Goal: Information Seeking & Learning: Learn about a topic

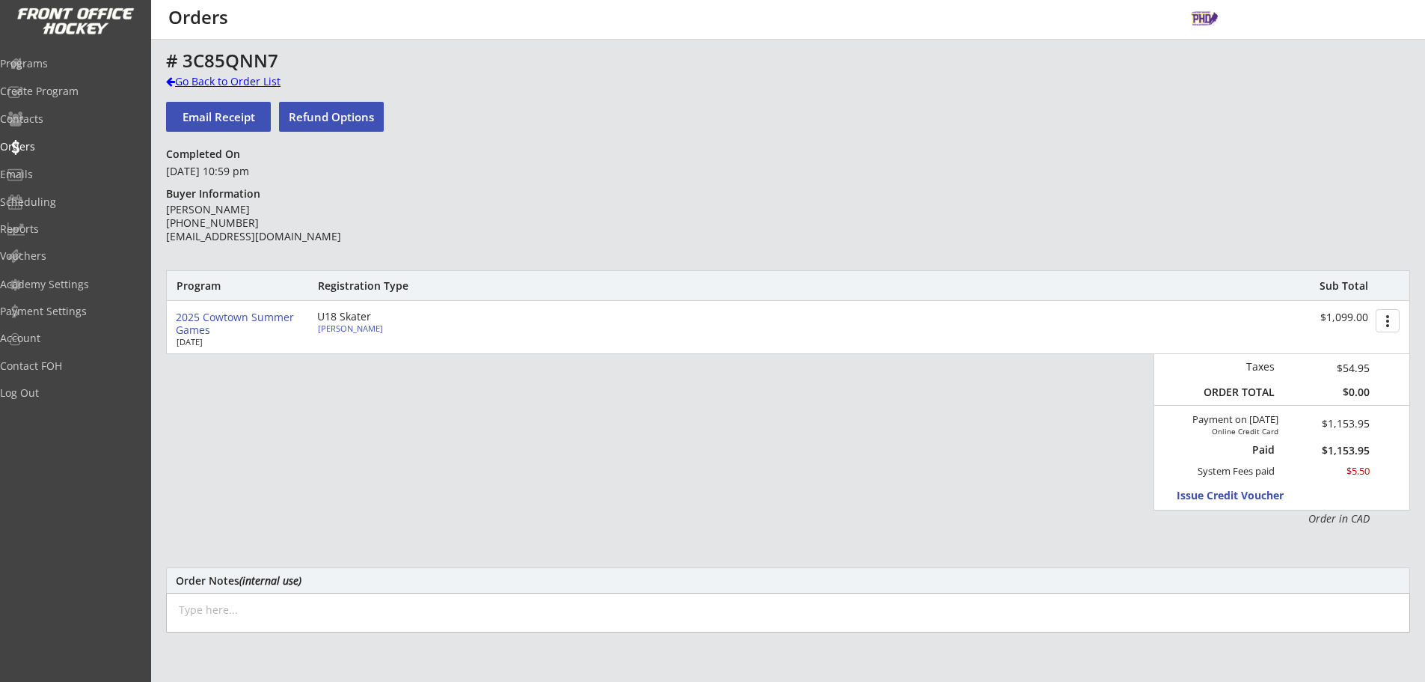
click at [249, 85] on div "Go Back to Order List" at bounding box center [243, 81] width 154 height 15
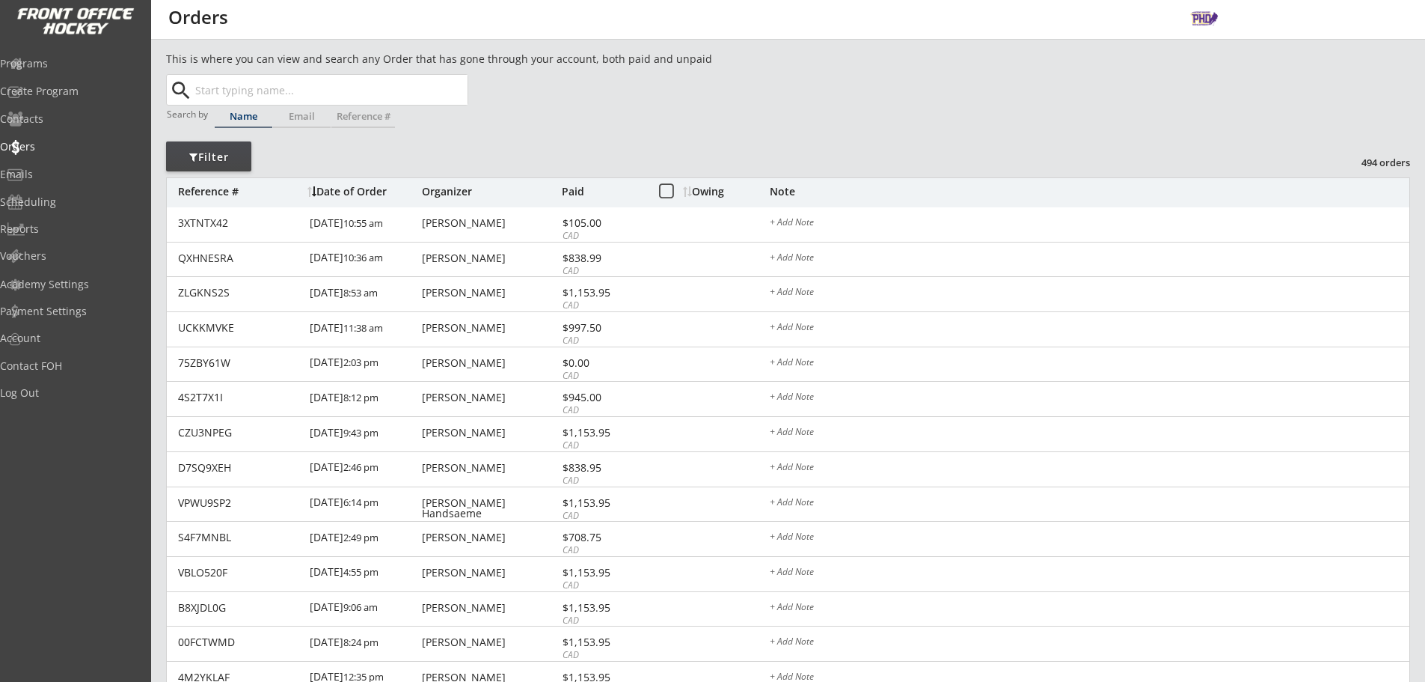
click at [262, 100] on input "text" at bounding box center [329, 90] width 275 height 30
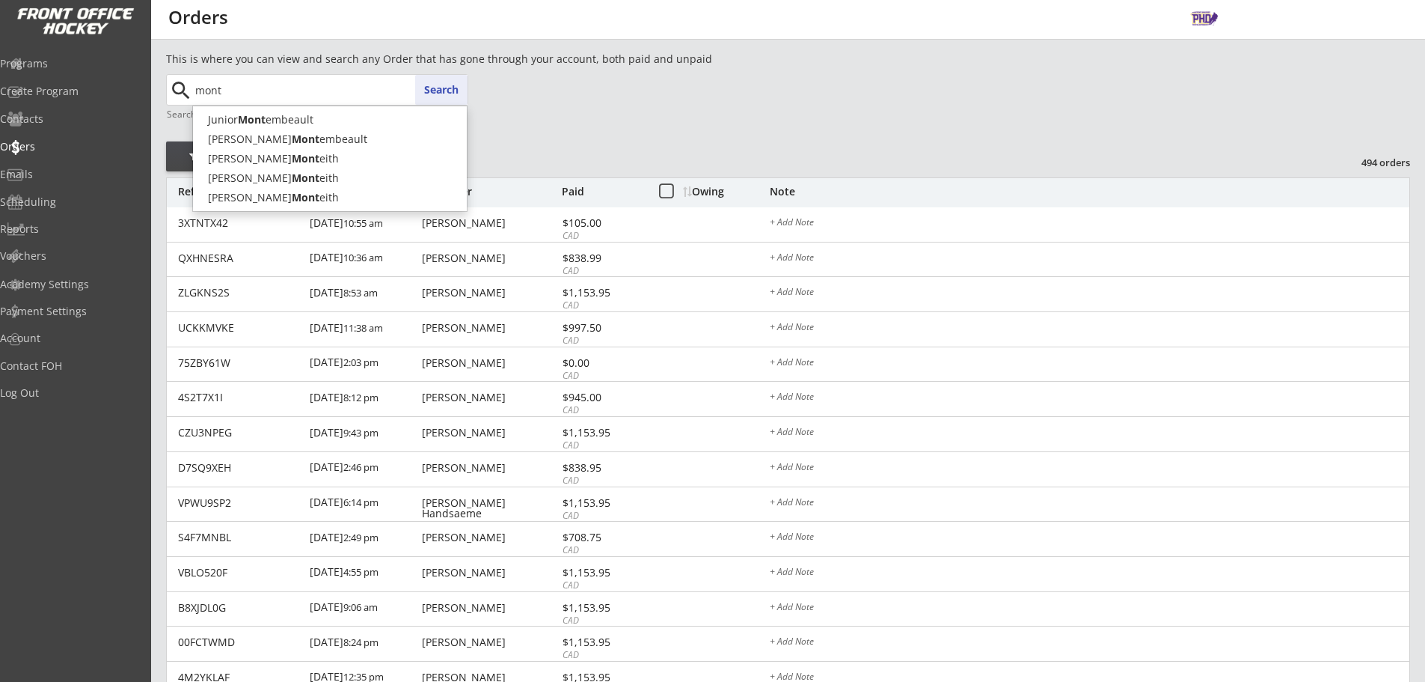
click at [325, 108] on span "Junior Mont embeault Alexandre Mont embeault Eric Mont eith Nathan Mont eith Jo…" at bounding box center [329, 158] width 275 height 106
click at [325, 111] on p "Junior Mont embeault" at bounding box center [330, 119] width 274 height 19
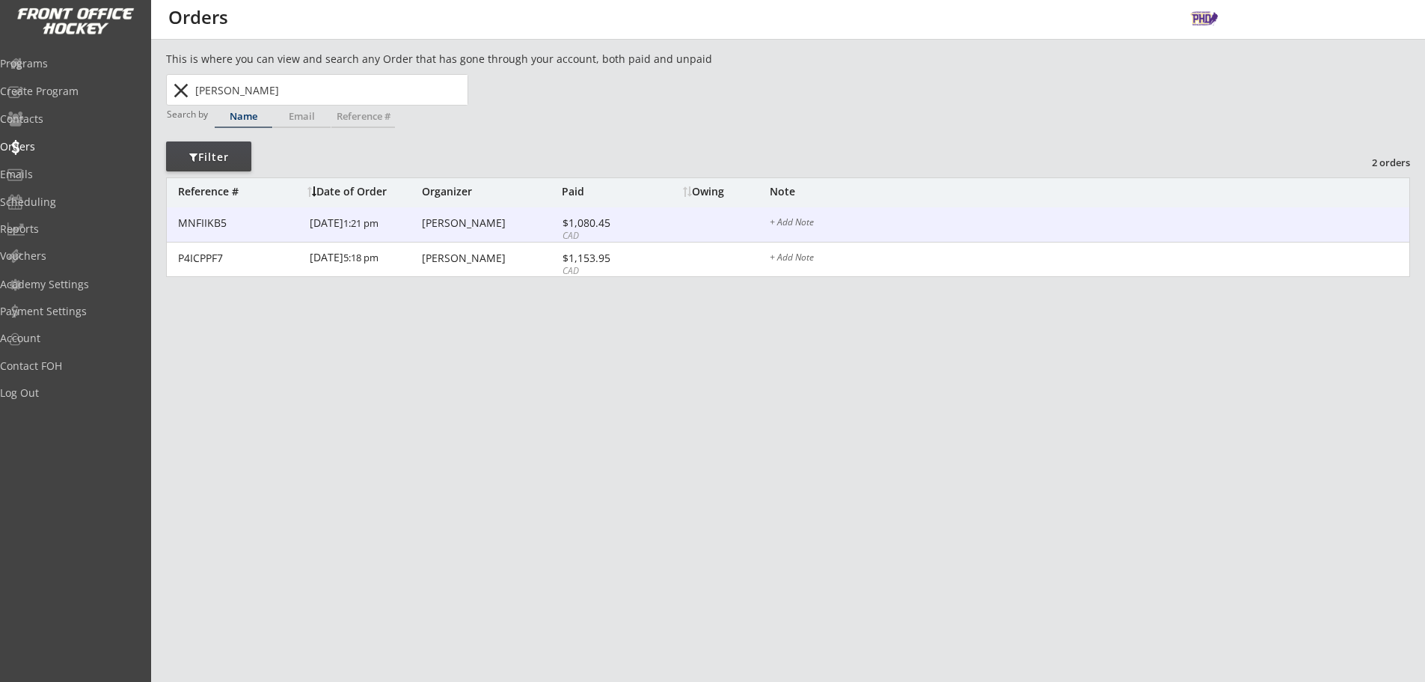
click at [651, 230] on div "MNFIIKB5 10/12/24 1:21 pm Junior Montembeault $1,080.45 CAD + Add Note" at bounding box center [788, 224] width 1243 height 35
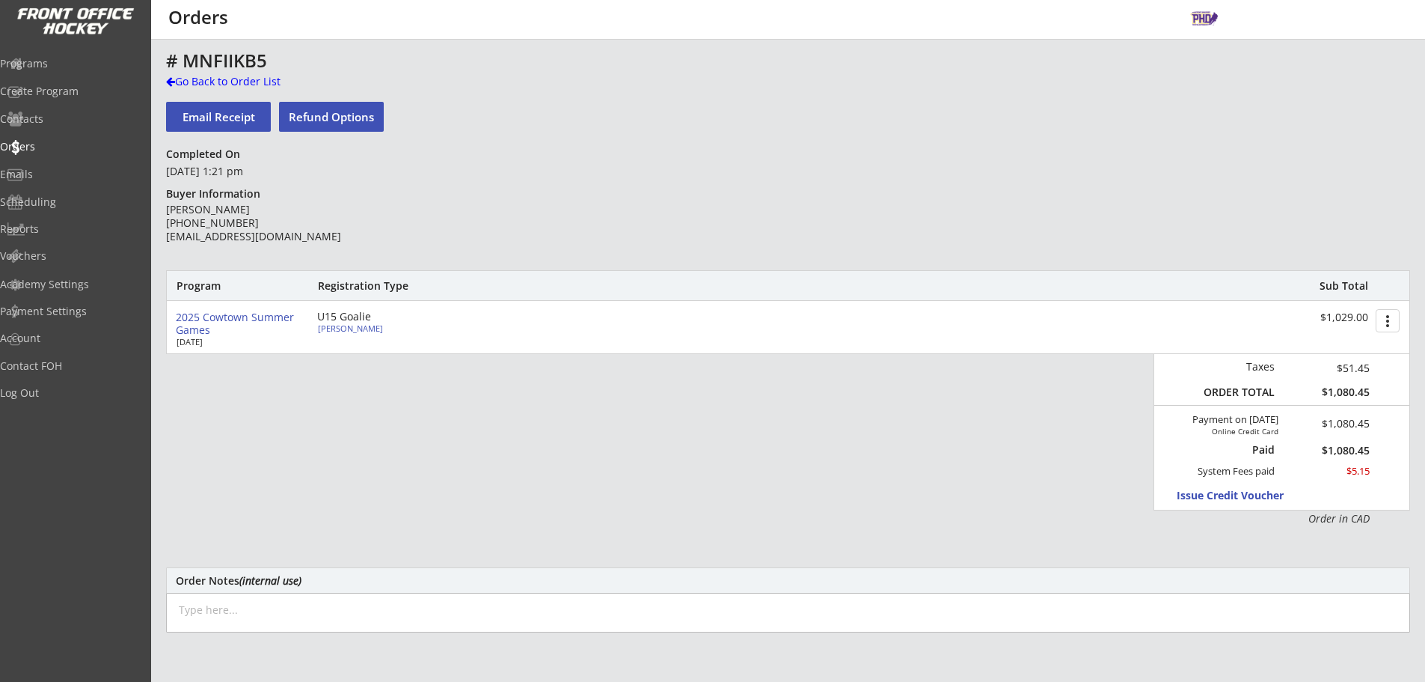
drag, startPoint x: 351, startPoint y: 236, endPoint x: 161, endPoint y: 233, distance: 190.0
click at [161, 233] on div "This is where you can view and search any Order that has gone through your acco…" at bounding box center [788, 494] width 1274 height 886
click at [410, 238] on div "# MNFIIKB5 Go Back to Order List Email Receipt Refund Options Completed On Octo…" at bounding box center [788, 488] width 1244 height 875
drag, startPoint x: 375, startPoint y: 237, endPoint x: 165, endPoint y: 243, distance: 209.5
click at [165, 243] on div "This is where you can view and search any Order that has gone through your acco…" at bounding box center [788, 494] width 1274 height 886
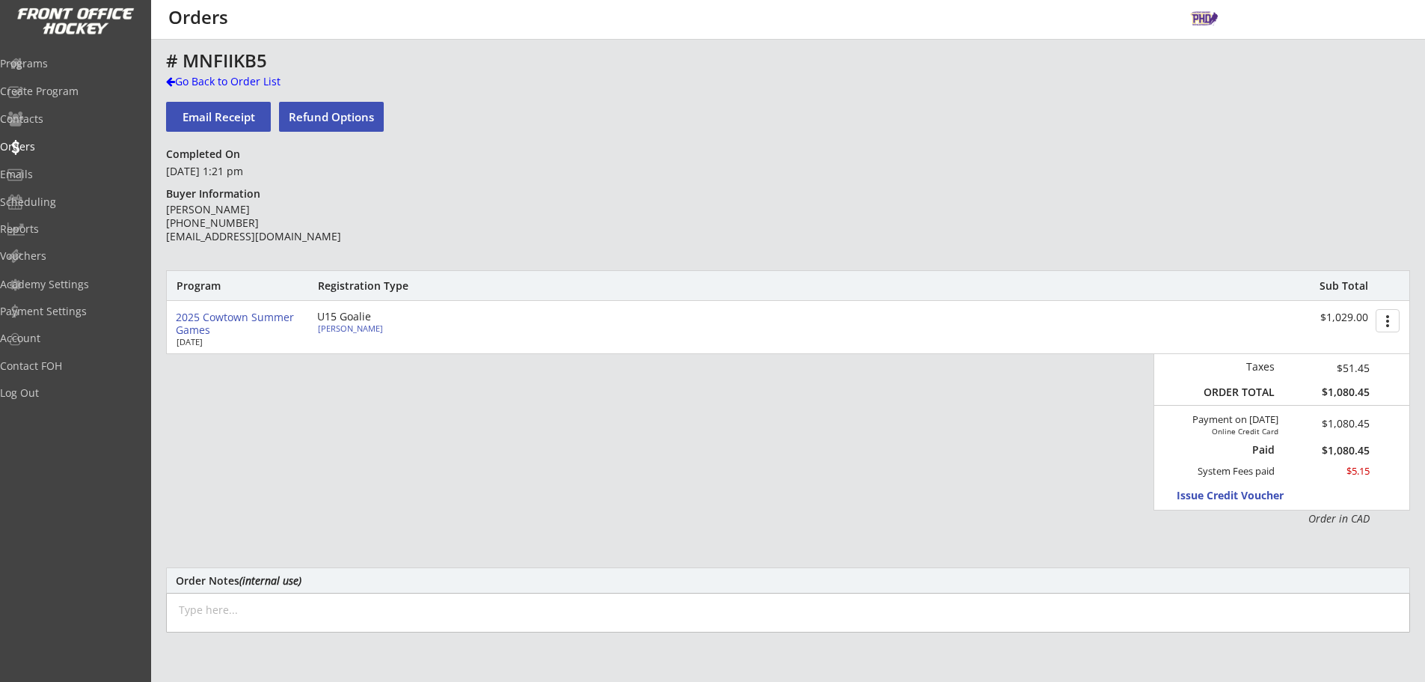
click at [200, 249] on div "Junior Montembeault (403) 988-3949 junior.montembeault@gmail.com" at bounding box center [274, 231] width 216 height 57
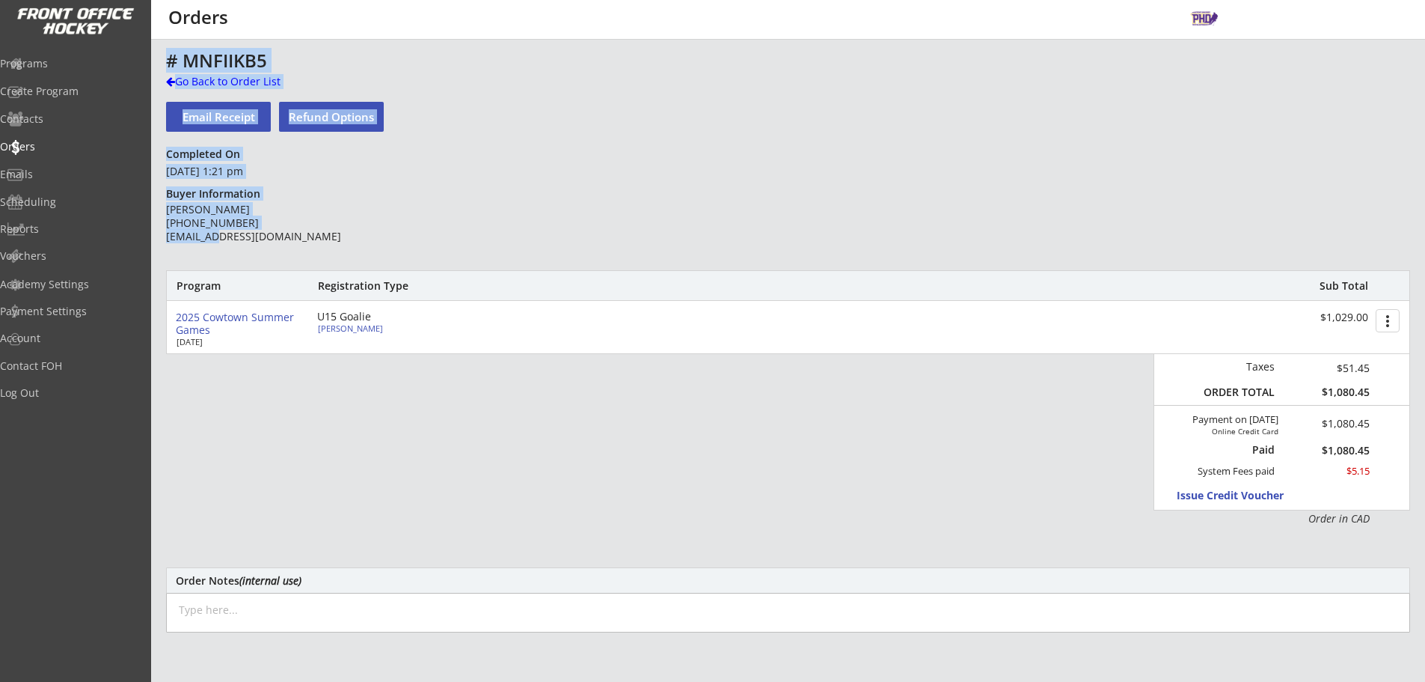
drag, startPoint x: 164, startPoint y: 237, endPoint x: 211, endPoint y: 241, distance: 47.3
click at [211, 241] on div "This is where you can view and search any Order that has gone through your acco…" at bounding box center [788, 494] width 1274 height 886
click at [215, 244] on div "Junior Montembeault (403) 988-3949 junior.montembeault@gmail.com" at bounding box center [274, 231] width 216 height 57
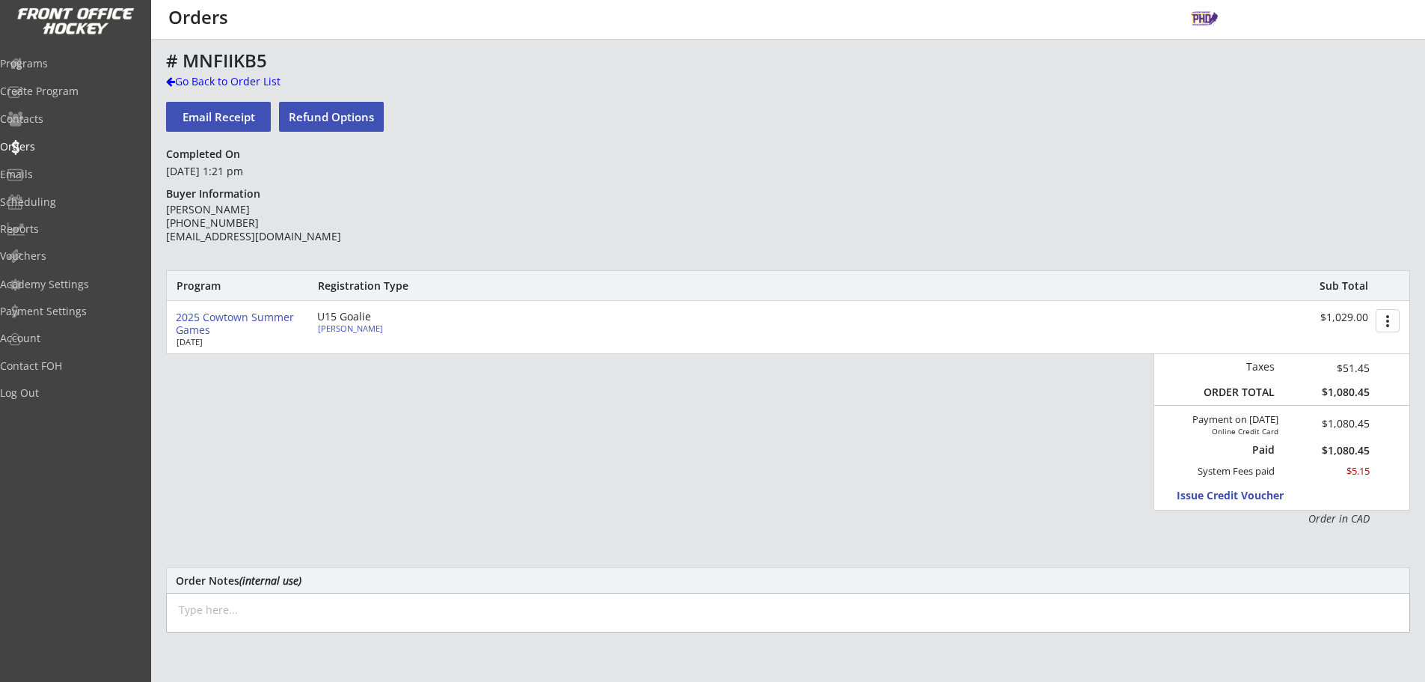
drag, startPoint x: 336, startPoint y: 236, endPoint x: 167, endPoint y: 244, distance: 169.3
click at [167, 244] on div "Junior Montembeault (403) 988-3949 junior.montembeault@gmail.com" at bounding box center [274, 231] width 216 height 57
copy div "junior.montembeault@gmail.com"
click at [200, 76] on div "Go Back to Order List" at bounding box center [243, 81] width 154 height 15
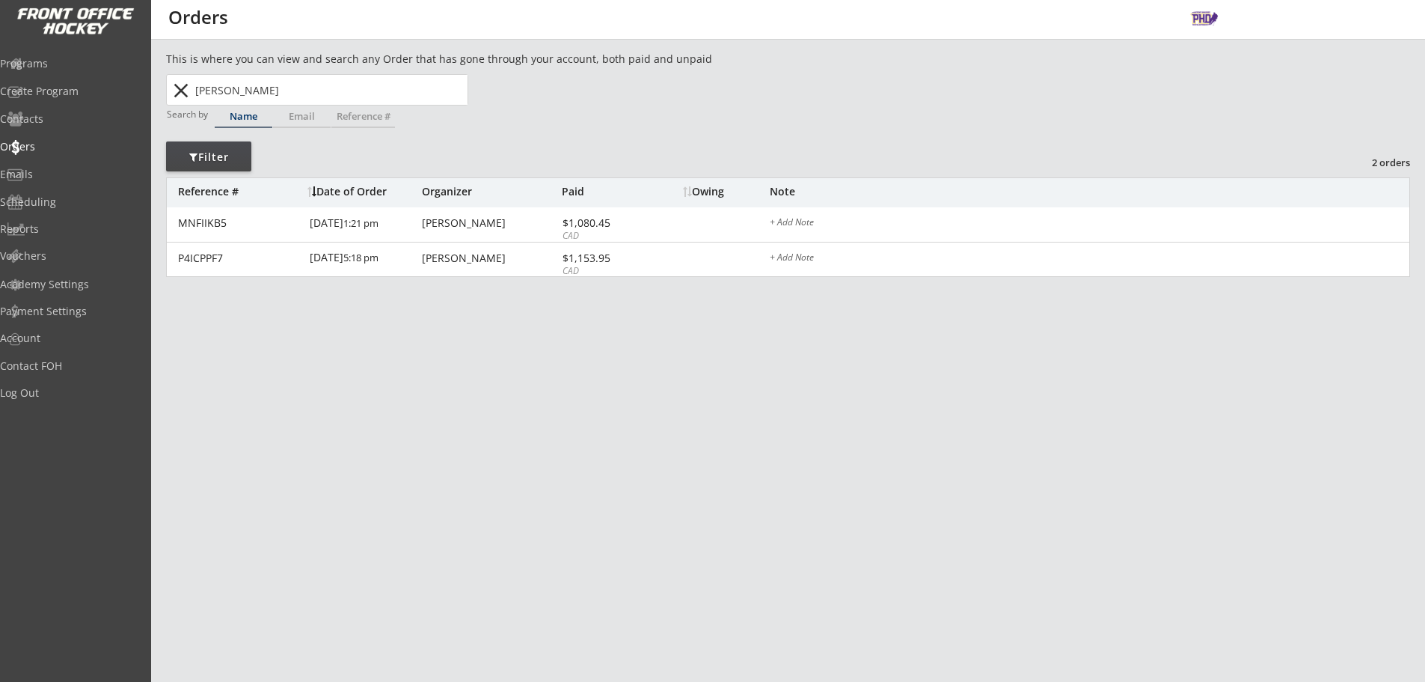
click at [313, 94] on input "Junior Montembeault" at bounding box center [329, 90] width 275 height 30
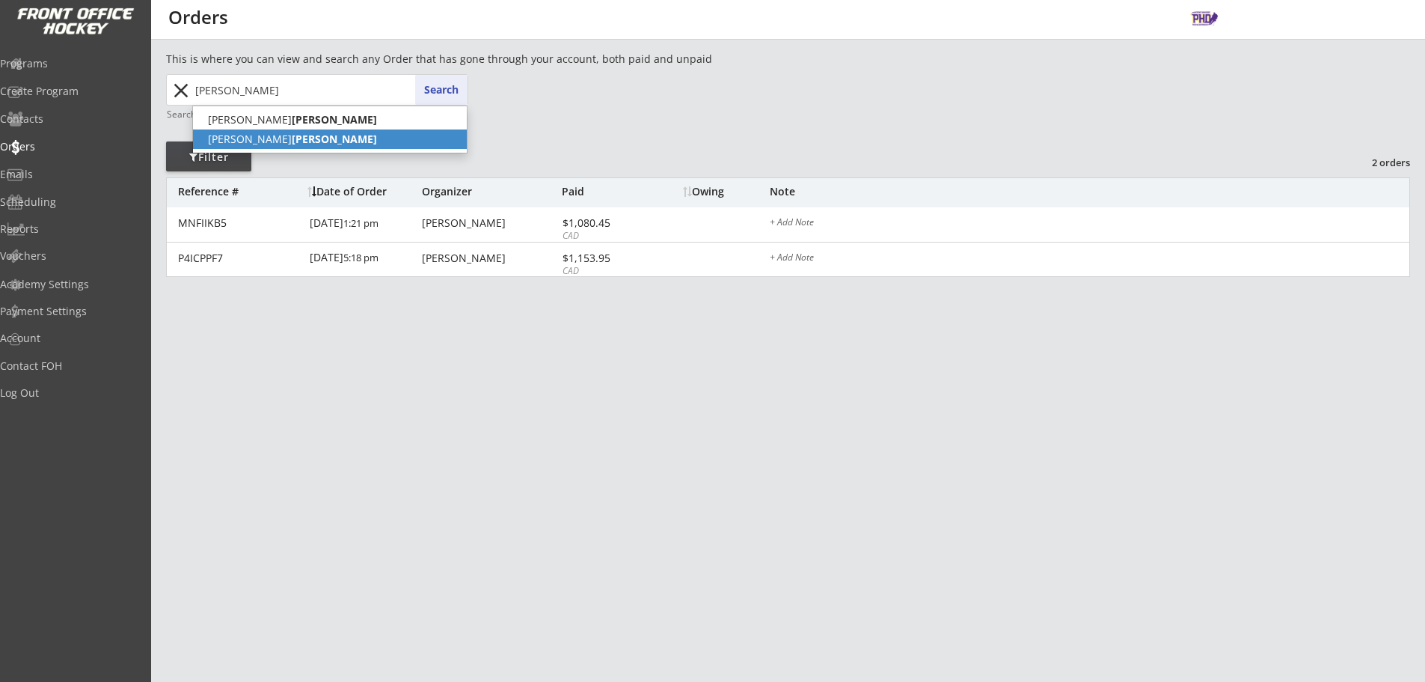
click at [321, 147] on p "Griffin Fisher" at bounding box center [330, 138] width 274 height 19
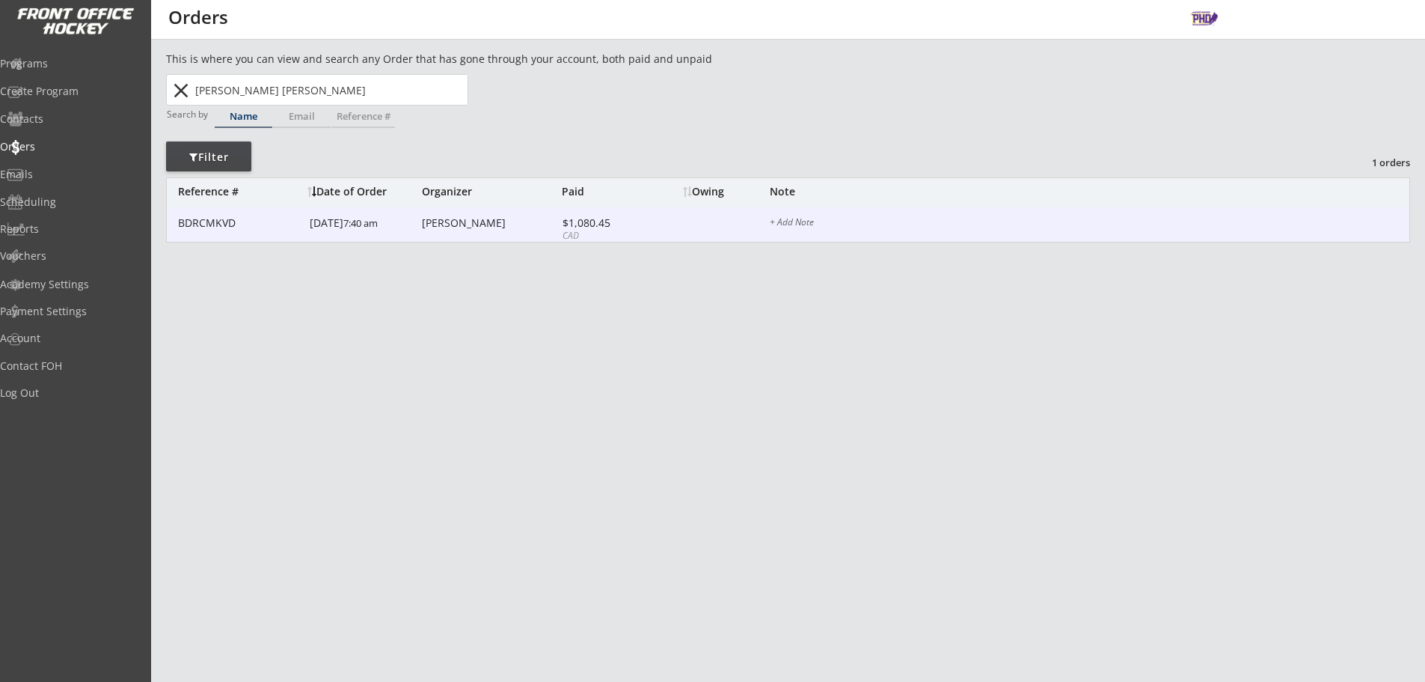
click at [408, 228] on div "10/15/24 7:40 am" at bounding box center [364, 224] width 108 height 34
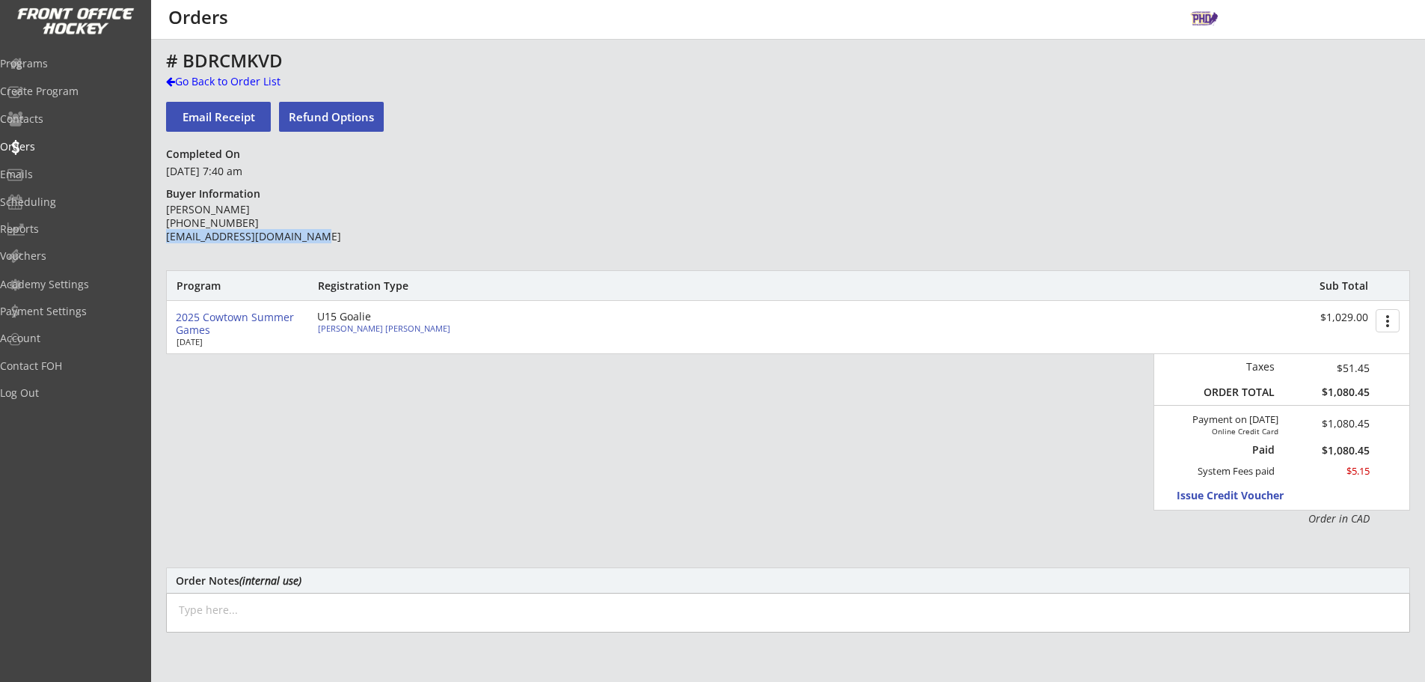
drag, startPoint x: 311, startPoint y: 239, endPoint x: 167, endPoint y: 246, distance: 144.5
click at [167, 246] on div "Craig Fisher (403) 969-0270 craigaaronfisher@gmail.com" at bounding box center [274, 231] width 216 height 57
copy div "craigaaronfisher@gmail.com"
click at [243, 77] on div "Go Back to Order List" at bounding box center [243, 81] width 154 height 15
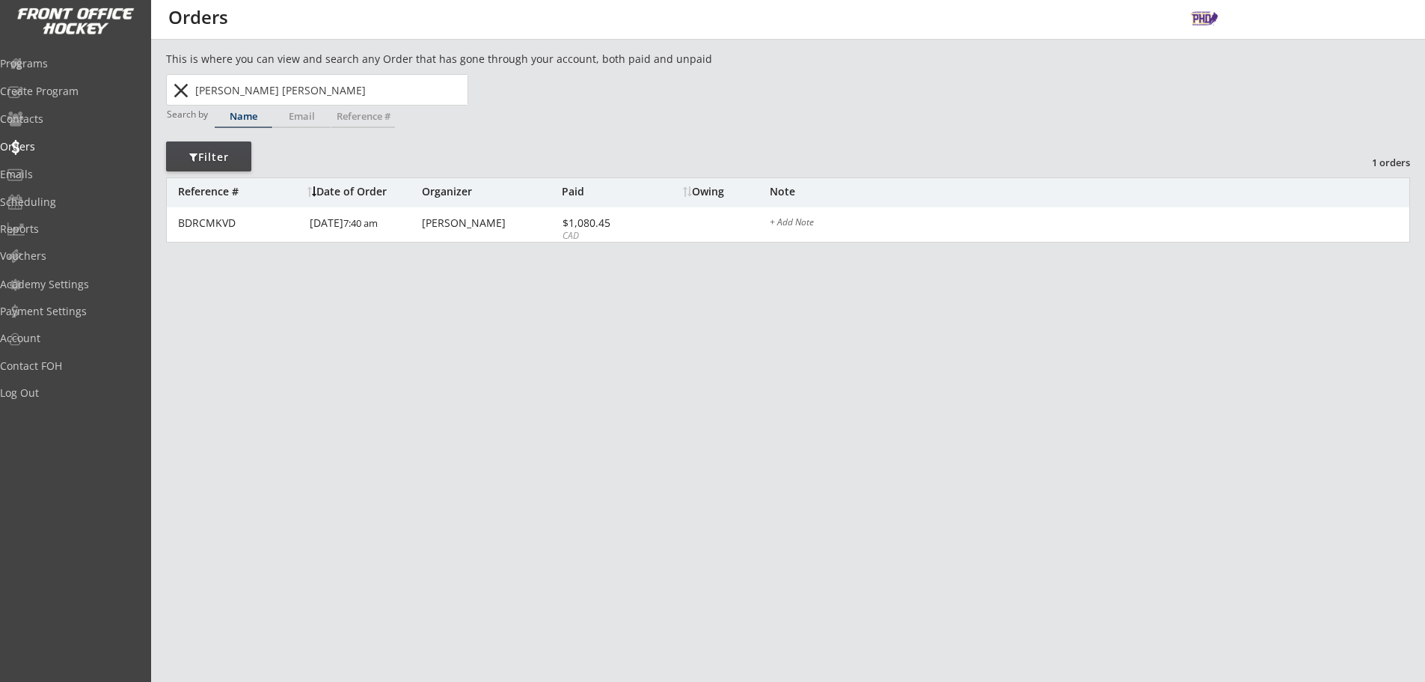
click at [272, 99] on input "Griffin Fisher" at bounding box center [329, 90] width 275 height 30
click at [270, 92] on input "Griffin Fisher" at bounding box center [329, 90] width 275 height 30
click at [270, 91] on input "Griffin Fisher" at bounding box center [329, 90] width 275 height 30
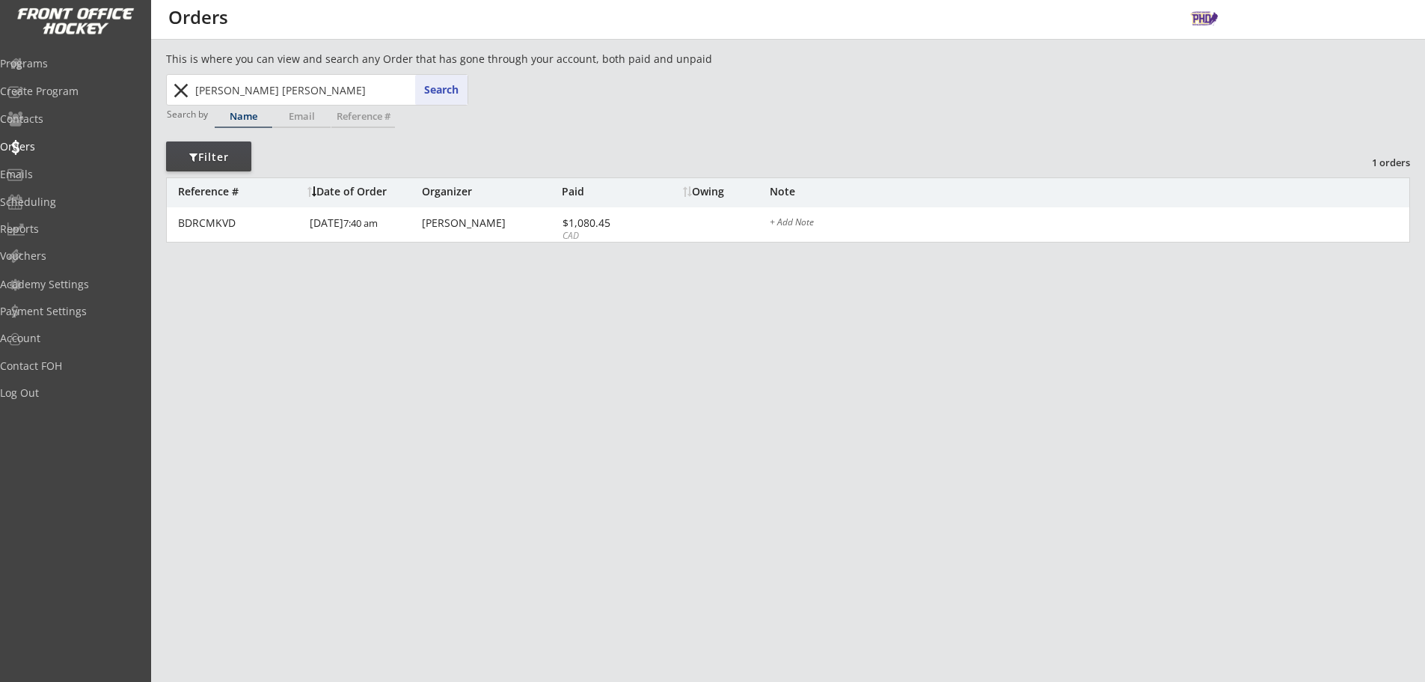
click at [270, 91] on input "Griffin Fisher" at bounding box center [329, 90] width 275 height 30
type input "ma"
type input "mandy Hart"
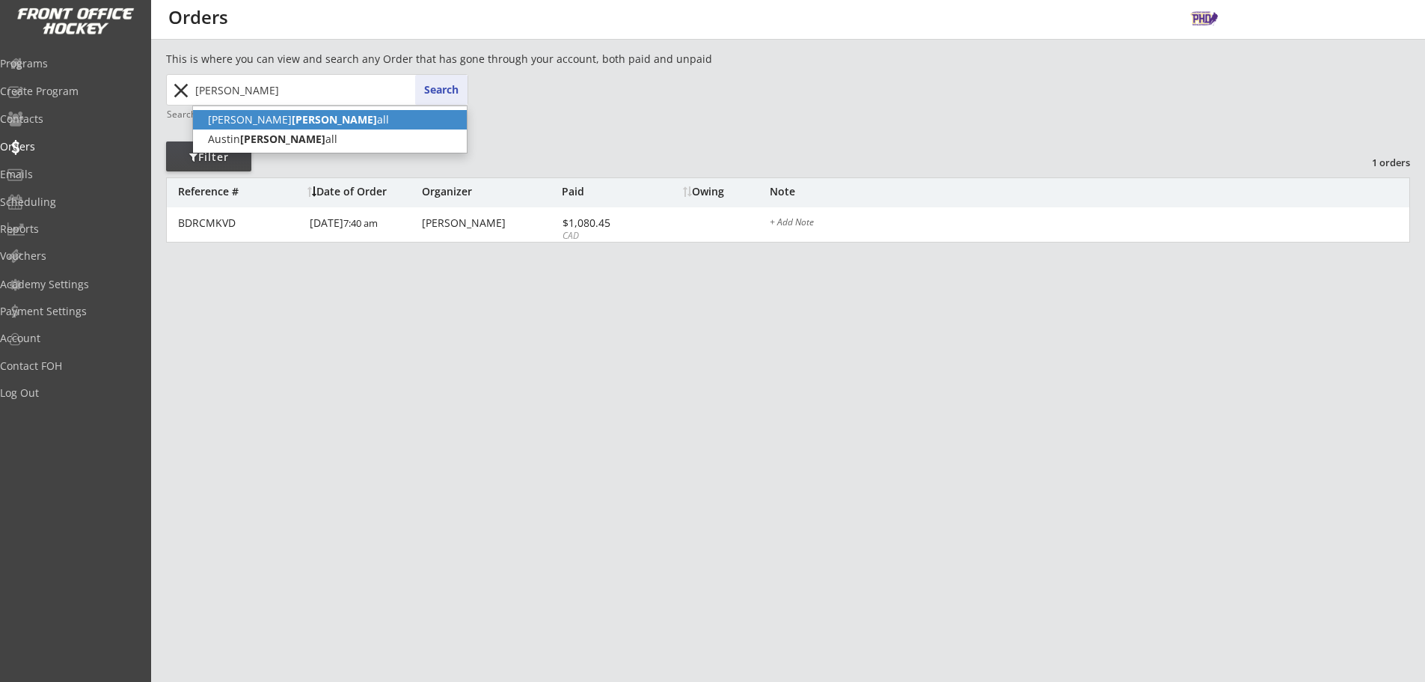
click at [292, 118] on strong "Marsh" at bounding box center [334, 119] width 85 height 14
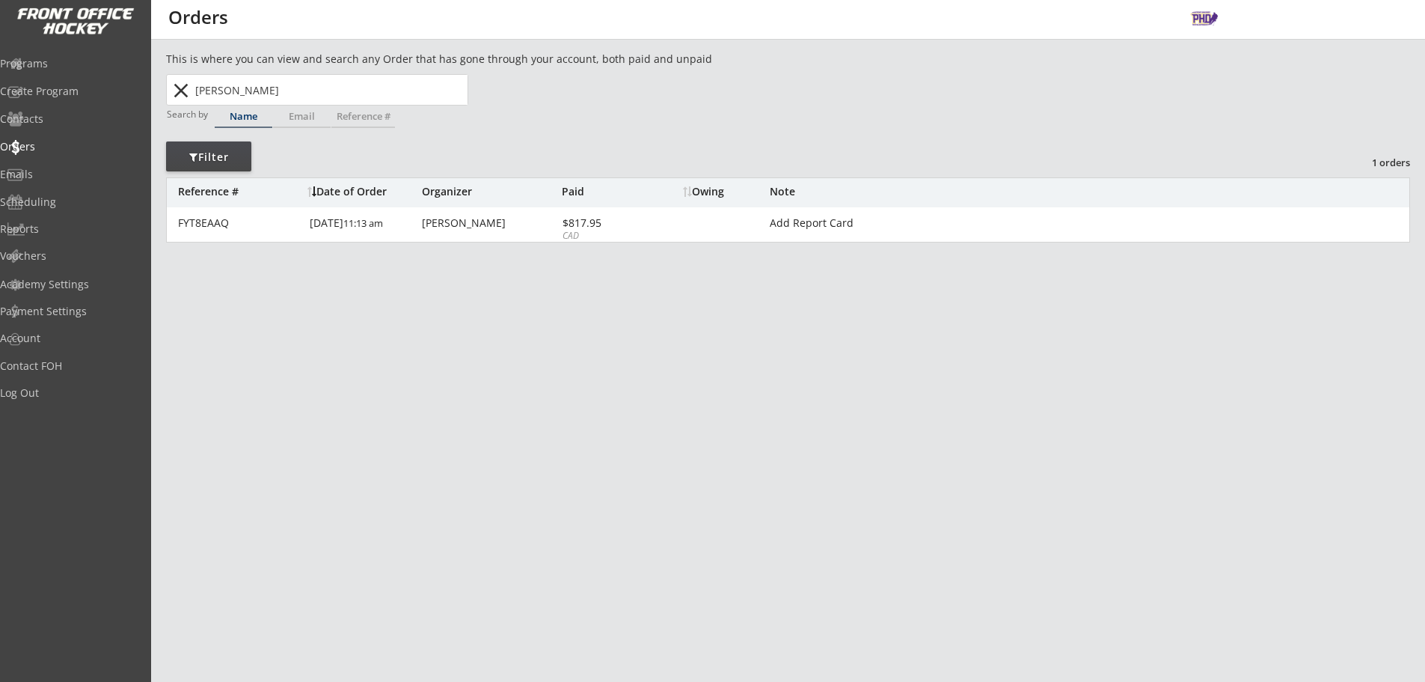
type input "Jessica Marshall"
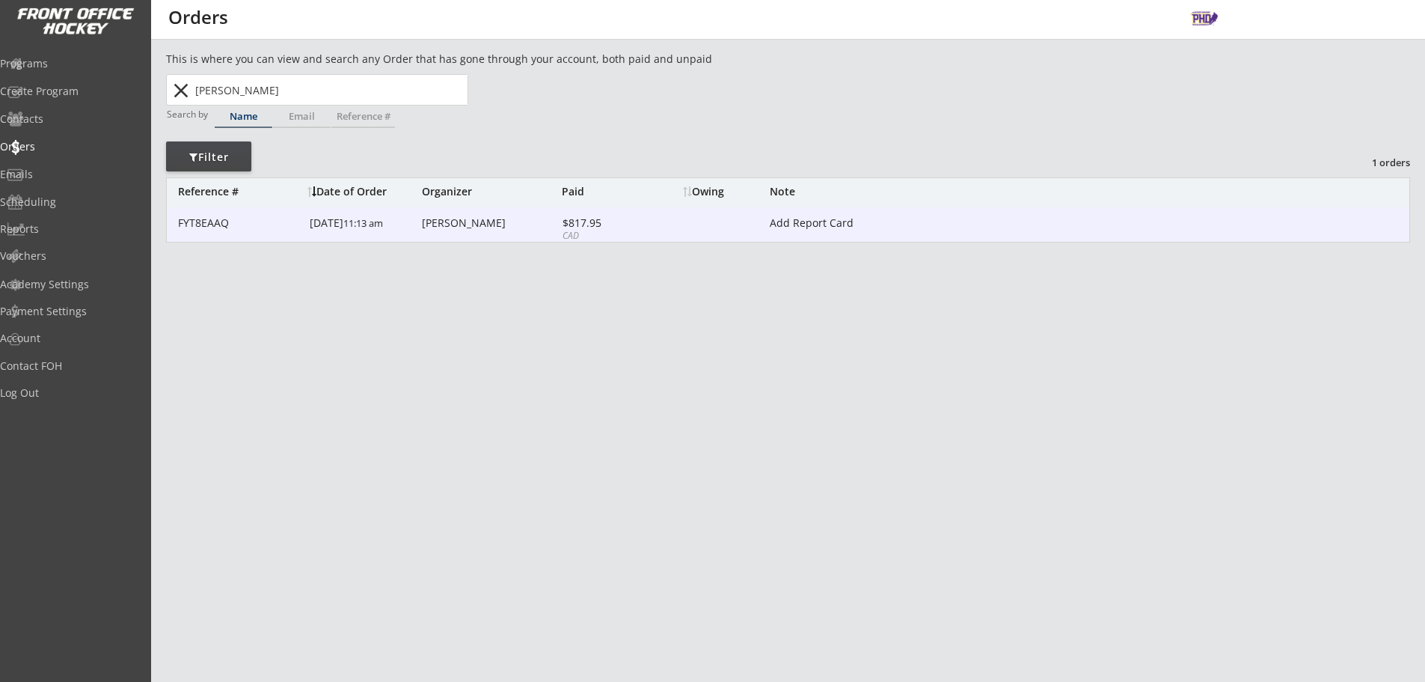
click at [380, 236] on div "10/28/24 11:13 am" at bounding box center [364, 224] width 108 height 34
type textarea "Add Report Card"
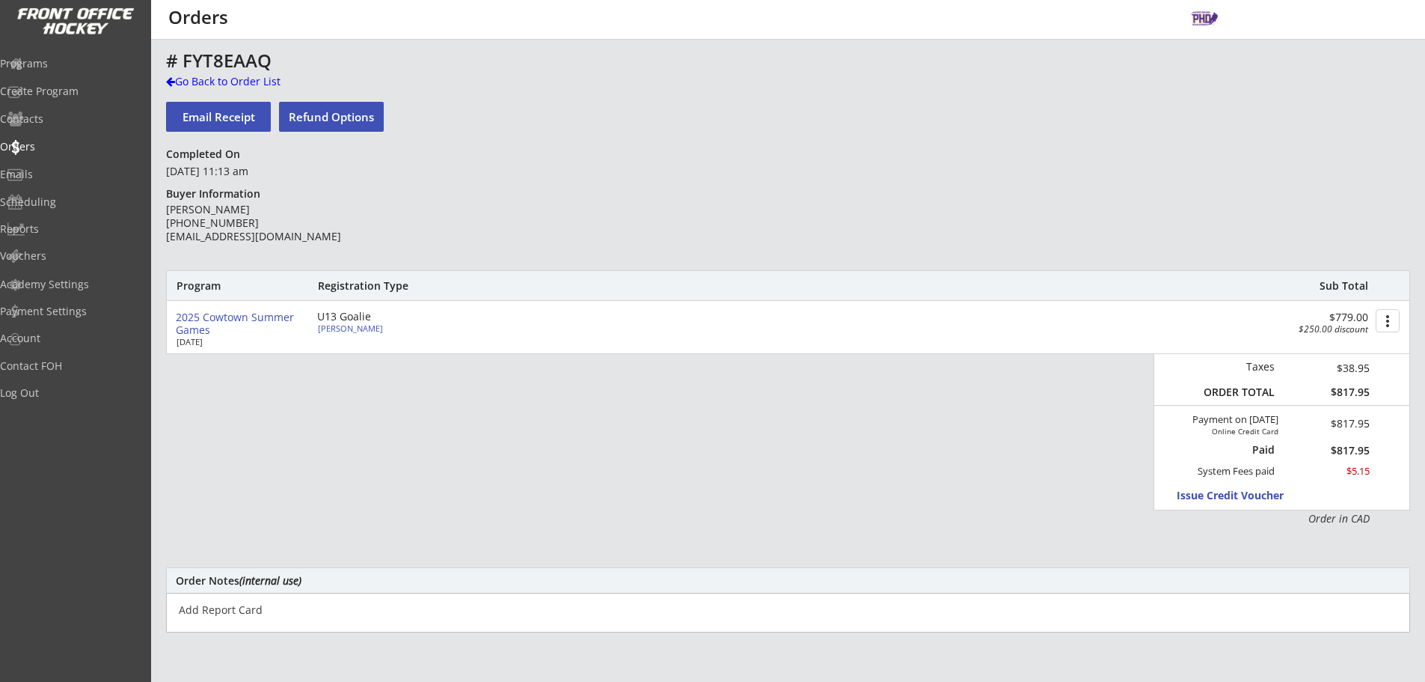
drag, startPoint x: 331, startPoint y: 236, endPoint x: 165, endPoint y: 244, distance: 166.2
click at [165, 244] on div "This is where you can view and search any Order that has gone through your acco…" at bounding box center [788, 494] width 1274 height 886
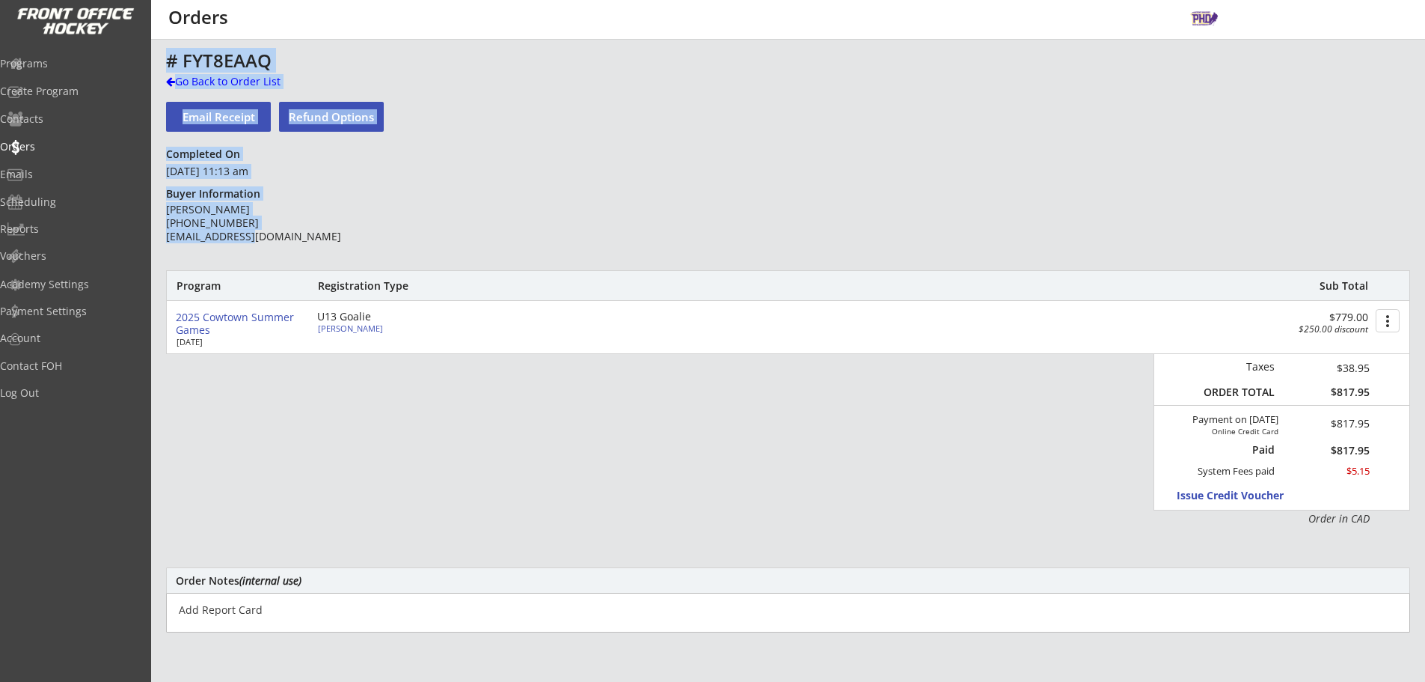
drag, startPoint x: 165, startPoint y: 243, endPoint x: 179, endPoint y: 243, distance: 13.5
click at [179, 243] on div "This is where you can view and search any Order that has gone through your acco…" at bounding box center [788, 494] width 1274 height 886
click at [177, 246] on div "Jessica Marshall (403) 993-0695 jessicamarshall@tlcmarketing.ca" at bounding box center [274, 231] width 216 height 57
drag, startPoint x: 166, startPoint y: 237, endPoint x: 325, endPoint y: 241, distance: 158.6
click at [325, 241] on div "Jessica Marshall (403) 993-0695 jessicamarshall@tlcmarketing.ca" at bounding box center [274, 223] width 216 height 41
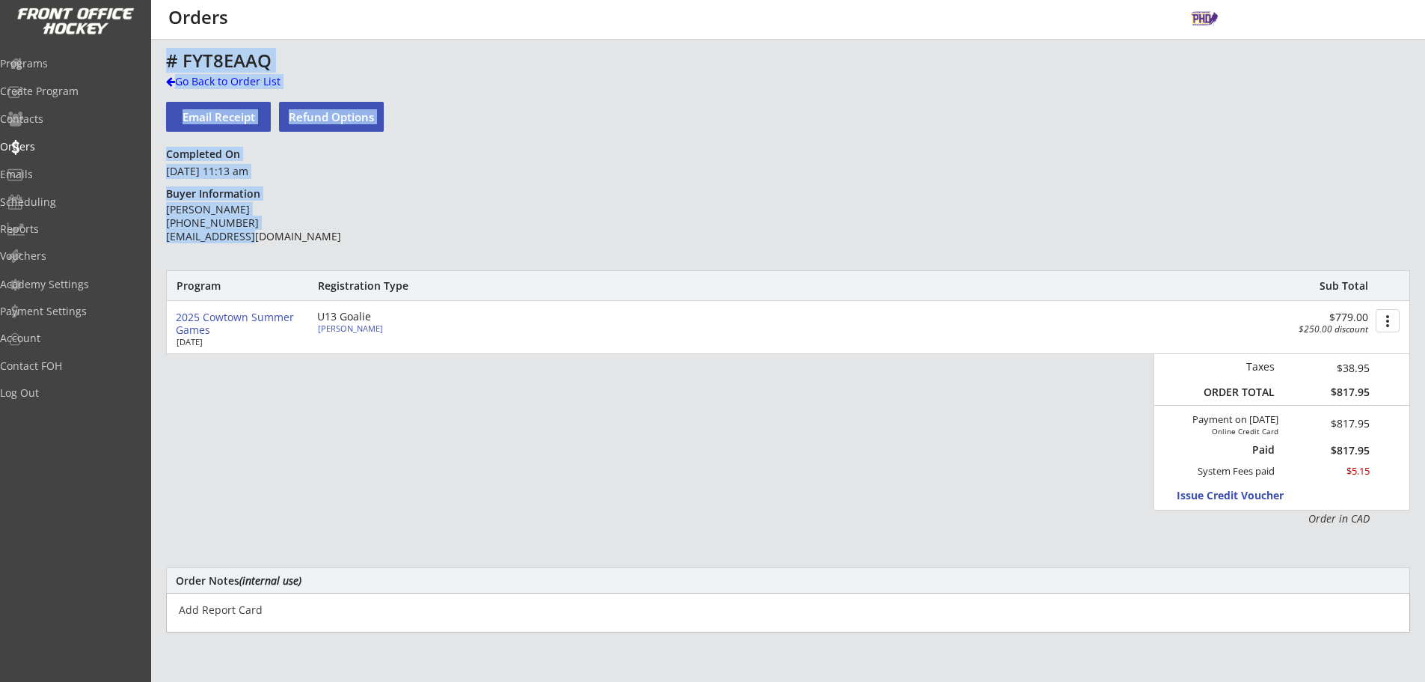
copy div "jessicamarshall@tlcmarketing.ca"
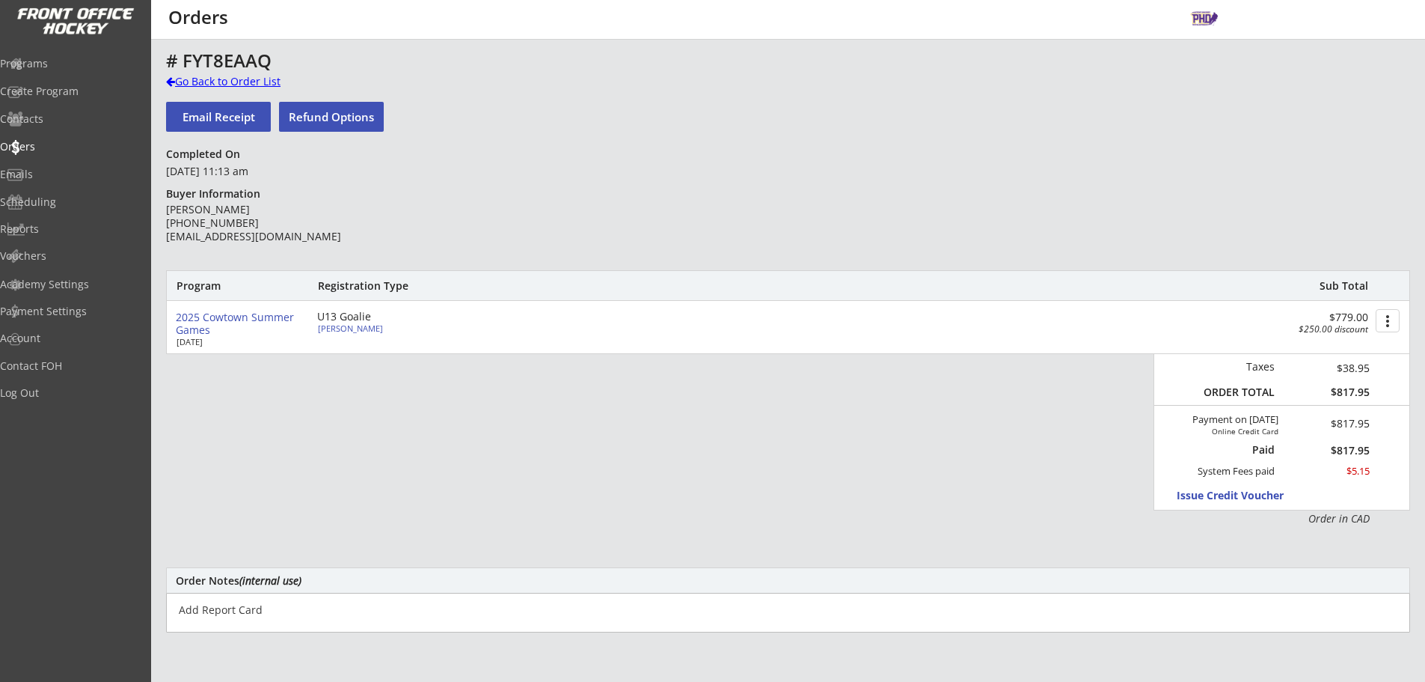
click at [260, 78] on div "Go Back to Order List" at bounding box center [243, 81] width 154 height 15
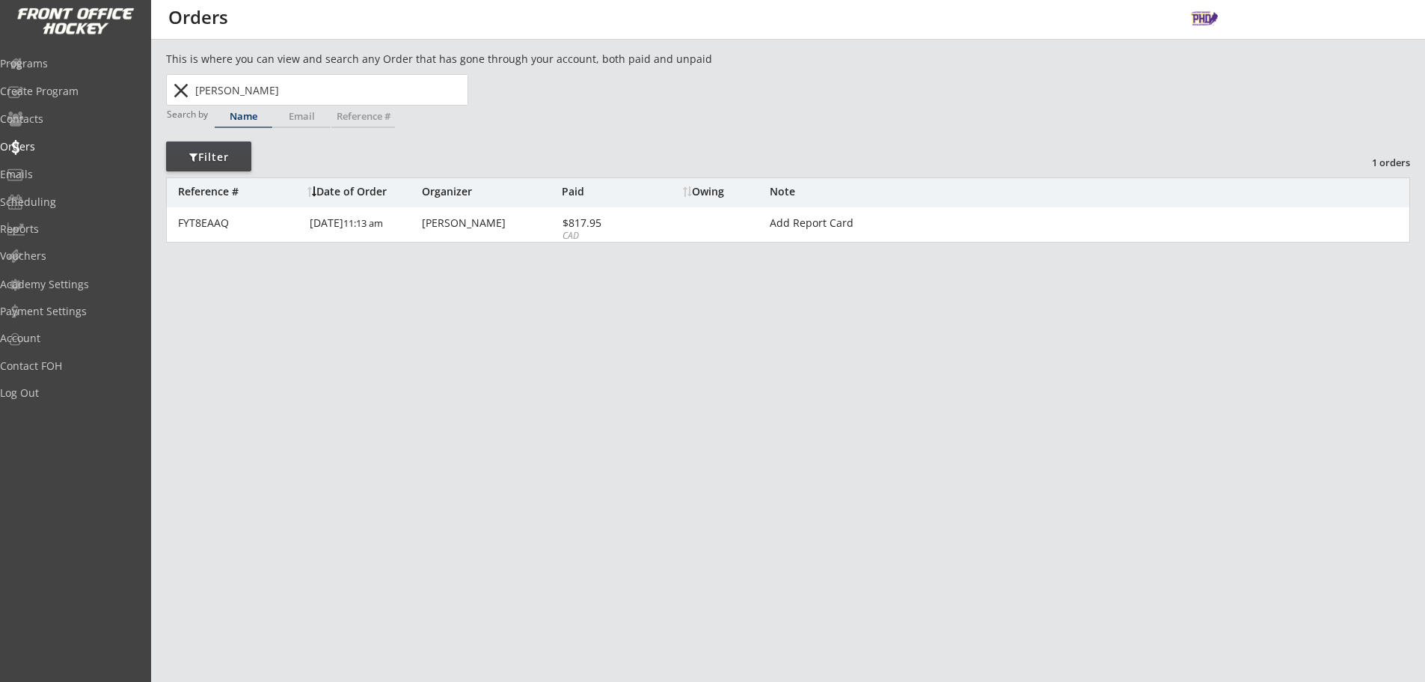
click at [266, 85] on input "Jessica Marshall" at bounding box center [329, 90] width 275 height 30
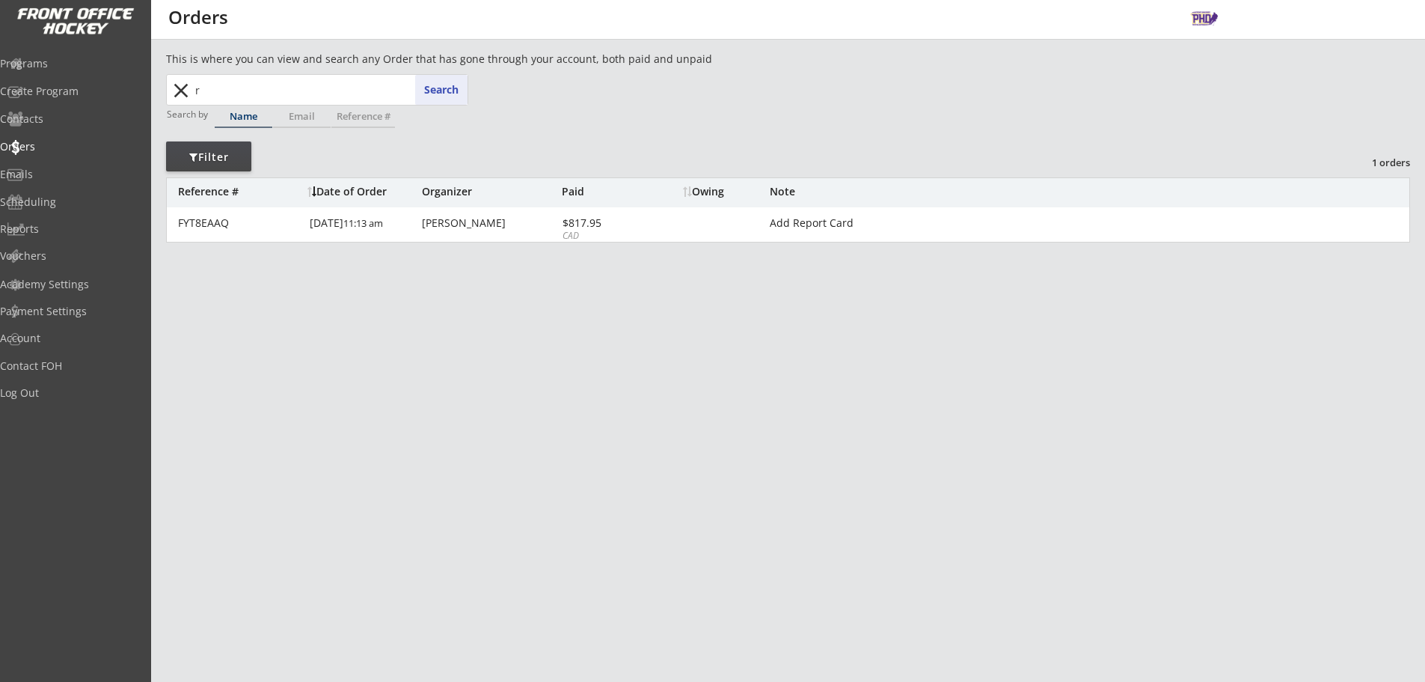
type input "ro"
type input "robert Mcfarlane"
type input "rob"
click at [298, 105] on div "Eli Robinson robi Search close" at bounding box center [317, 89] width 302 height 31
click at [293, 94] on input "Eli Robinson" at bounding box center [329, 90] width 275 height 30
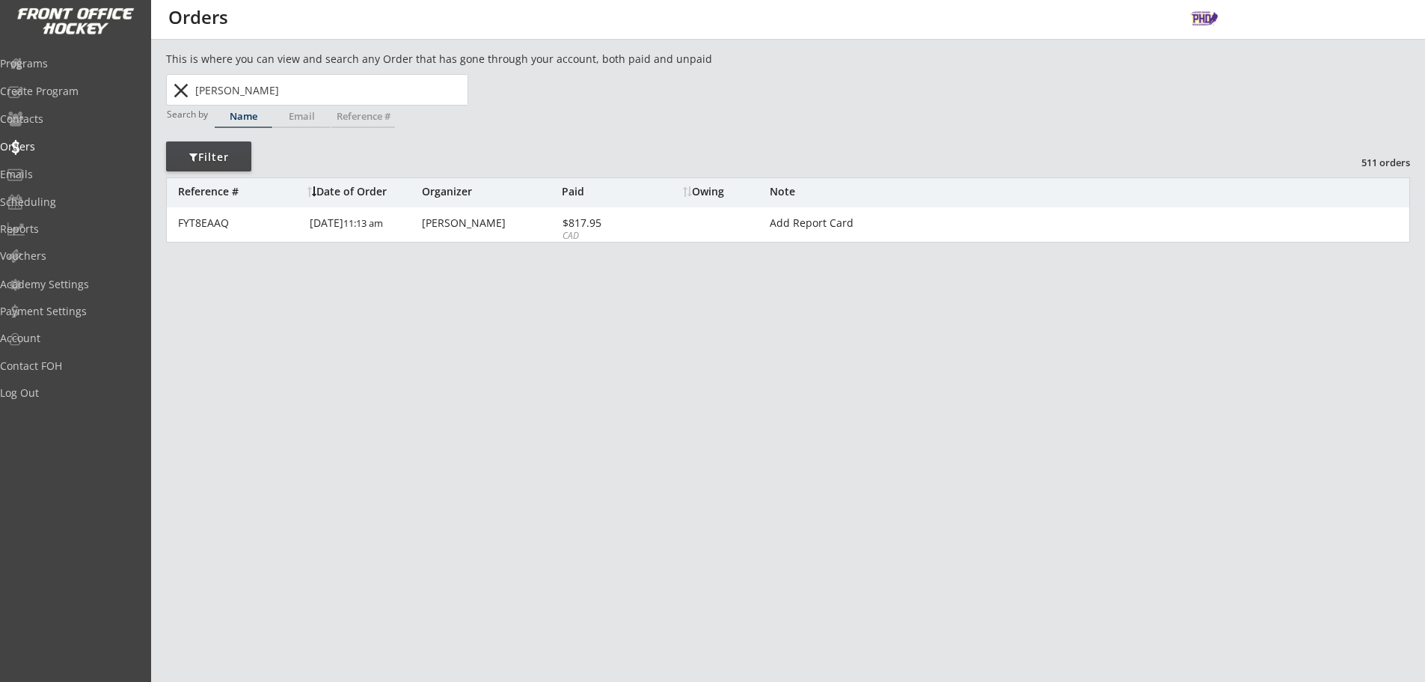
drag, startPoint x: 264, startPoint y: 95, endPoint x: 237, endPoint y: 95, distance: 26.9
click at [259, 95] on input "Eli Robinson" at bounding box center [329, 90] width 275 height 30
drag, startPoint x: 237, startPoint y: 95, endPoint x: 215, endPoint y: 96, distance: 22.5
click at [230, 95] on input "Eli Robinson" at bounding box center [329, 90] width 275 height 30
drag, startPoint x: 299, startPoint y: 97, endPoint x: 141, endPoint y: 76, distance: 160.0
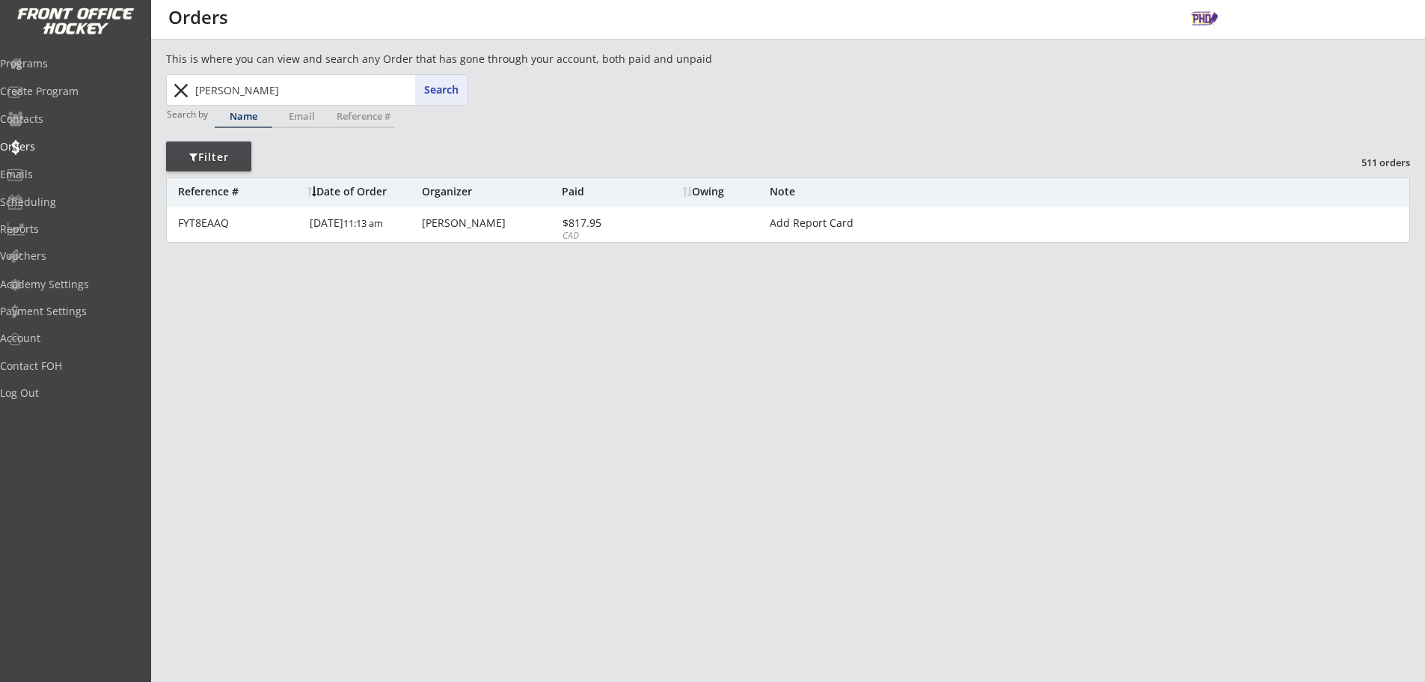
click at [120, 76] on body "This is where you can view and search any Order that has gone through your acco…" at bounding box center [712, 341] width 1425 height 682
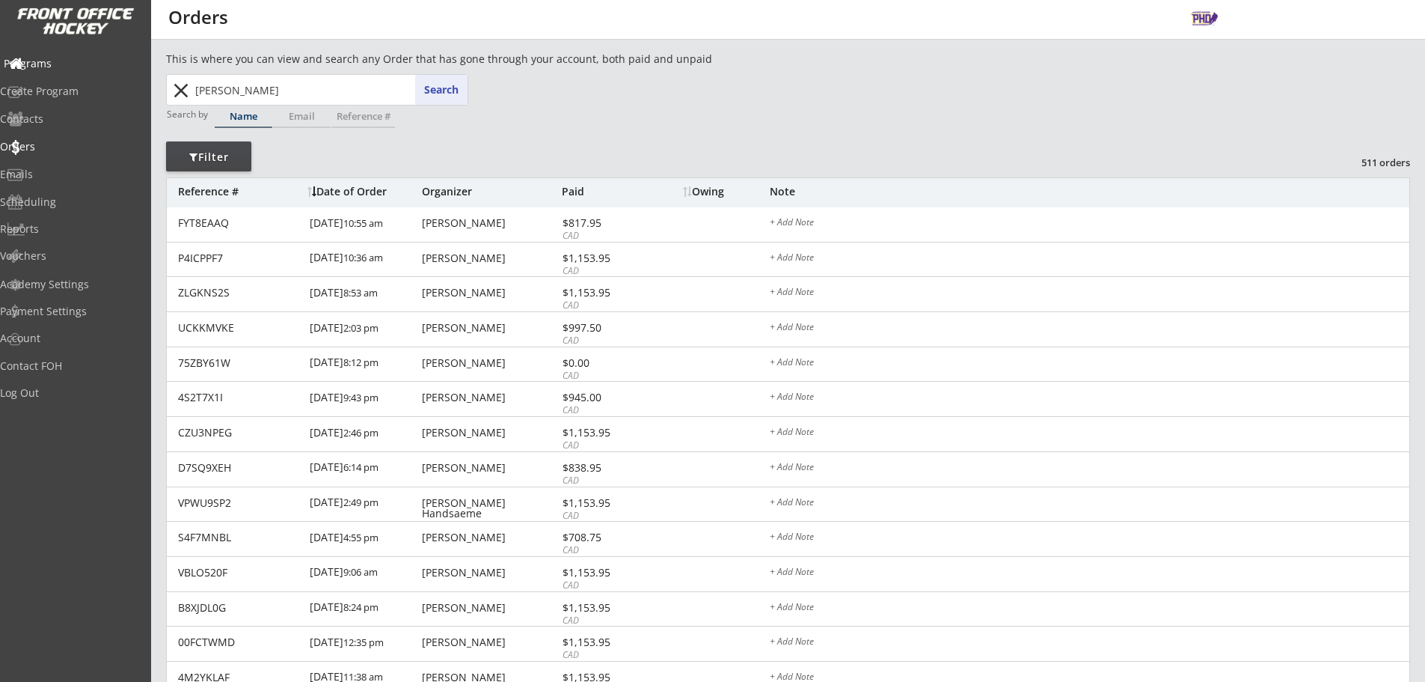
type input "eli r"
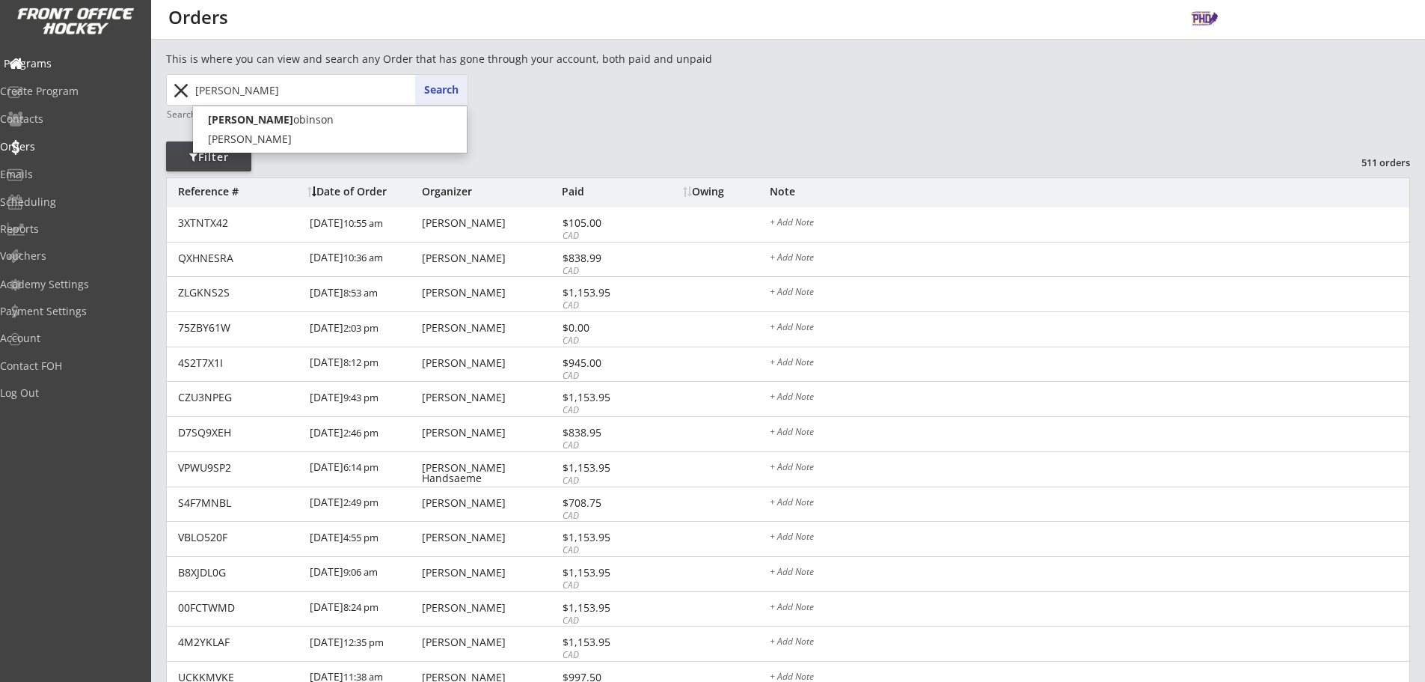
type input "eli robinson"
click at [233, 119] on p "Eli R obinson" at bounding box center [330, 119] width 274 height 19
drag, startPoint x: 272, startPoint y: 91, endPoint x: 216, endPoint y: 97, distance: 56.4
click at [111, 83] on body "This is where you can view and search any Order that has gone through your acco…" at bounding box center [712, 341] width 1425 height 682
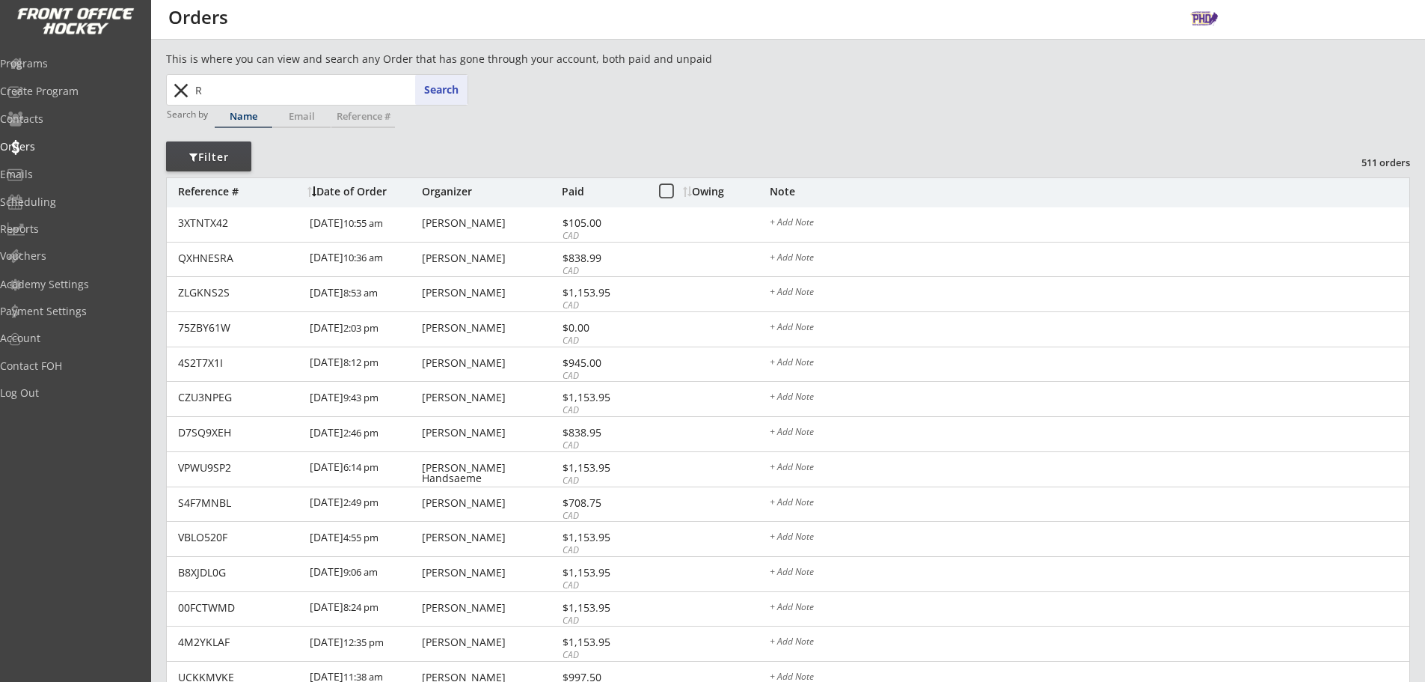
type input "Ro"
type input "Robert Mcfarlane"
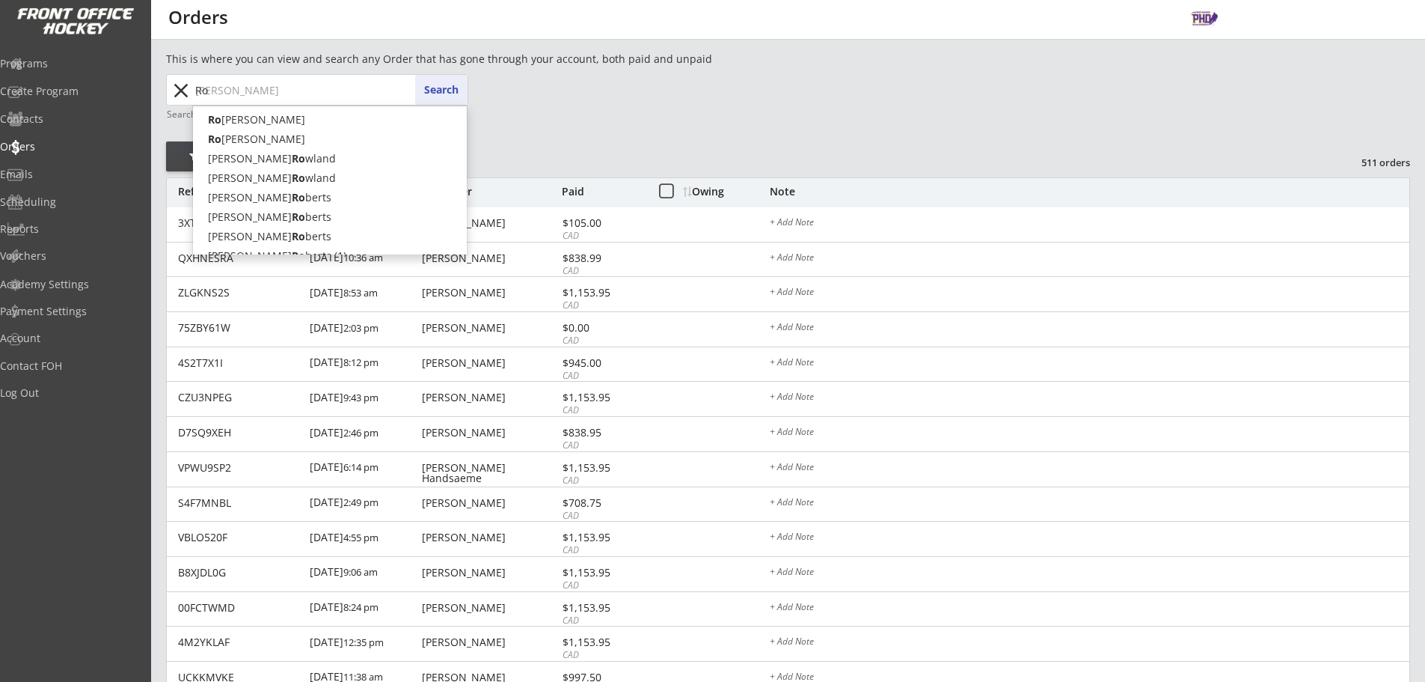
type input "Rob"
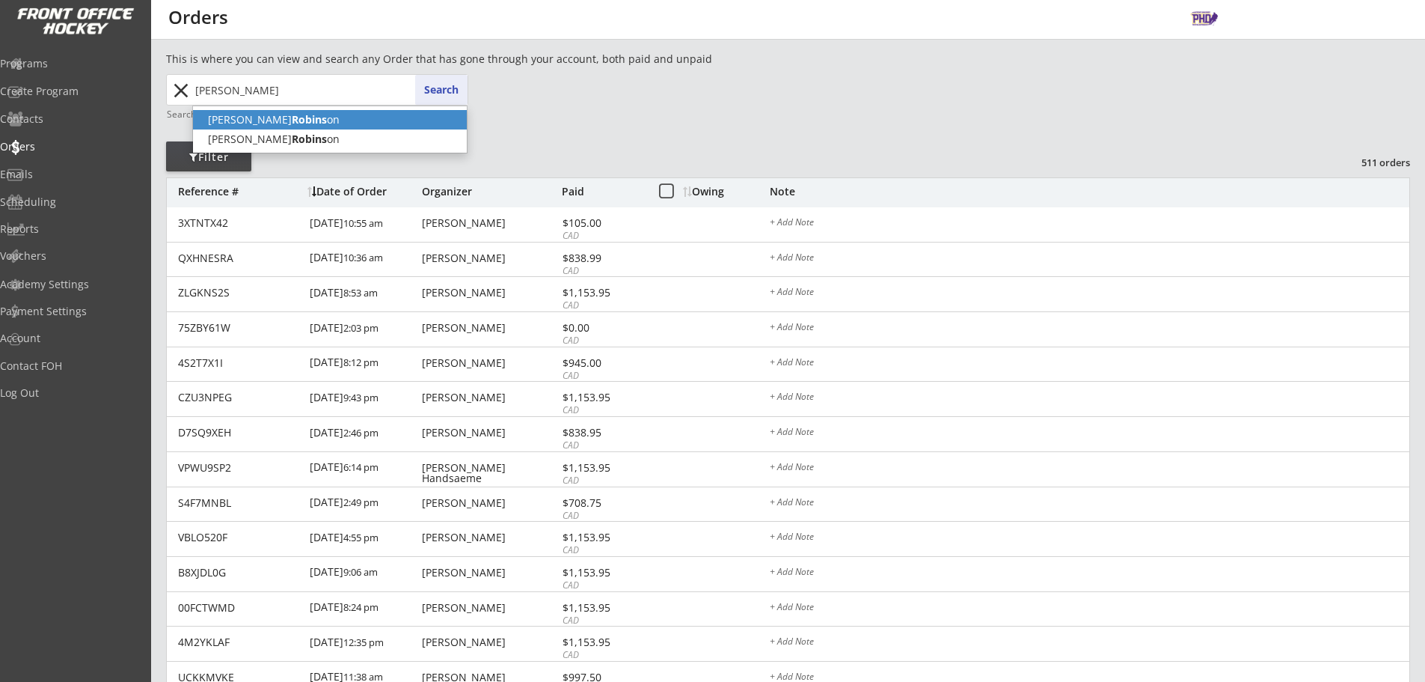
type input "Derek Robinson"
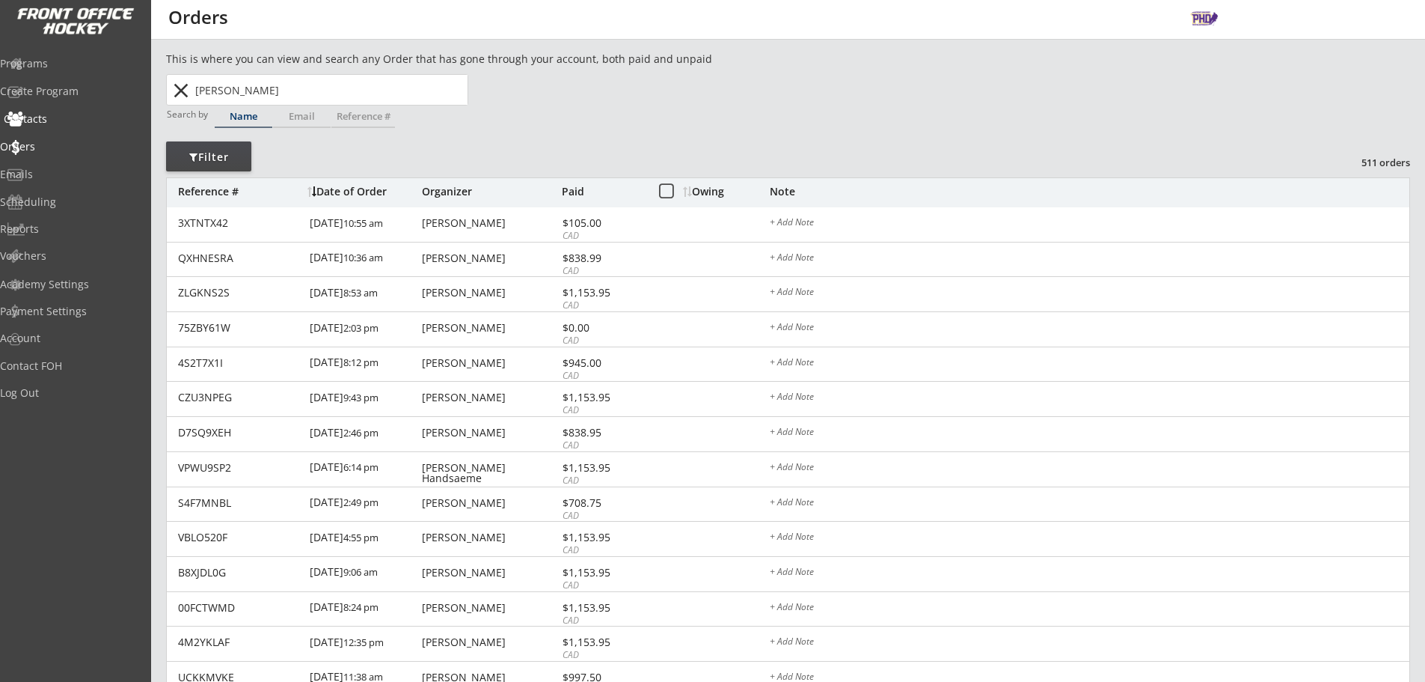
click at [57, 122] on div "Contacts" at bounding box center [71, 119] width 135 height 10
select select ""Players""
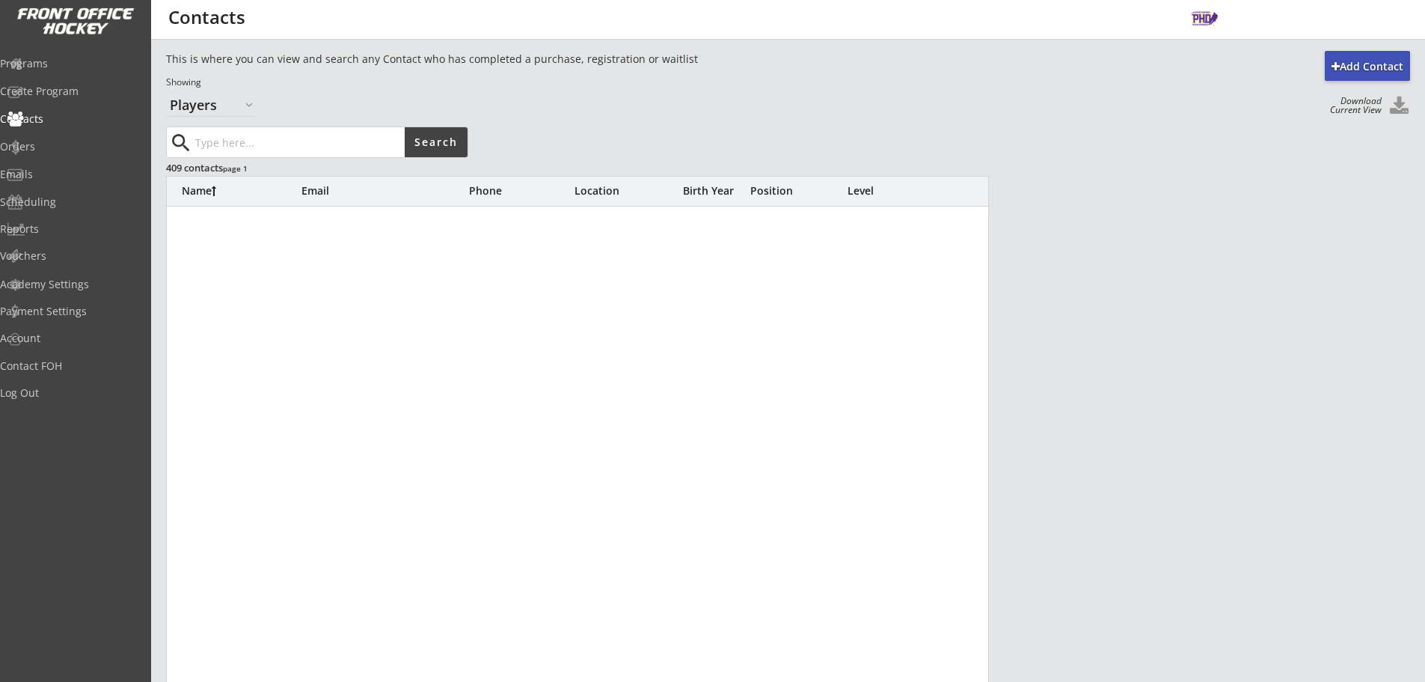
click at [257, 133] on input "input" at bounding box center [298, 142] width 212 height 30
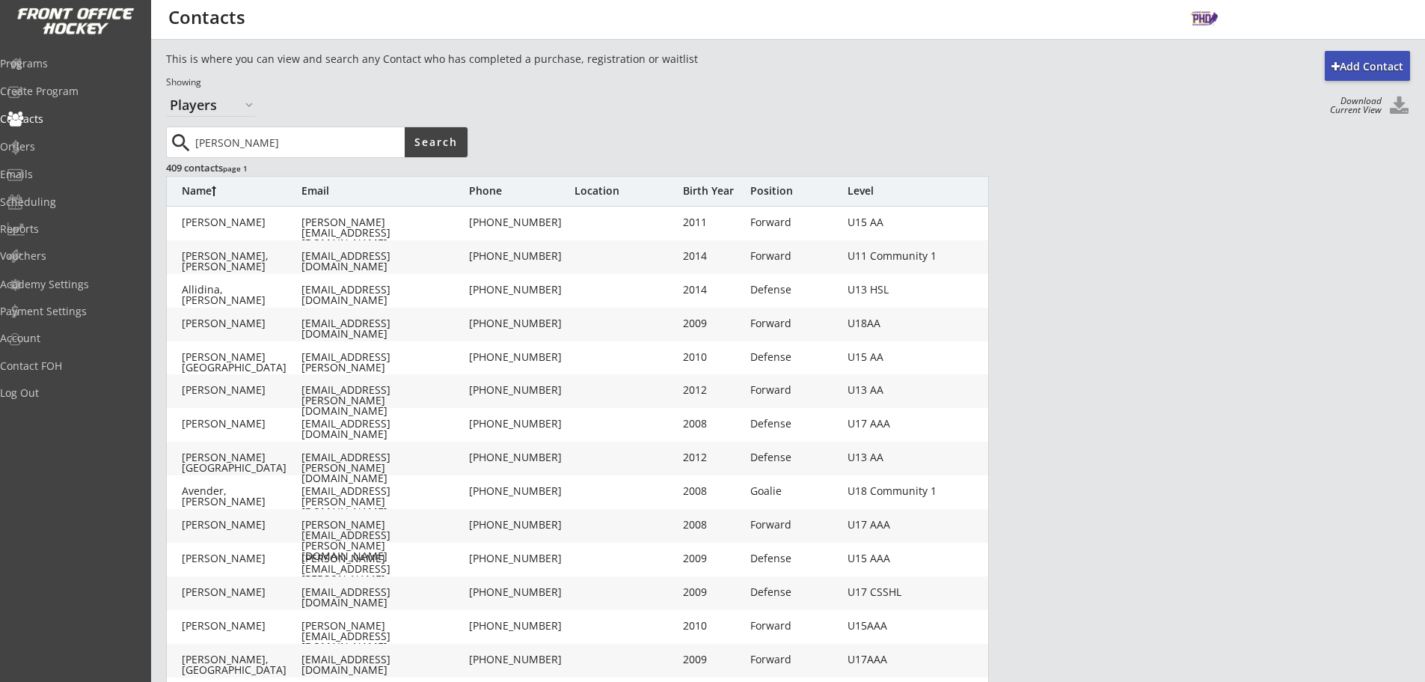
type input "robinson"
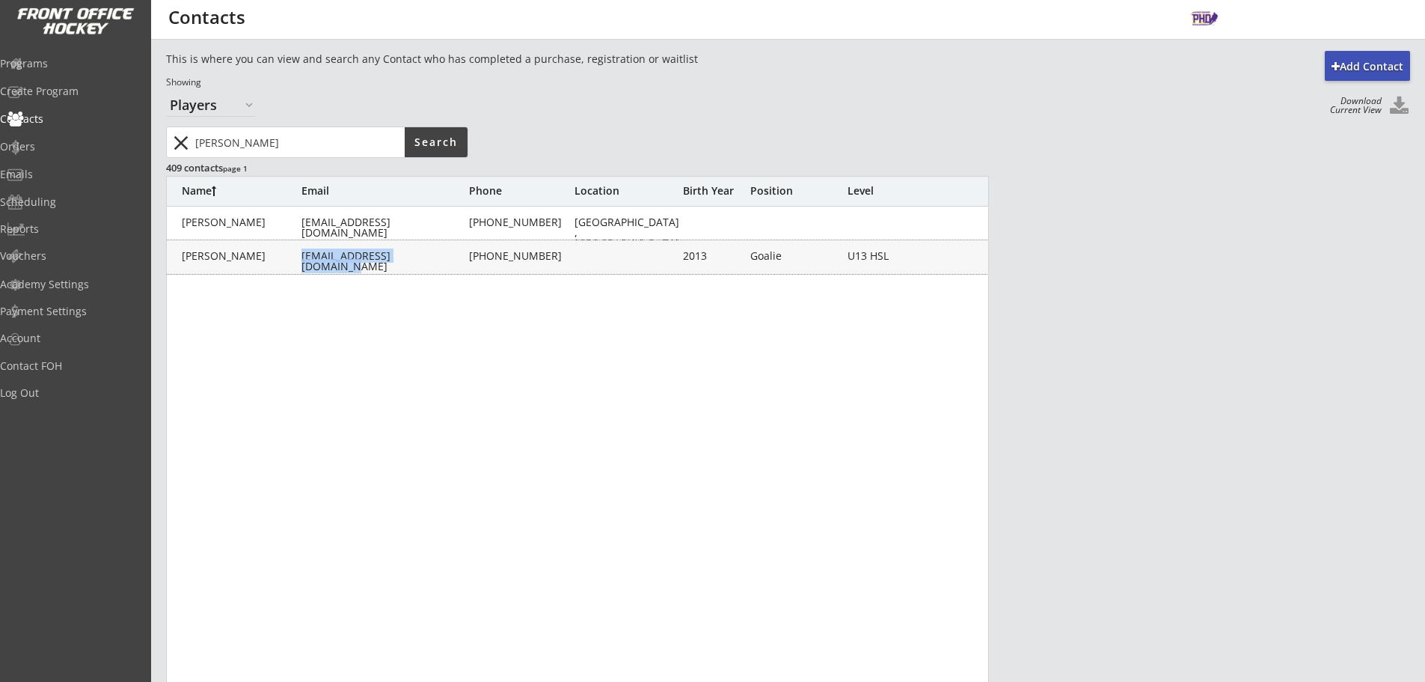
drag, startPoint x: 444, startPoint y: 256, endPoint x: 288, endPoint y: 256, distance: 155.6
click at [288, 256] on div "Robinson, Eli derekjrobinson@gmail.com (306) 539-5203 2013 Goalie U13 HSL" at bounding box center [578, 257] width 823 height 12
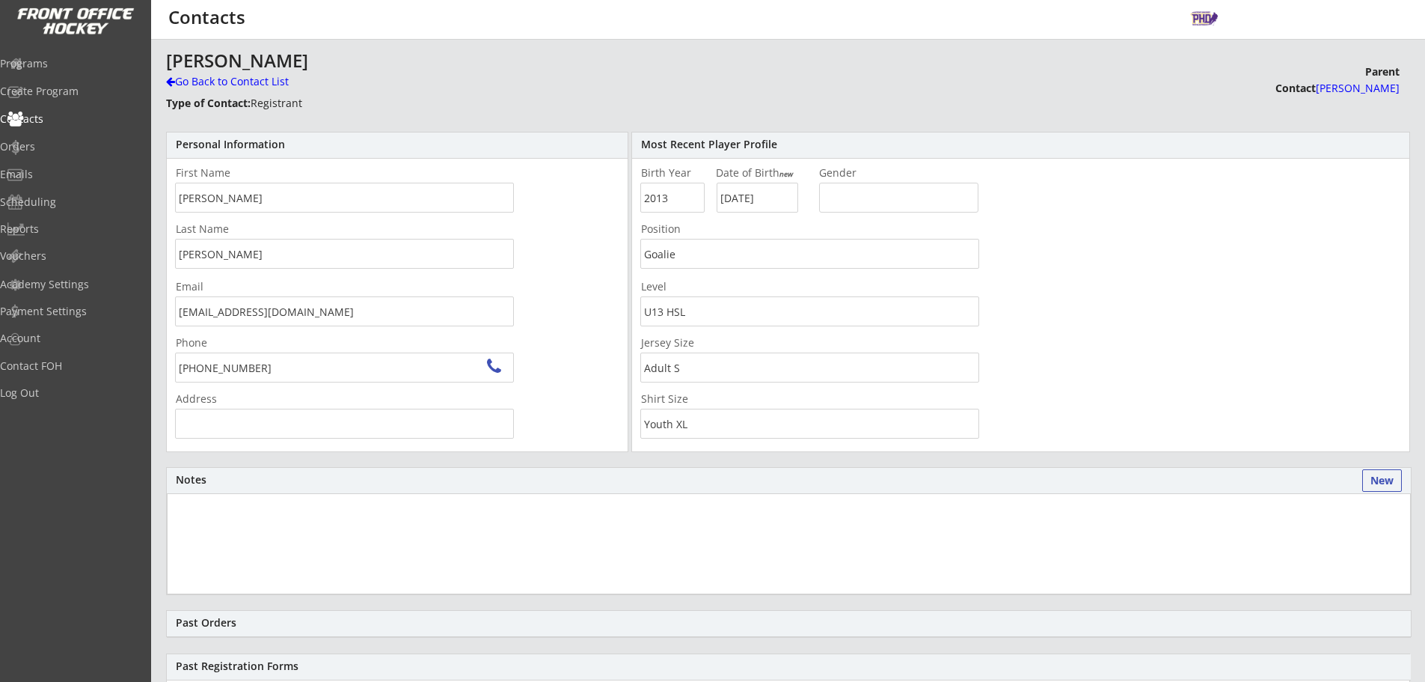
type input "136 Auburn Sound Manor SE, Calgary, AB T3M 0R6, Canada"
click at [180, 82] on div "Go Back to Contact List" at bounding box center [262, 81] width 192 height 15
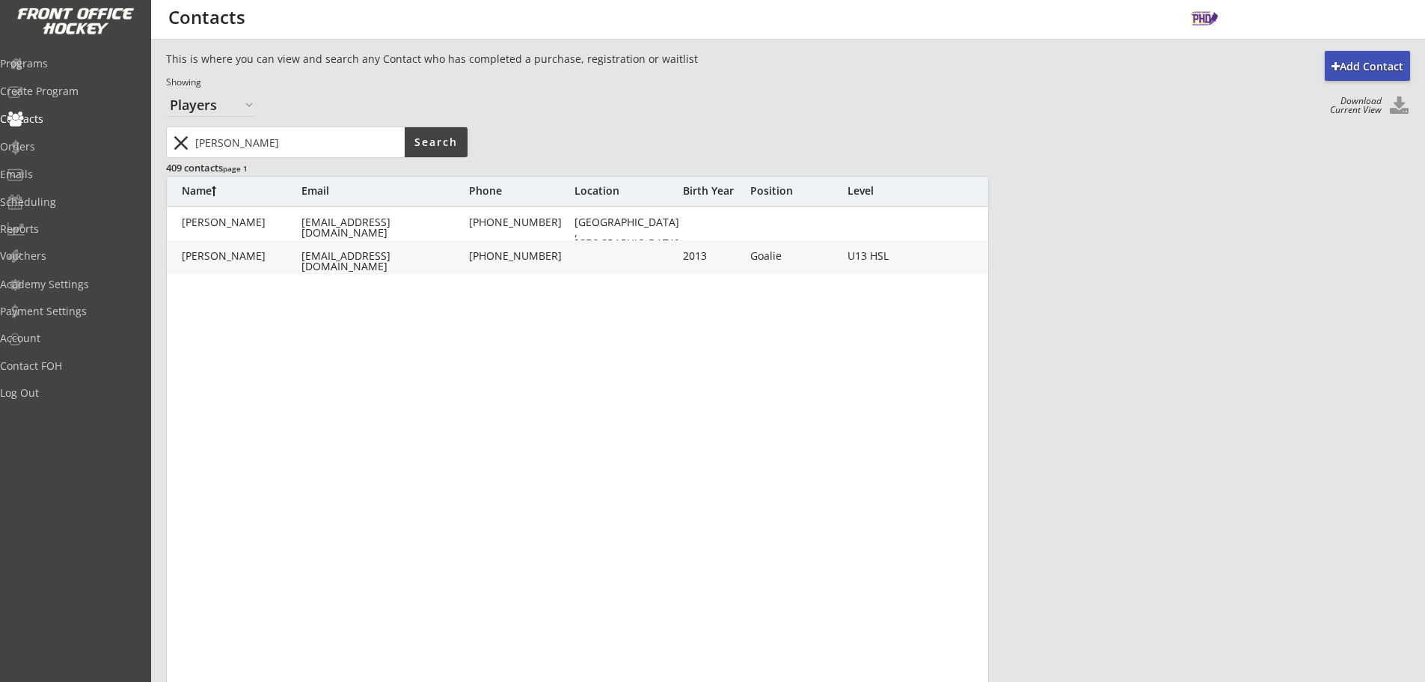
click at [298, 132] on input "input" at bounding box center [298, 142] width 212 height 30
type input "hartel"
click at [269, 249] on div "Hartel, Max tahartel@gmail.com (403) 803-3501 2010 Goalie U15AAA" at bounding box center [578, 257] width 823 height 34
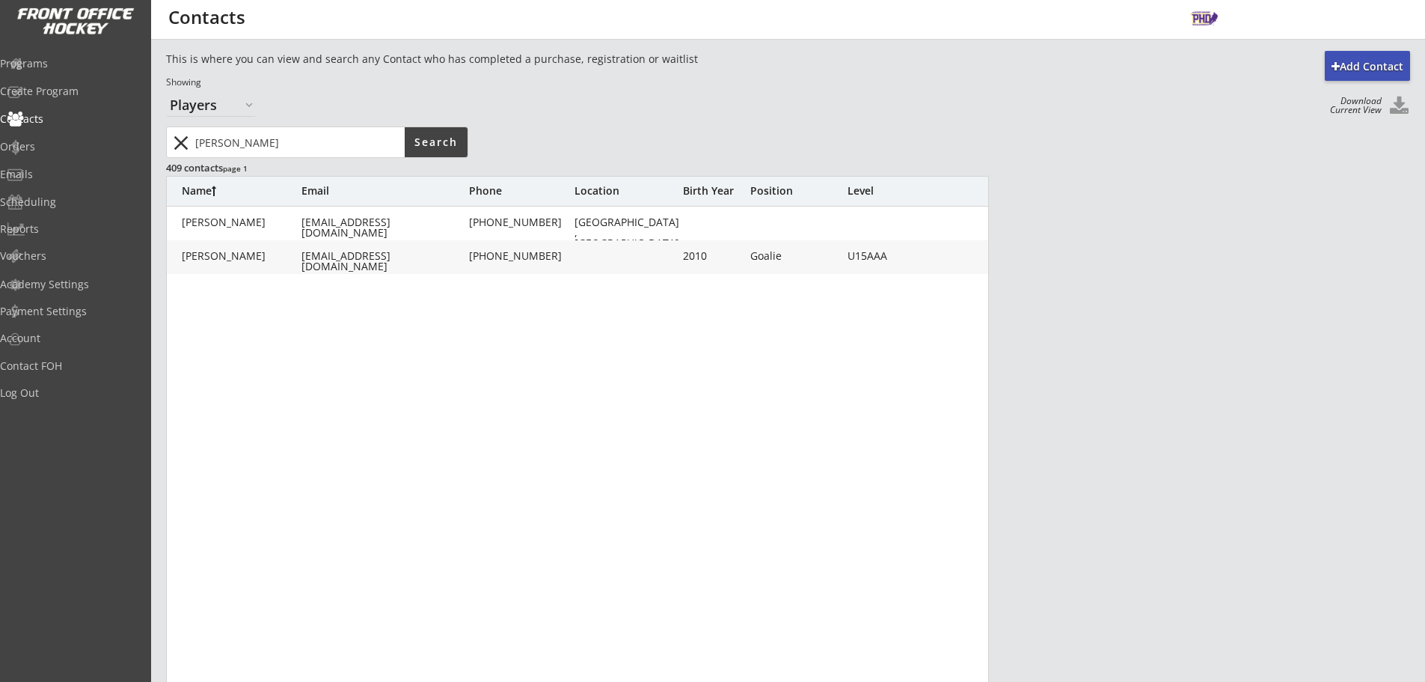
type input "Max"
type input "Hartel"
type input "tahartel@gmail.com"
type input "(403) 803-3501"
type input "2010"
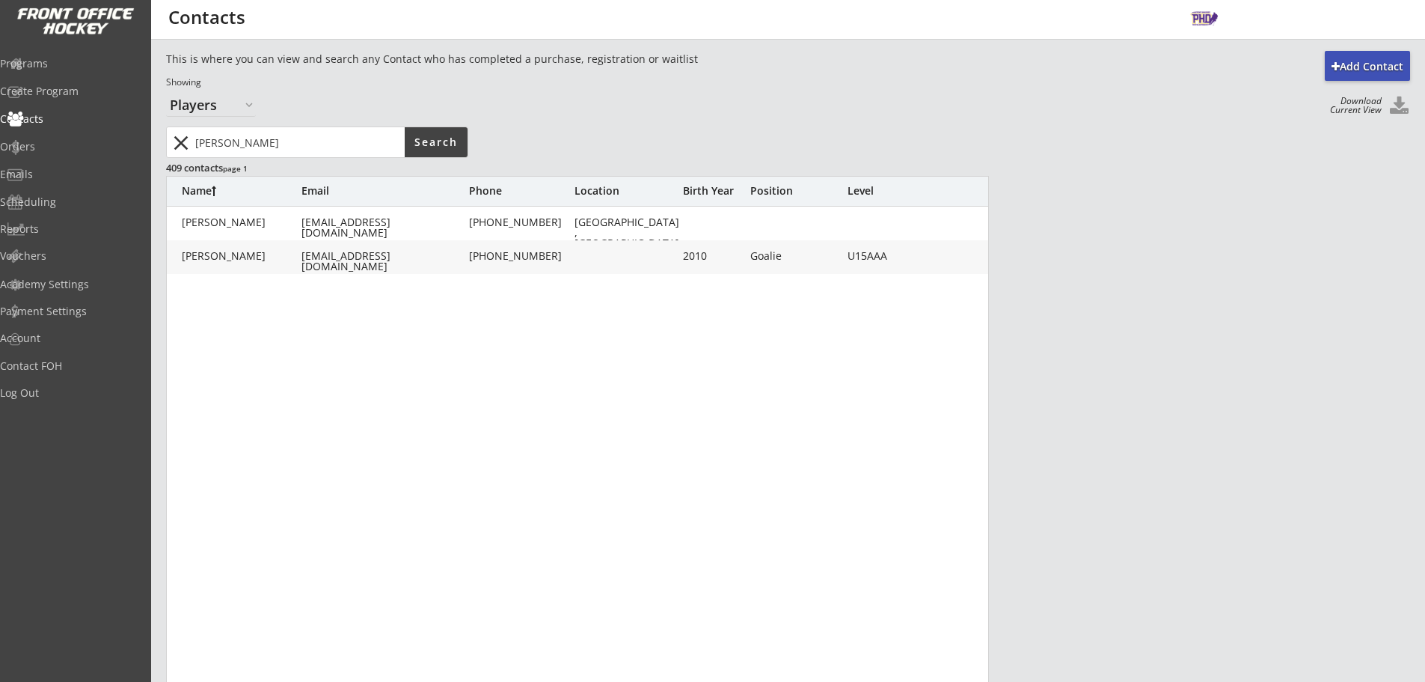
type input "05/20/2010"
type input "Goalie"
type input "U15AAA"
type input "Adult XL"
type input "Adult M"
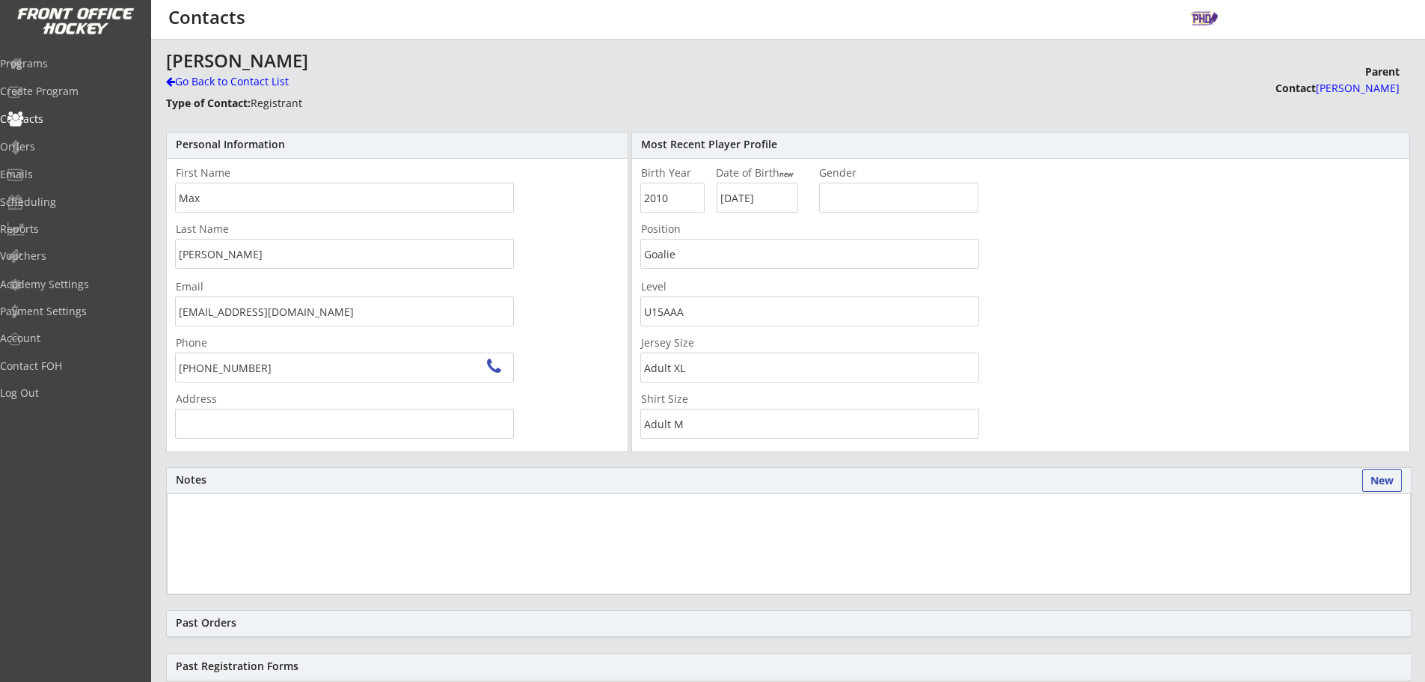
type input "232 Auburn Meadows Cres SE, Calgary, AB T3M 2E2, Canada"
click at [200, 70] on div "Max Hartel" at bounding box center [608, 61] width 884 height 18
click at [201, 77] on div "Go Back to Contact List" at bounding box center [262, 81] width 192 height 15
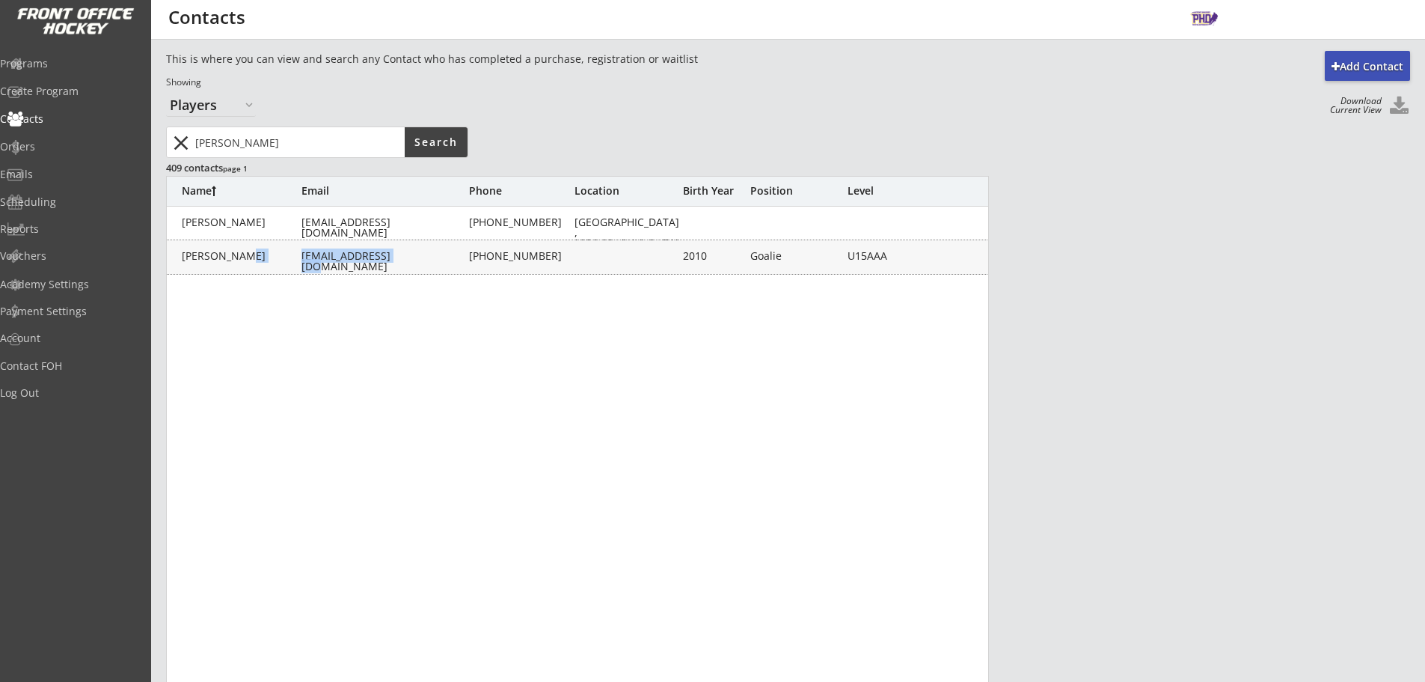
drag, startPoint x: 409, startPoint y: 256, endPoint x: 307, endPoint y: 258, distance: 102.5
click at [300, 258] on div "Hartel, Max tahartel@gmail.com (403) 803-3501 2010 Goalie U15AAA" at bounding box center [578, 257] width 823 height 12
type input "Max"
type input "Hartel"
type input "tahartel@gmail.com"
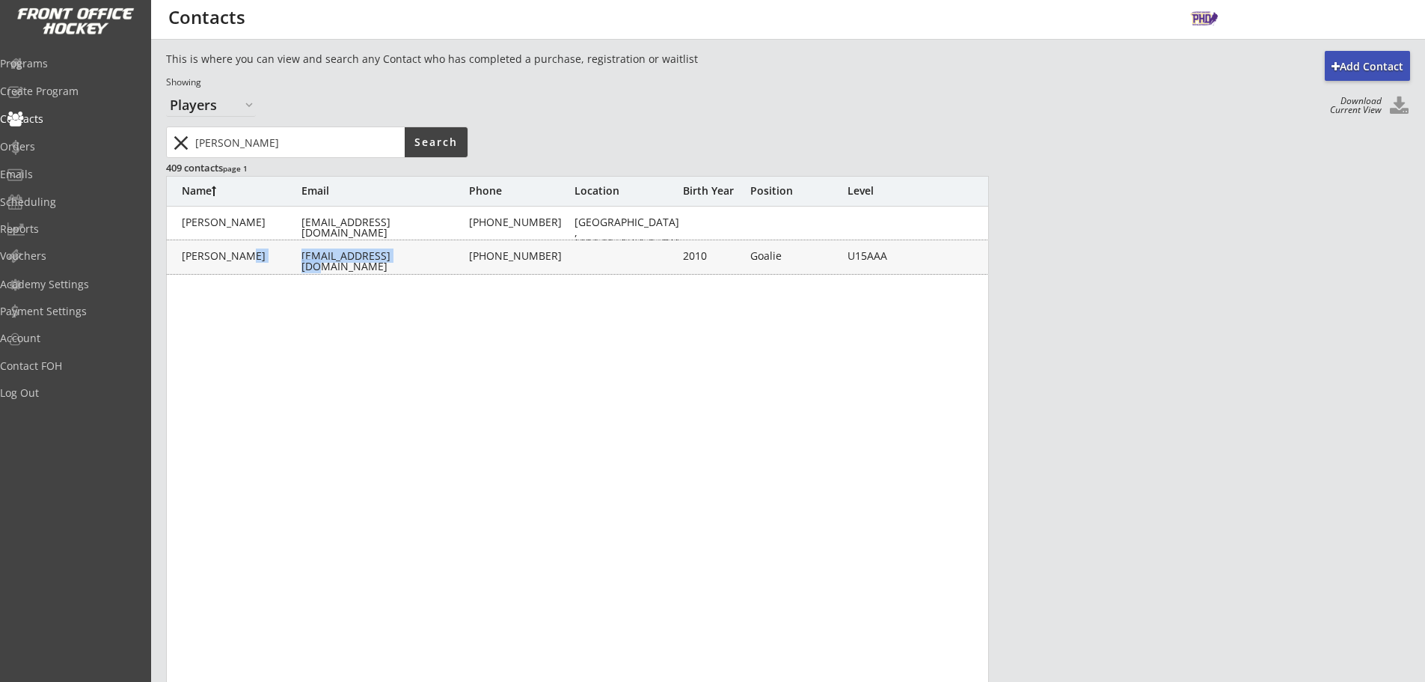
type input "(403) 803-3501"
type input "232 Auburn Meadows Cres SE, Calgary, AB T3M 2E2, Canada"
type input "2010"
type input "05/20/2010"
type input "Goalie"
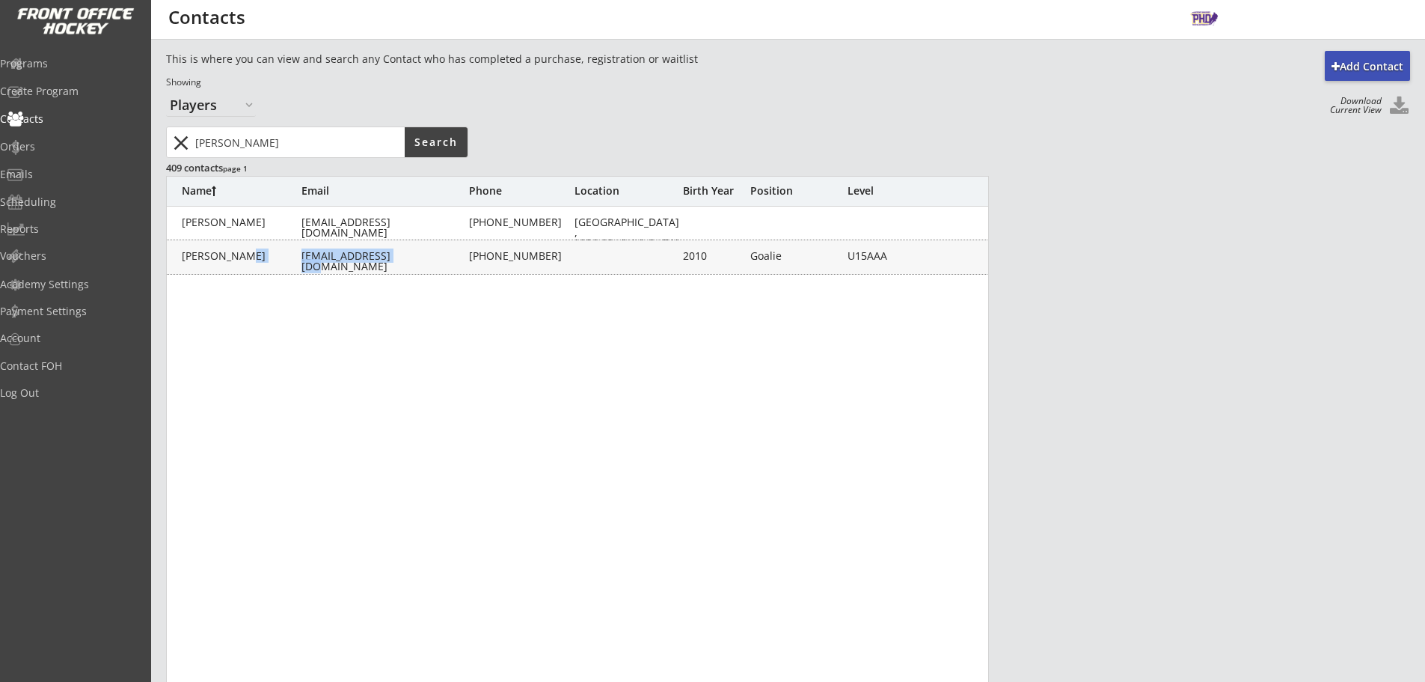
type input "U15AAA"
type input "Adult XL"
type input "Adult M"
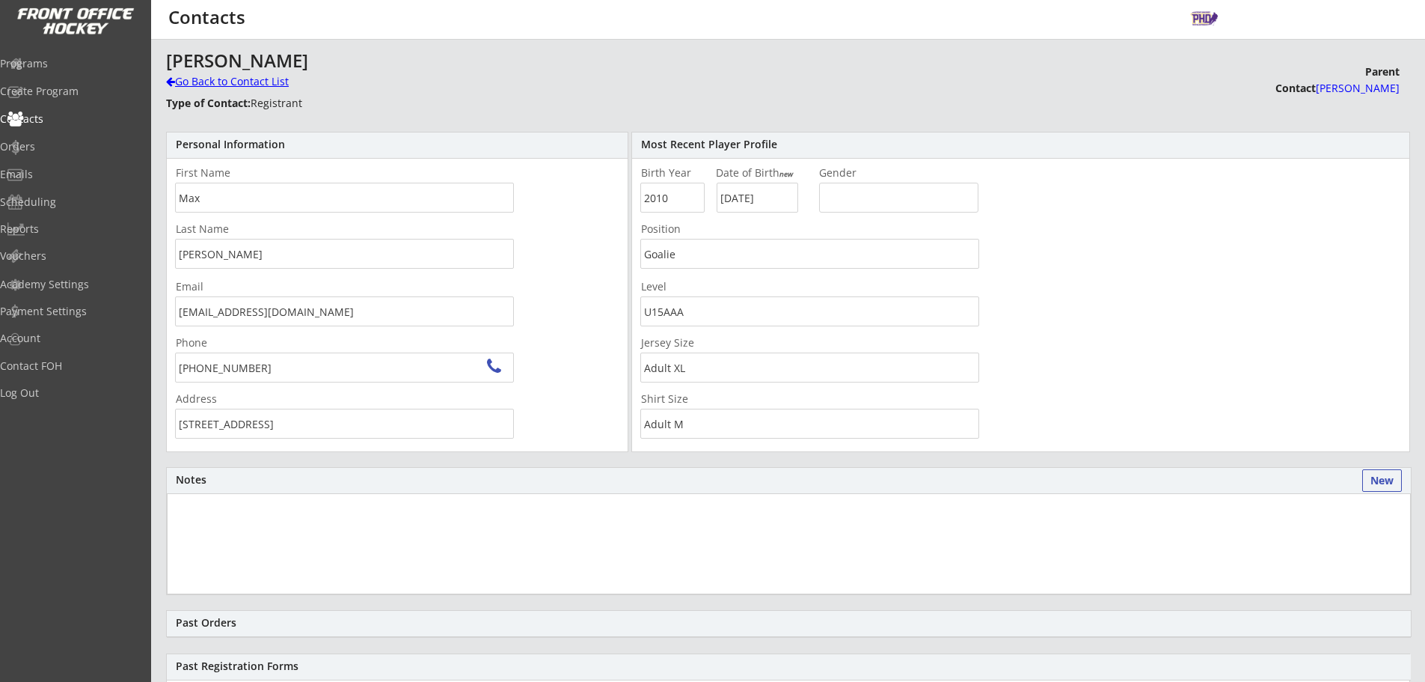
click at [230, 79] on div "Go Back to Contact List" at bounding box center [262, 81] width 192 height 15
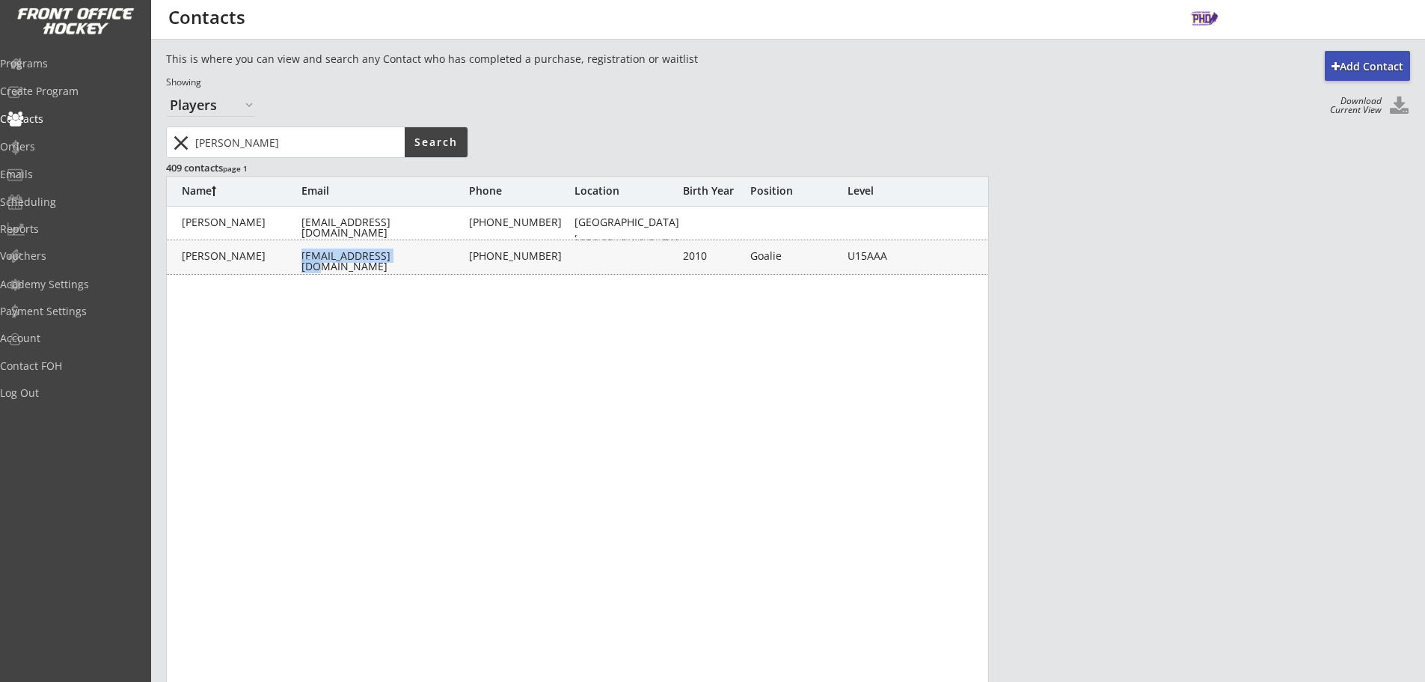
drag, startPoint x: 399, startPoint y: 256, endPoint x: 305, endPoint y: 259, distance: 94.3
click at [302, 259] on div "tahartel@gmail.com" at bounding box center [383, 261] width 165 height 21
type input "Max"
type input "Hartel"
type input "tahartel@gmail.com"
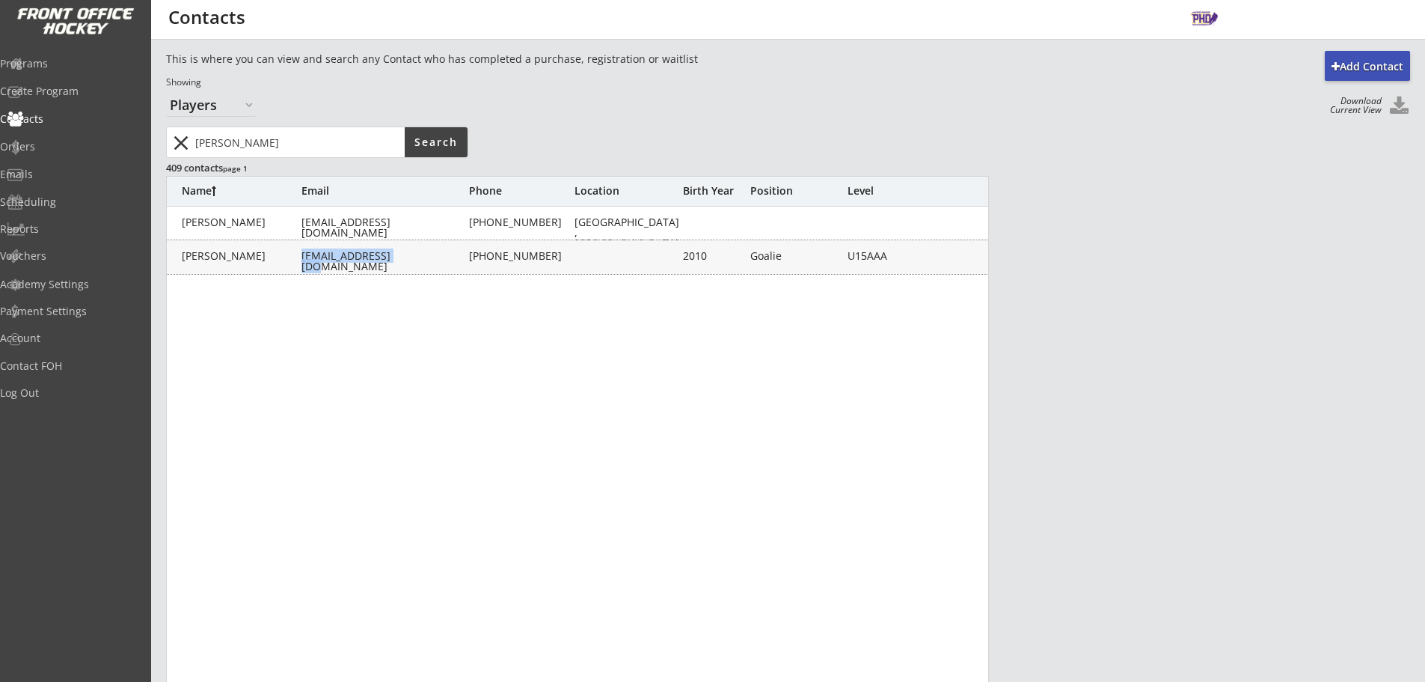
type input "(403) 803-3501"
type input "232 Auburn Meadows Cres SE, Calgary, AB T3M 2E2, Canada"
type input "2010"
type input "05/20/2010"
type input "Goalie"
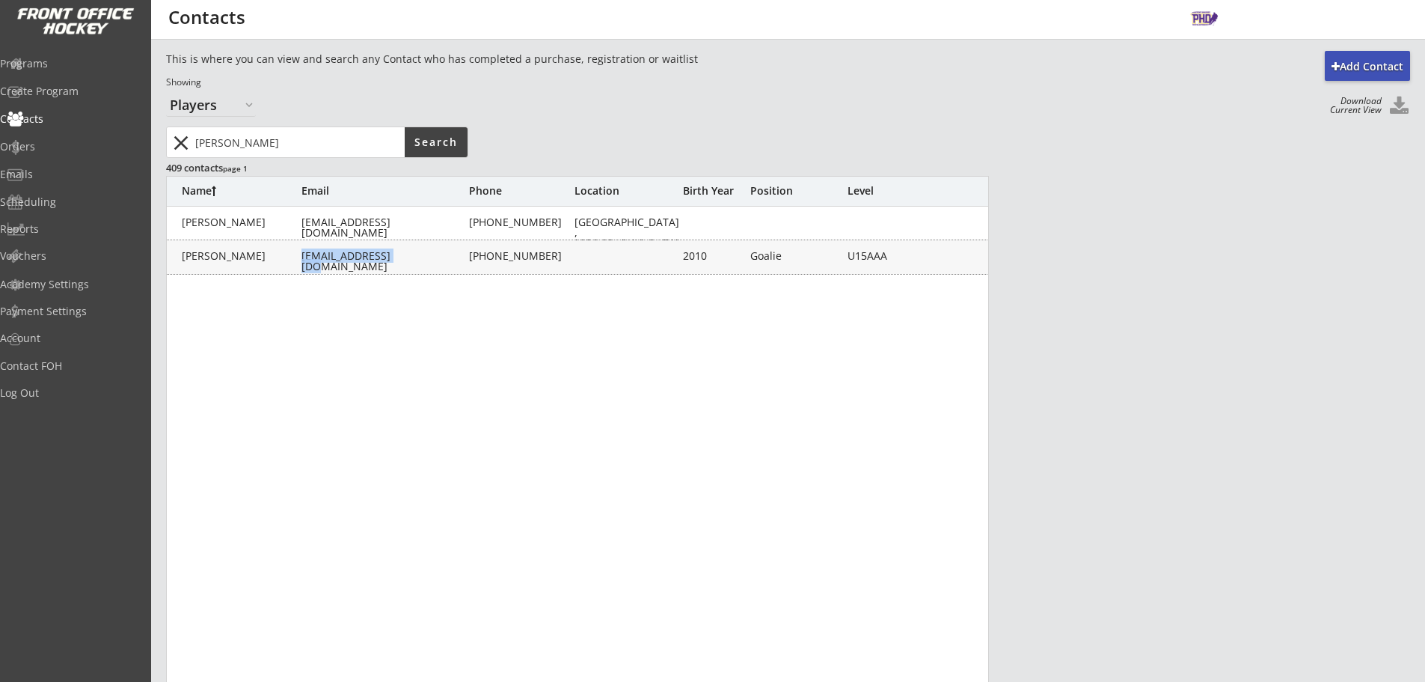
type input "U15AAA"
type input "Adult XL"
type input "Adult M"
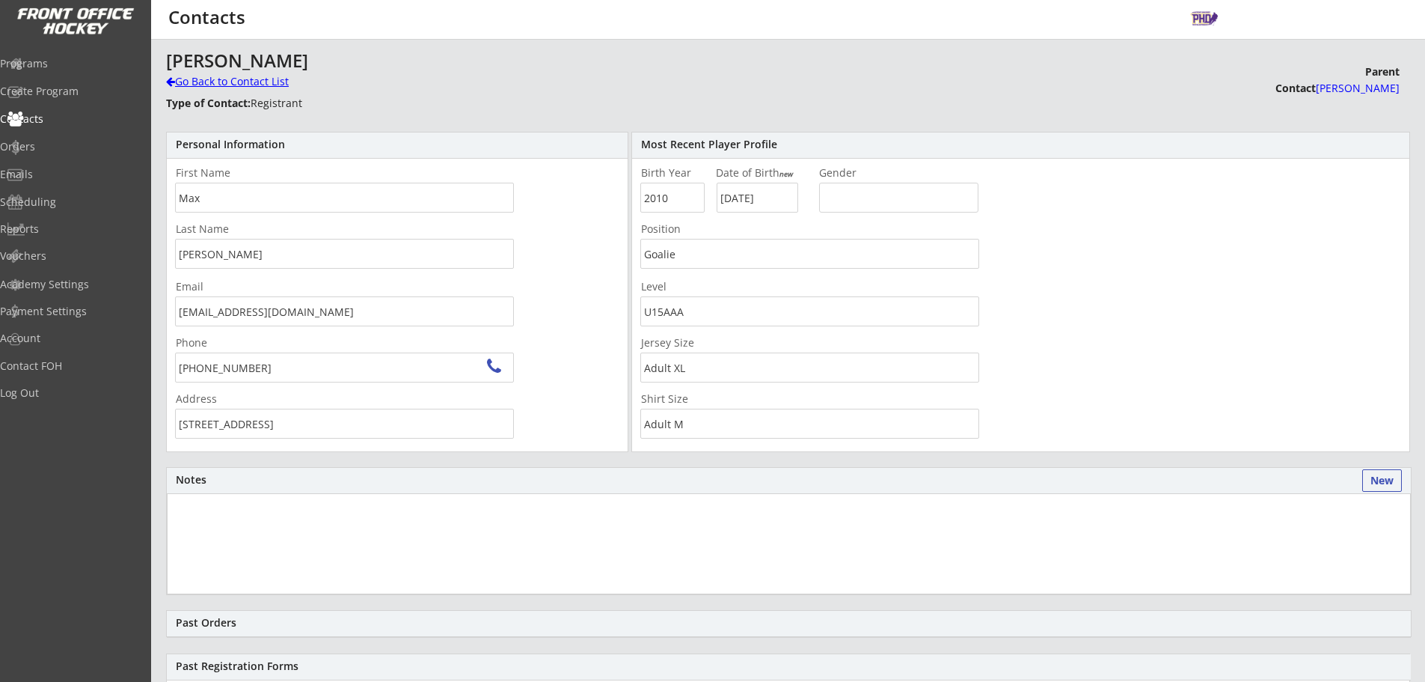
click at [252, 82] on div "Go Back to Contact List" at bounding box center [262, 81] width 192 height 15
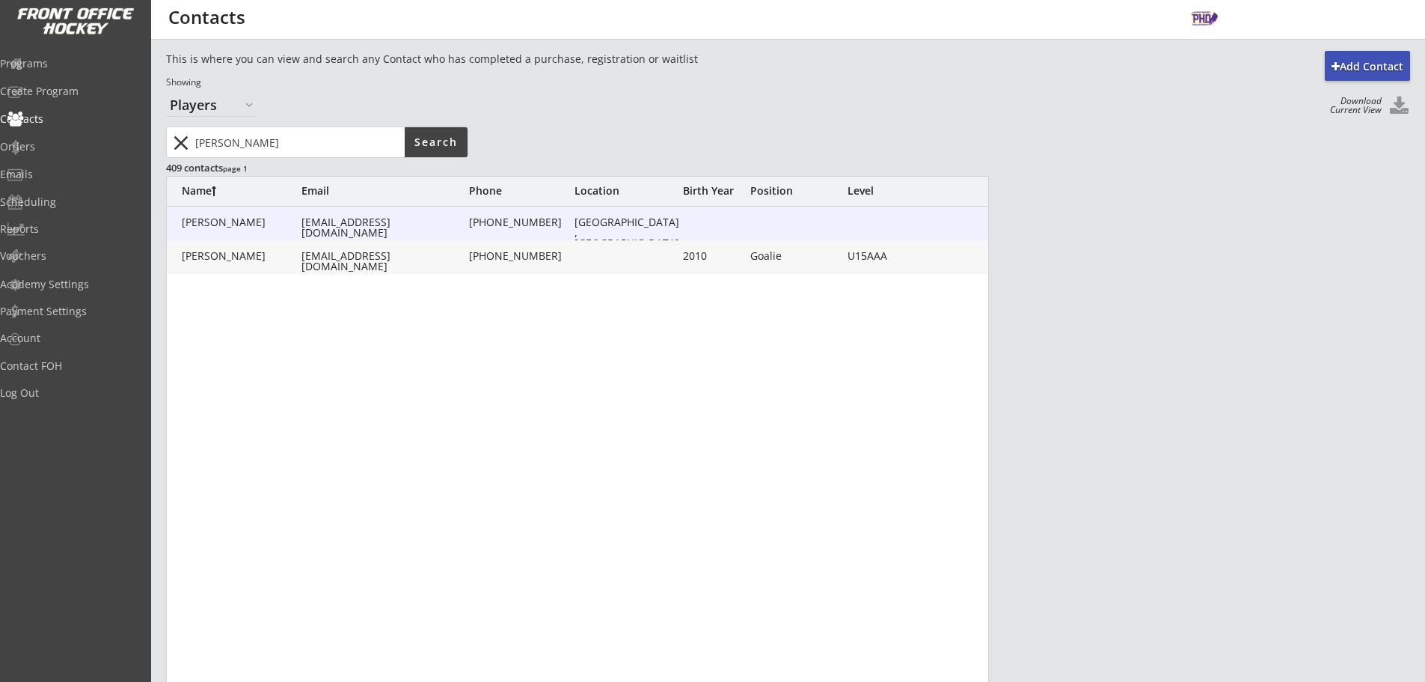
drag, startPoint x: 413, startPoint y: 227, endPoint x: 296, endPoint y: 224, distance: 116.7
click at [296, 224] on div "Hartel, Trevor tahartel@gmail.com (403) 803-3501 Alberta, Canada" at bounding box center [578, 223] width 823 height 12
type input "Trevor"
type input "Hartel"
type input "tahartel@gmail.com"
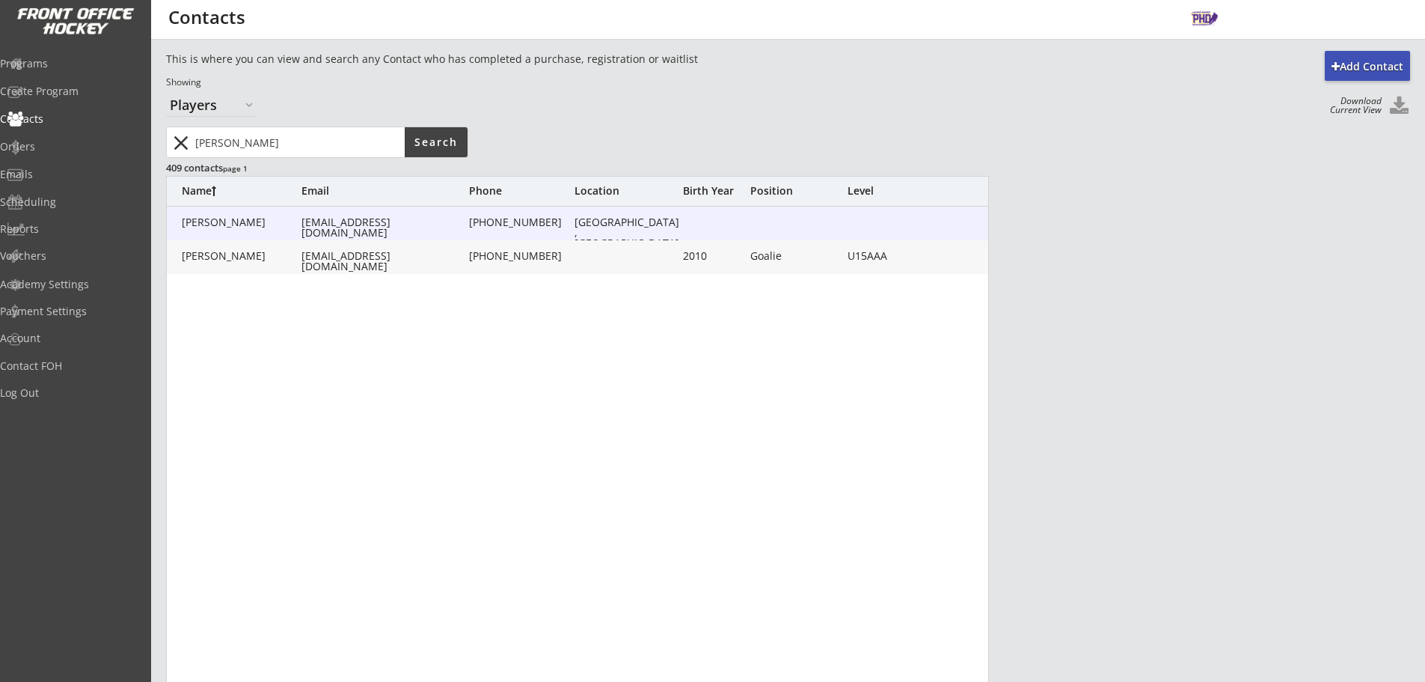
type input "(403) 803-3501"
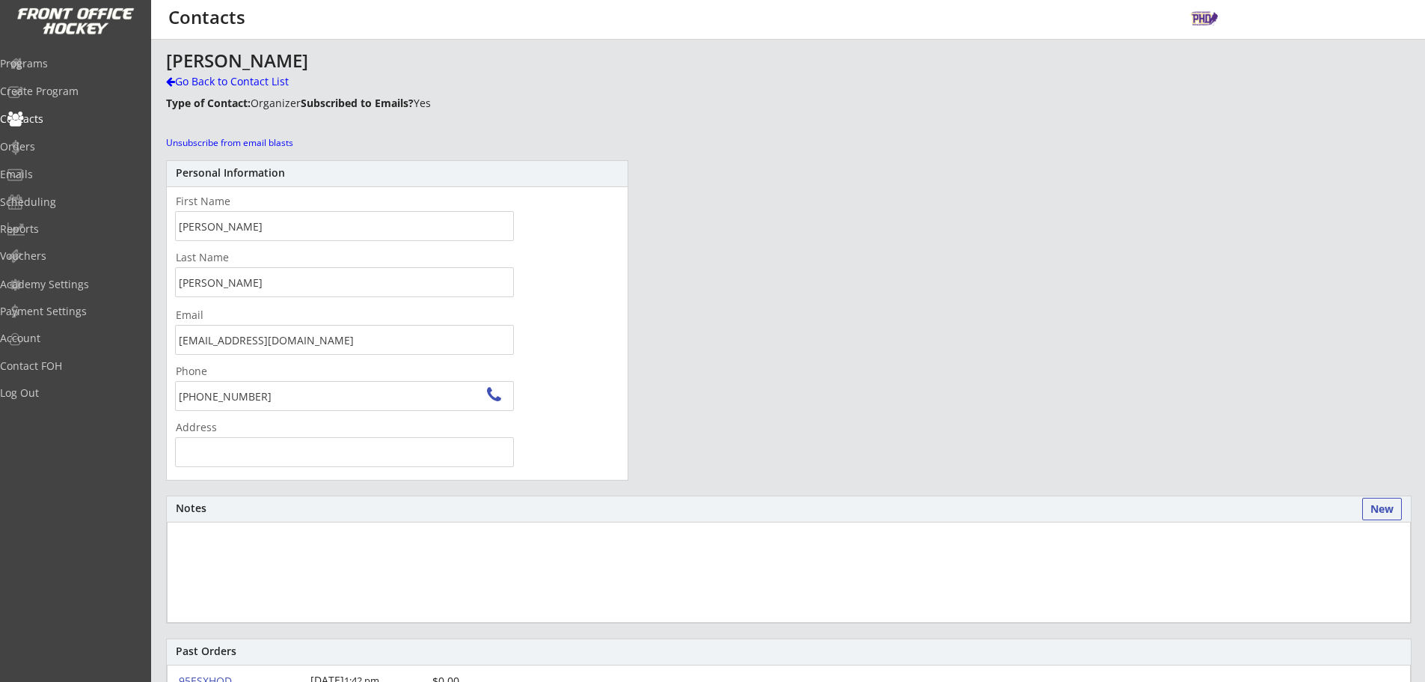
click at [163, 348] on div "Add Contact This is where you can view and search any Contact who has completed…" at bounding box center [788, 459] width 1274 height 817
click at [185, 88] on div "Go Back to Contact List" at bounding box center [262, 81] width 192 height 15
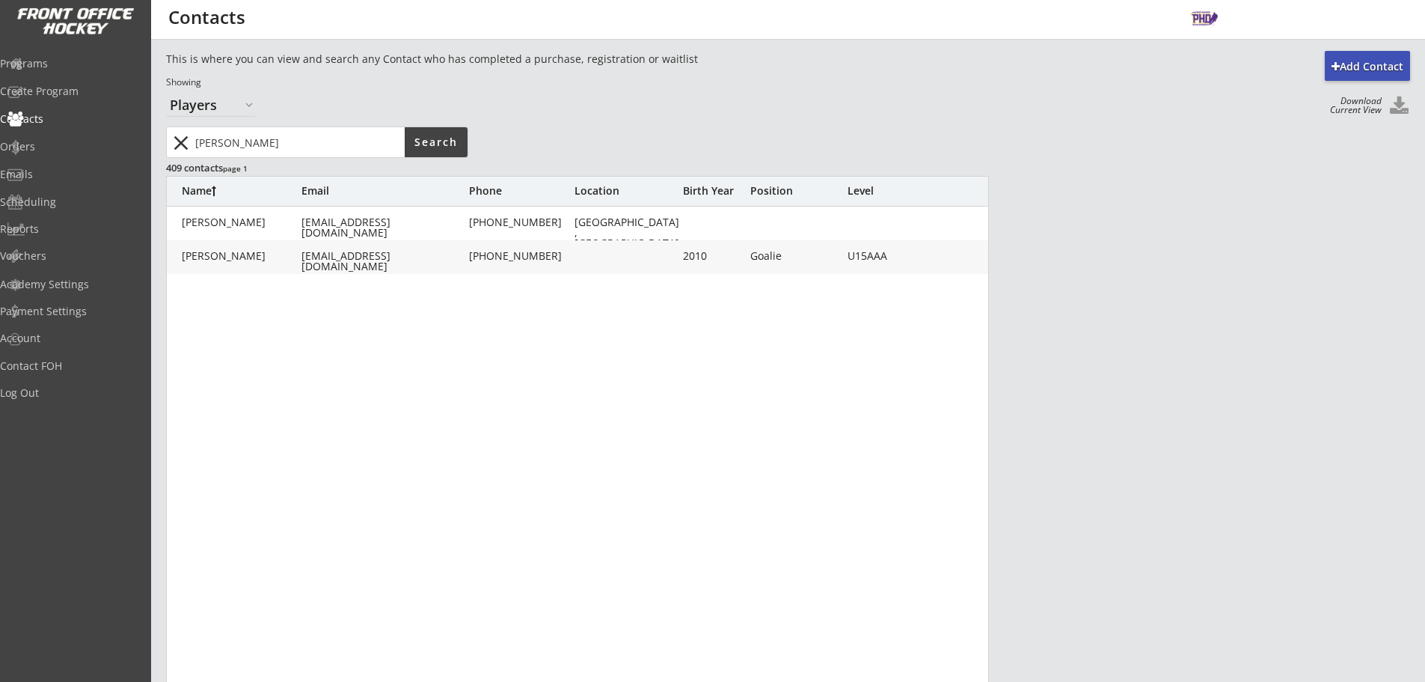
click at [275, 135] on input "input" at bounding box center [298, 142] width 212 height 30
click at [275, 136] on input "input" at bounding box center [298, 142] width 212 height 30
type input "mcbride"
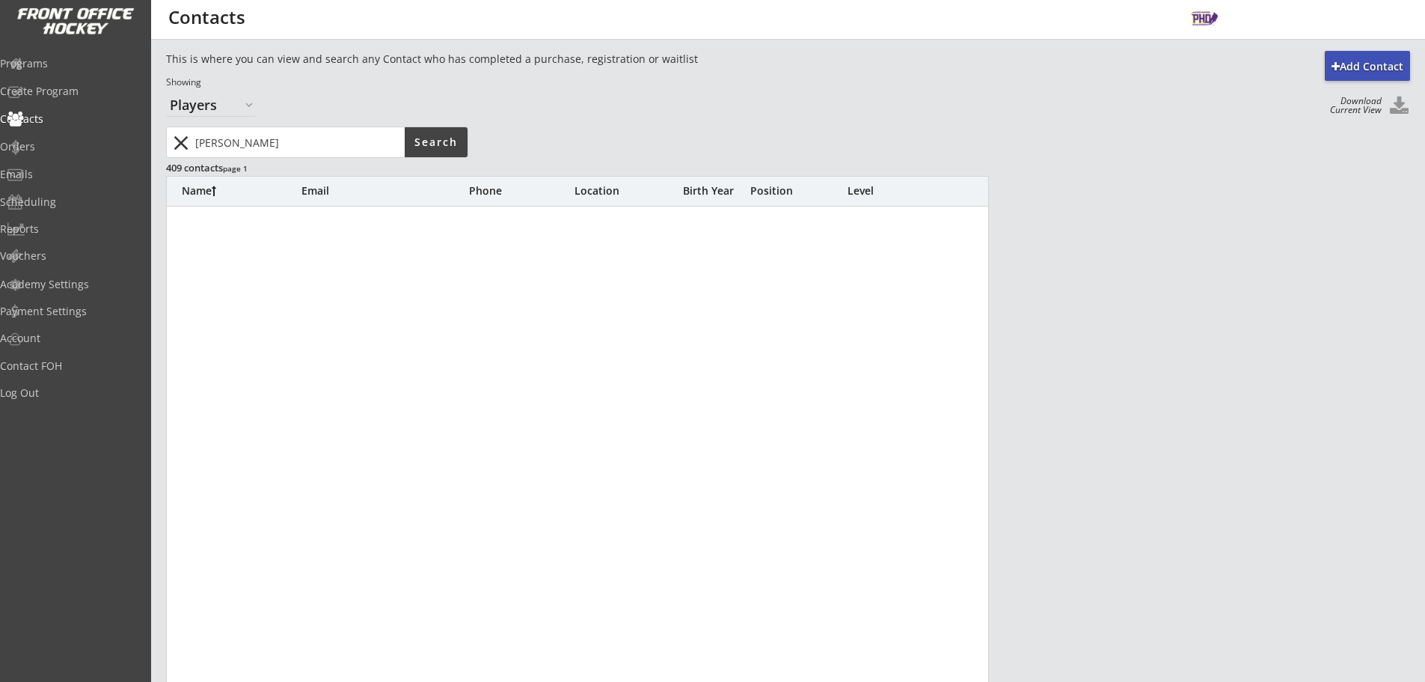
drag, startPoint x: 281, startPoint y: 149, endPoint x: 169, endPoint y: 151, distance: 111.5
click at [169, 151] on div "close" at bounding box center [286, 142] width 236 height 30
type input "Mcbride"
click at [264, 136] on input "input" at bounding box center [298, 142] width 212 height 30
click at [172, 148] on button "close" at bounding box center [180, 143] width 25 height 24
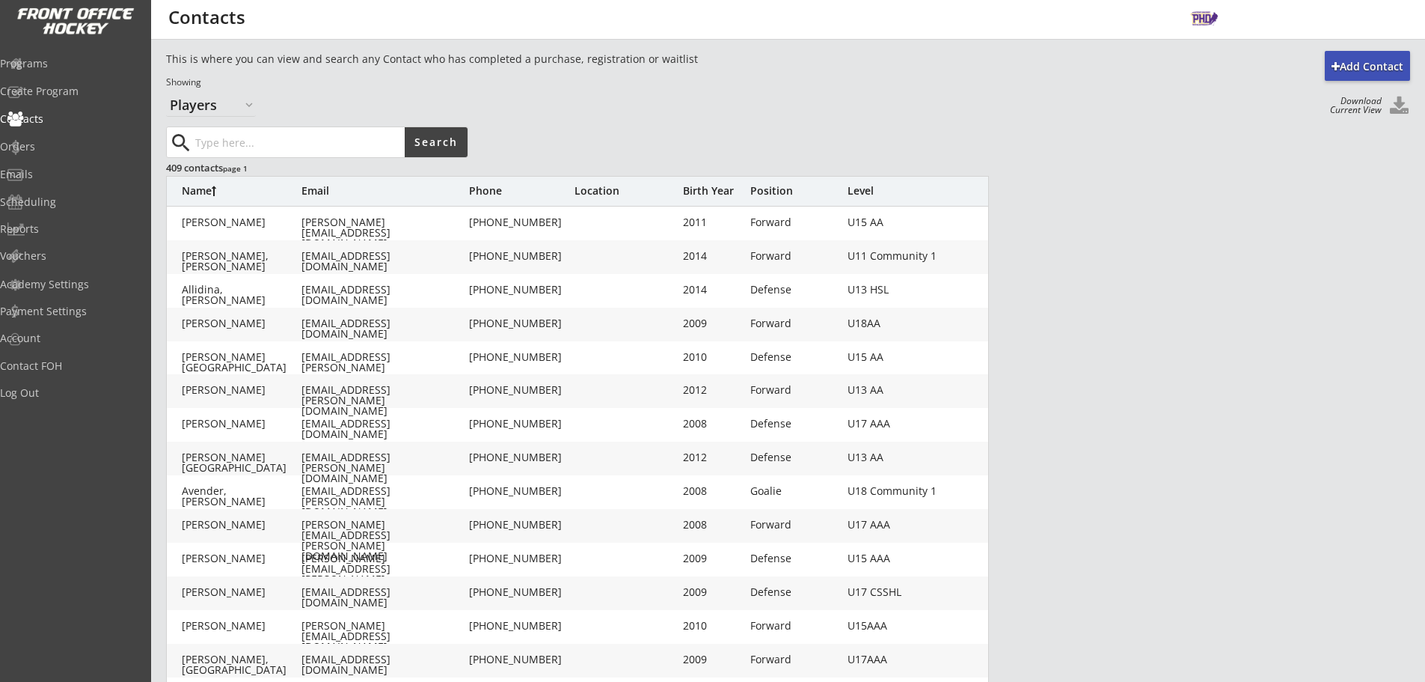
click at [248, 146] on input "input" at bounding box center [298, 142] width 212 height 30
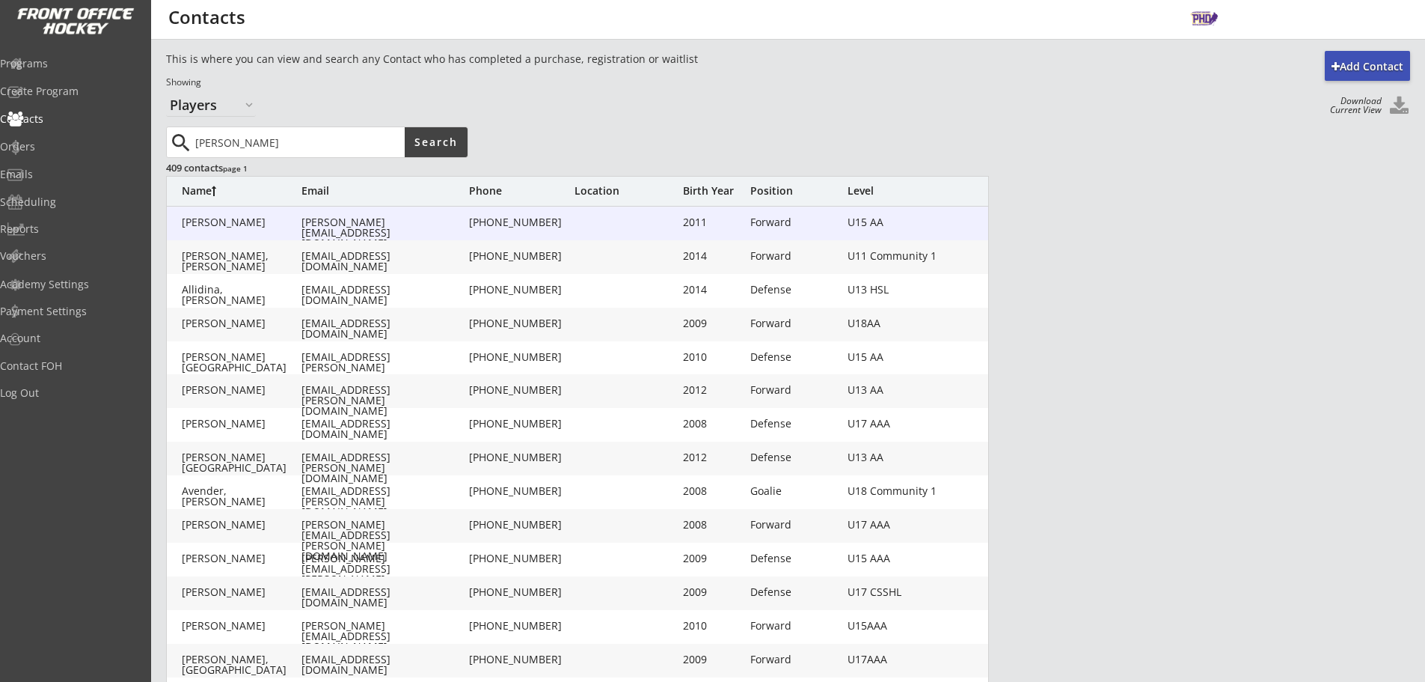
type input "wandler"
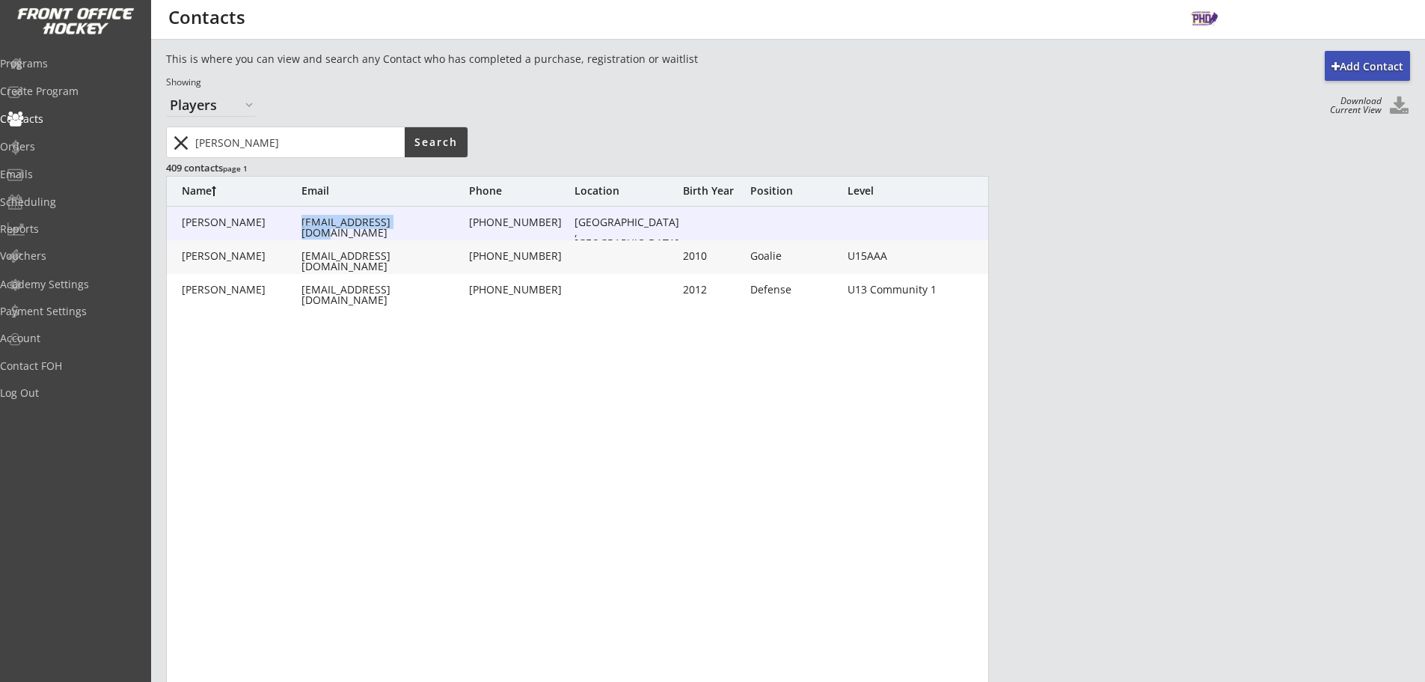
drag, startPoint x: 422, startPoint y: 227, endPoint x: 304, endPoint y: 227, distance: 118.2
click at [304, 227] on div "wandler88@gmail.com" at bounding box center [383, 227] width 165 height 21
type input "Ryan"
type input "Wandler"
type input "wandler88@gmail.com"
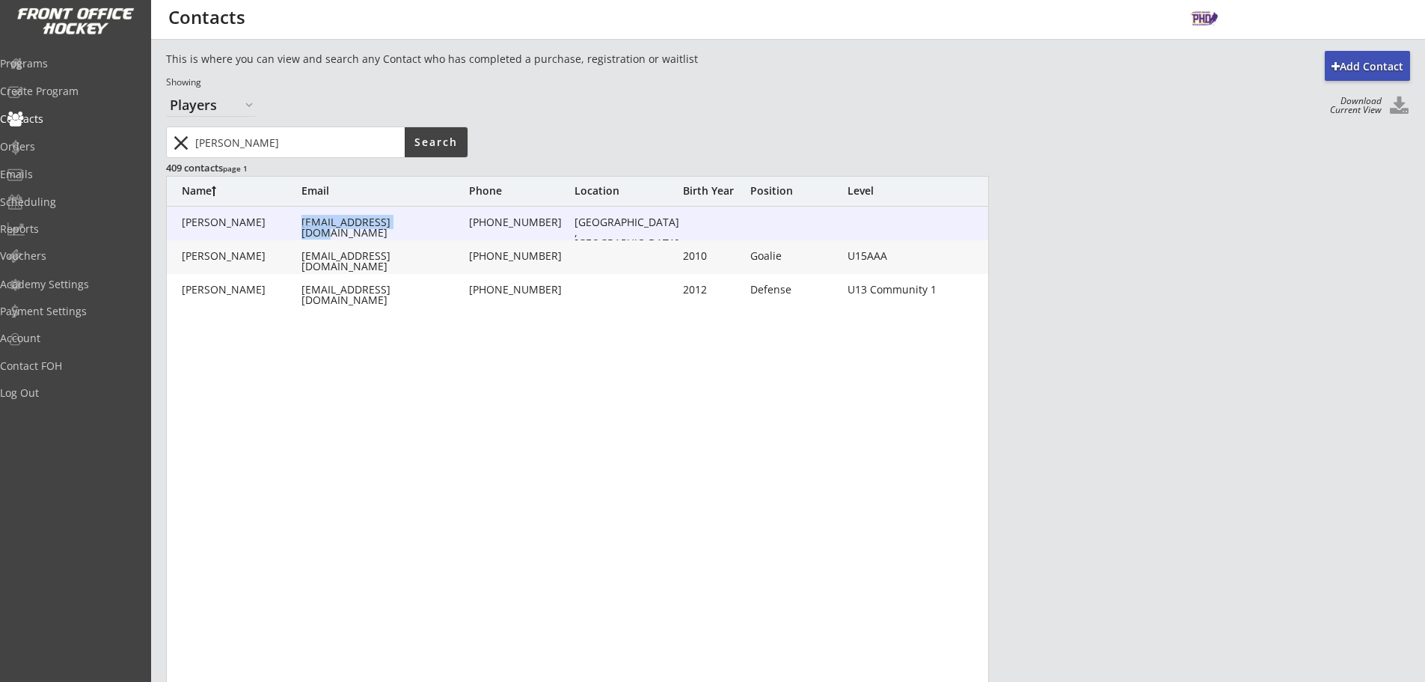
type input "(403) 888-8078"
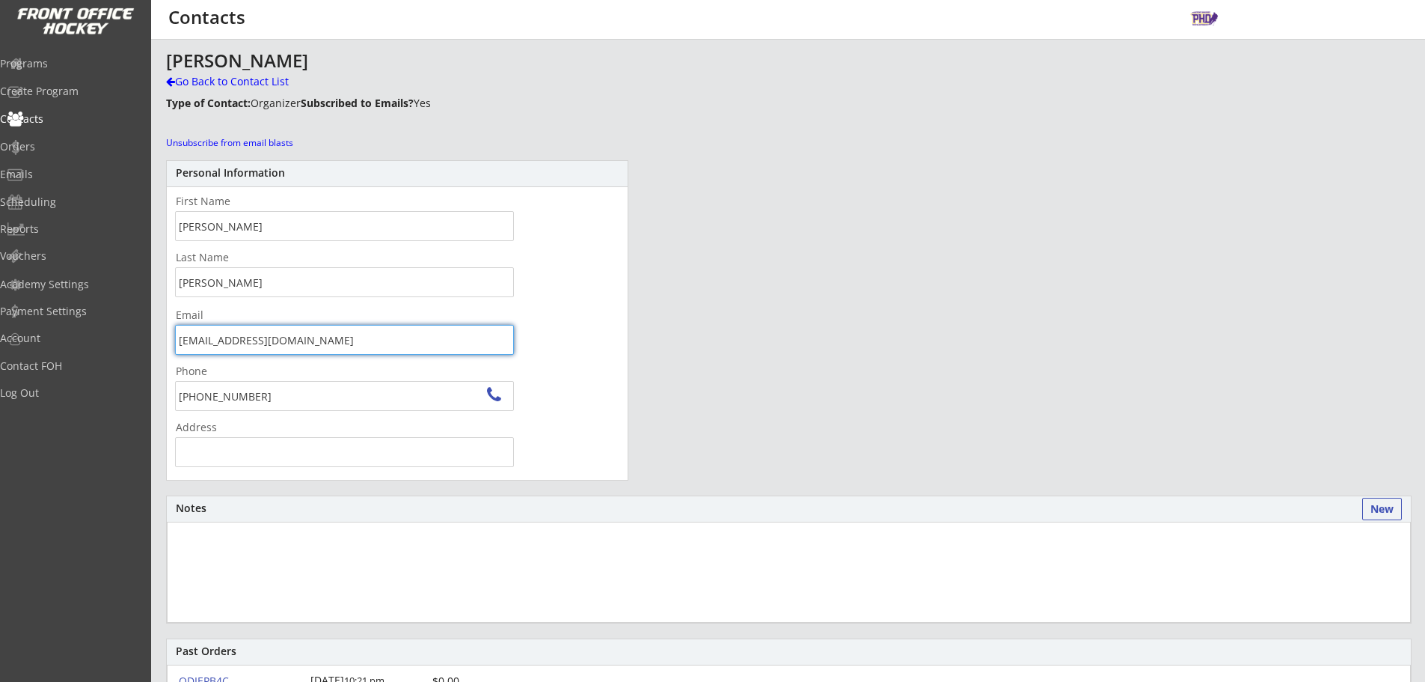
drag, startPoint x: 316, startPoint y: 349, endPoint x: 173, endPoint y: 347, distance: 142.9
click at [173, 347] on div "Email wandler88@gmail.com" at bounding box center [344, 332] width 355 height 45
click at [219, 86] on div "Go Back to Contact List" at bounding box center [262, 81] width 192 height 15
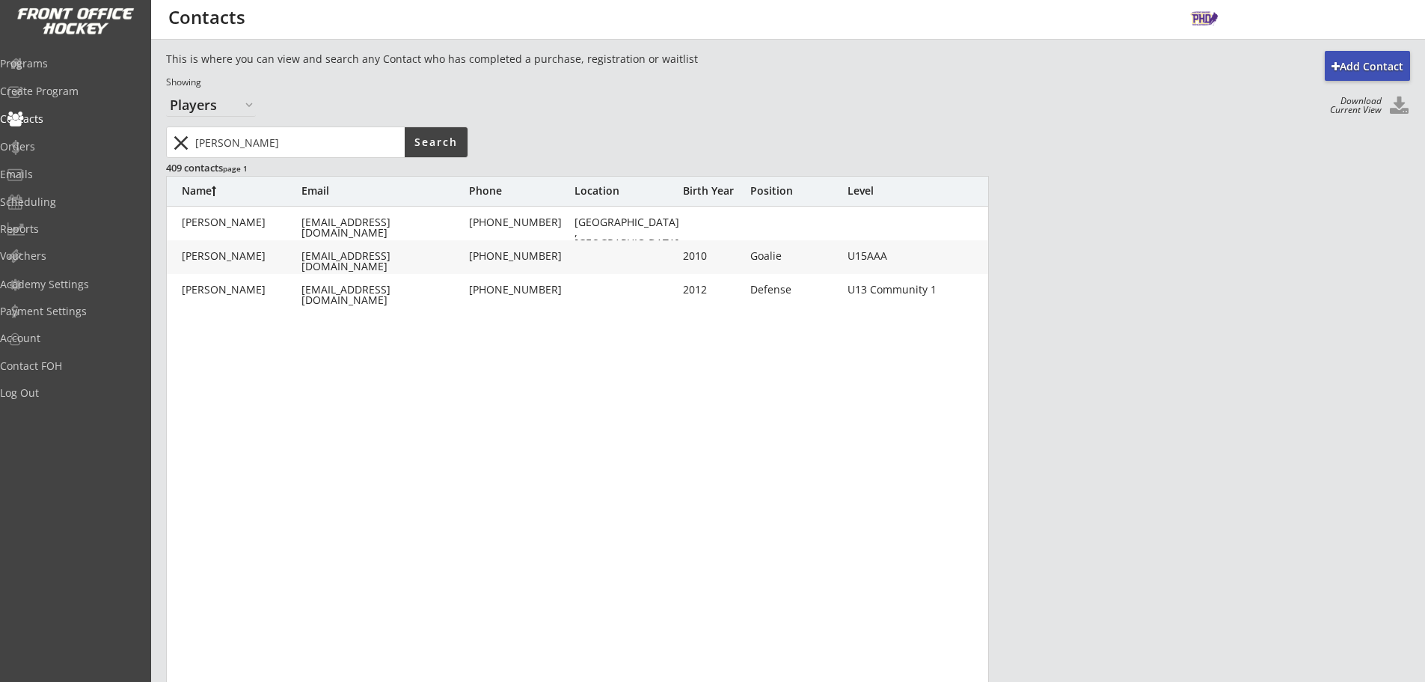
click at [292, 143] on input "input" at bounding box center [298, 142] width 212 height 30
type input "gregoire"
drag, startPoint x: 446, startPoint y: 254, endPoint x: 301, endPoint y: 259, distance: 145.2
click at [301, 259] on div "Gregoire, Kayden robert@urfundraising.com (403) 988-3687 2009 Goalie U16 AA" at bounding box center [578, 257] width 823 height 12
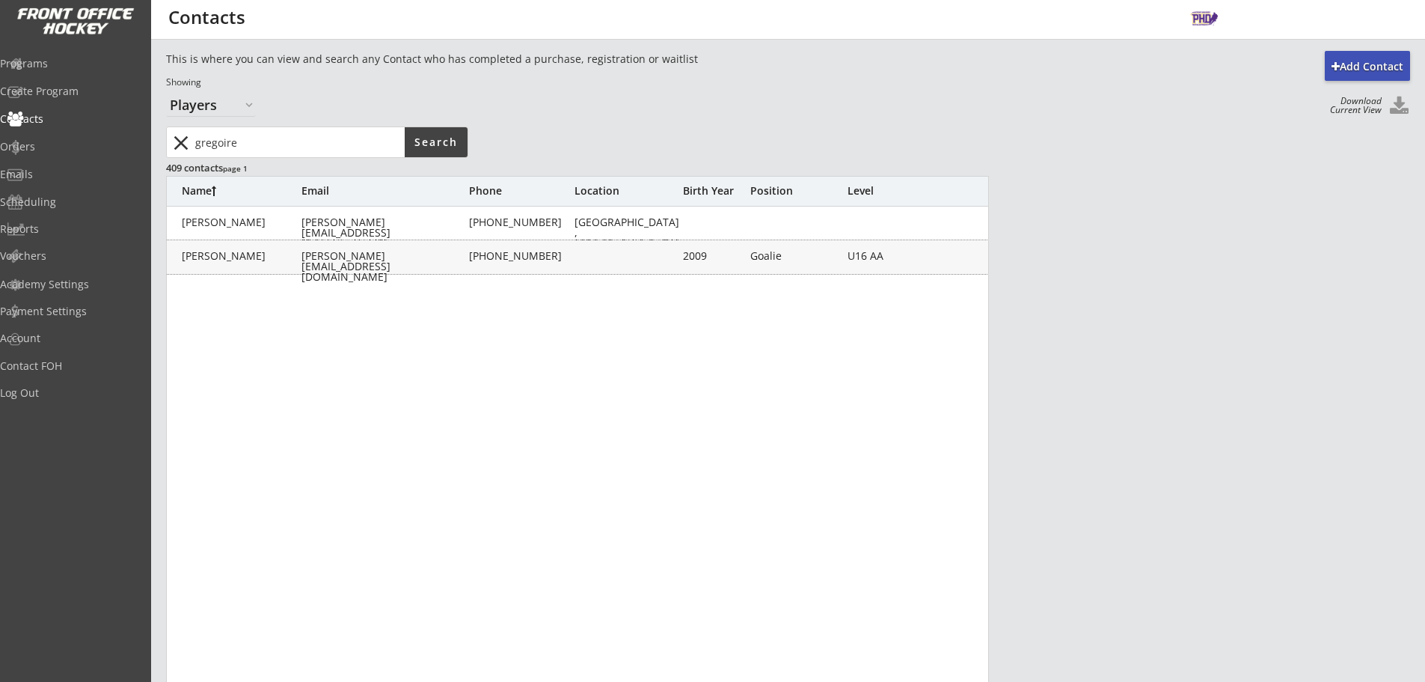
type input "Kayden"
type input "Gregoire"
type input "robert@urfundraising.com"
type input "(403) 988-3687"
type input "2009"
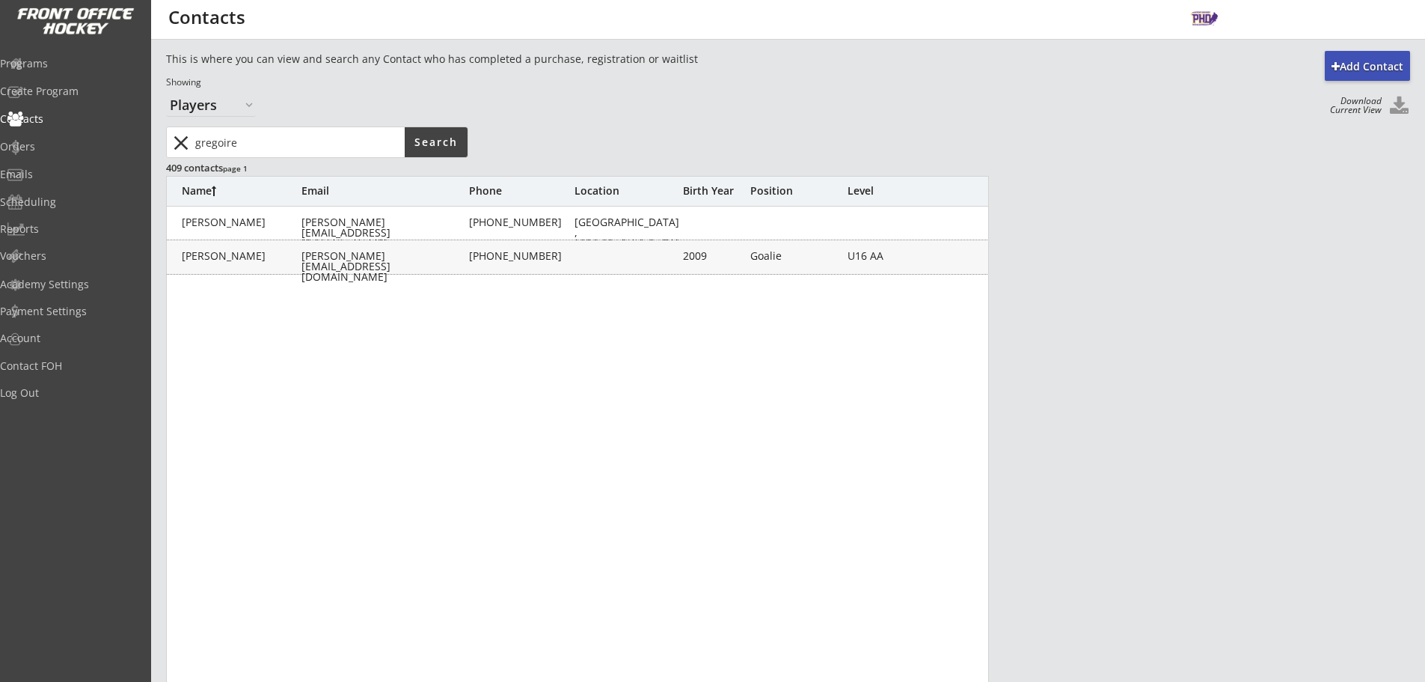
type input "03/15/2009"
type input "Goalie"
type input "U16 AA"
type input "Adult XL"
type input "Adult L"
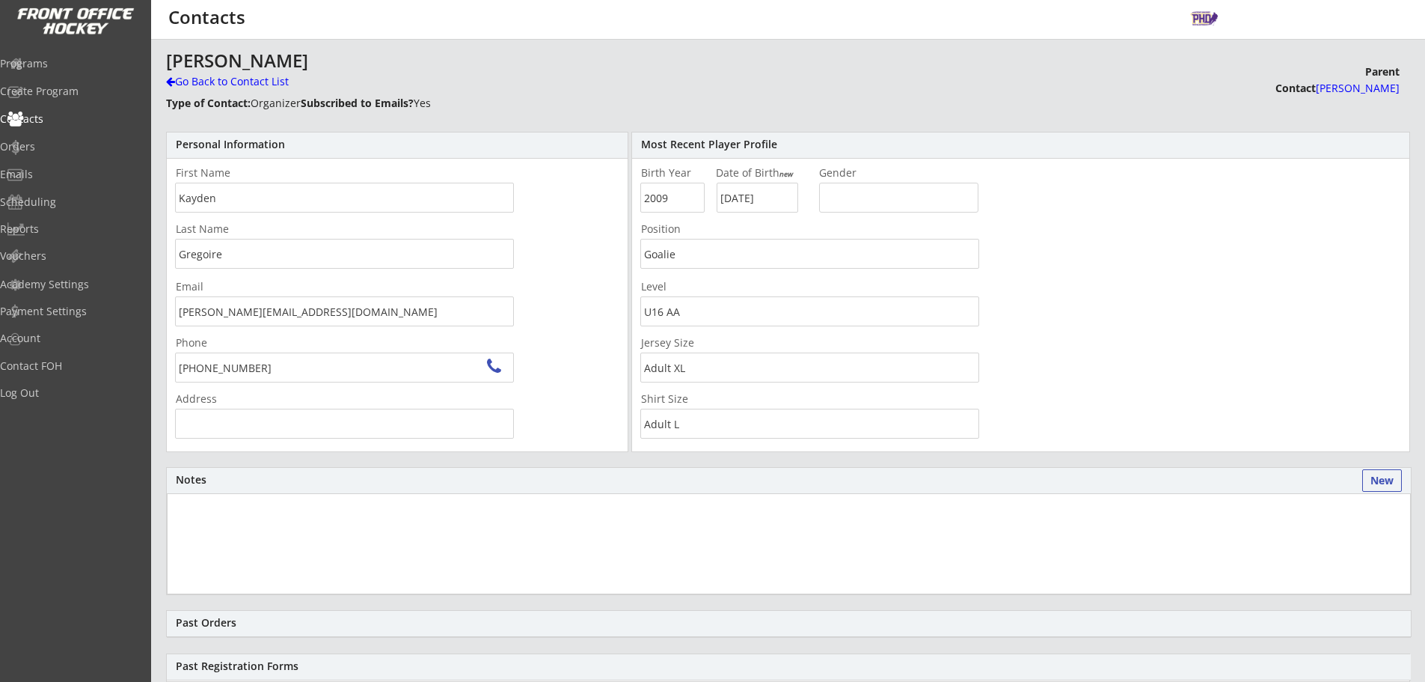
type input "113 Cranston Way SE, Calgary, AB T3M 1E9, Canada"
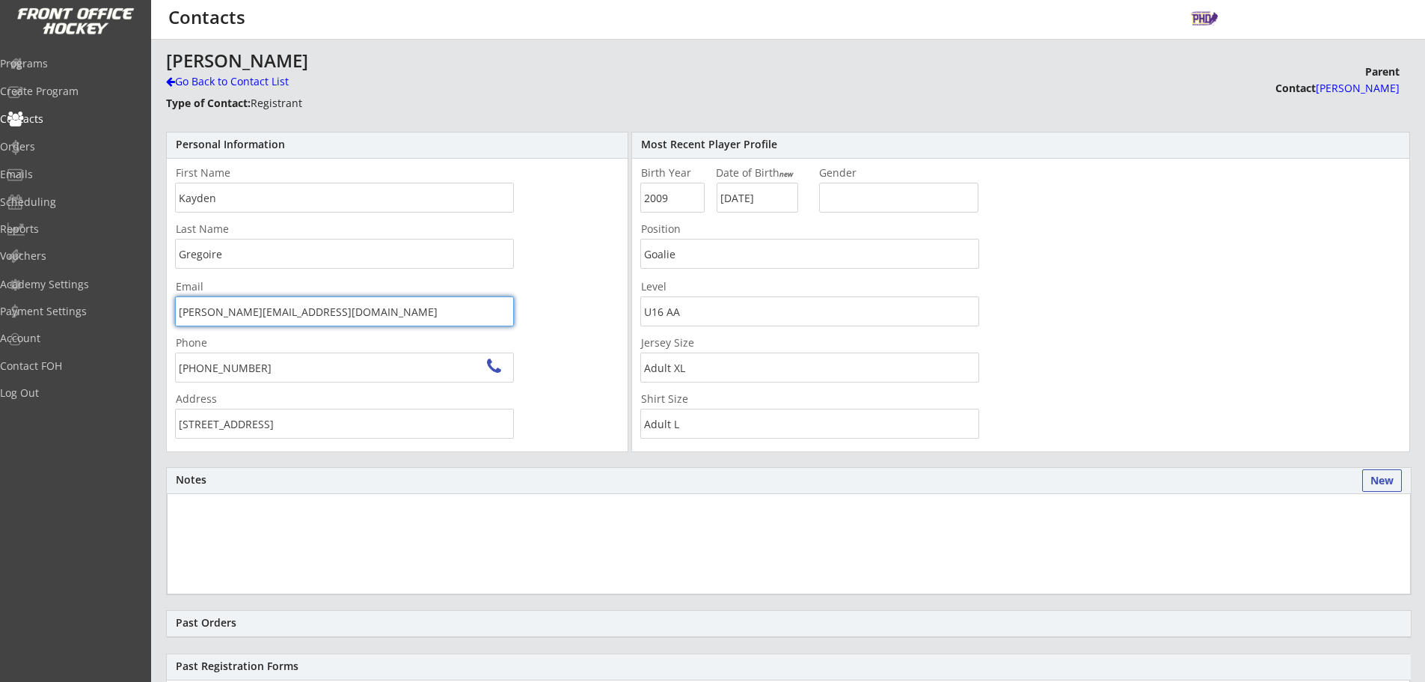
drag, startPoint x: 184, startPoint y: 315, endPoint x: 114, endPoint y: 317, distance: 70.4
click at [114, 317] on body "Add Contact This is where you can view and search any Contact who has completed…" at bounding box center [712, 341] width 1425 height 682
click at [171, 85] on div at bounding box center [170, 81] width 9 height 10
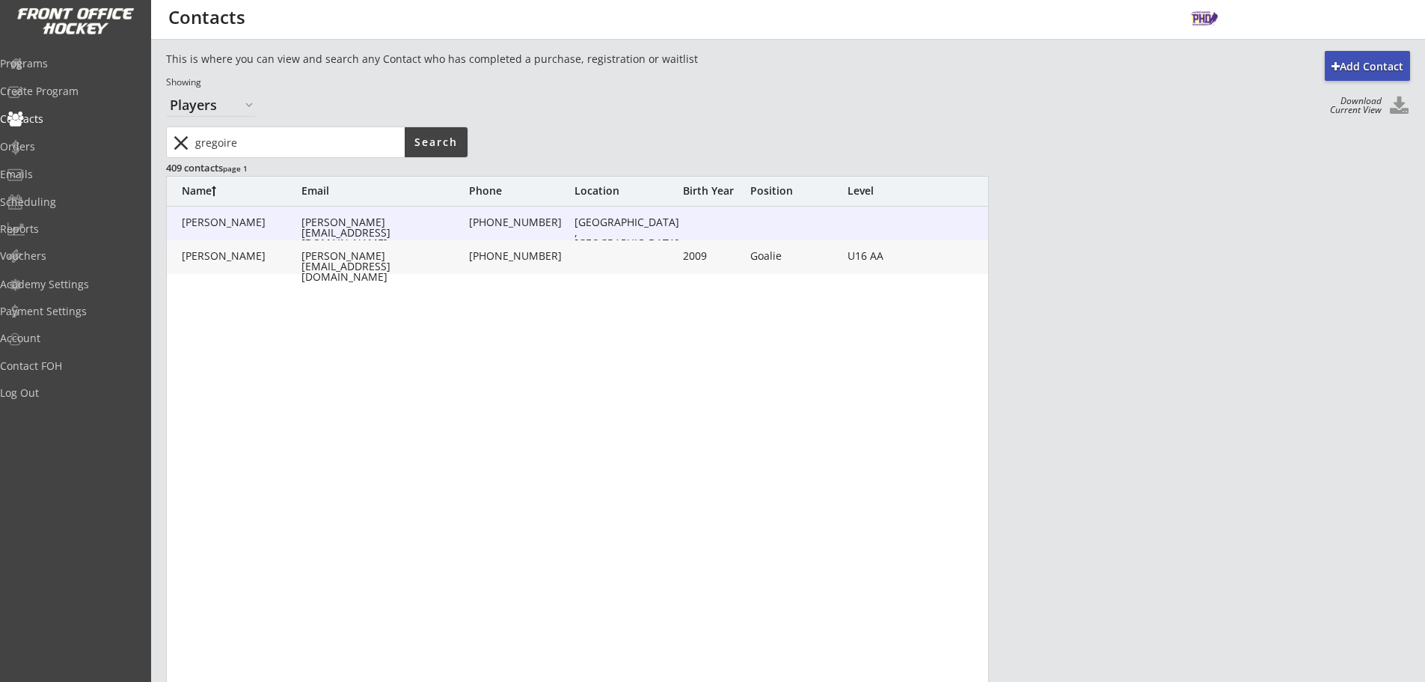
click at [414, 260] on div "robert@urfundraising.com" at bounding box center [383, 266] width 165 height 31
type input "Kayden"
type input "Gregoire"
type input "robert@urfundraising.com"
type input "(403) 988-3687"
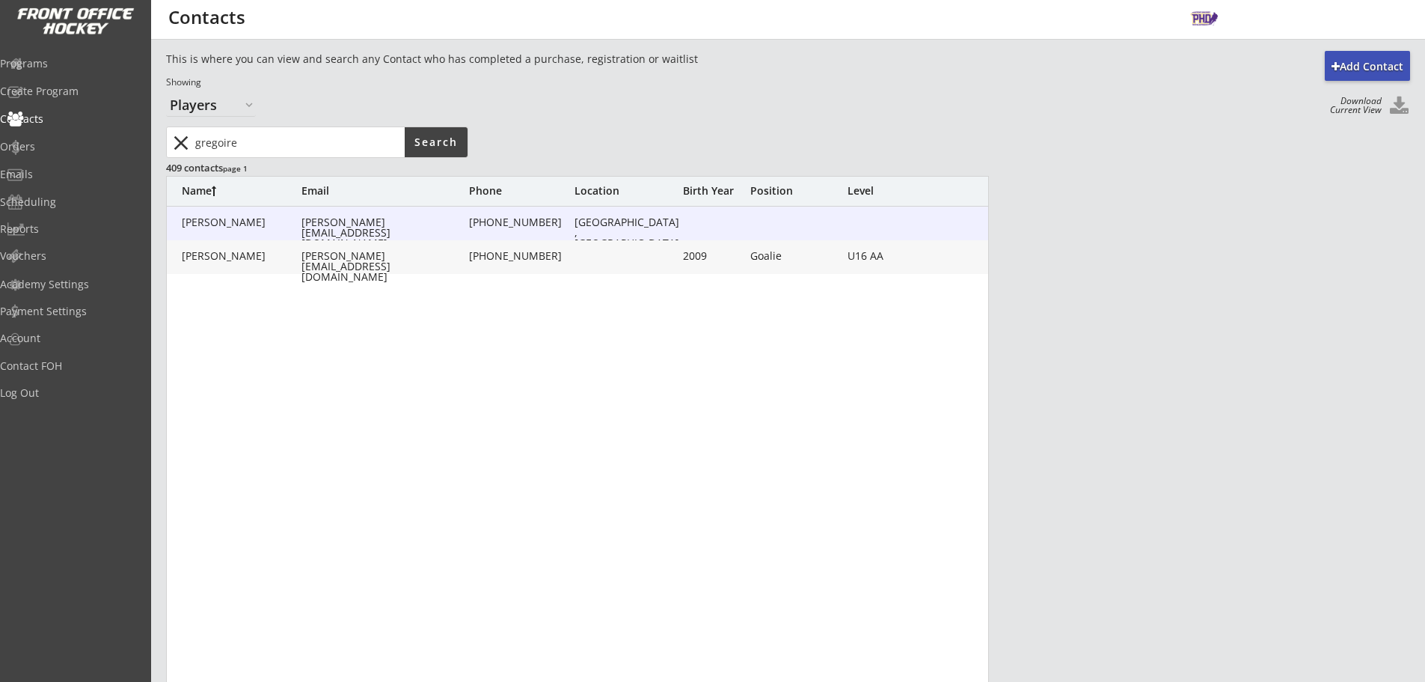
type input "113 Cranston Way SE, Calgary, AB T3M 1E9, Canada"
type input "2009"
type input "03/15/2009"
type input "Goalie"
type input "U16 AA"
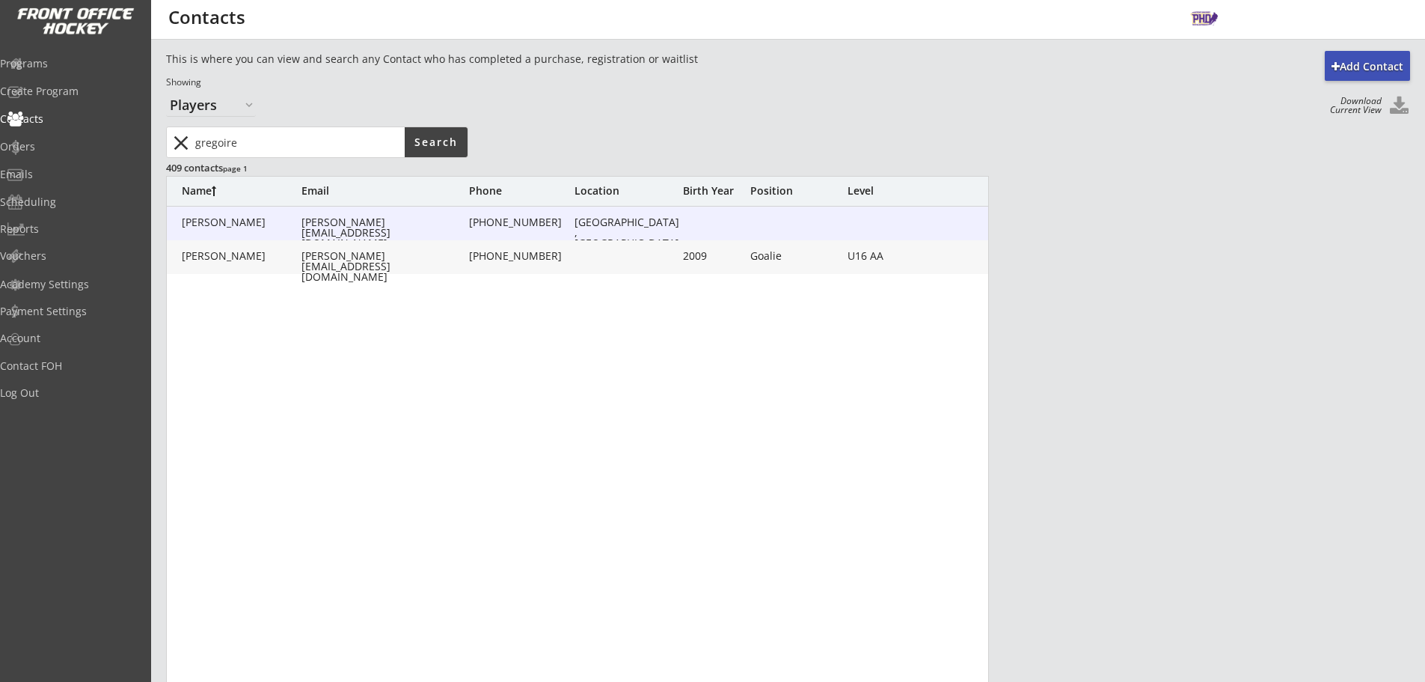
type input "Adult XL"
type input "Adult L"
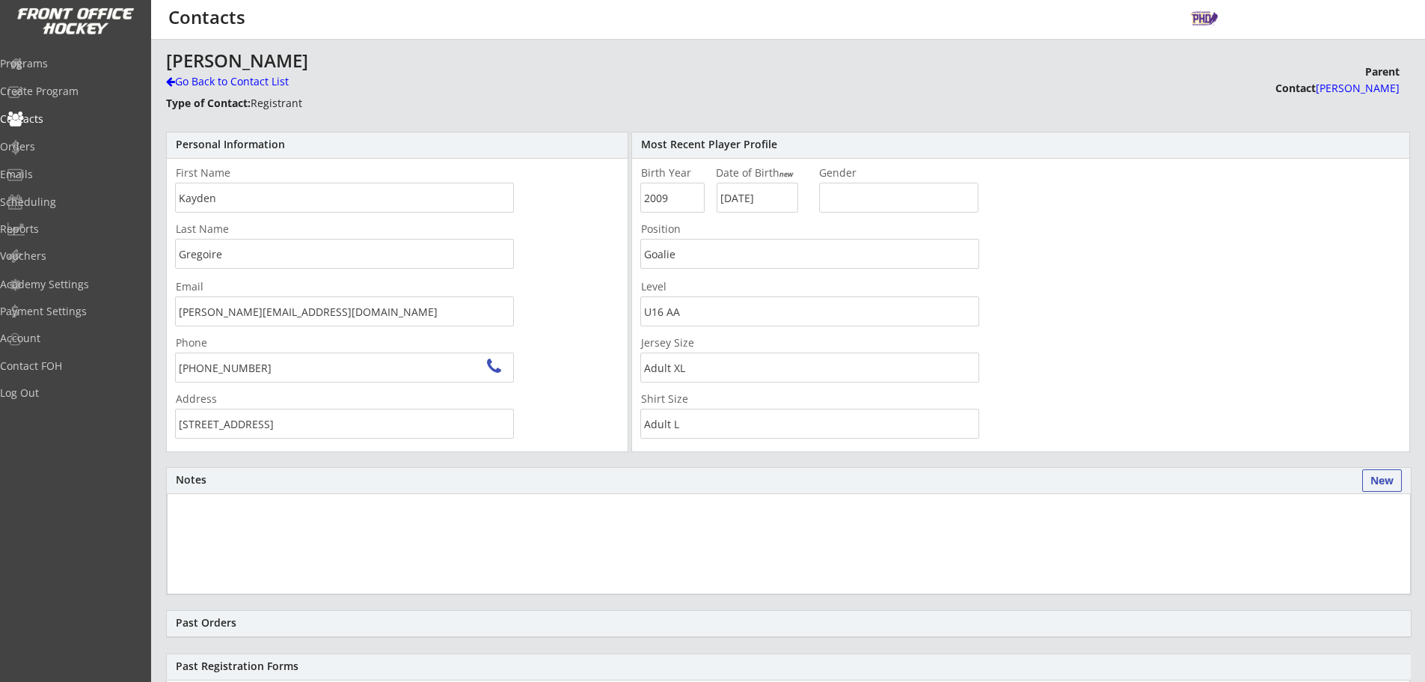
drag, startPoint x: 356, startPoint y: 314, endPoint x: 70, endPoint y: 298, distance: 287.0
click at [70, 298] on body "Add Contact This is where you can view and search any Contact who has completed…" at bounding box center [712, 341] width 1425 height 682
click at [173, 78] on div at bounding box center [170, 81] width 9 height 10
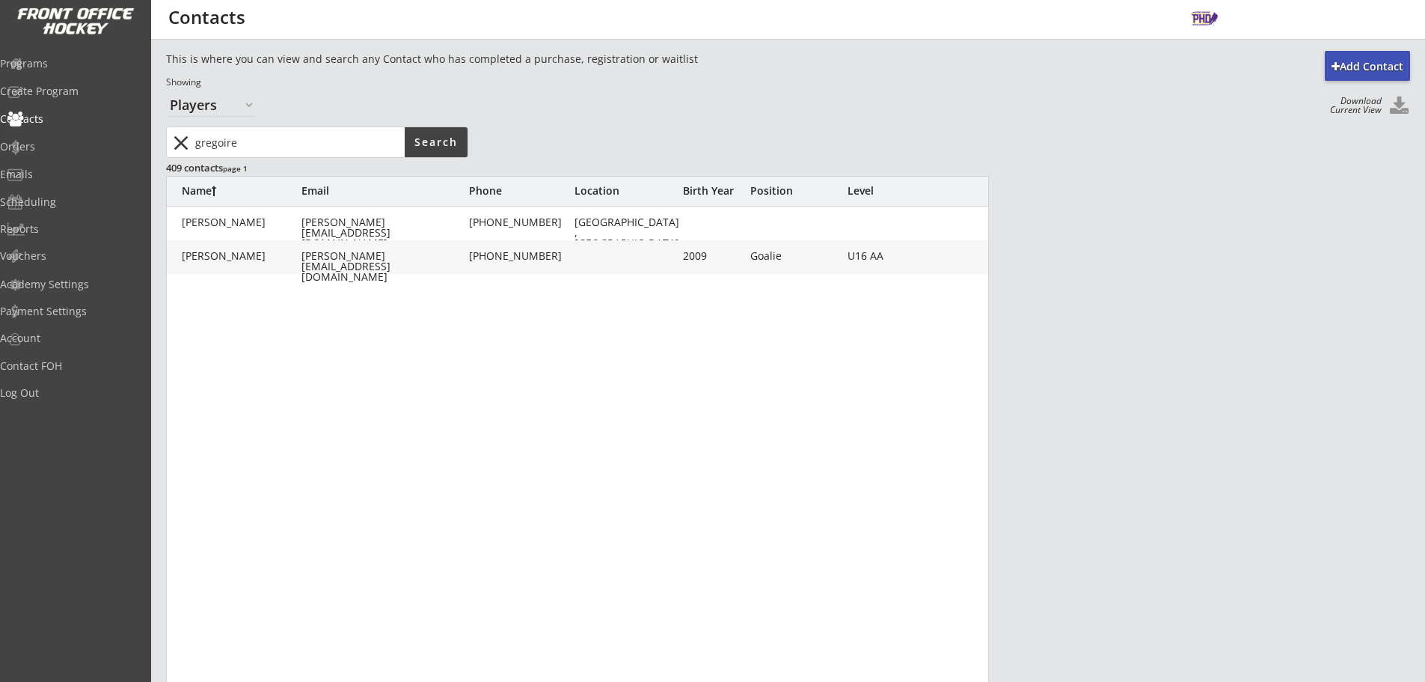
click at [260, 134] on input "input" at bounding box center [298, 142] width 212 height 30
type input "miles"
click at [454, 259] on div "milesjustin1976@gmail.com" at bounding box center [383, 261] width 165 height 21
type input "Chase"
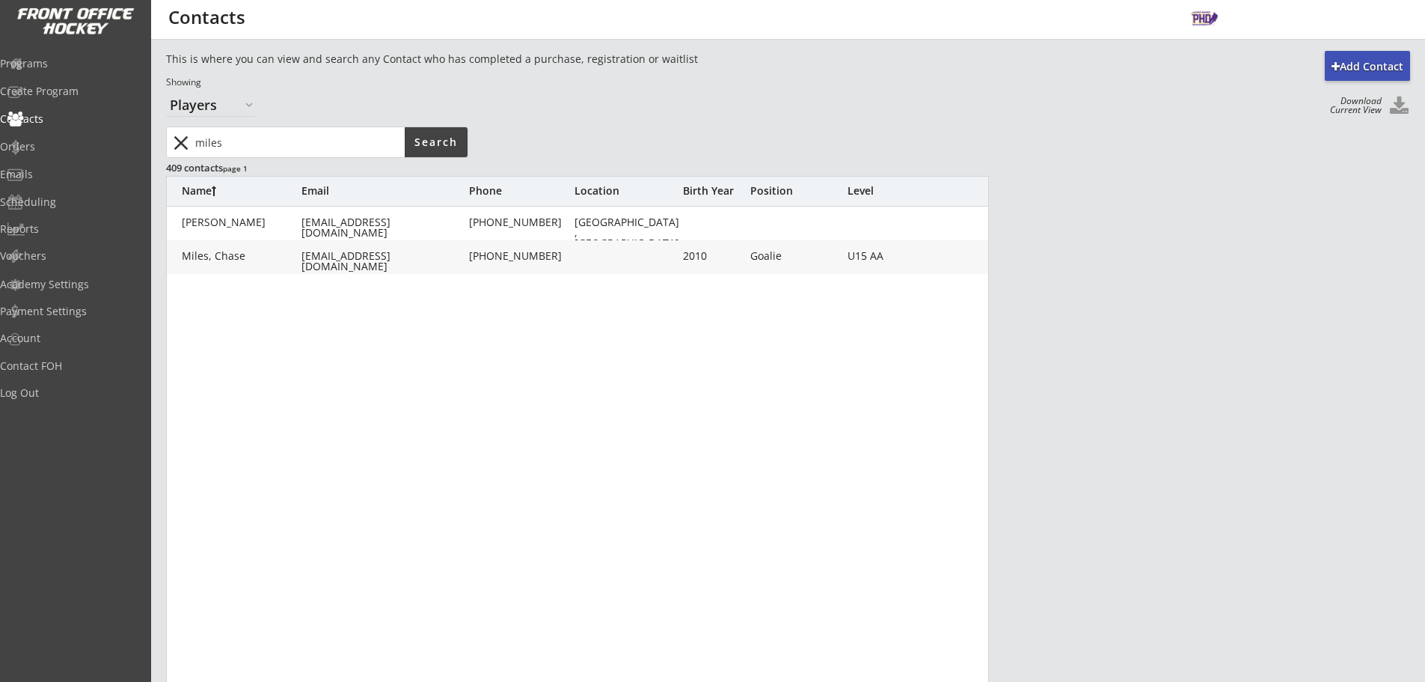
type input "Miles"
type input "milesjustin1976@gmail.com"
type input "(403) 609-1503"
type input "2010"
type input "10/31/2010"
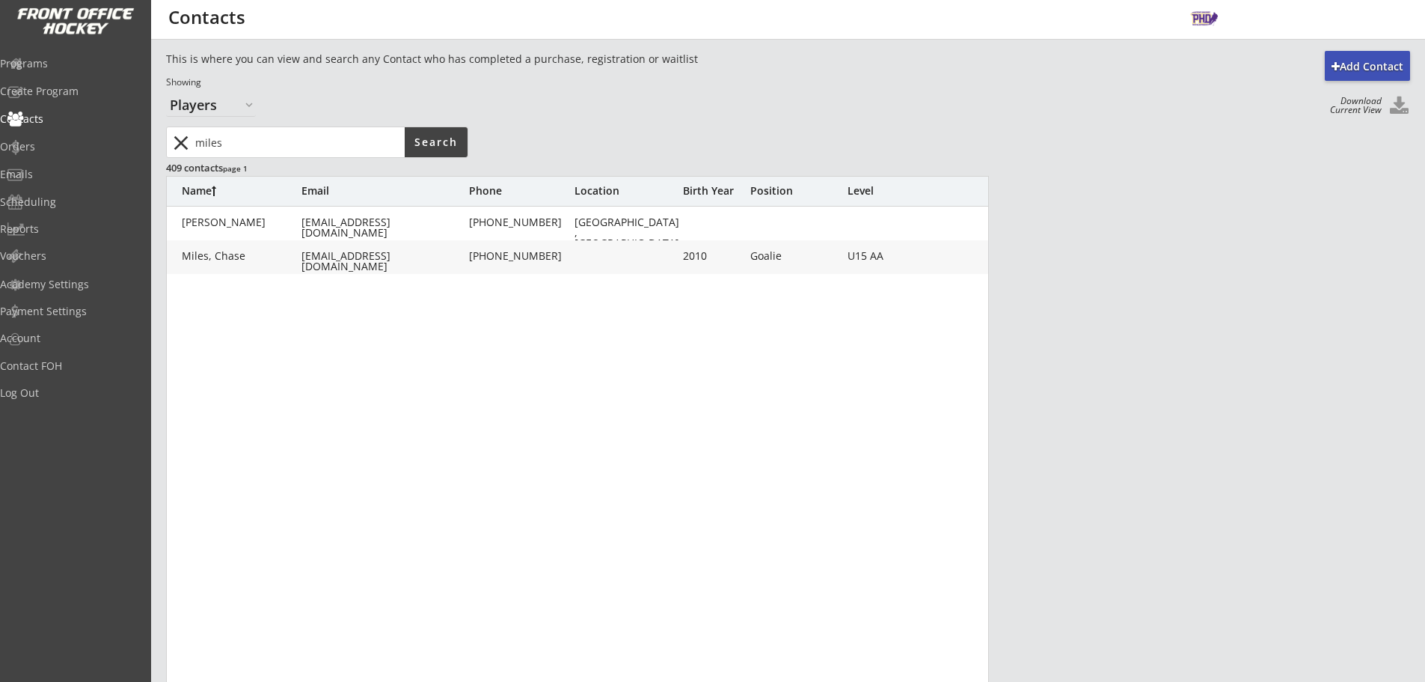
type input "Goalie"
type input "U15 AA"
type input "Adult L"
type input "Adult M"
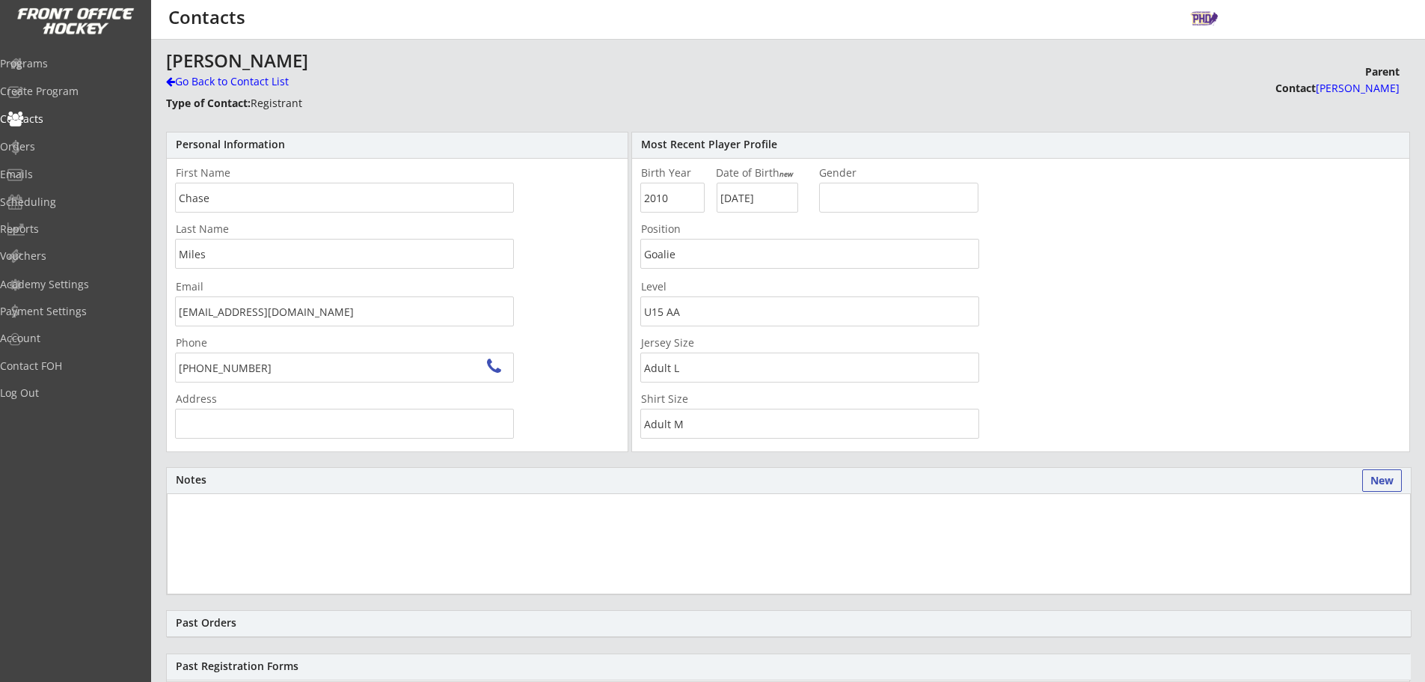
type input "1050 Cougar Creek Dr #40, Canmore, AB T1W 1A5, Canada"
drag, startPoint x: 342, startPoint y: 322, endPoint x: 85, endPoint y: 302, distance: 257.3
click at [85, 302] on body "Add Contact This is where you can view and search any Contact who has completed…" at bounding box center [712, 341] width 1425 height 682
click at [212, 87] on div "Go Back to Contact List" at bounding box center [262, 81] width 192 height 15
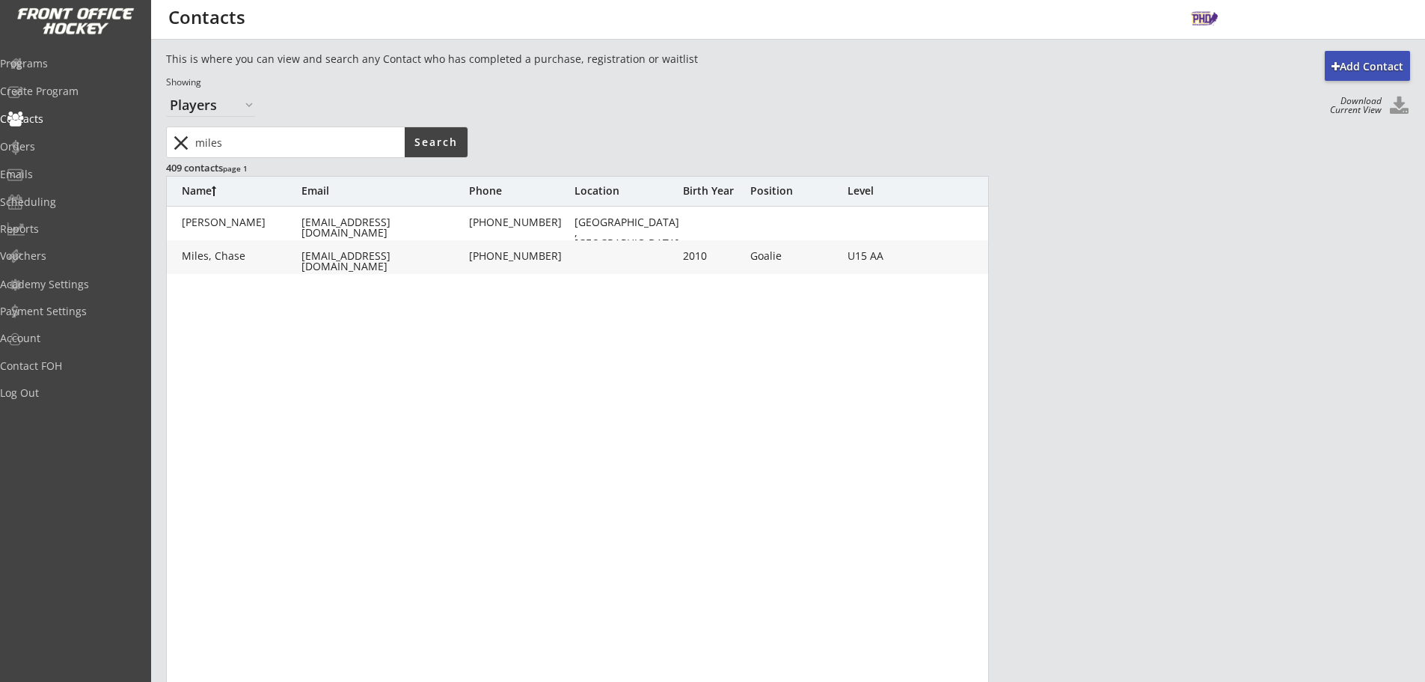
click at [326, 141] on input "input" at bounding box center [298, 142] width 212 height 30
type input "che"
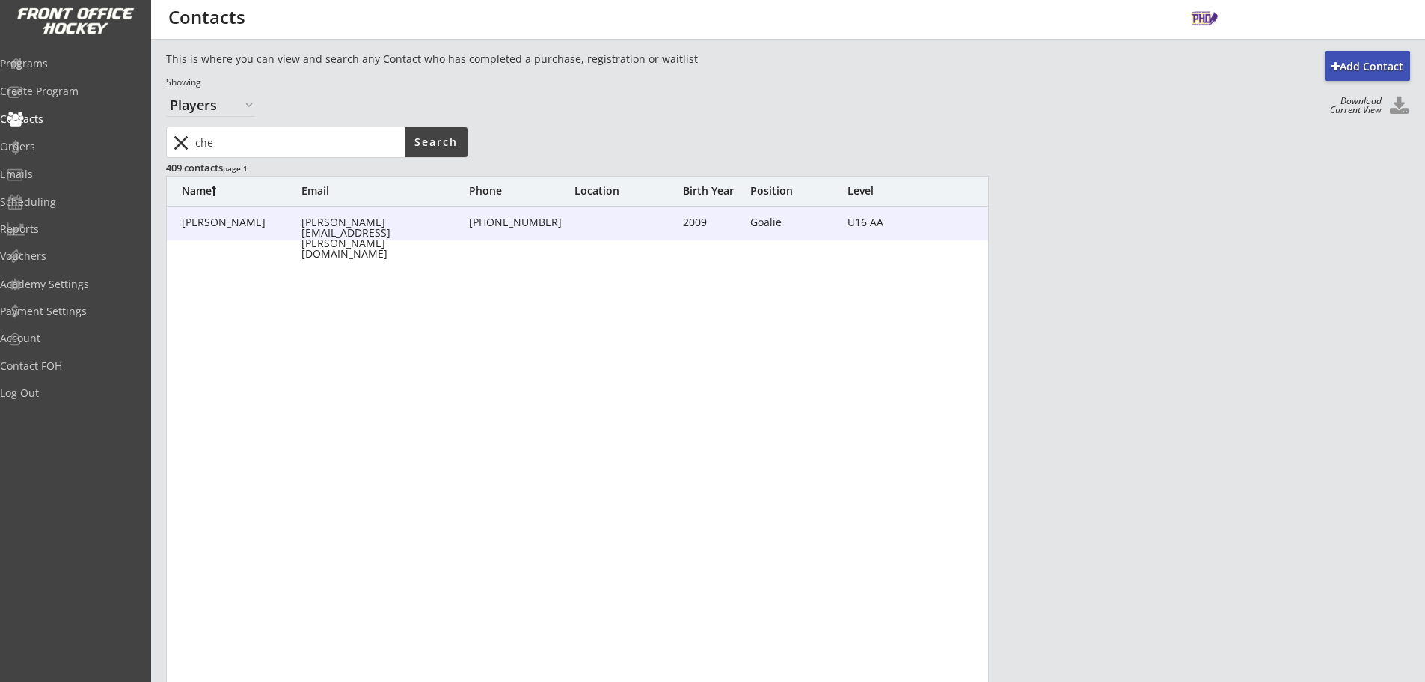
click at [431, 224] on div "[PERSON_NAME][EMAIL_ADDRESS][PERSON_NAME][DOMAIN_NAME]" at bounding box center [383, 238] width 165 height 42
type input "Che"
type input "Chau"
type input "[PERSON_NAME][EMAIL_ADDRESS][PERSON_NAME][DOMAIN_NAME]"
type input "(403) 616-7459"
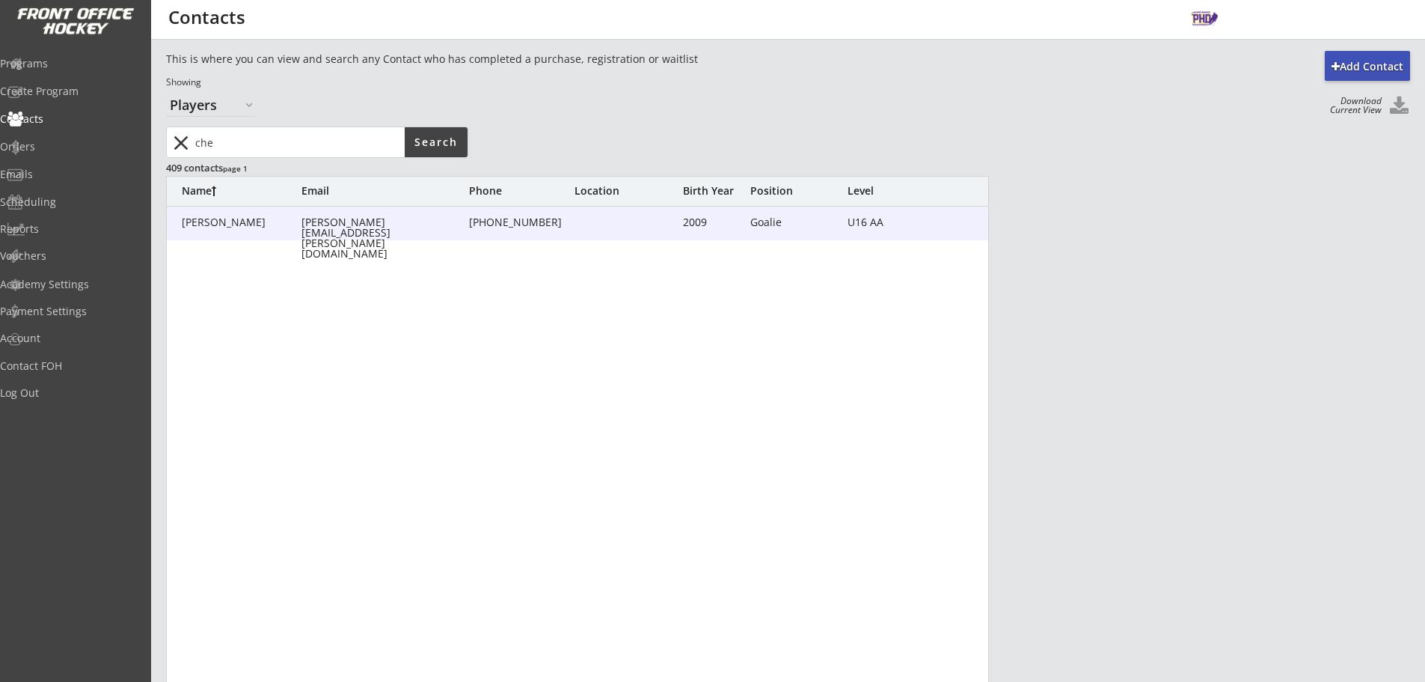
type input "2009"
type input "02/15/2009"
type input "Goalie"
type input "U16 AA"
type input "Adult L"
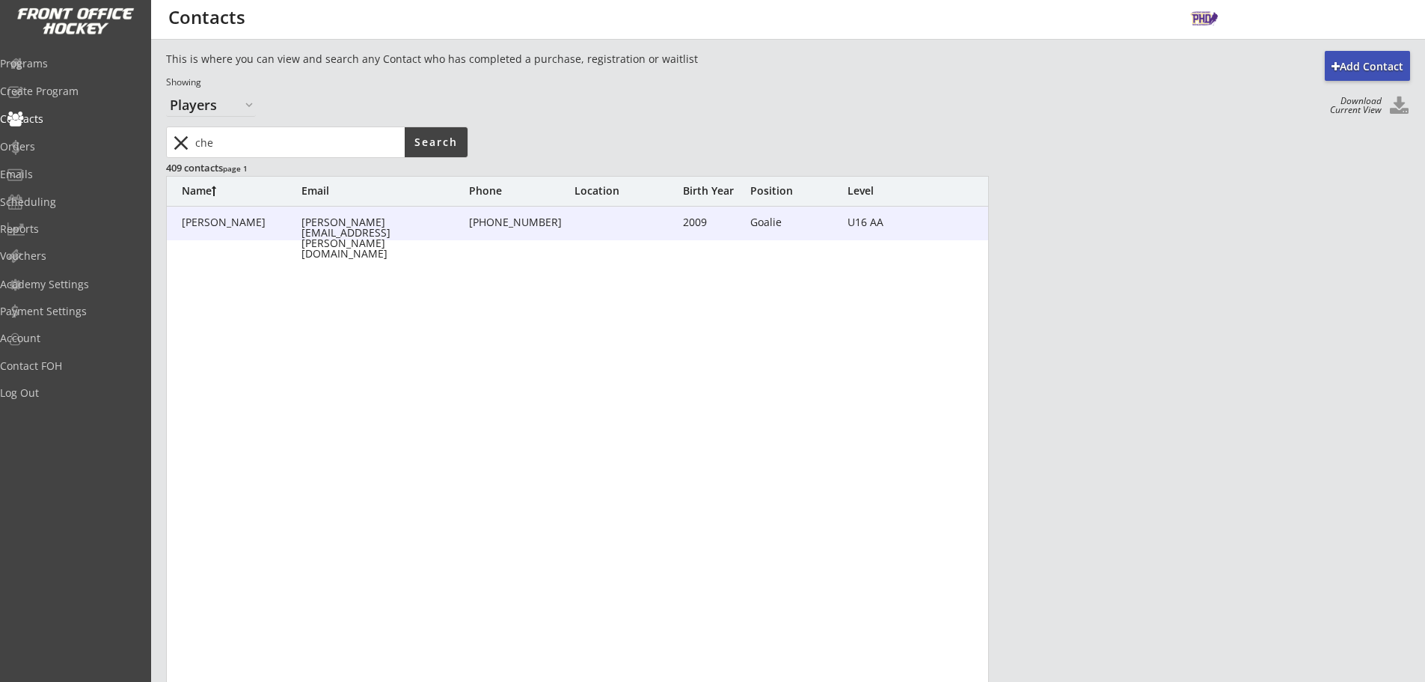
type input "Adult M"
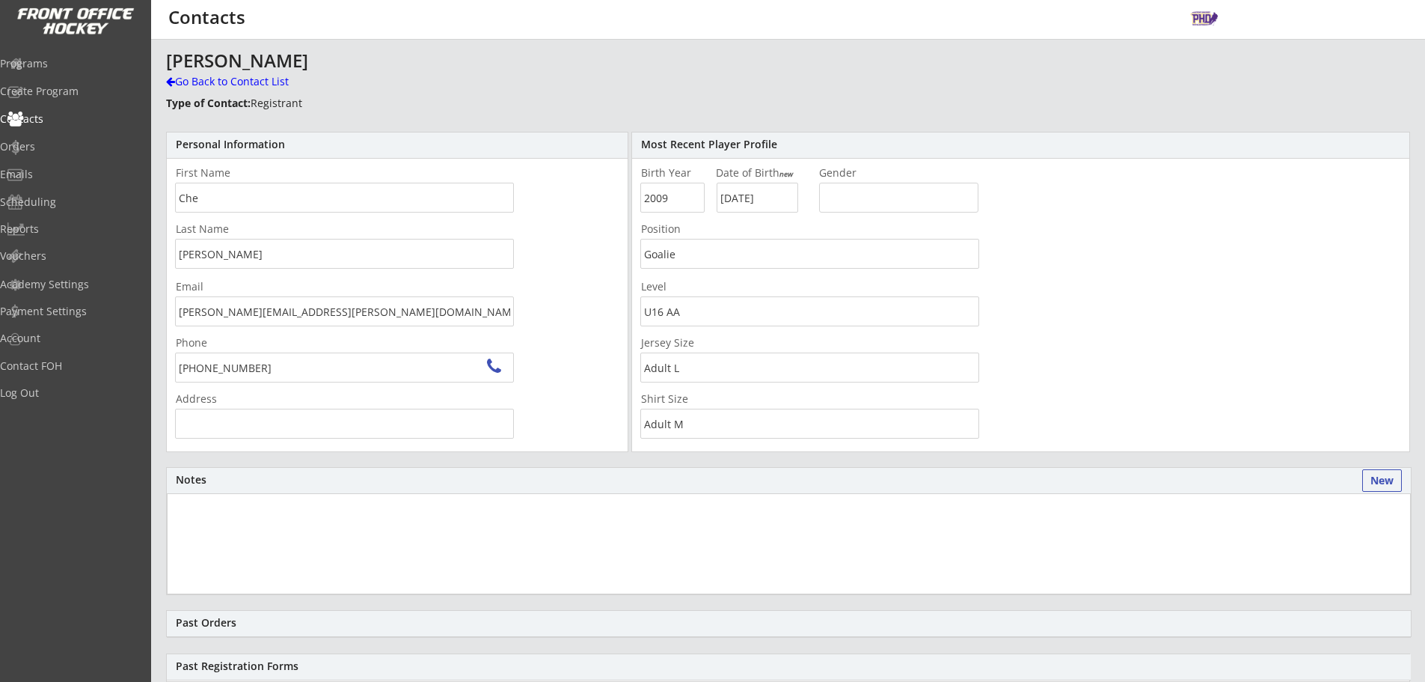
type input "5740 Lodge Crescent SW, Calgary, AB T3E 5Y7, Canada"
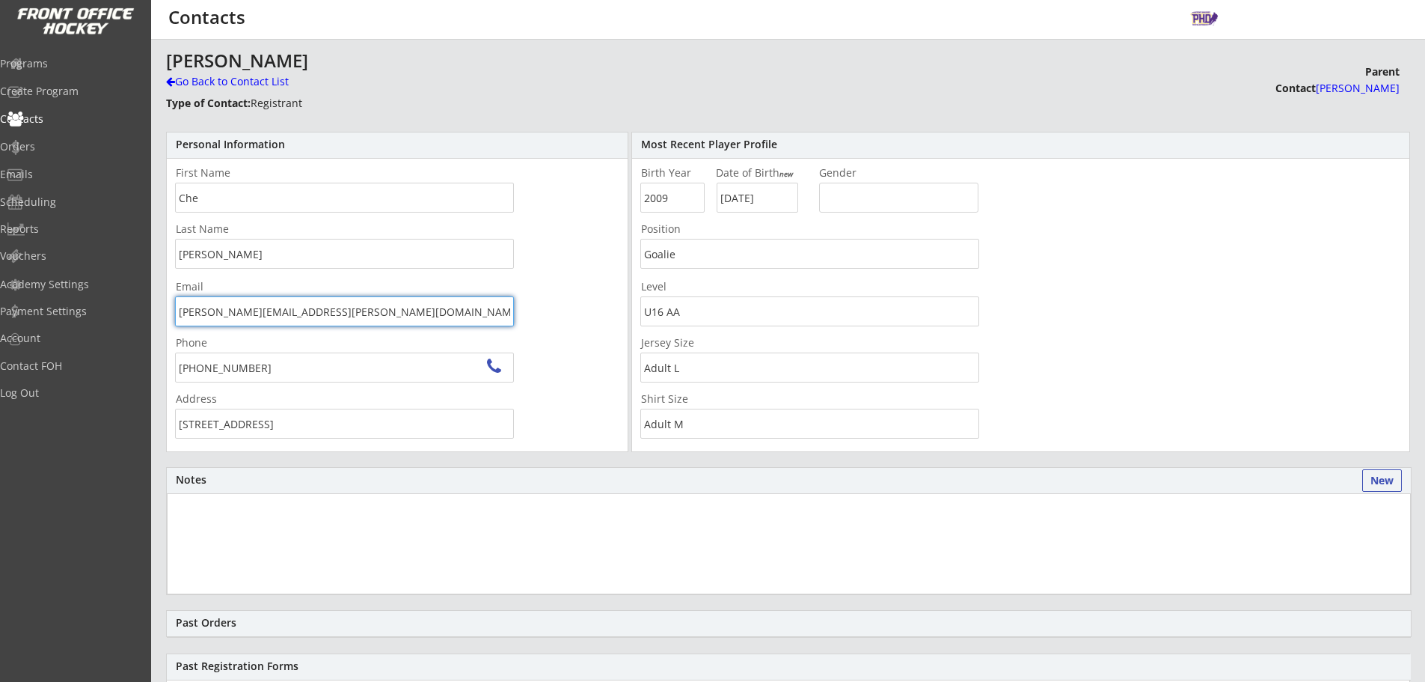
drag, startPoint x: 335, startPoint y: 314, endPoint x: 121, endPoint y: 299, distance: 214.5
click at [121, 299] on body "Add Contact This is where you can view and search any Contact who has completed…" at bounding box center [712, 341] width 1425 height 682
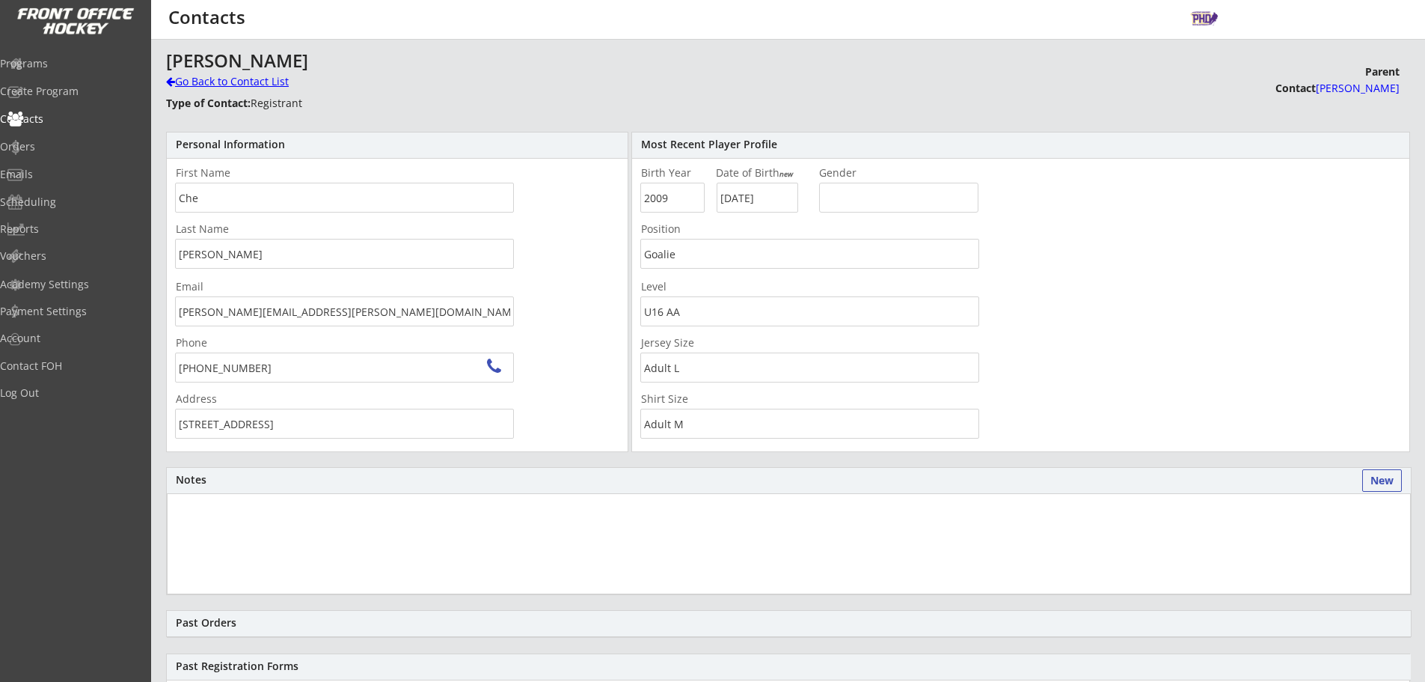
drag, startPoint x: 234, startPoint y: 83, endPoint x: 274, endPoint y: 94, distance: 41.0
click at [234, 83] on div "Go Back to Contact List" at bounding box center [262, 81] width 192 height 15
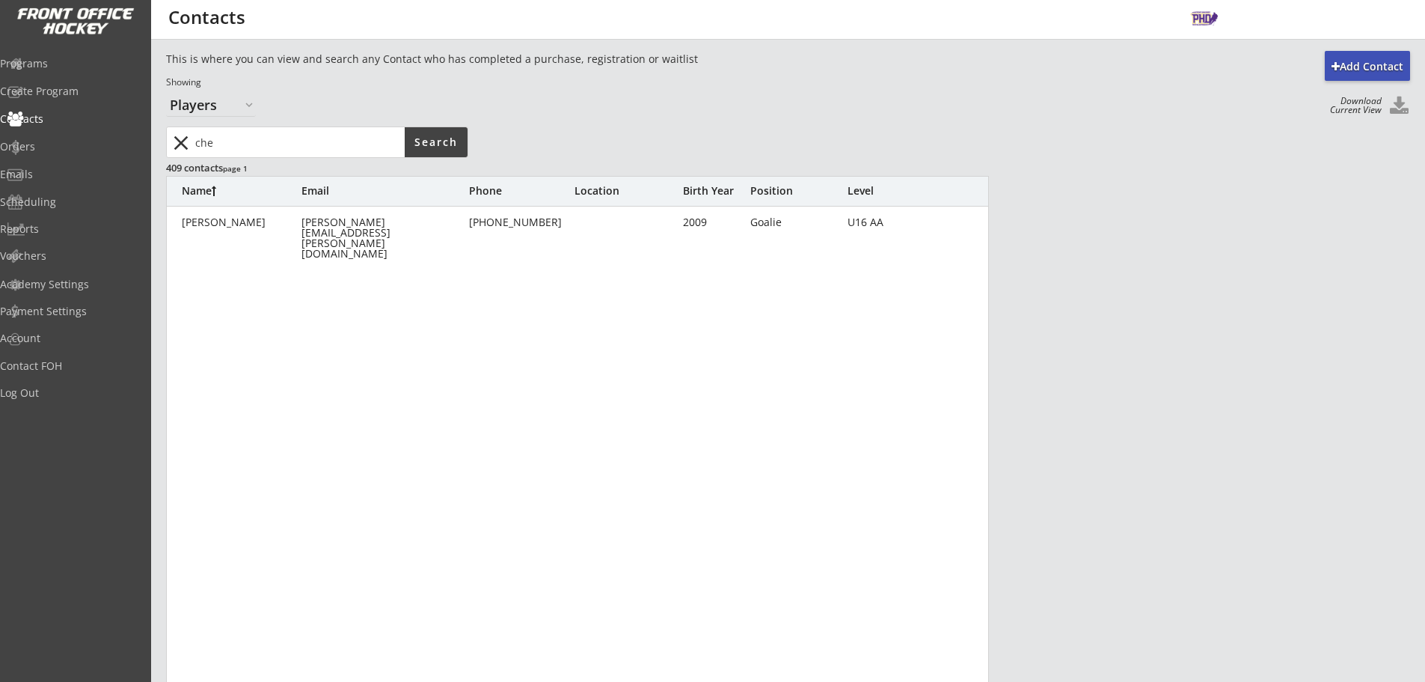
click at [310, 138] on input "input" at bounding box center [298, 142] width 212 height 30
type input "lutz"
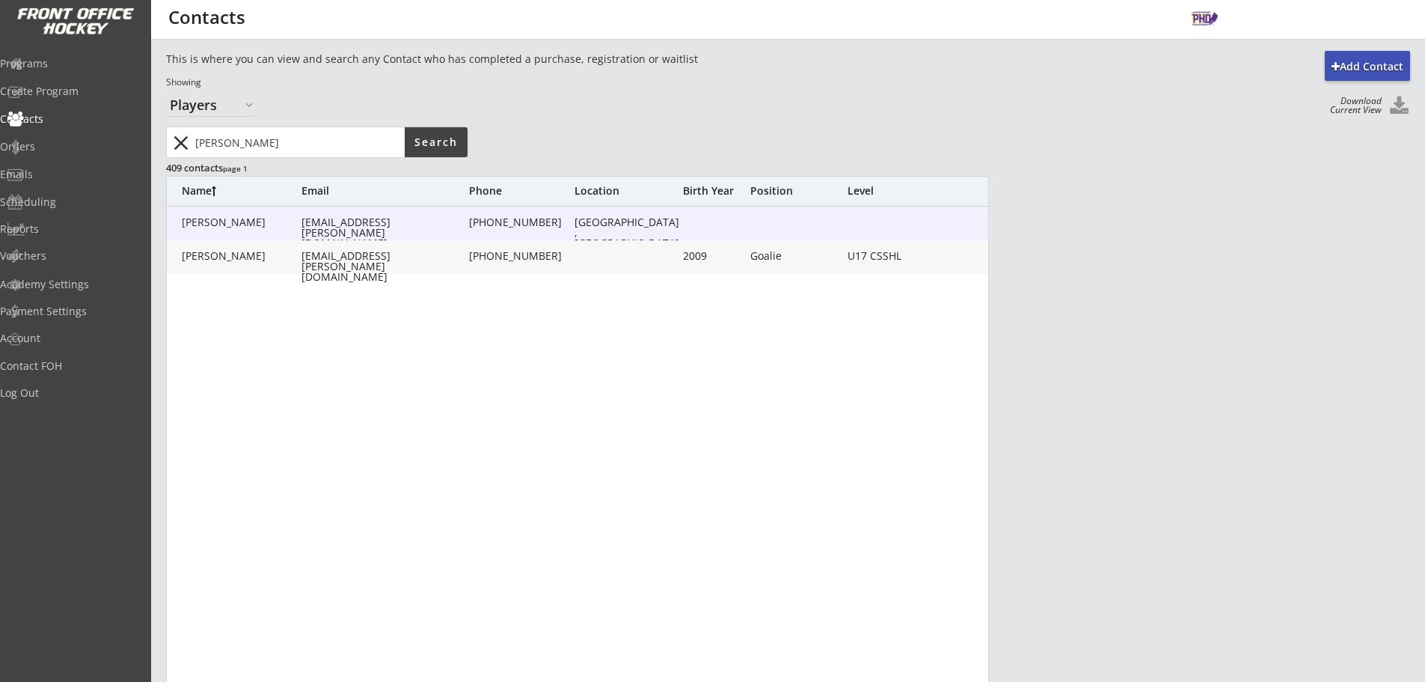
click at [404, 228] on div "rhondalutz@shaw.ca" at bounding box center [383, 223] width 165 height 12
type input "Rhonda"
type input "Lutz"
type input "rhondalutz@shaw.ca"
type input "(403) 361-0461"
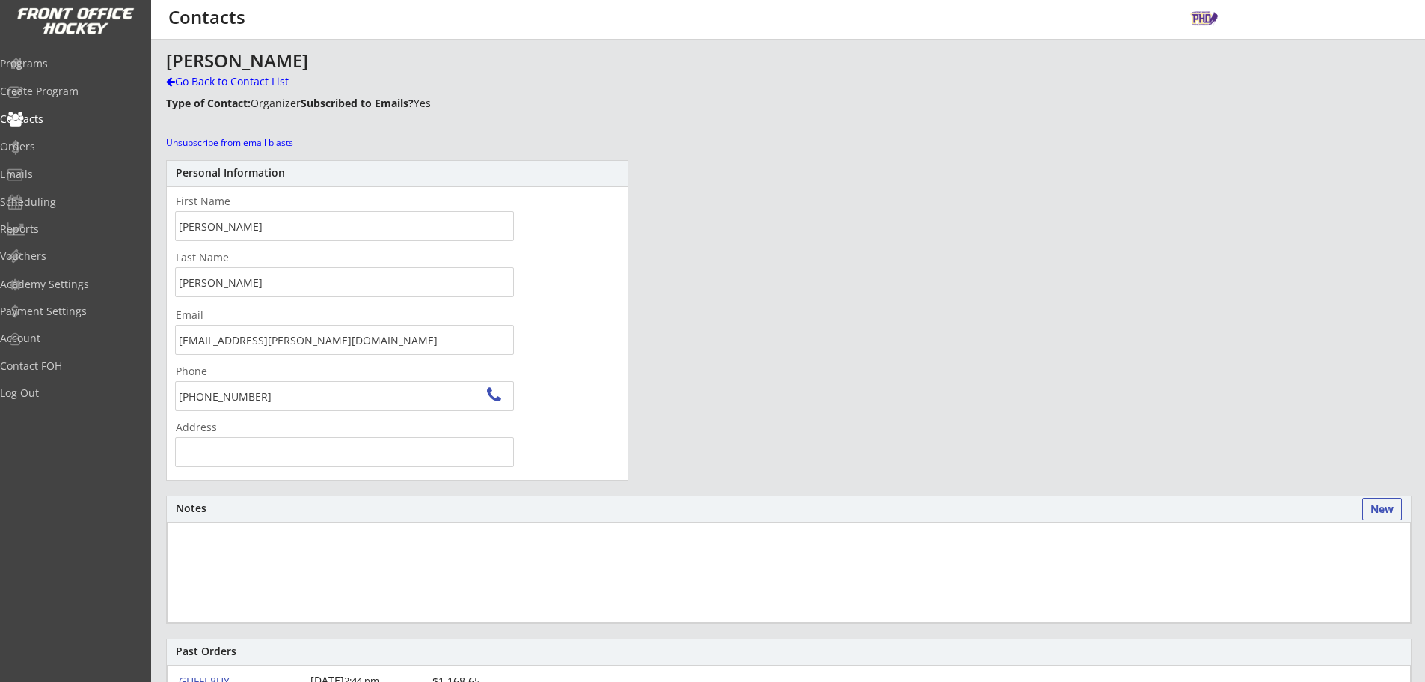
click at [135, 327] on body "Add Contact This is where you can view and search any Contact who has completed…" at bounding box center [712, 341] width 1425 height 682
click at [222, 79] on div "Go Back to Contact List" at bounding box center [262, 81] width 192 height 15
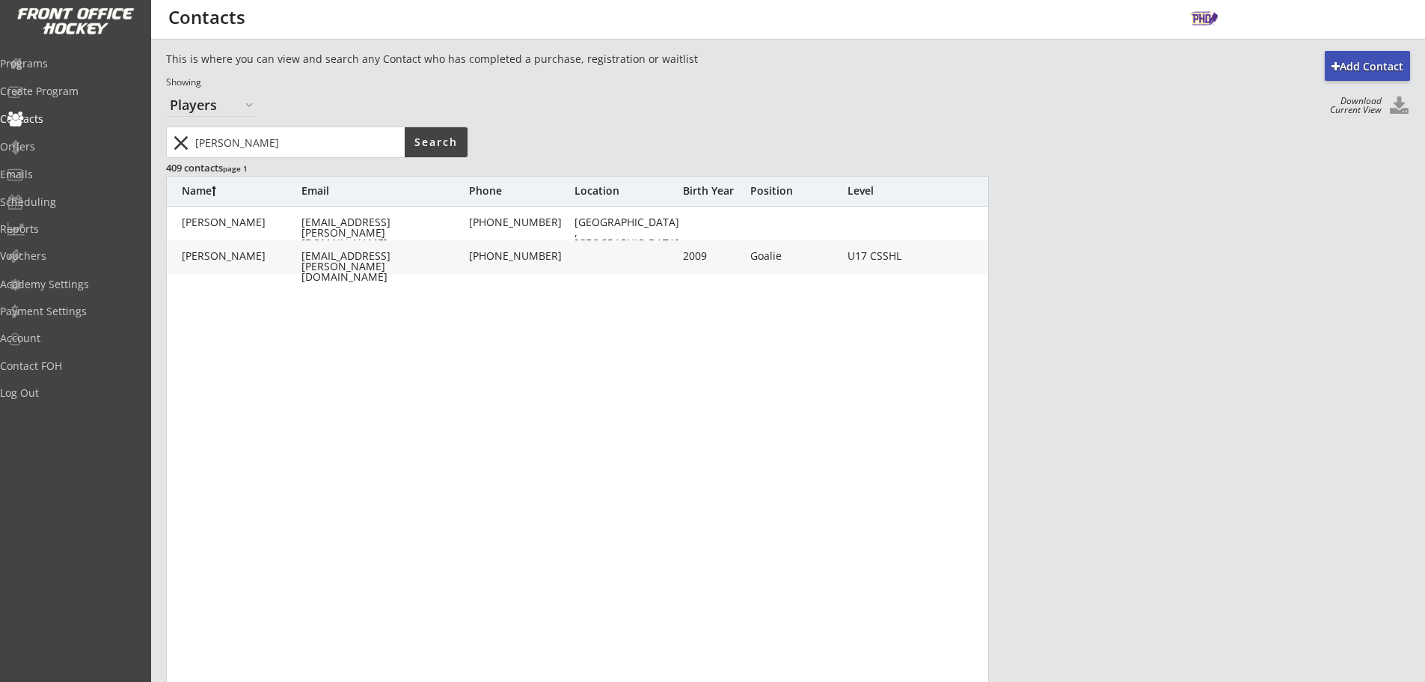
click at [305, 129] on input "input" at bounding box center [298, 142] width 212 height 30
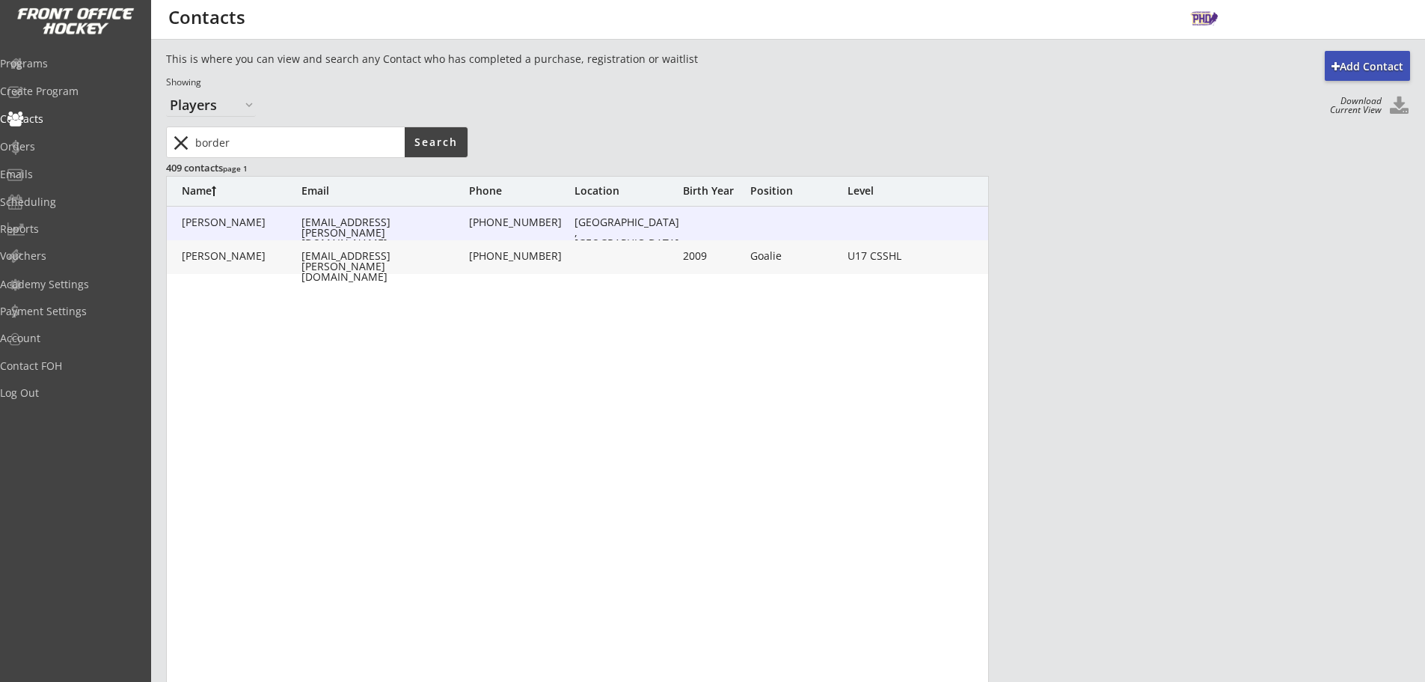
type input "border"
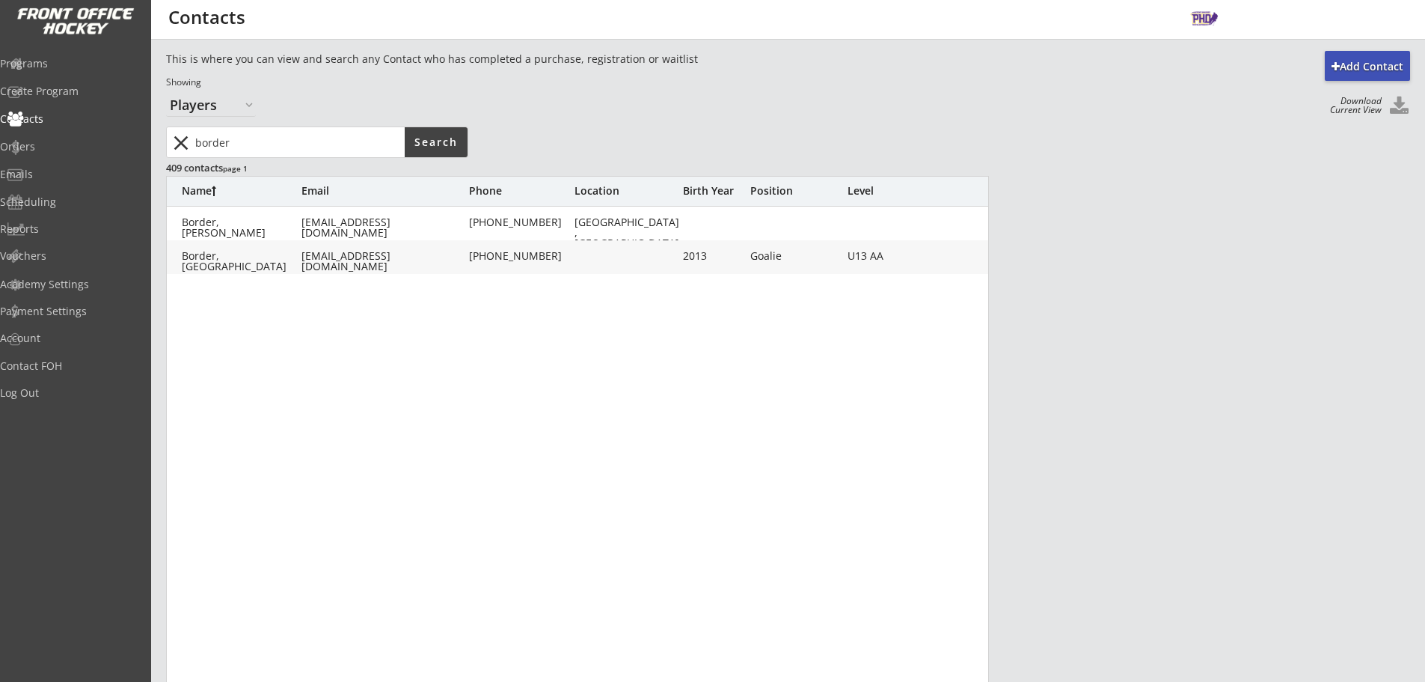
click at [439, 261] on div "peteborder@hotmail.com" at bounding box center [383, 257] width 165 height 12
type input "Camden"
type input "Border"
type input "peteborder@hotmail.com"
type input "(403) 829-6161"
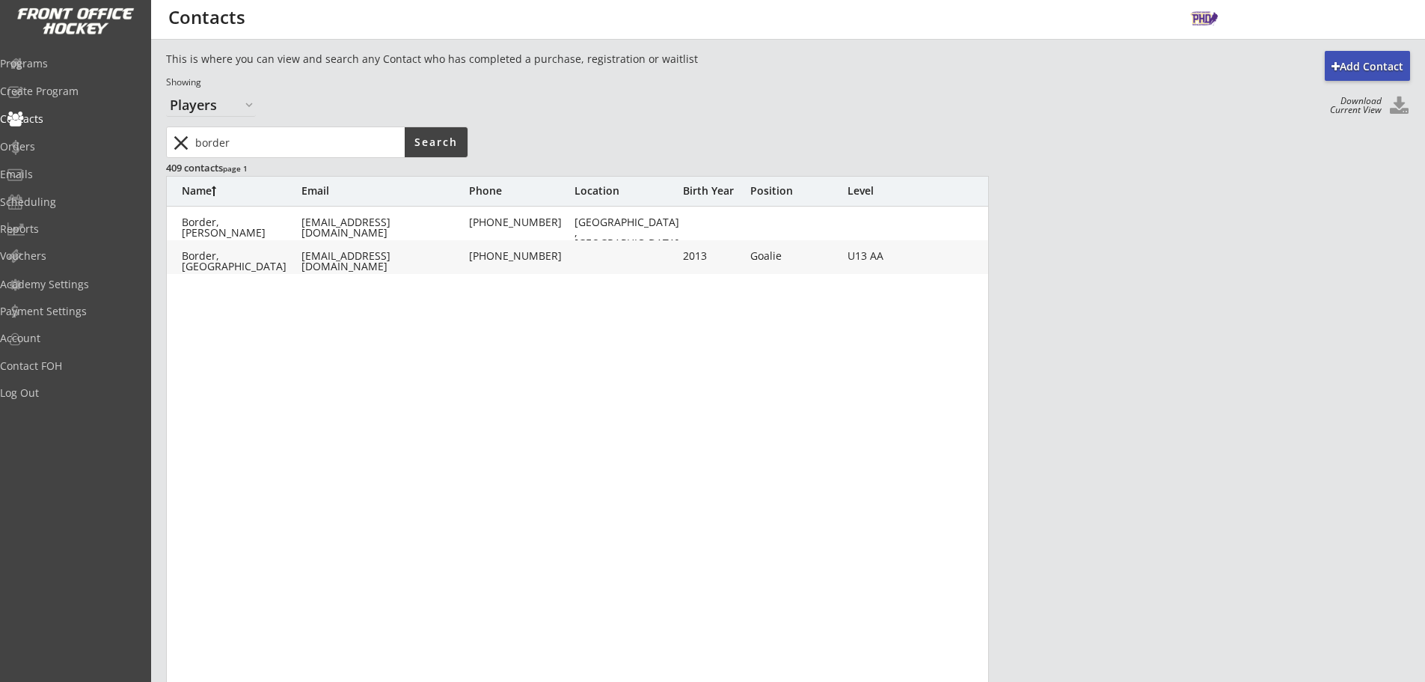
type input "2013"
type input "02/08/2013"
type input "Goalie"
type input "U13 AA"
type input "Adult S"
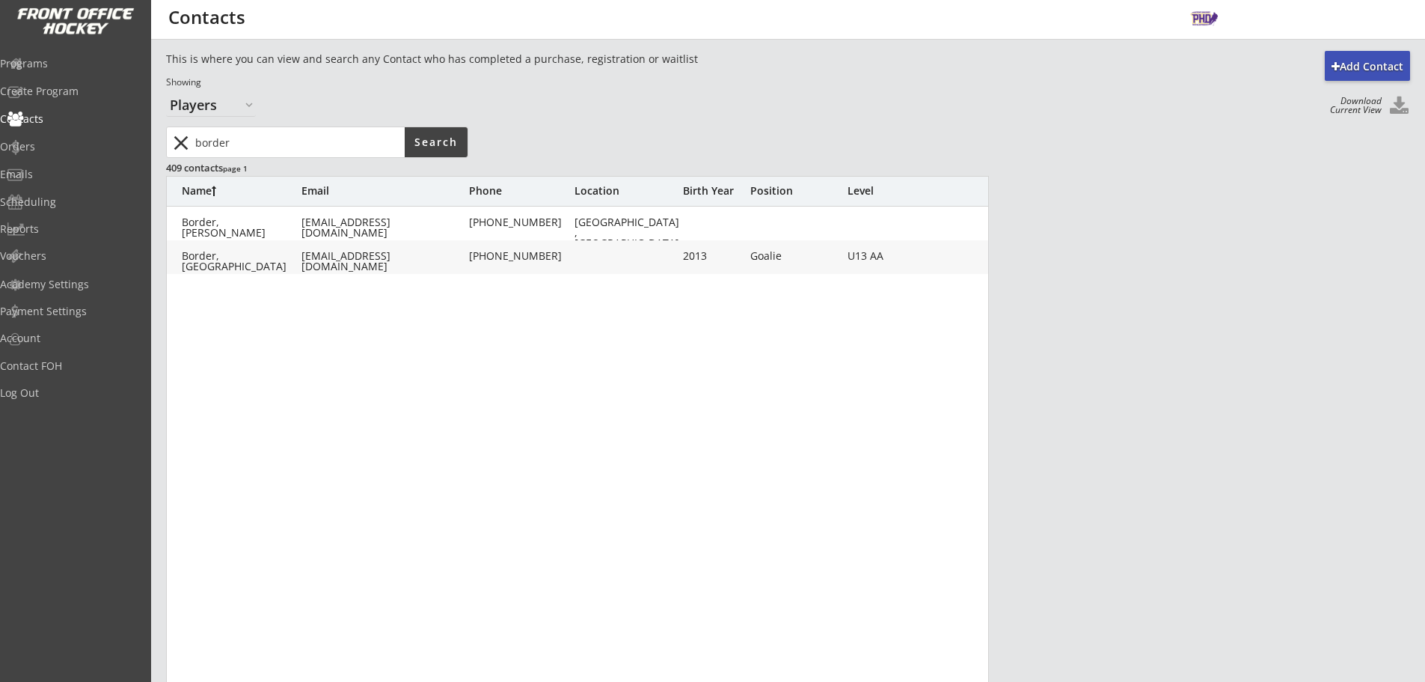
type input "Youth L"
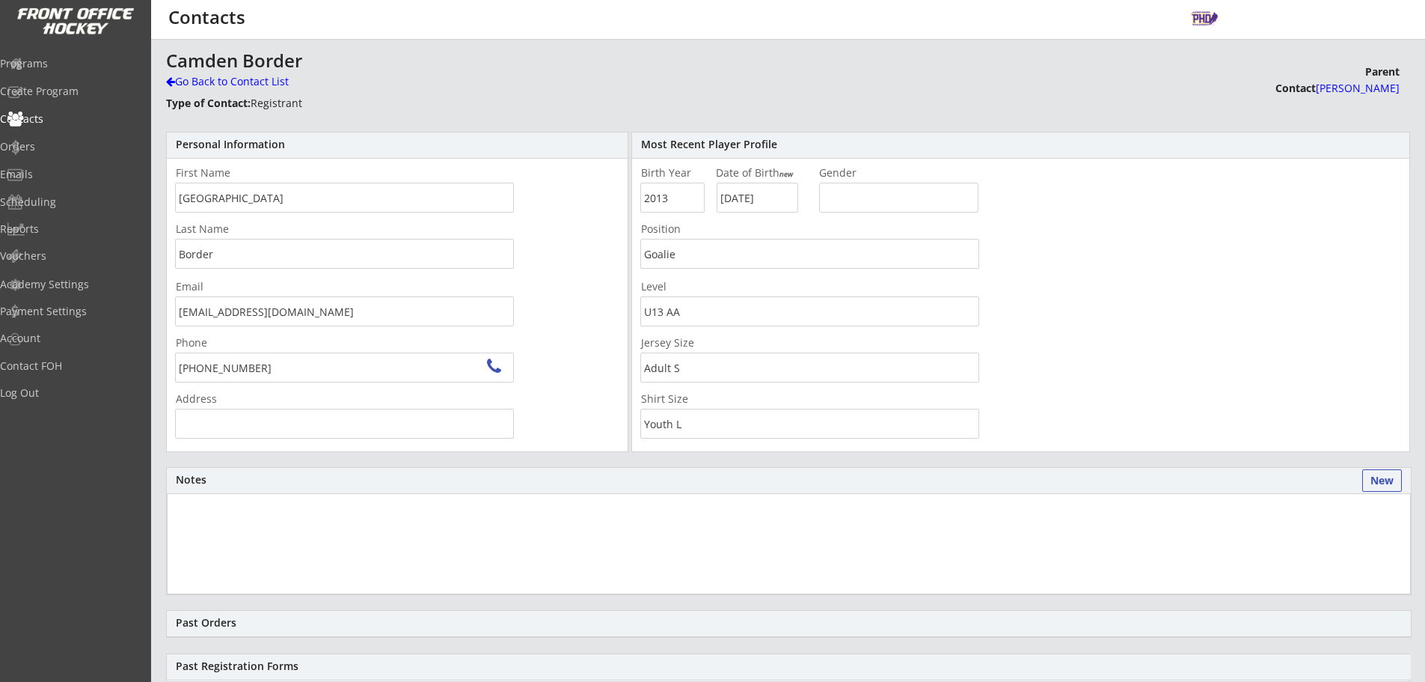
type input "2369 Bayside Cir SW, Airdrie, AB T4B 0A8, Canada"
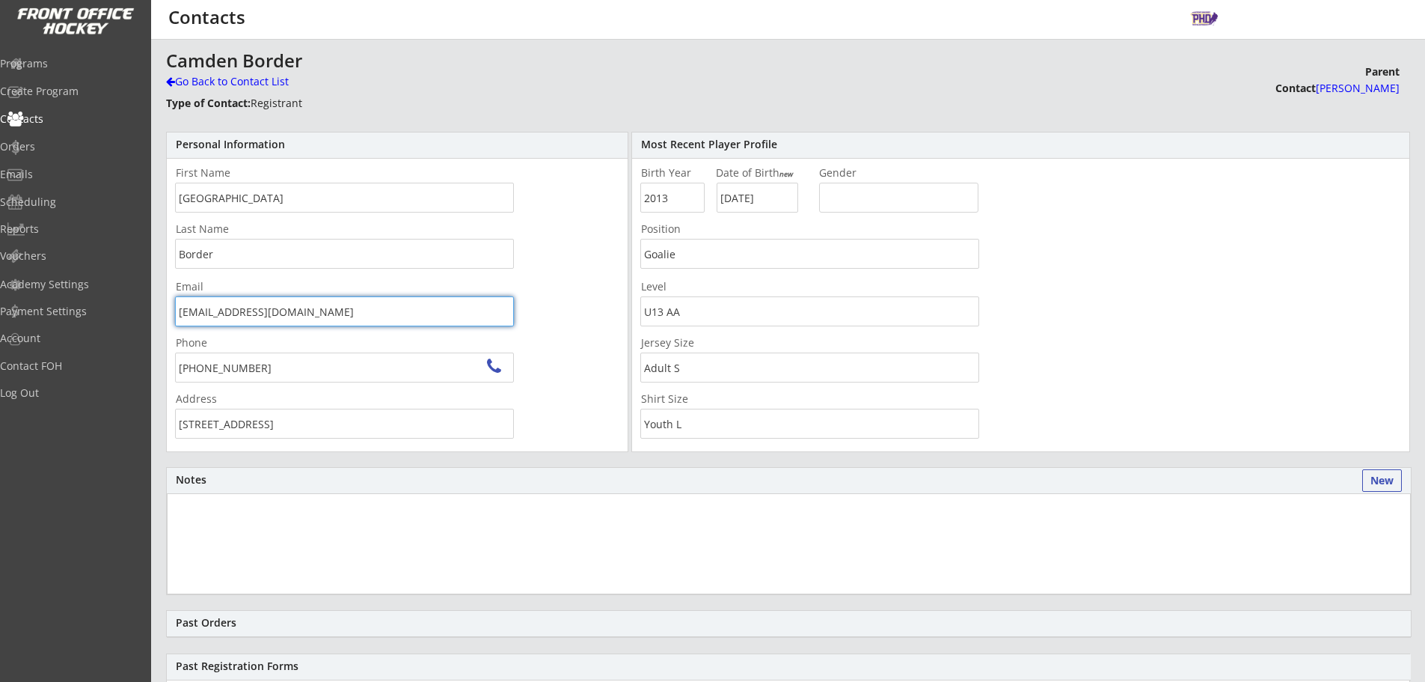
click at [325, 322] on input "peteborder@hotmail.com" at bounding box center [344, 311] width 339 height 30
click at [171, 301] on div "Email peteborder@hotmail.com" at bounding box center [344, 303] width 355 height 45
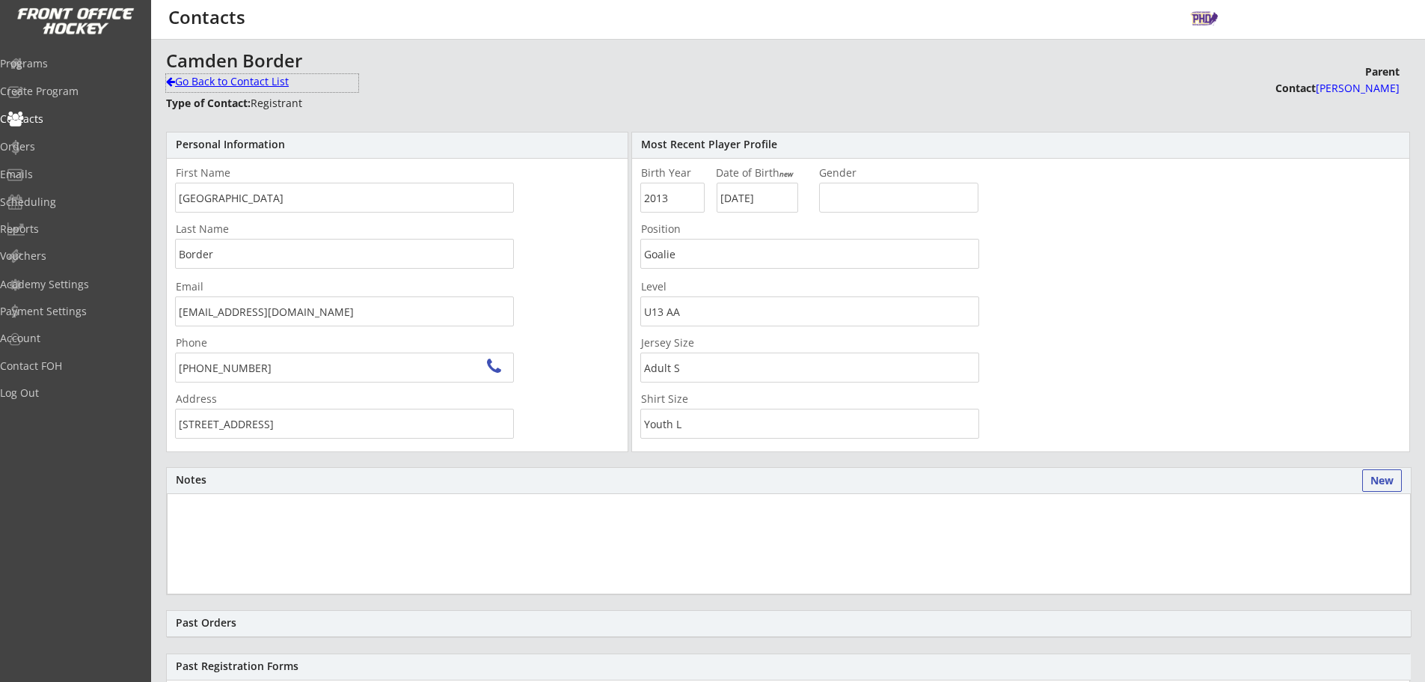
click at [179, 87] on div "Go Back to Contact List" at bounding box center [262, 81] width 192 height 15
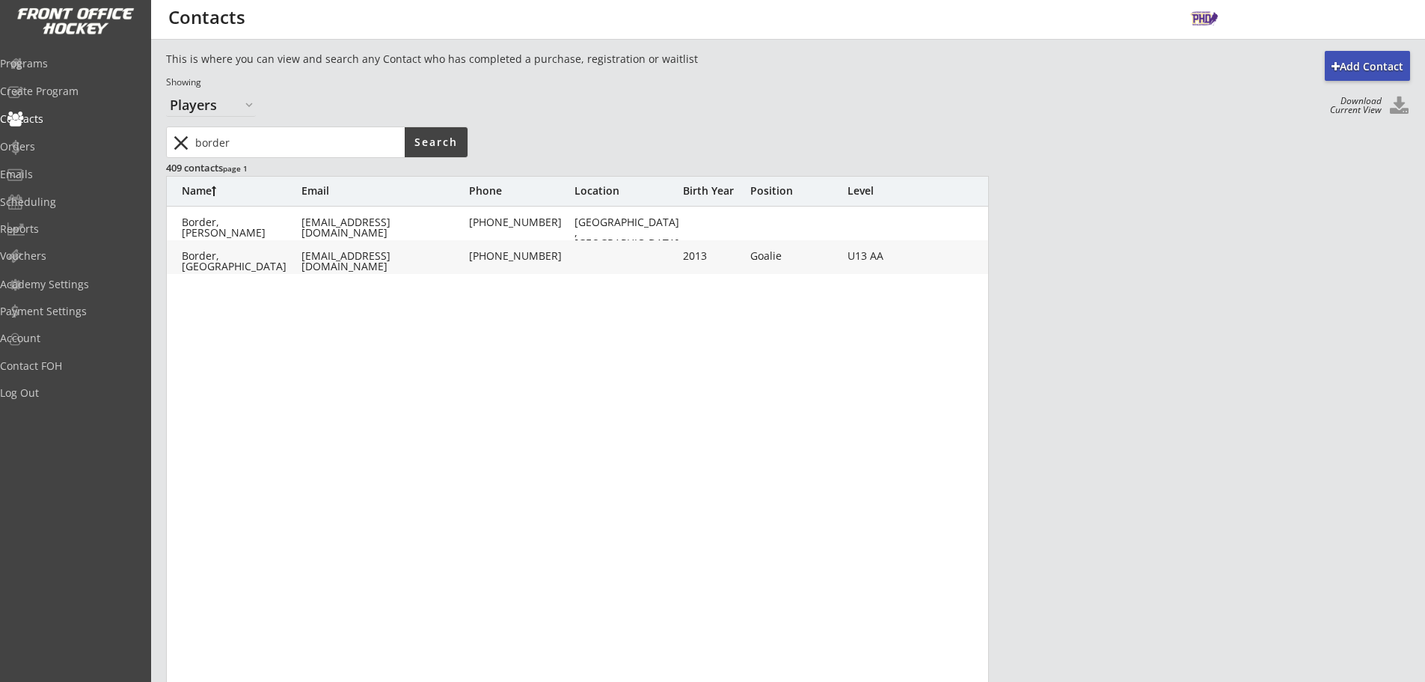
click at [301, 151] on input "input" at bounding box center [298, 142] width 212 height 30
click at [300, 151] on input "input" at bounding box center [298, 142] width 212 height 30
click at [277, 138] on input "input" at bounding box center [298, 142] width 212 height 30
type input "johnson"
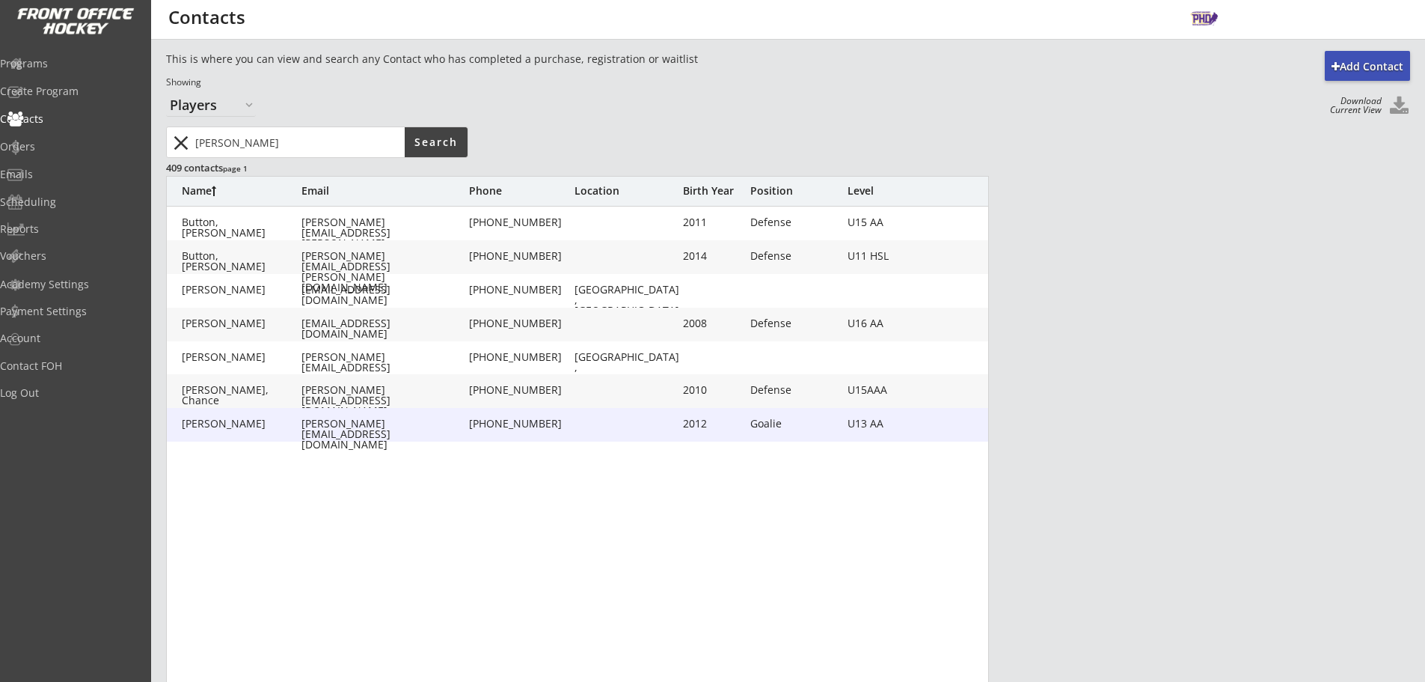
click at [424, 430] on div "carlana@me.com" at bounding box center [383, 424] width 165 height 12
type input "Jett"
type input "Johnson"
type input "carlana@me.com"
type input "(403) 703-6497"
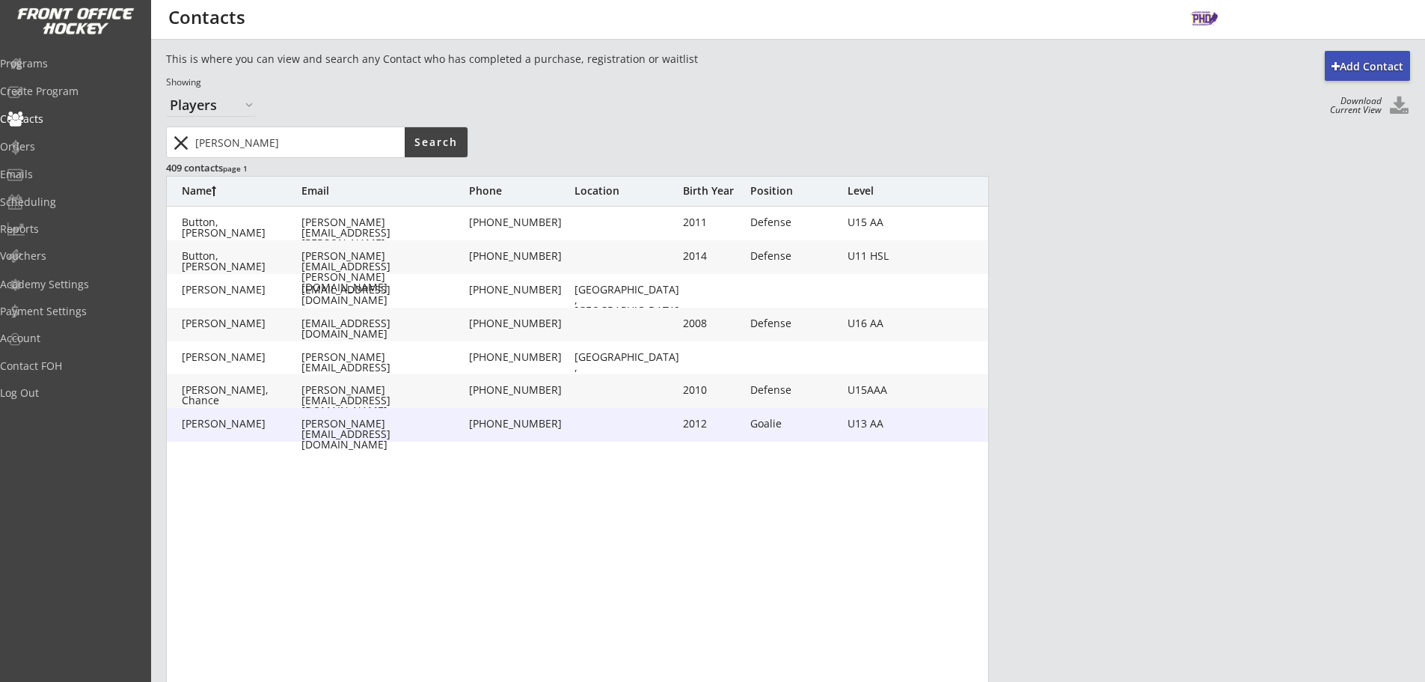
type input "2012"
type input "07/18/2012"
type input "Goalie"
type input "U13 AA"
type input "Adult S"
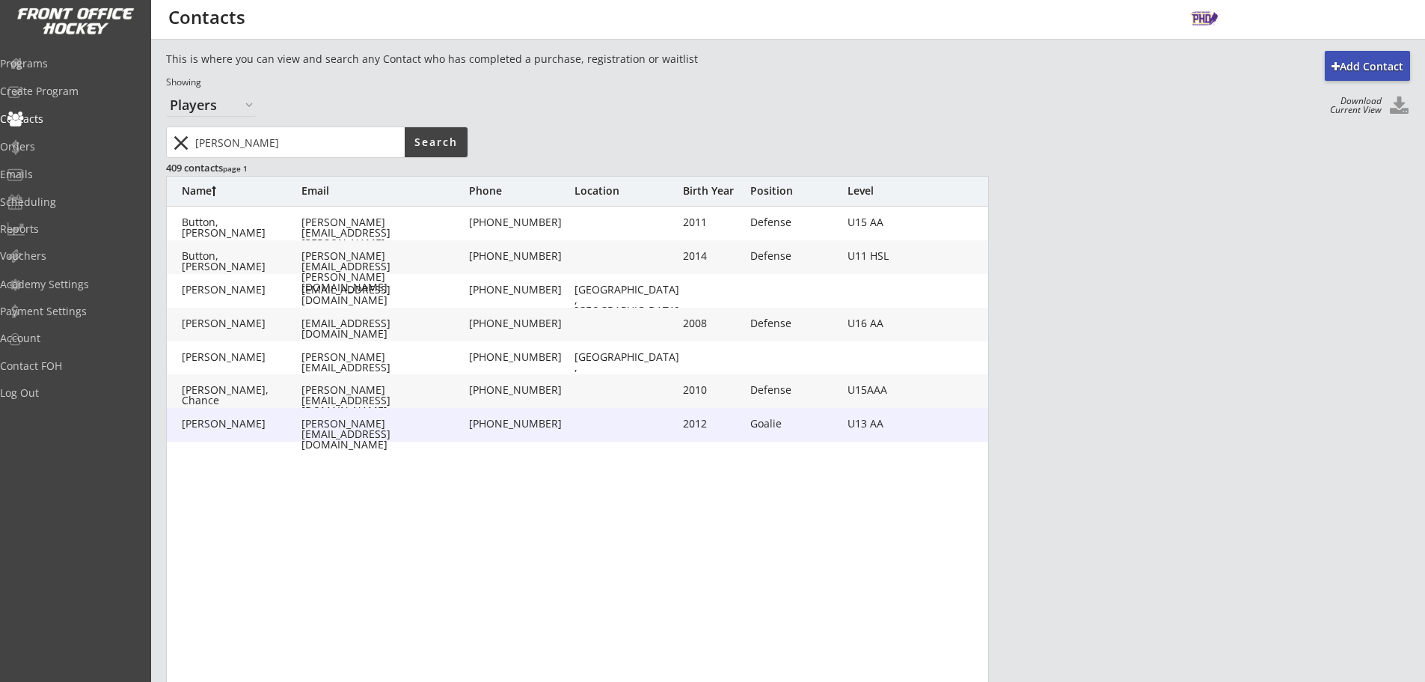
type input "Youth L"
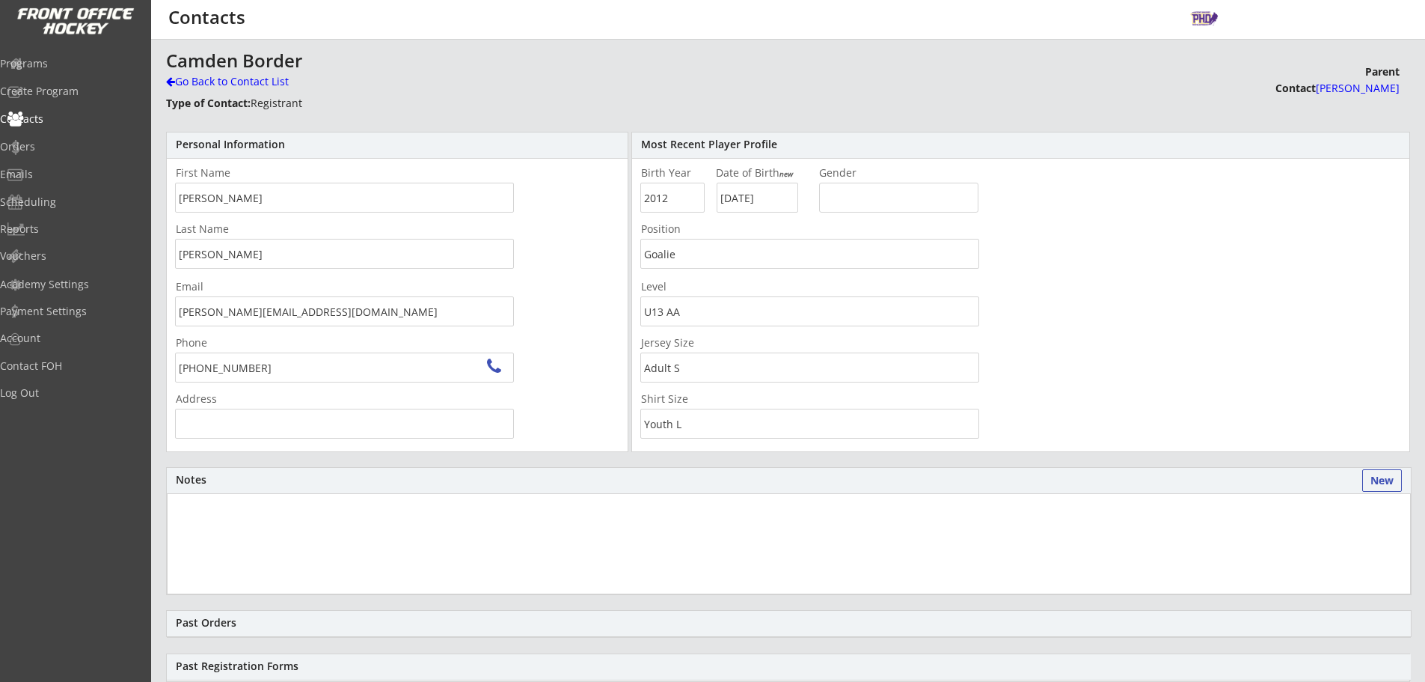
type input "1922 2 Ave NW, Calgary, AB T2N 0G4, Canada"
drag, startPoint x: 306, startPoint y: 375, endPoint x: 50, endPoint y: 353, distance: 256.8
click at [50, 353] on body "Add Contact This is where you can view and search any Contact who has completed…" at bounding box center [712, 341] width 1425 height 682
drag, startPoint x: 301, startPoint y: 314, endPoint x: 8, endPoint y: 297, distance: 293.8
click at [0, 297] on body "Add Contact This is where you can view and search any Contact who has completed…" at bounding box center [712, 341] width 1425 height 682
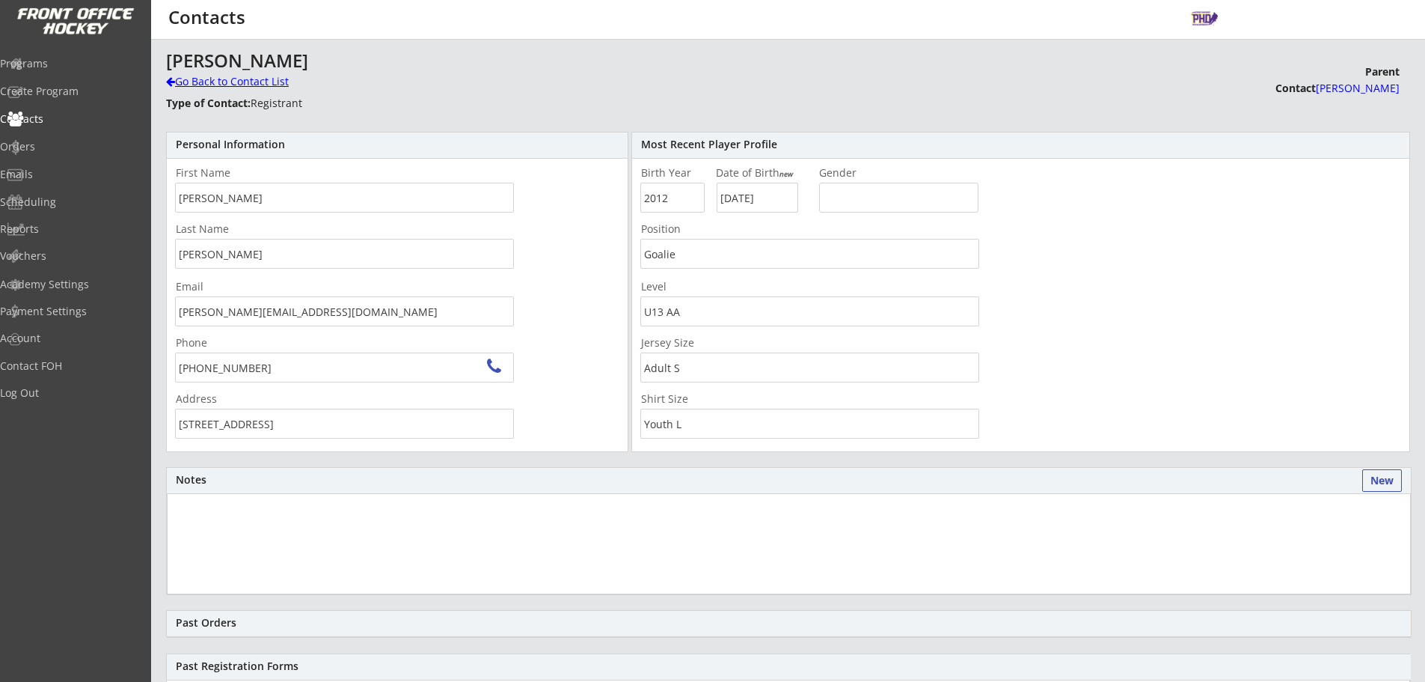
click at [215, 85] on div "Go Back to Contact List" at bounding box center [262, 81] width 192 height 15
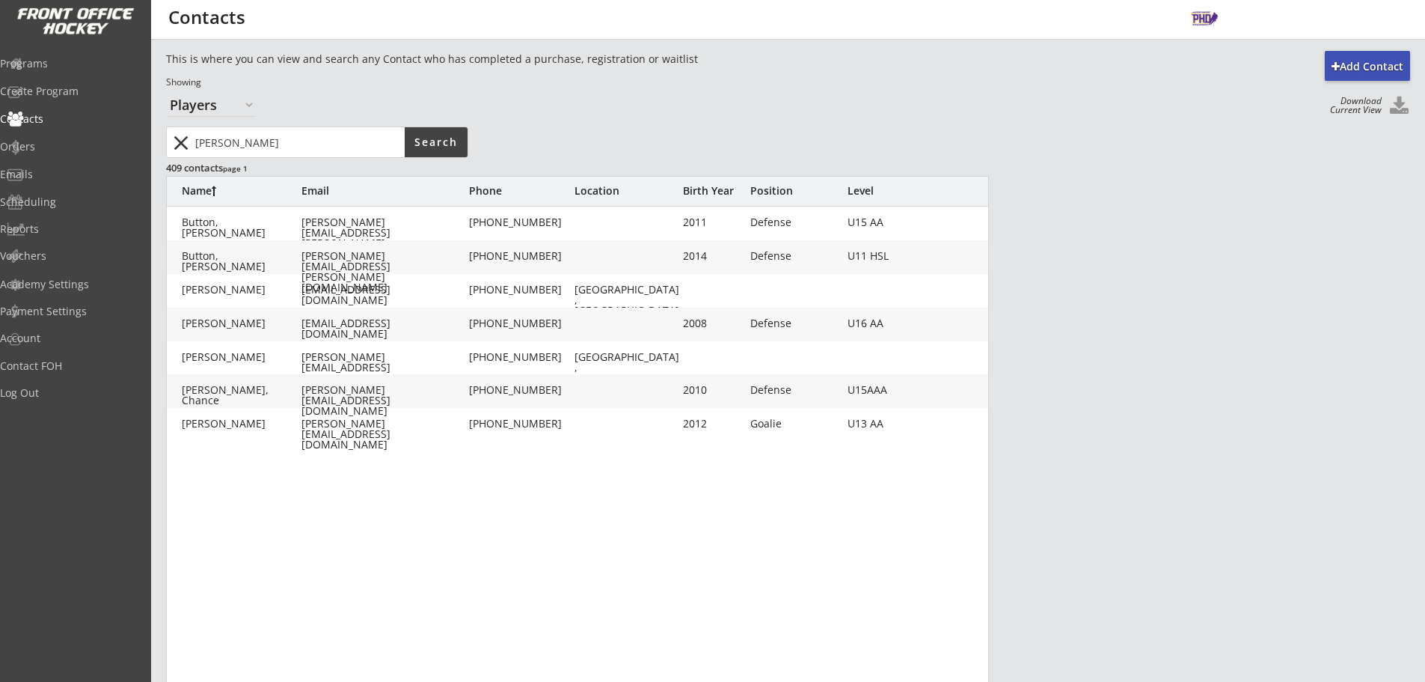
click at [218, 140] on input "input" at bounding box center [298, 142] width 212 height 30
click at [218, 141] on input "input" at bounding box center [298, 142] width 212 height 30
type input "wiebe"
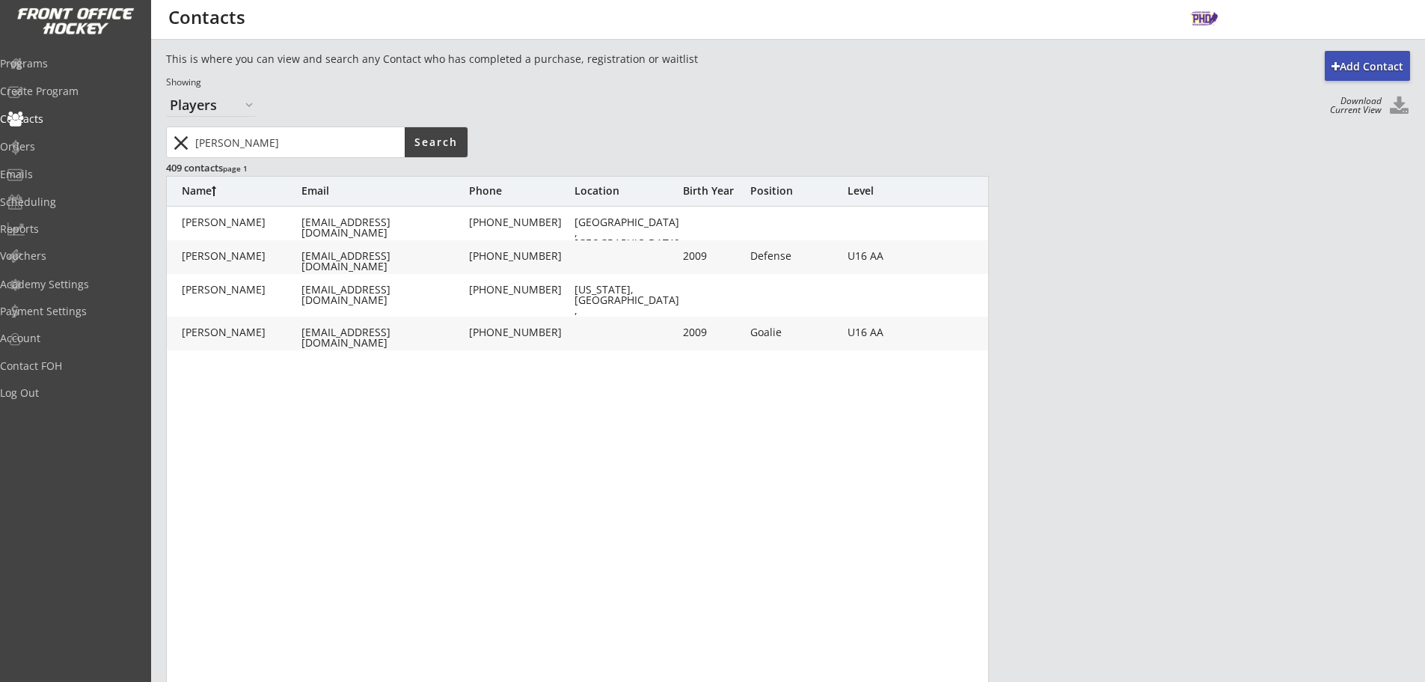
click at [431, 316] on div "Wiebe, Kade gwiebe32@gmail.com (403) 837-3611 2009 Goalie U16 AA" at bounding box center [578, 333] width 823 height 34
type input "Kade"
type input "Wiebe"
type input "gwiebe32@gmail.com"
type input "(403) 837-3611"
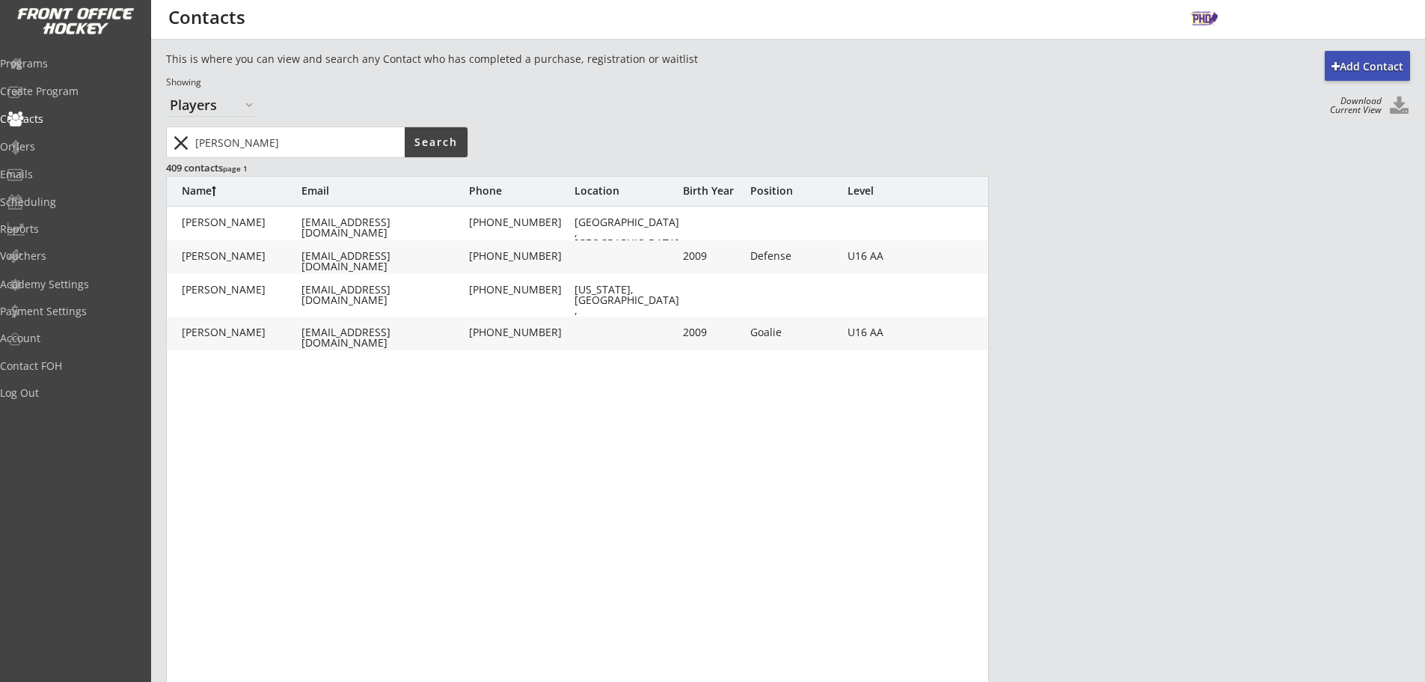
type input "2009"
type input "05/30/2009"
type input "Goalie"
type input "U16 AA"
type input "Adult L"
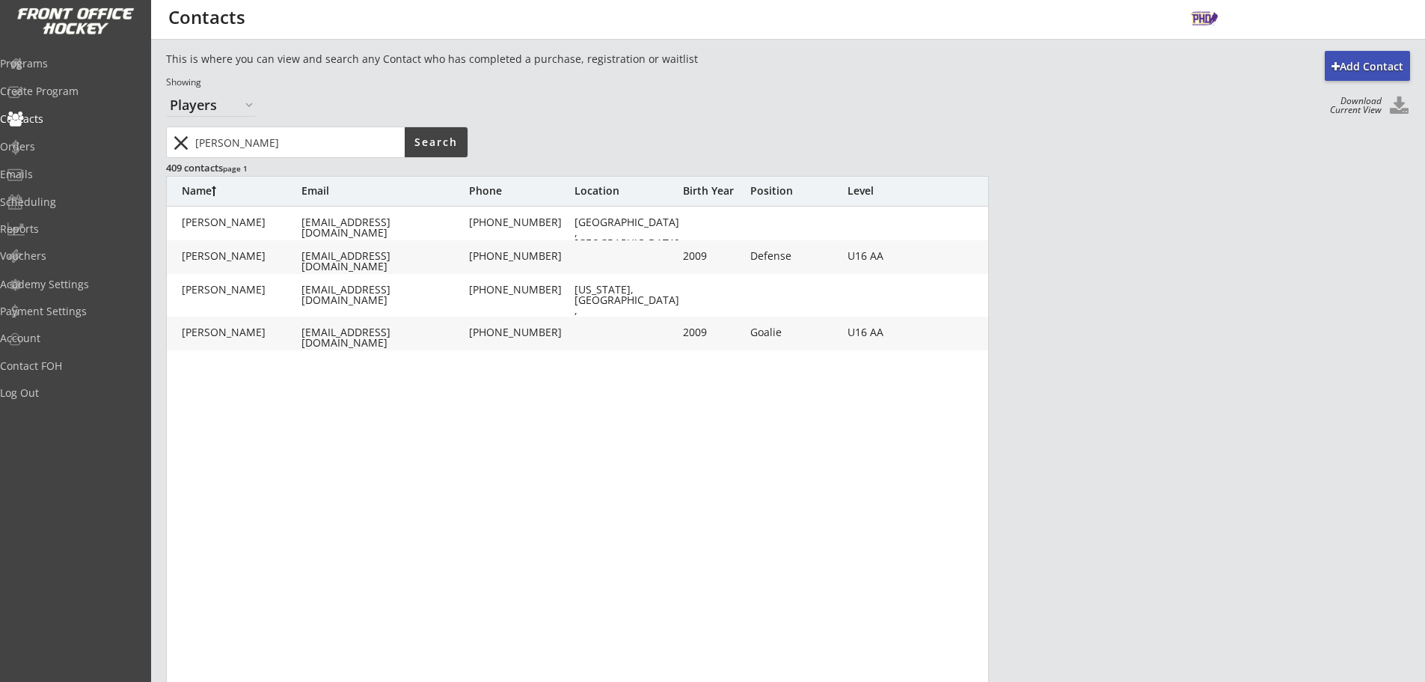
type input "Adult M"
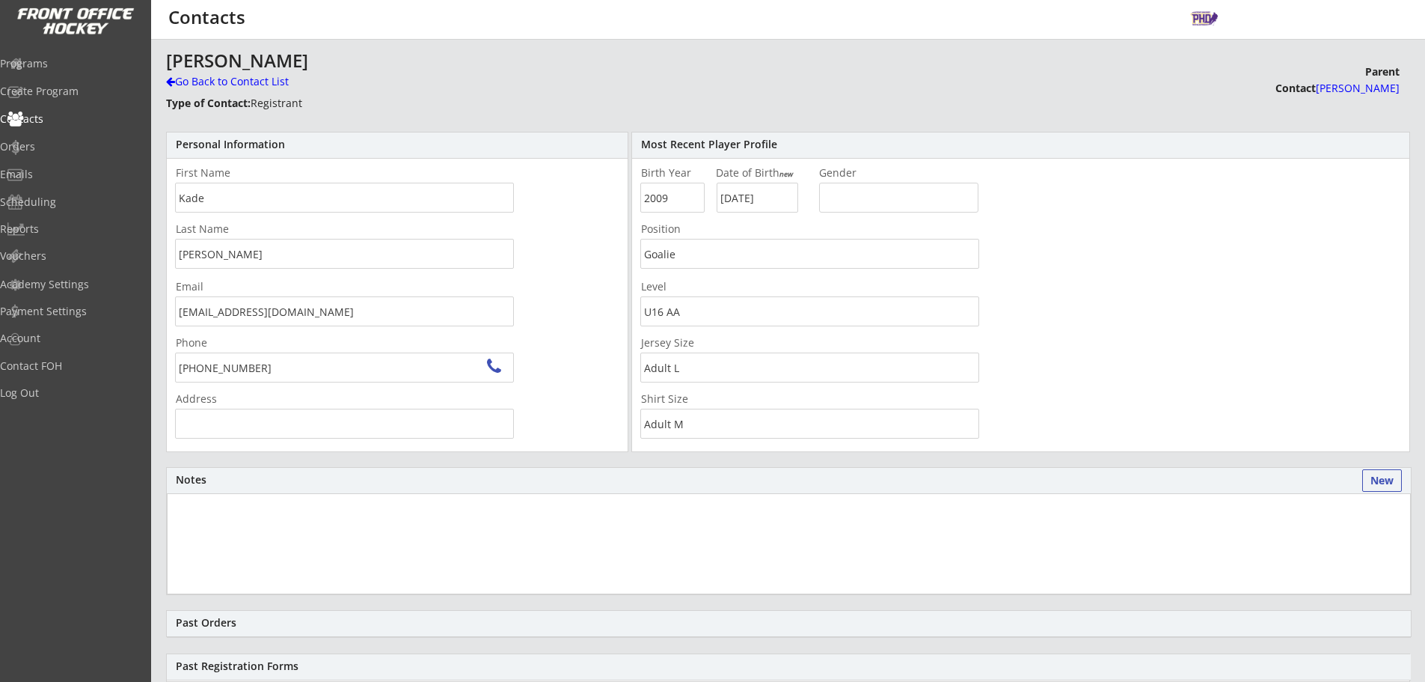
type input "27 Henson, Irvine, CA 92620, USA"
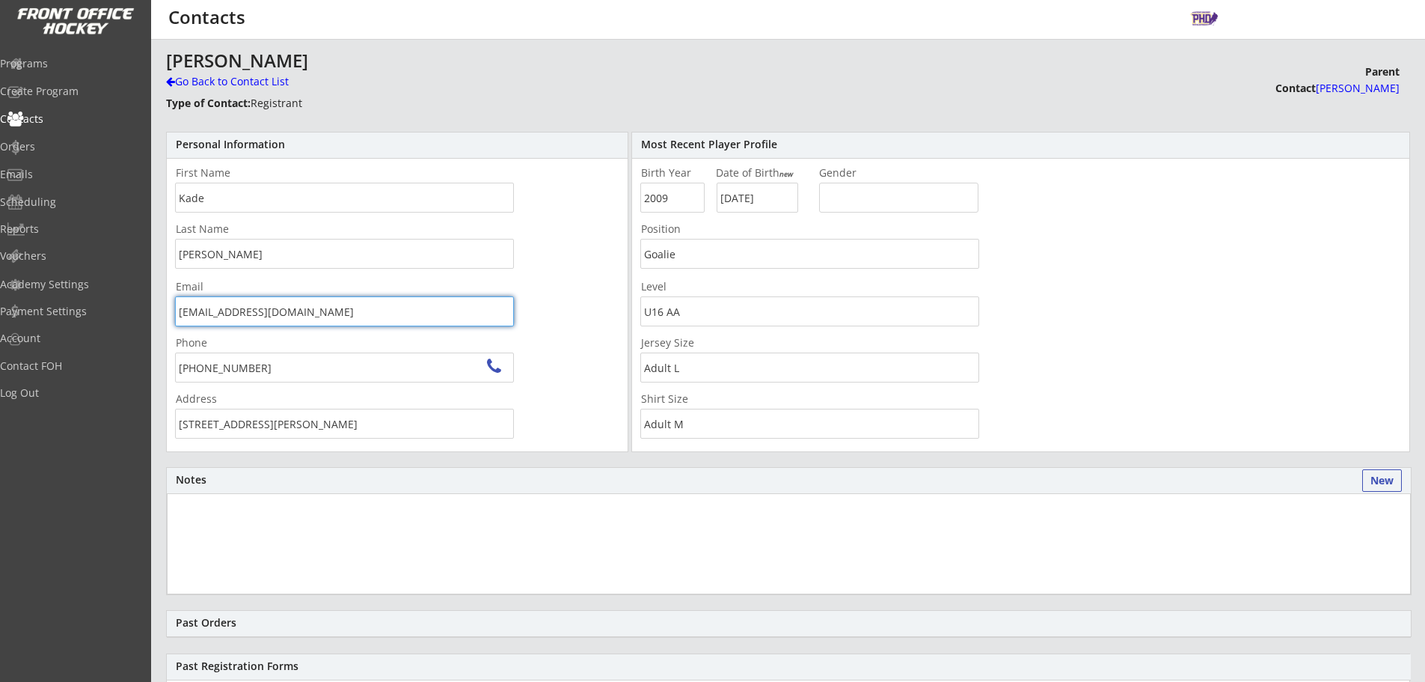
drag, startPoint x: 313, startPoint y: 315, endPoint x: 73, endPoint y: 316, distance: 240.1
click at [71, 316] on body "Add Contact This is where you can view and search any Contact who has completed…" at bounding box center [712, 341] width 1425 height 682
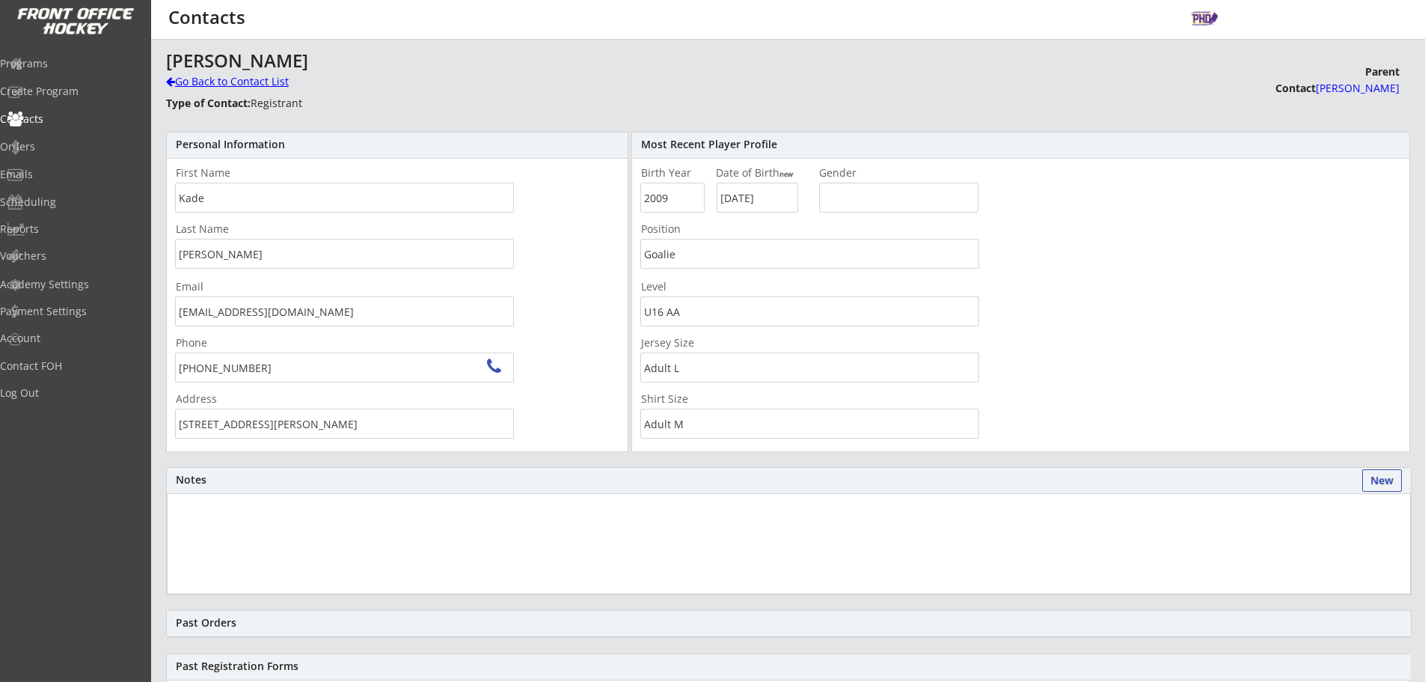
click at [227, 85] on div "Go Back to Contact List" at bounding box center [262, 81] width 192 height 15
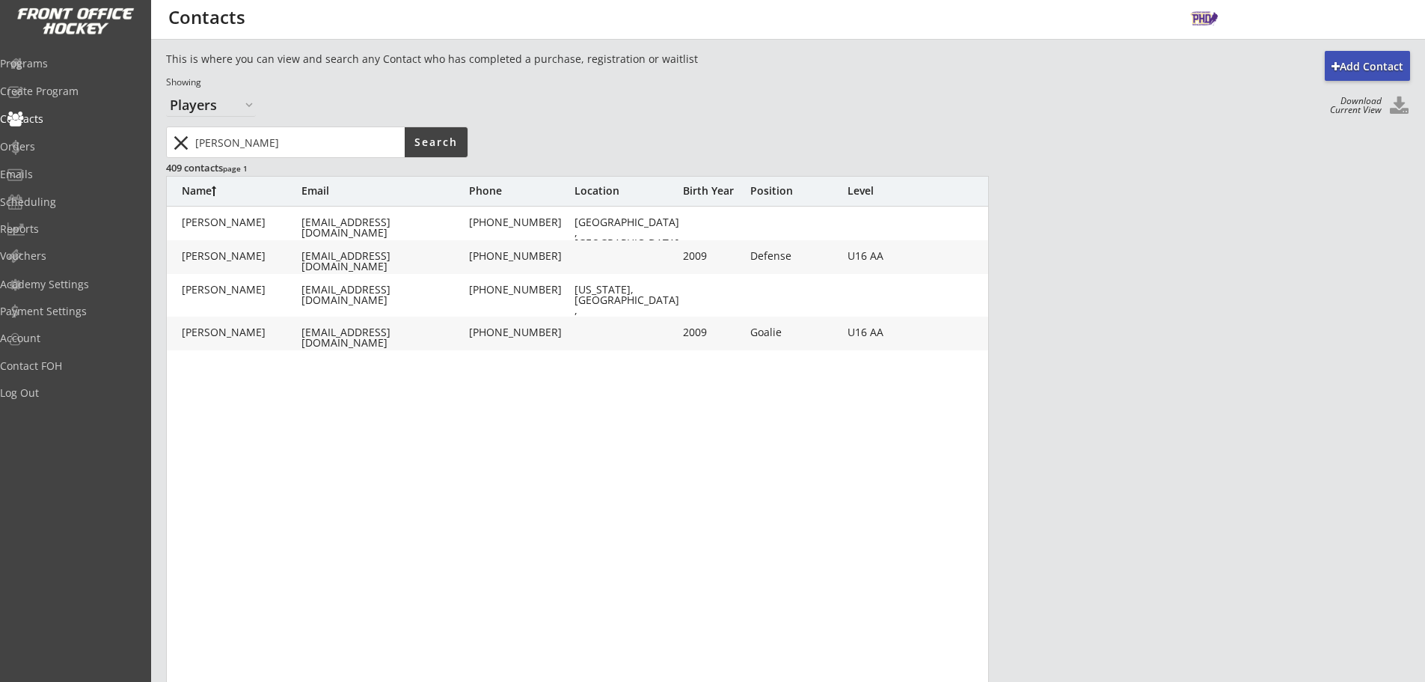
click at [321, 154] on input "input" at bounding box center [298, 142] width 212 height 30
type input "o'gorman"
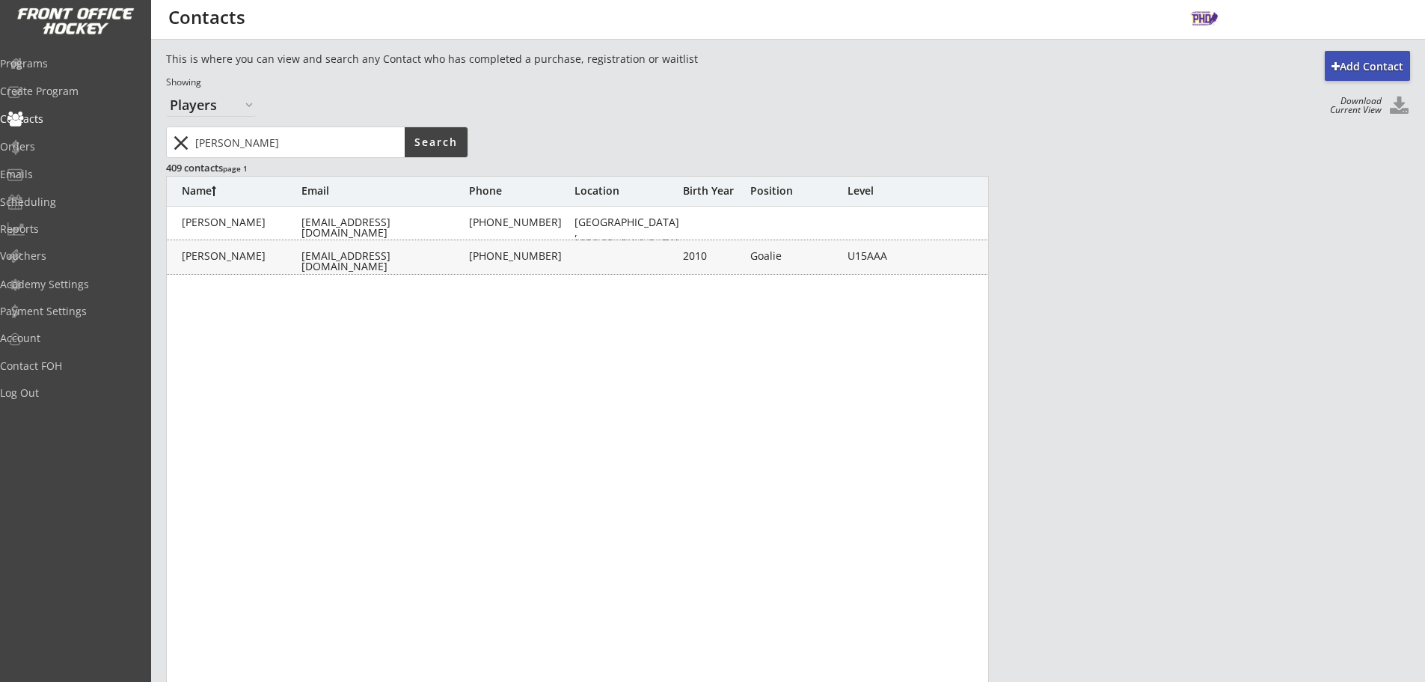
click at [423, 263] on div "O'gorman, Caleb ogormanvince@gmail.com (403) 399-2519 2010 Goalie U15AAA" at bounding box center [578, 257] width 823 height 34
type input "Caleb"
type input "O'gorman"
type input "ogormanvince@gmail.com"
type input "(403) 399-2519"
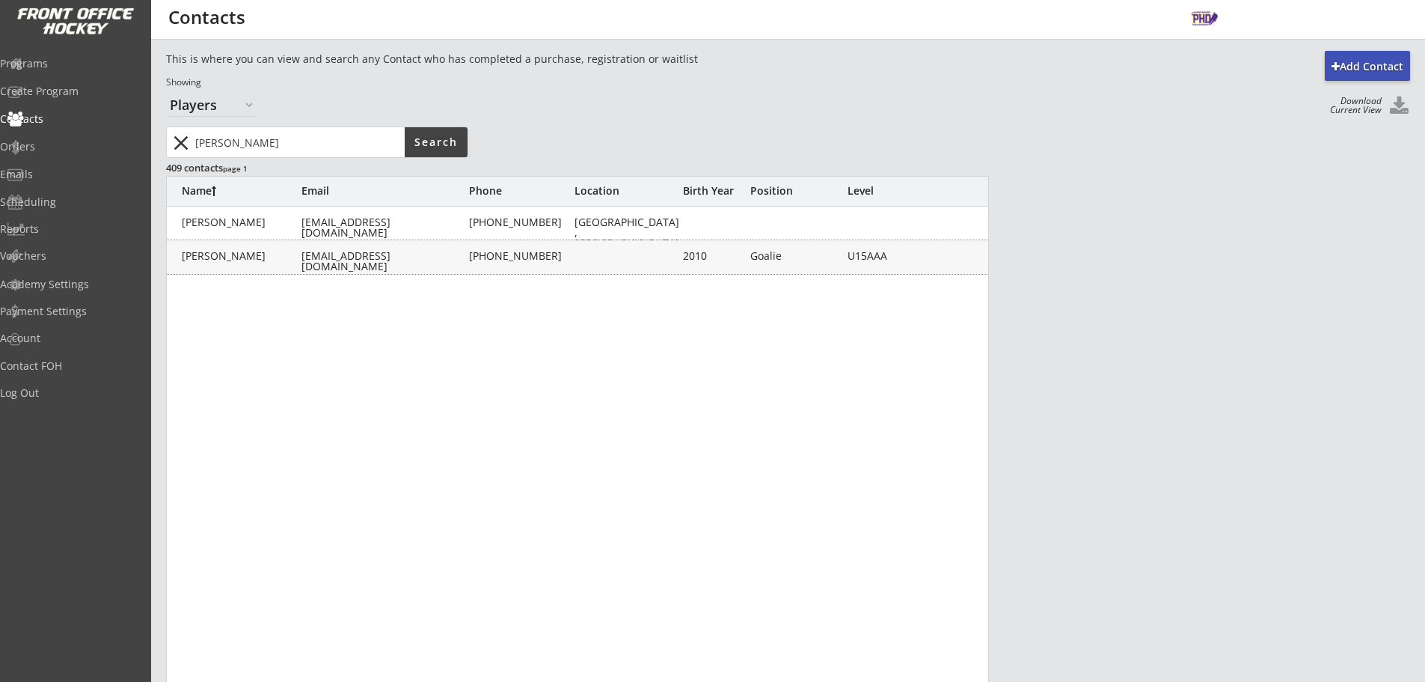
type input "2010"
type input "02/25/2010"
type input "Goalie"
type input "U15AAA"
type input "Adult L"
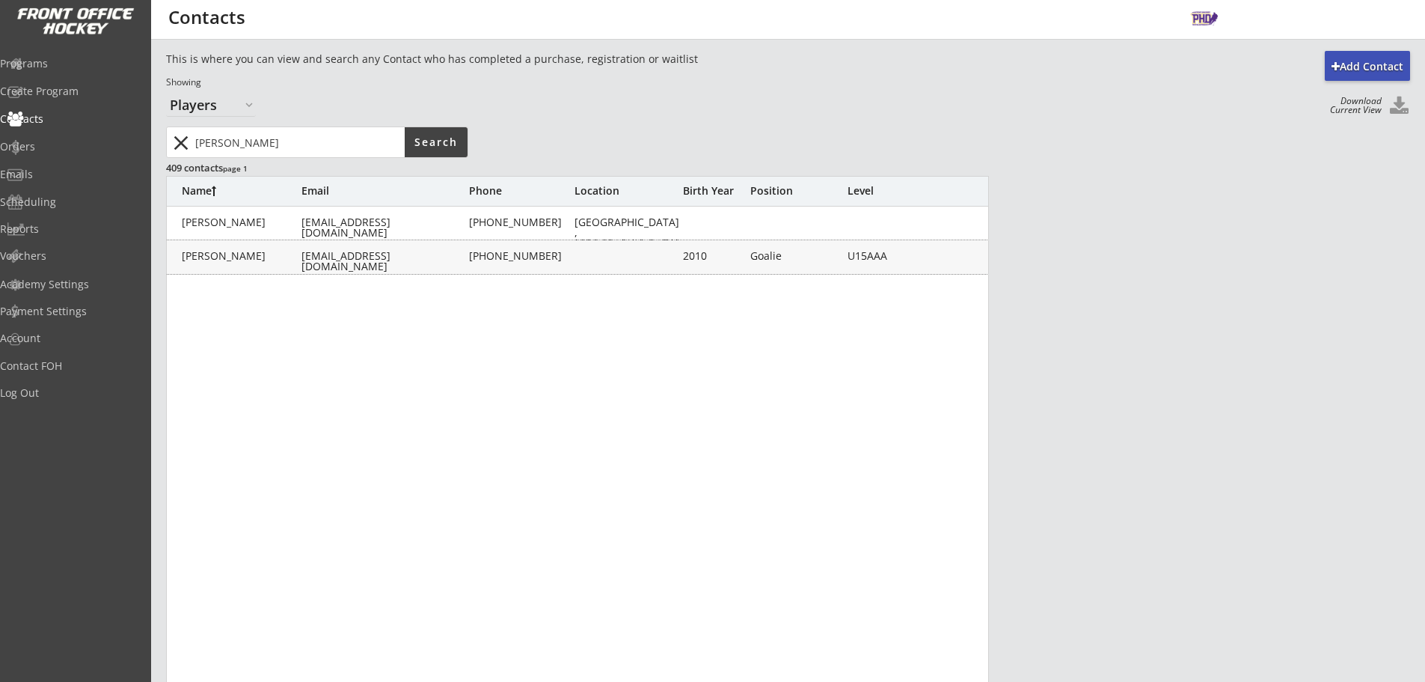
type input "Adult L"
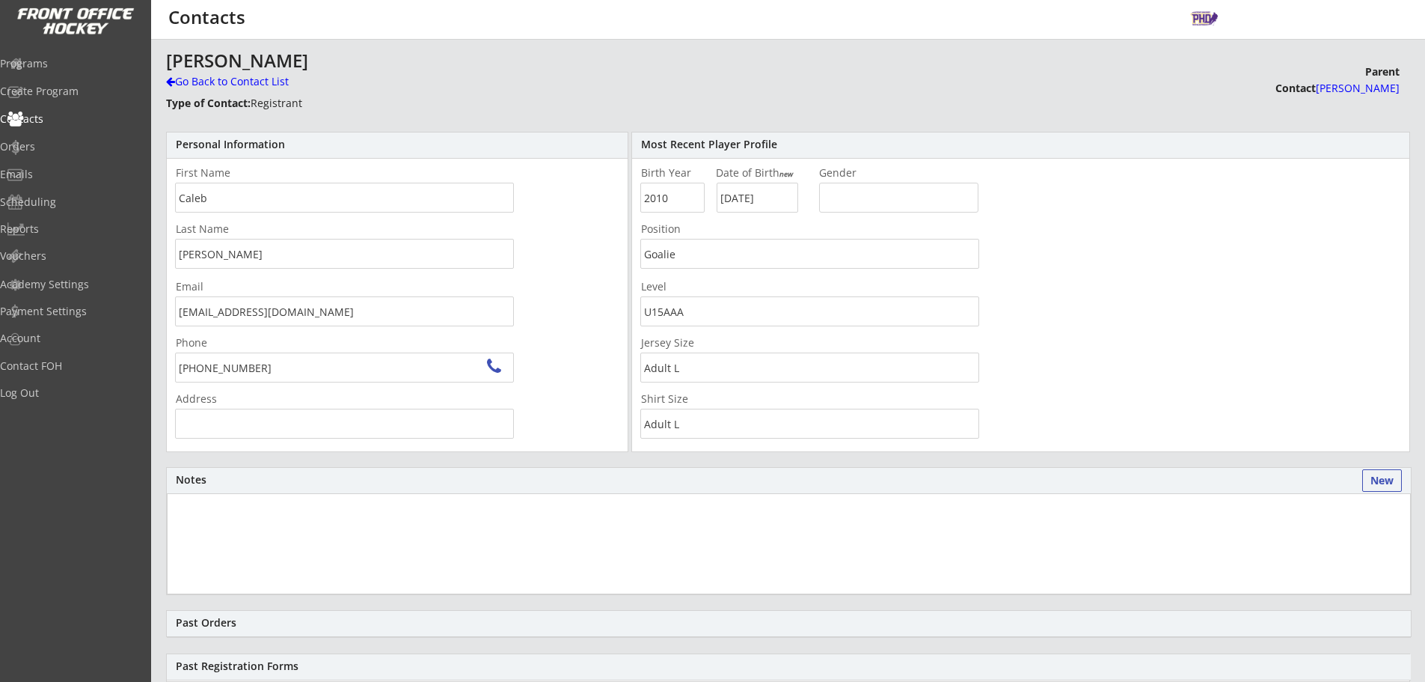
type input "28 Prestwick Manor SE, Calgary, AB T2Z 4S6, Canada"
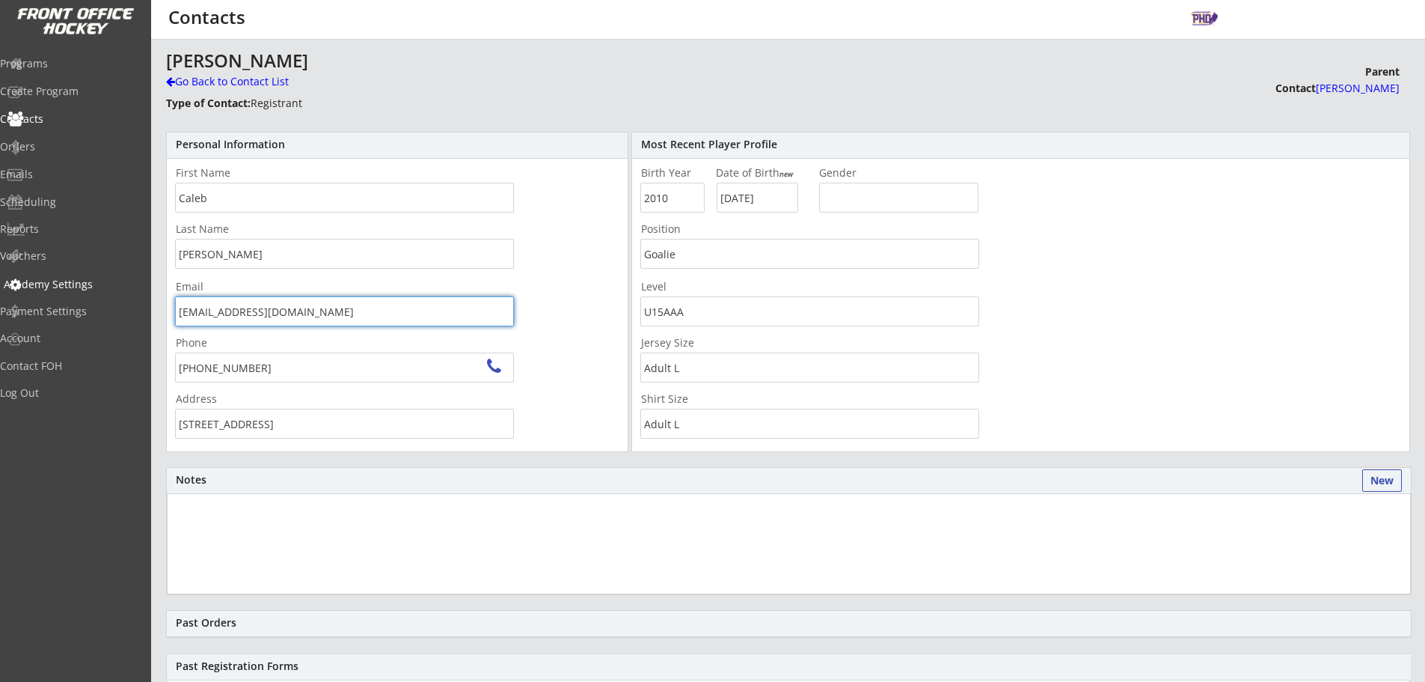
drag, startPoint x: 330, startPoint y: 316, endPoint x: 44, endPoint y: 290, distance: 286.9
click at [44, 290] on body "Add Contact This is where you can view and search any Contact who has completed…" at bounding box center [712, 341] width 1425 height 682
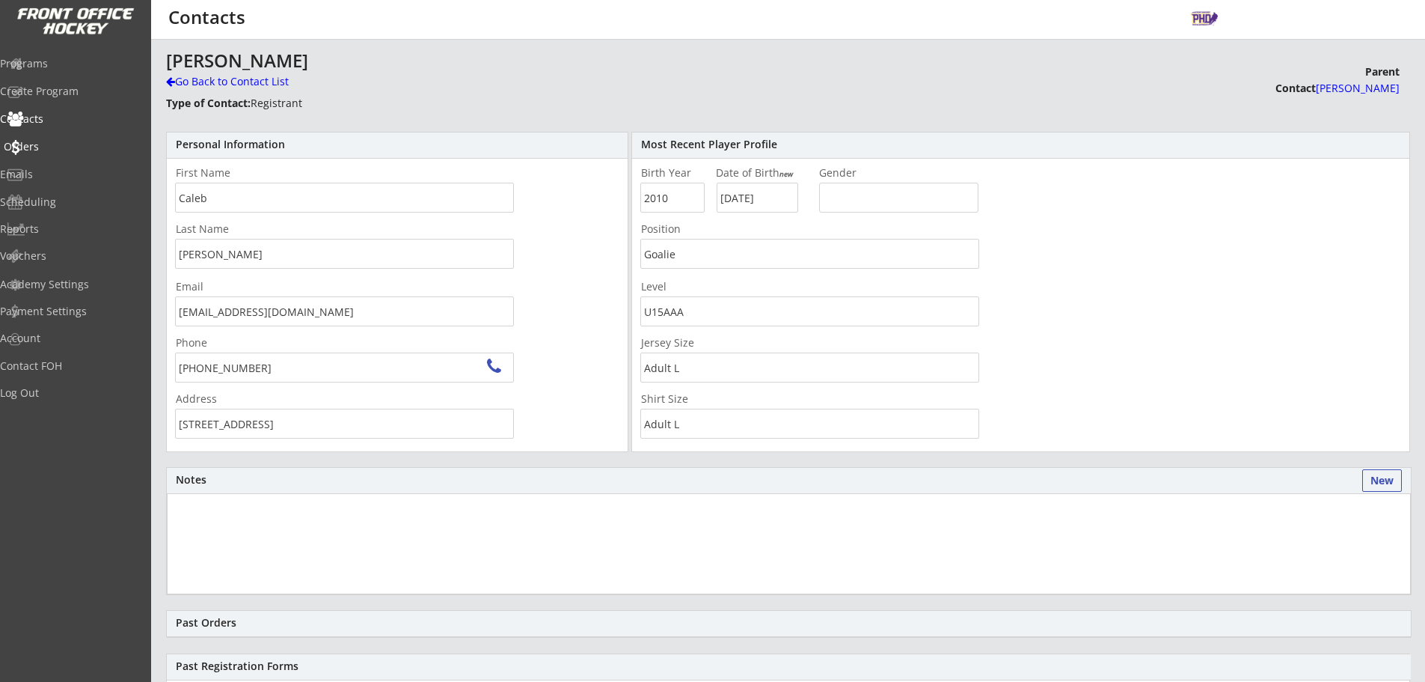
click at [61, 156] on div "Orders" at bounding box center [71, 148] width 142 height 26
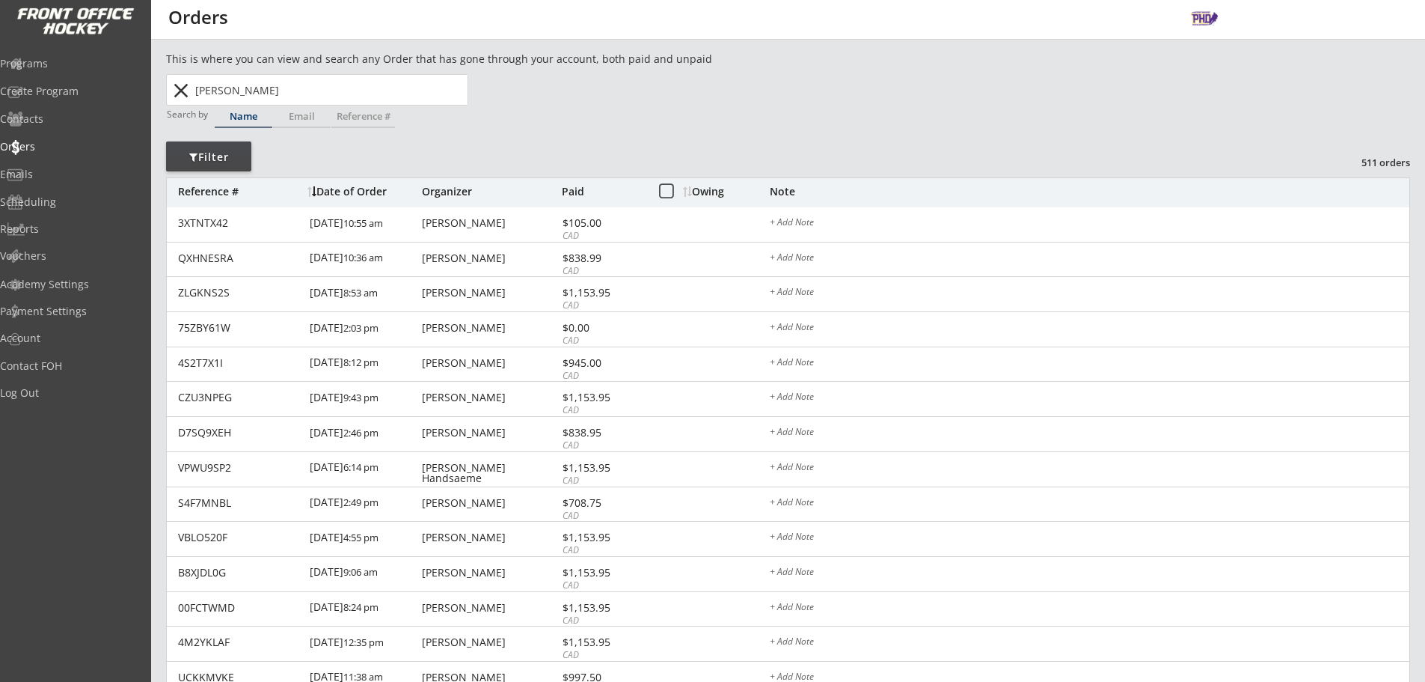
click at [173, 93] on button "close" at bounding box center [180, 91] width 25 height 24
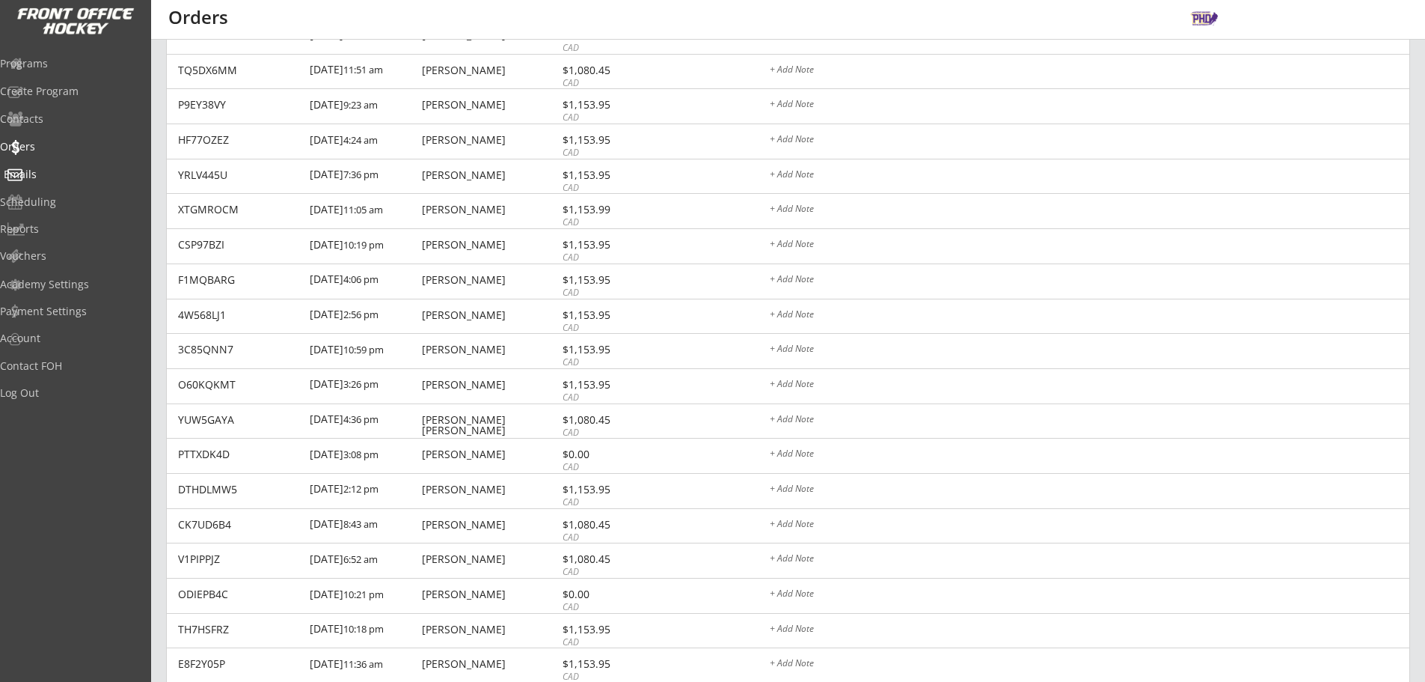
scroll to position [3195, 0]
click at [66, 70] on div "Programs" at bounding box center [71, 65] width 142 height 26
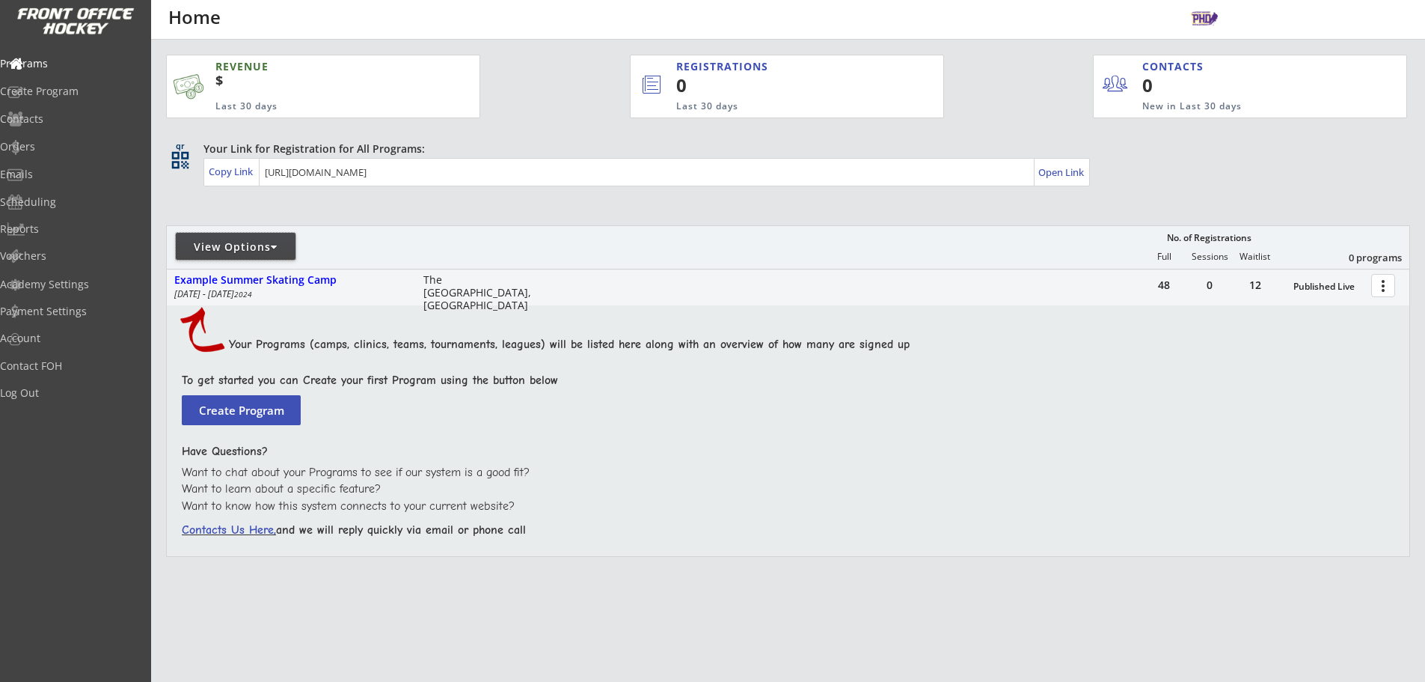
click at [248, 243] on div "View Options" at bounding box center [236, 246] width 120 height 15
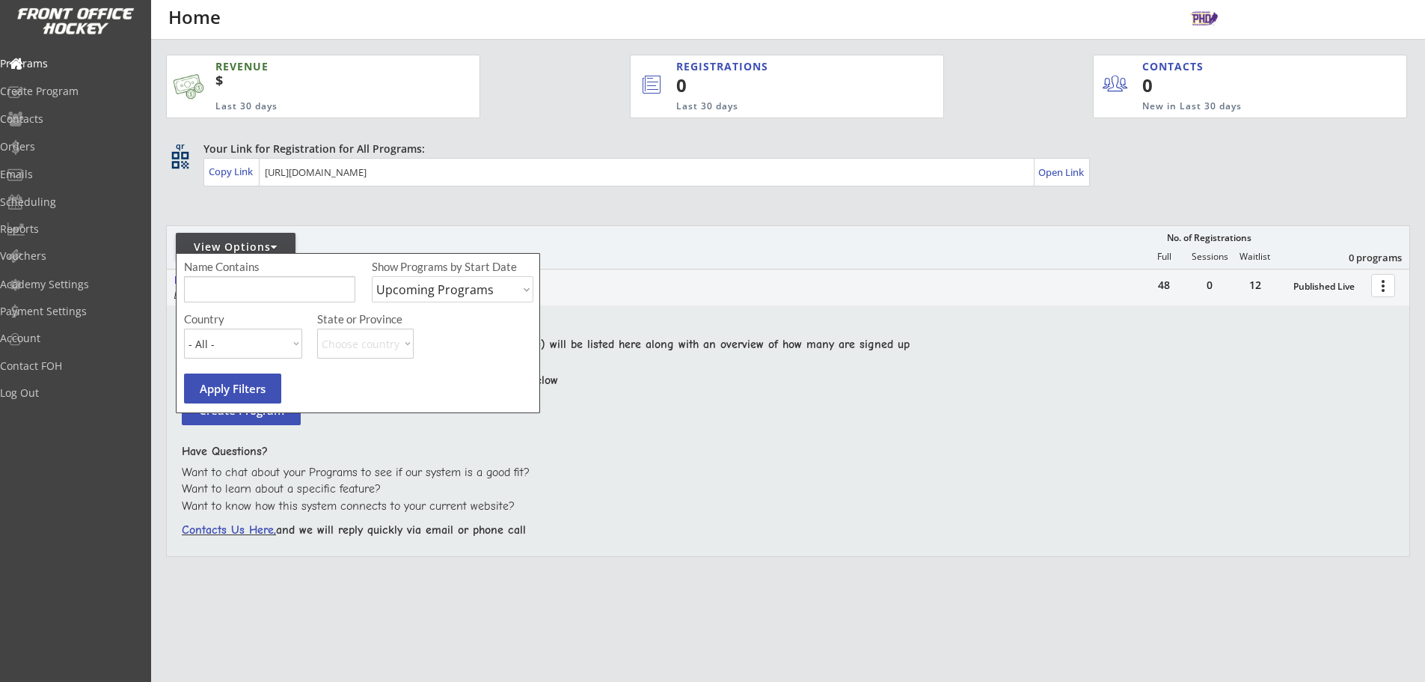
click at [407, 290] on select "Upcoming Programs Past Programs Specific Date Range" at bounding box center [453, 289] width 162 height 26
select select ""Past Programs""
click at [372, 276] on select "Upcoming Programs Past Programs Specific Date Range" at bounding box center [453, 289] width 162 height 26
click at [216, 388] on button "Apply Filters" at bounding box center [232, 388] width 97 height 30
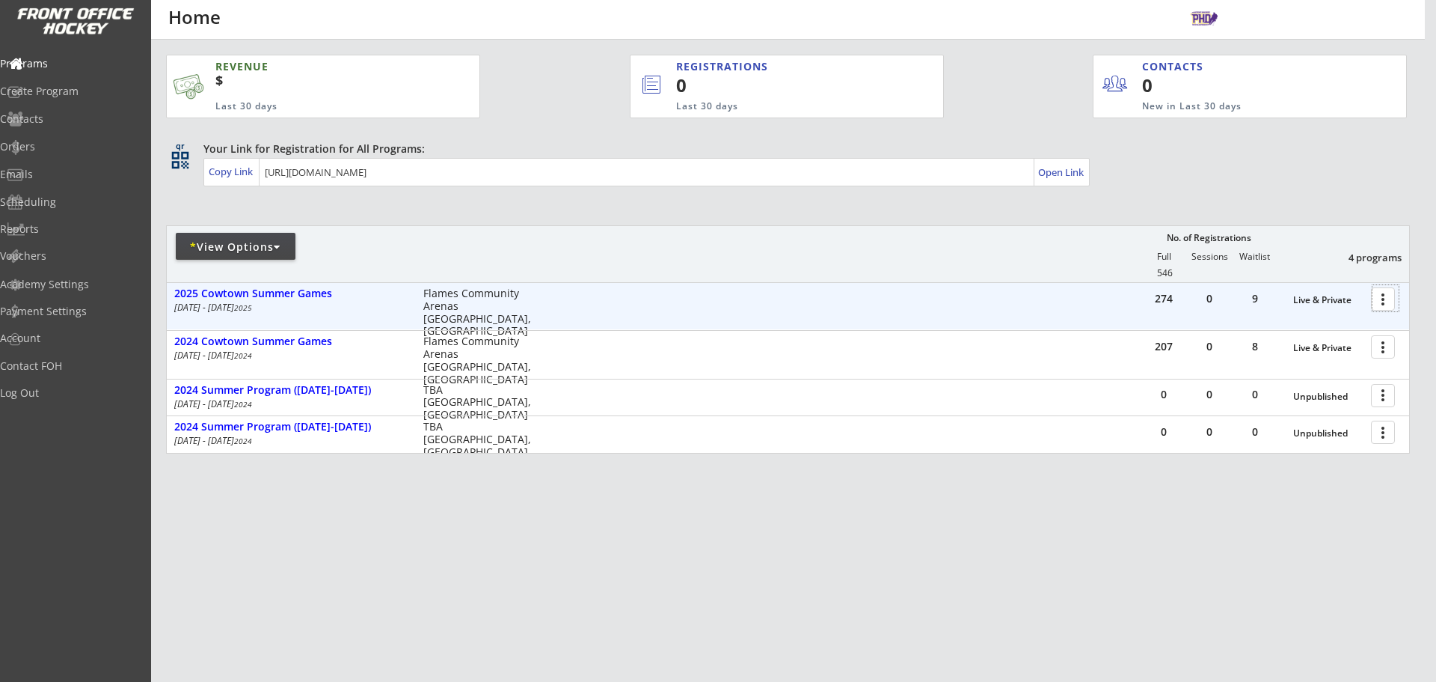
click at [1379, 296] on div at bounding box center [1386, 298] width 26 height 26
click at [993, 316] on div "274 0 9 Live & Private more_vert 2025 Cowtown Summer Games Jun 4 - Jul 20 2025 …" at bounding box center [788, 306] width 1243 height 46
click at [192, 294] on div "2025 Cowtown Summer Games" at bounding box center [290, 293] width 233 height 13
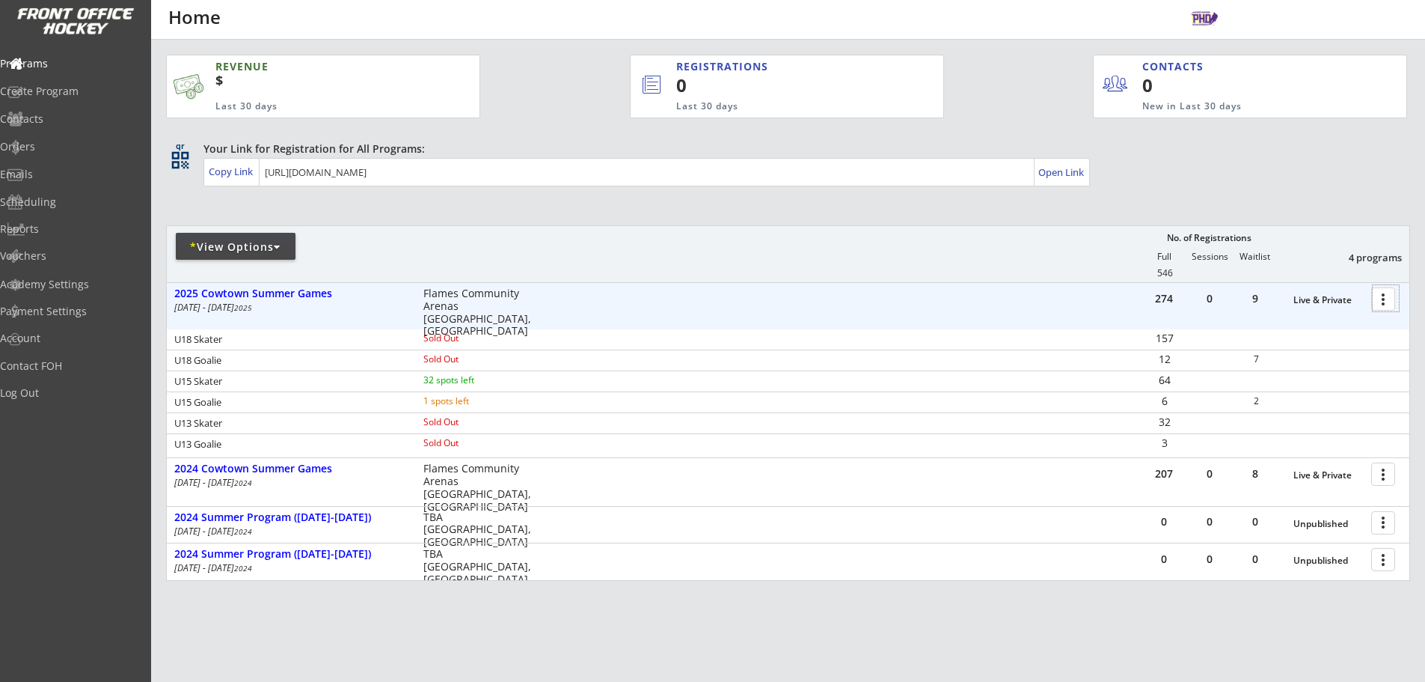
click at [1381, 304] on div at bounding box center [1386, 298] width 26 height 26
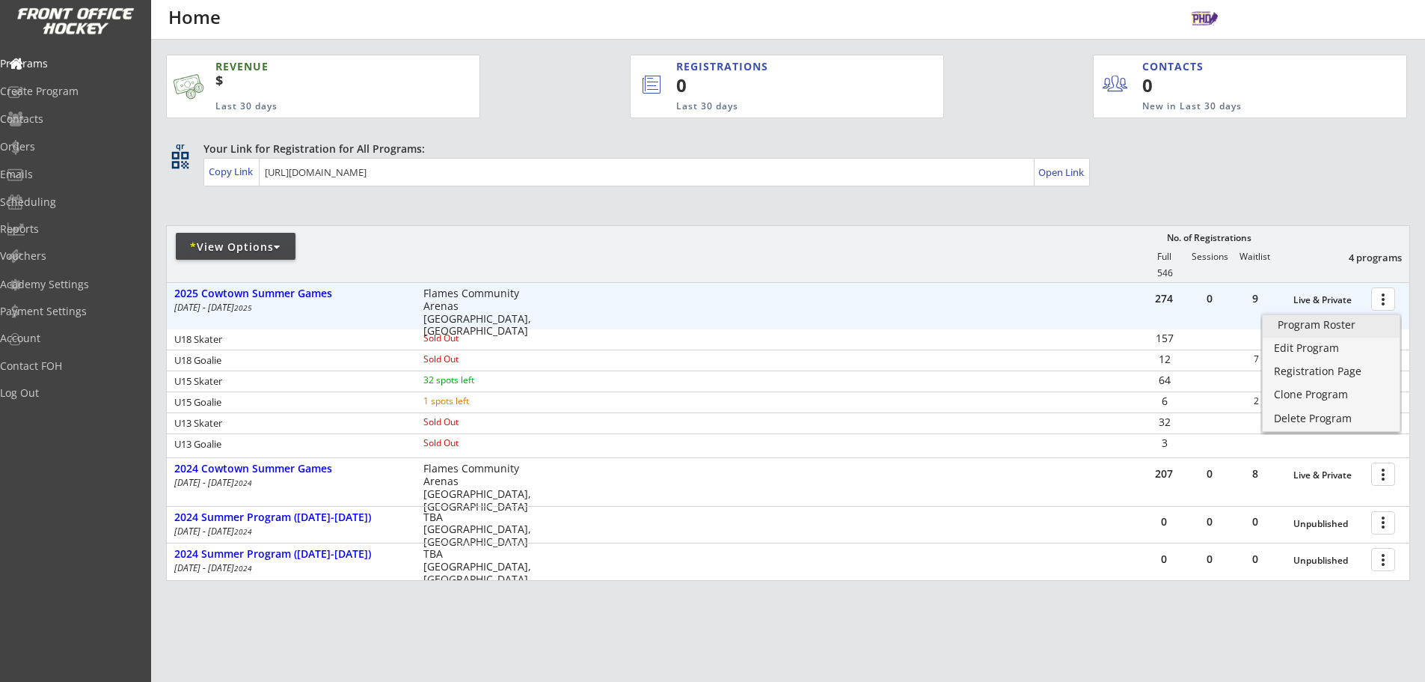
click at [1360, 328] on div "Program Roster" at bounding box center [1331, 324] width 107 height 10
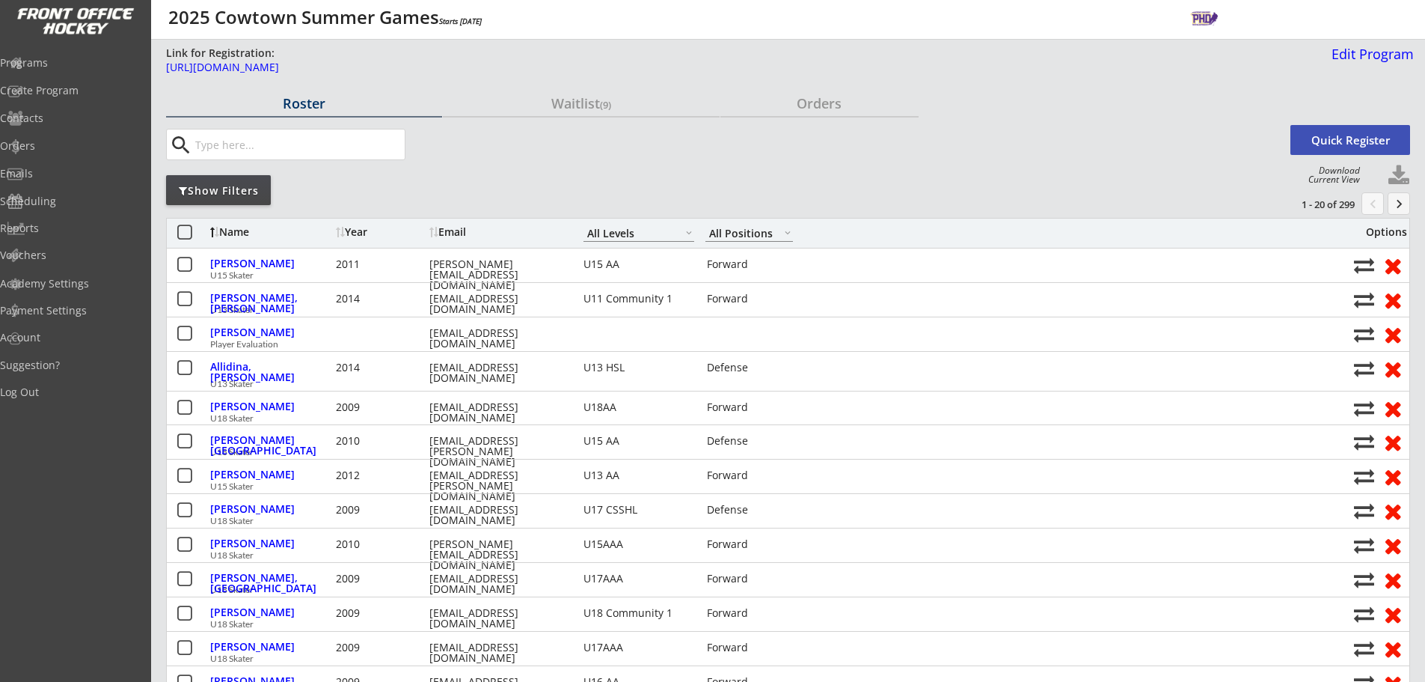
select select ""All Levels""
select select ""All Positions""
click at [594, 110] on div "Waitlist (9)" at bounding box center [581, 103] width 276 height 13
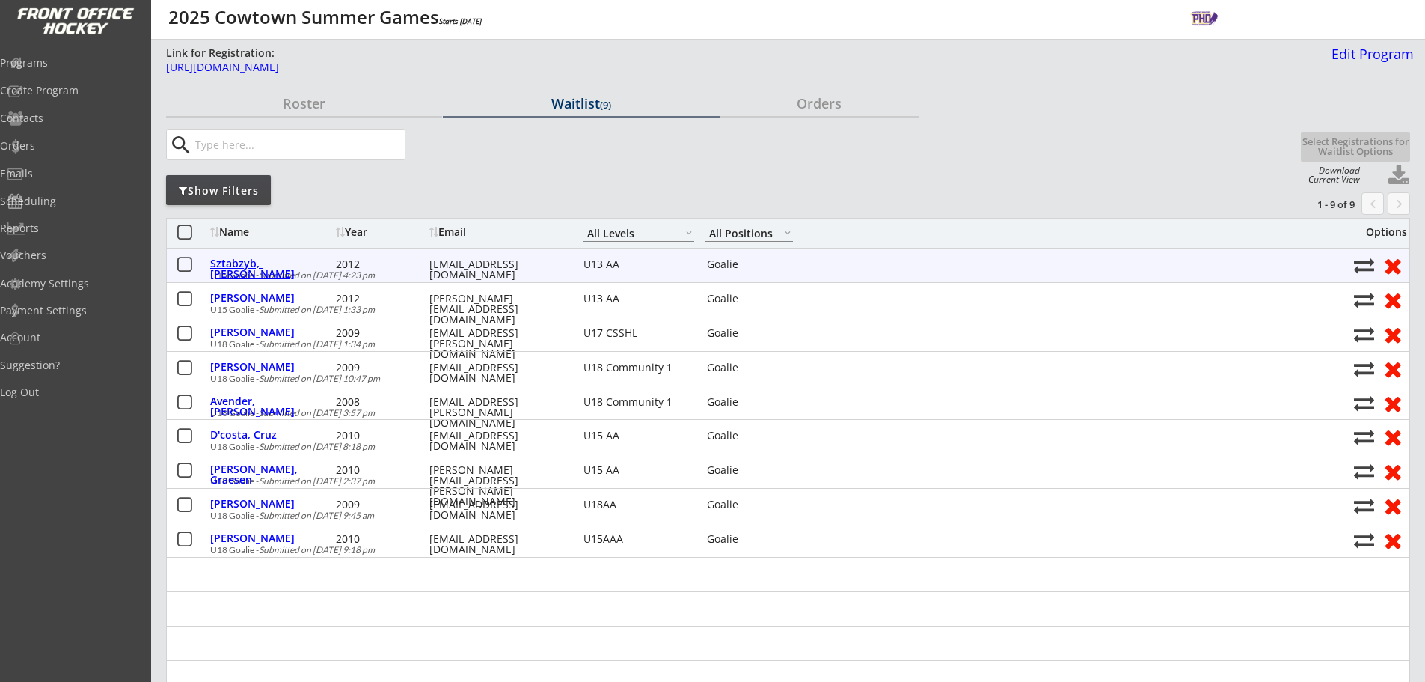
click at [275, 267] on div "Sztabzyb, [PERSON_NAME]" at bounding box center [271, 268] width 122 height 21
select select ""Goalie""
select select ""U13 AA""
select select ""Adult S""
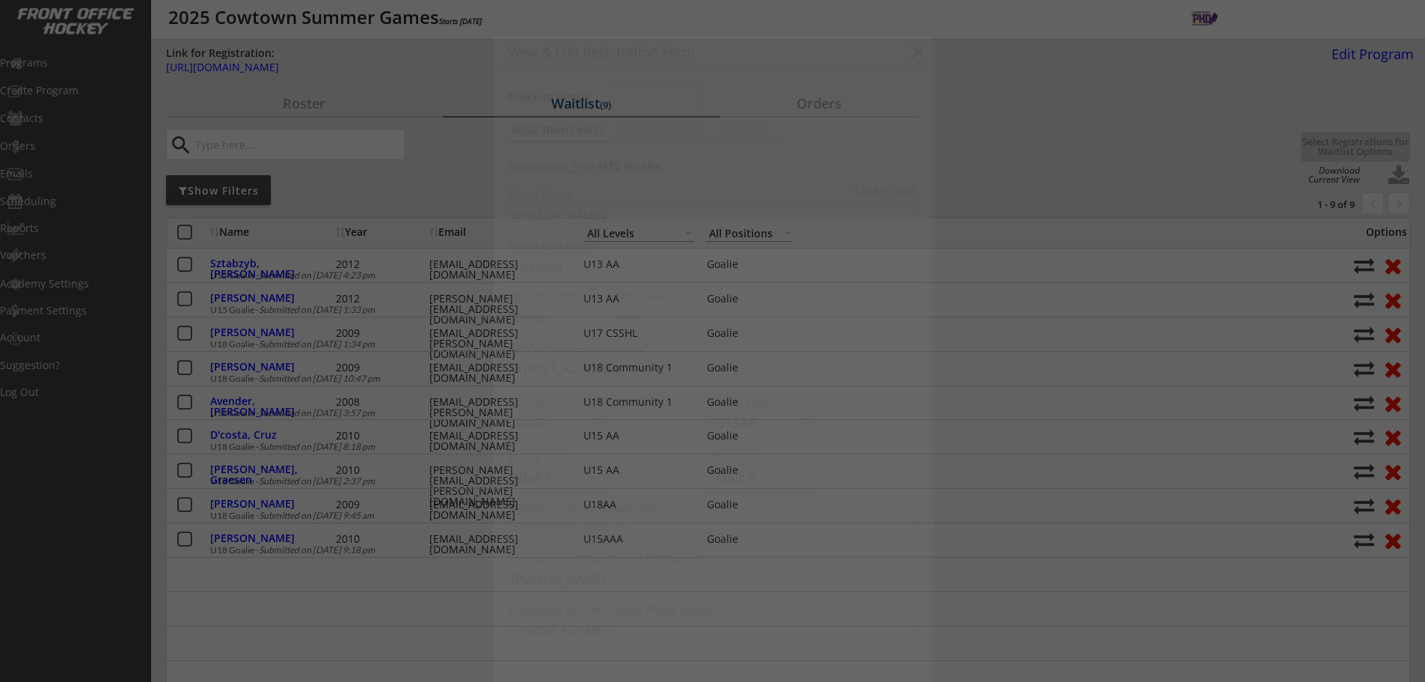
type input "Adult S"
type input "Royals U13AA White"
type input "51"
select select ""Adult S""
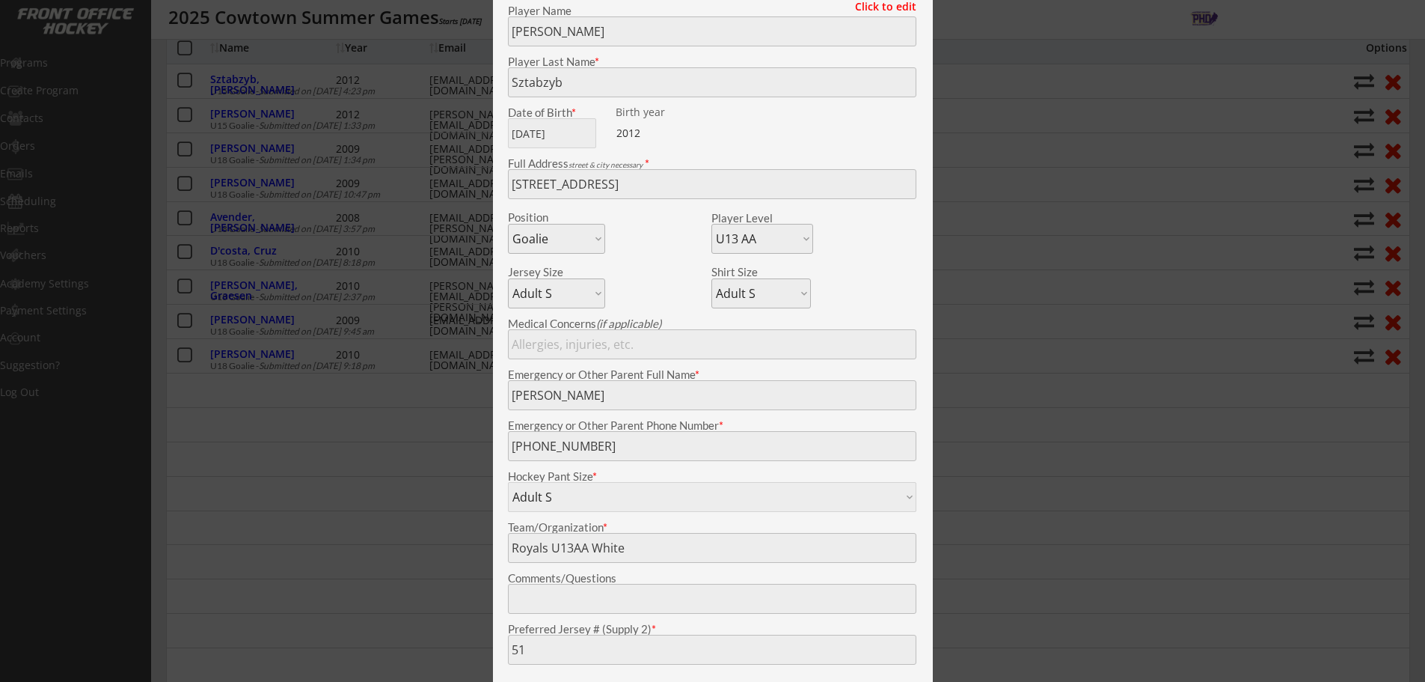
scroll to position [150, 0]
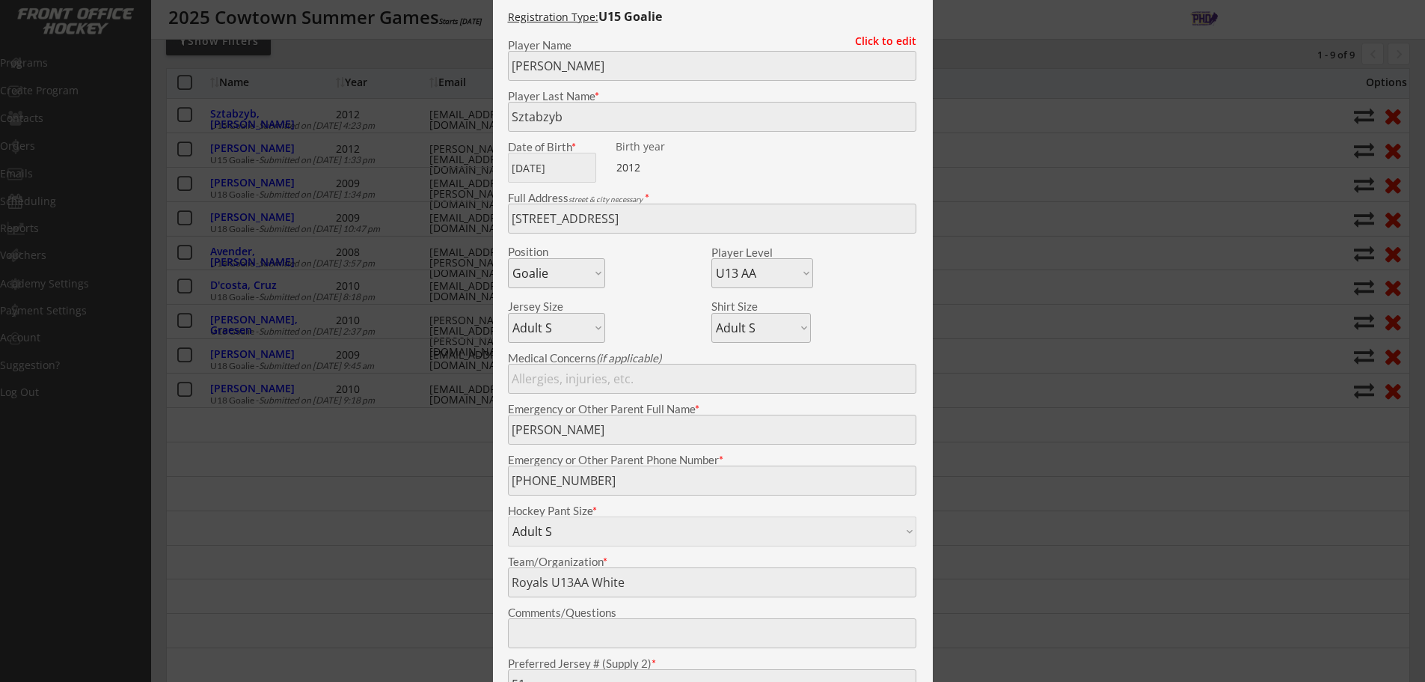
click at [402, 465] on div at bounding box center [712, 341] width 1425 height 682
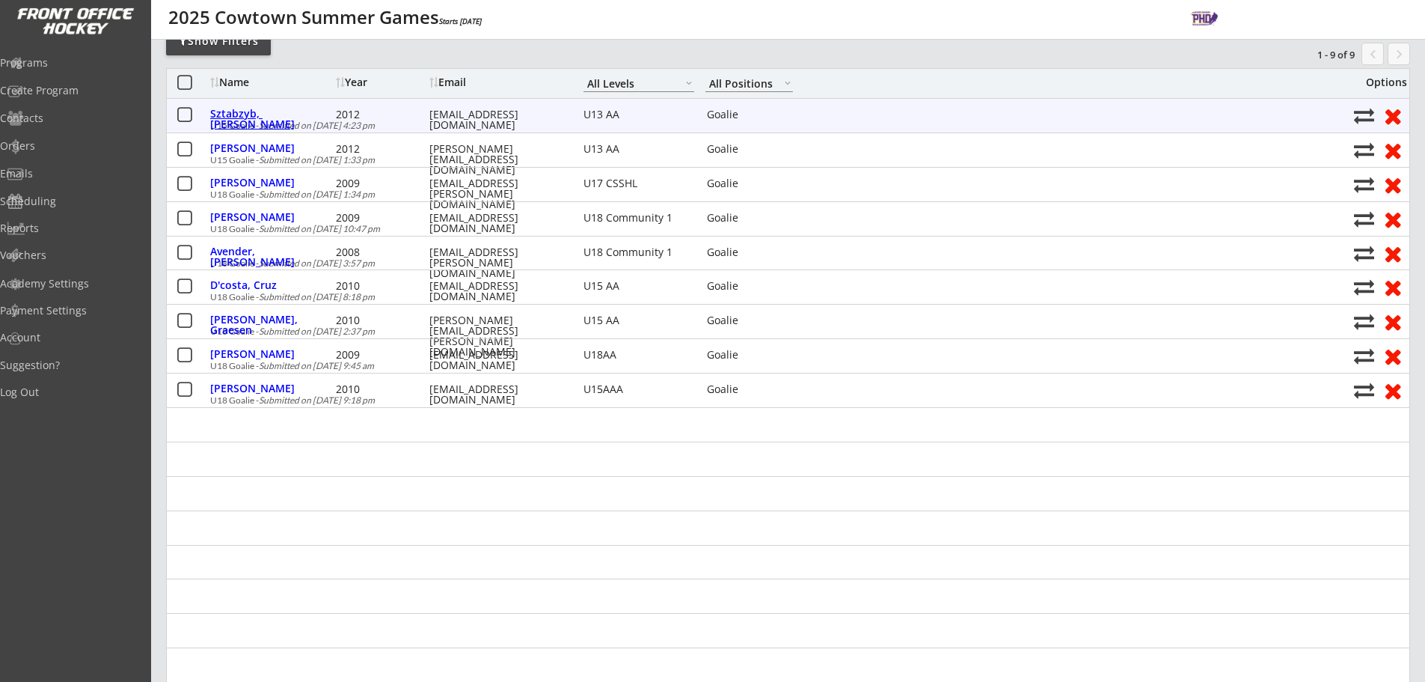
click at [301, 121] on div "Sztabzyb, Edward" at bounding box center [271, 114] width 122 height 19
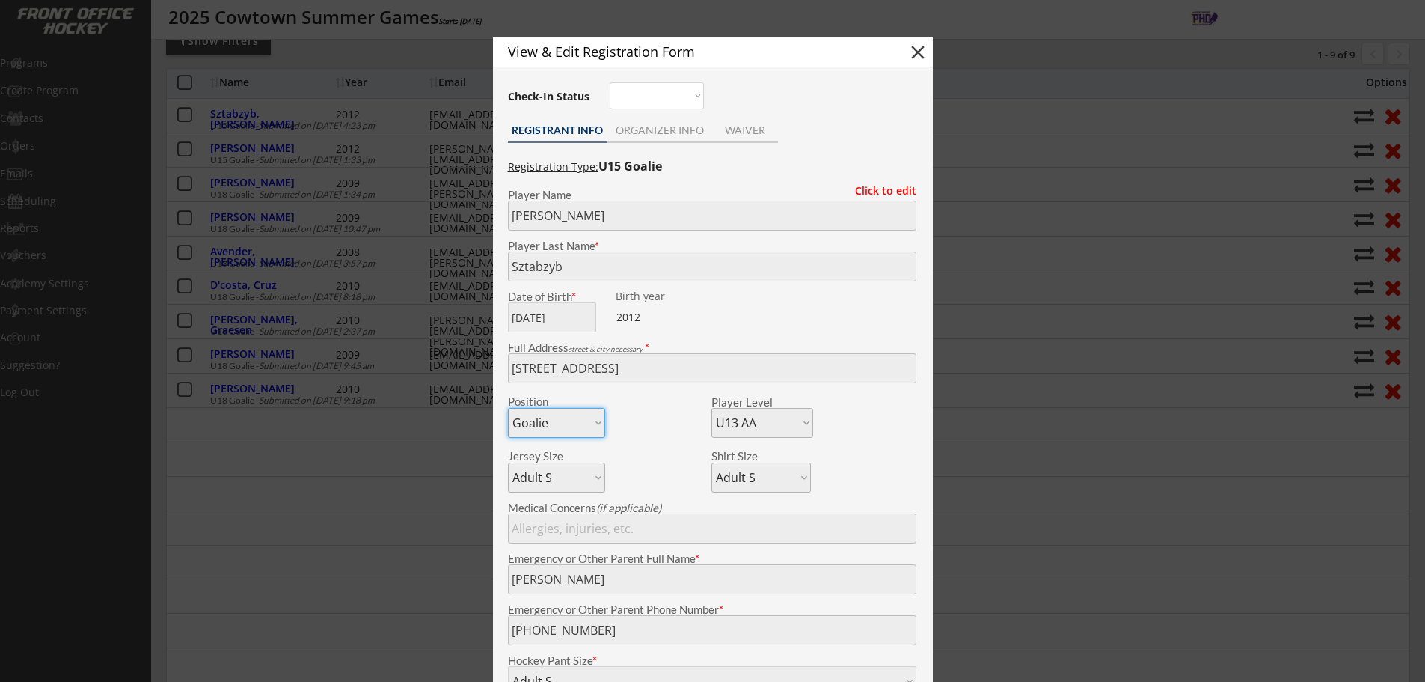
scroll to position [224, 0]
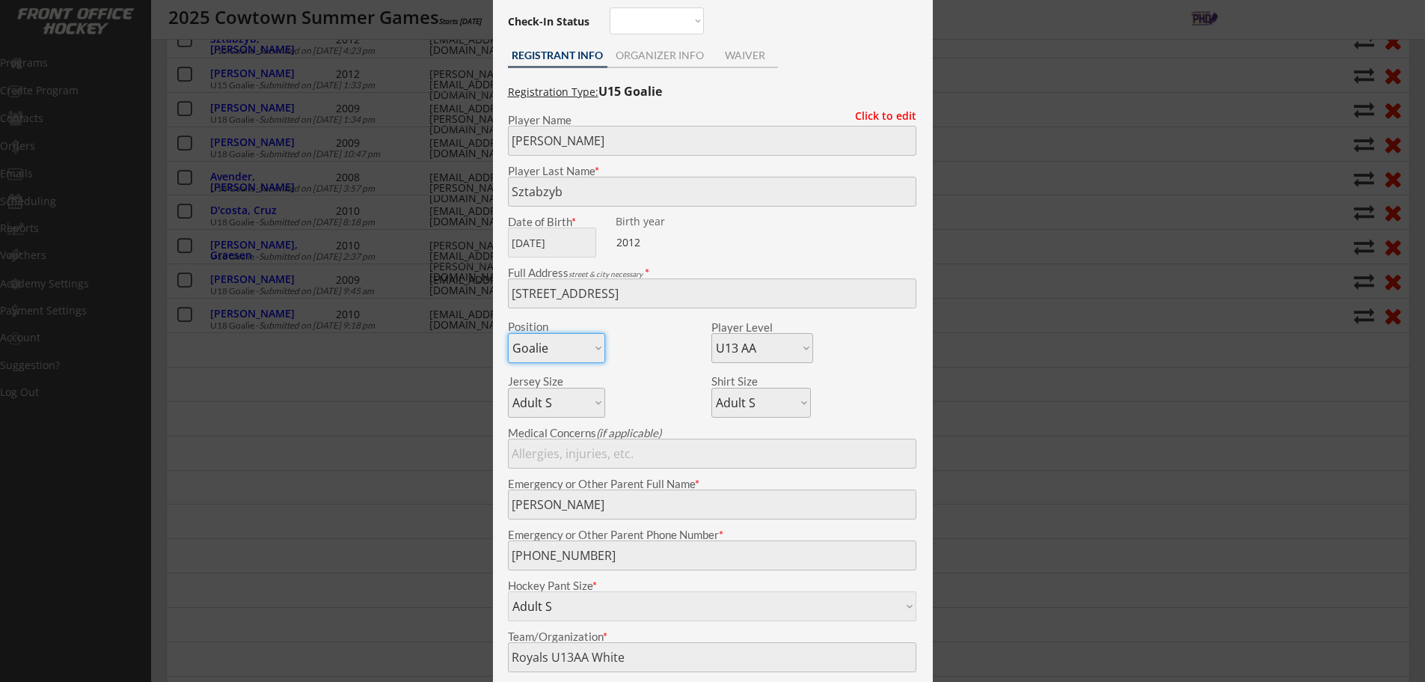
click at [448, 467] on div at bounding box center [712, 341] width 1425 height 682
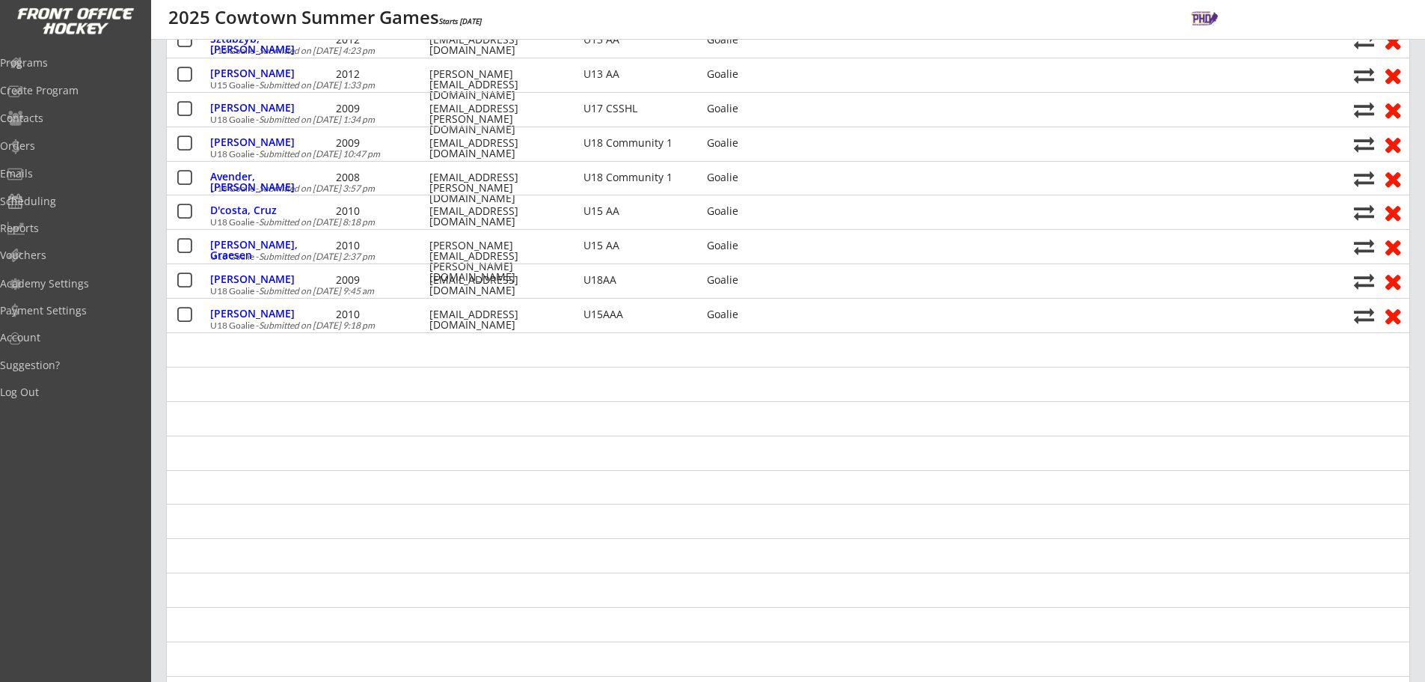
scroll to position [150, 0]
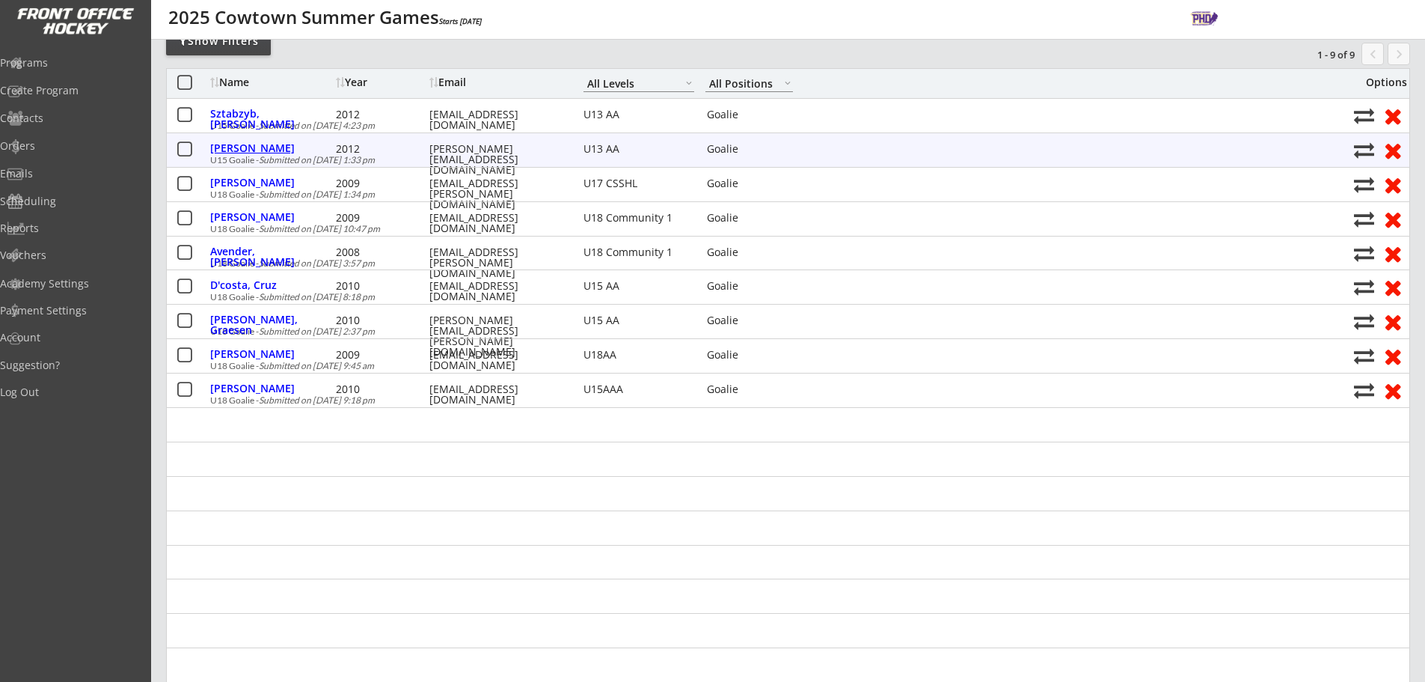
click at [296, 153] on div "Terlesky, Charlie" at bounding box center [271, 149] width 122 height 19
type input "Charlie"
type input "Terlesky"
type input "06/12/2012"
type input "3308 Rutland Rd SW, Calgary, AB T3E 4R3, Canada"
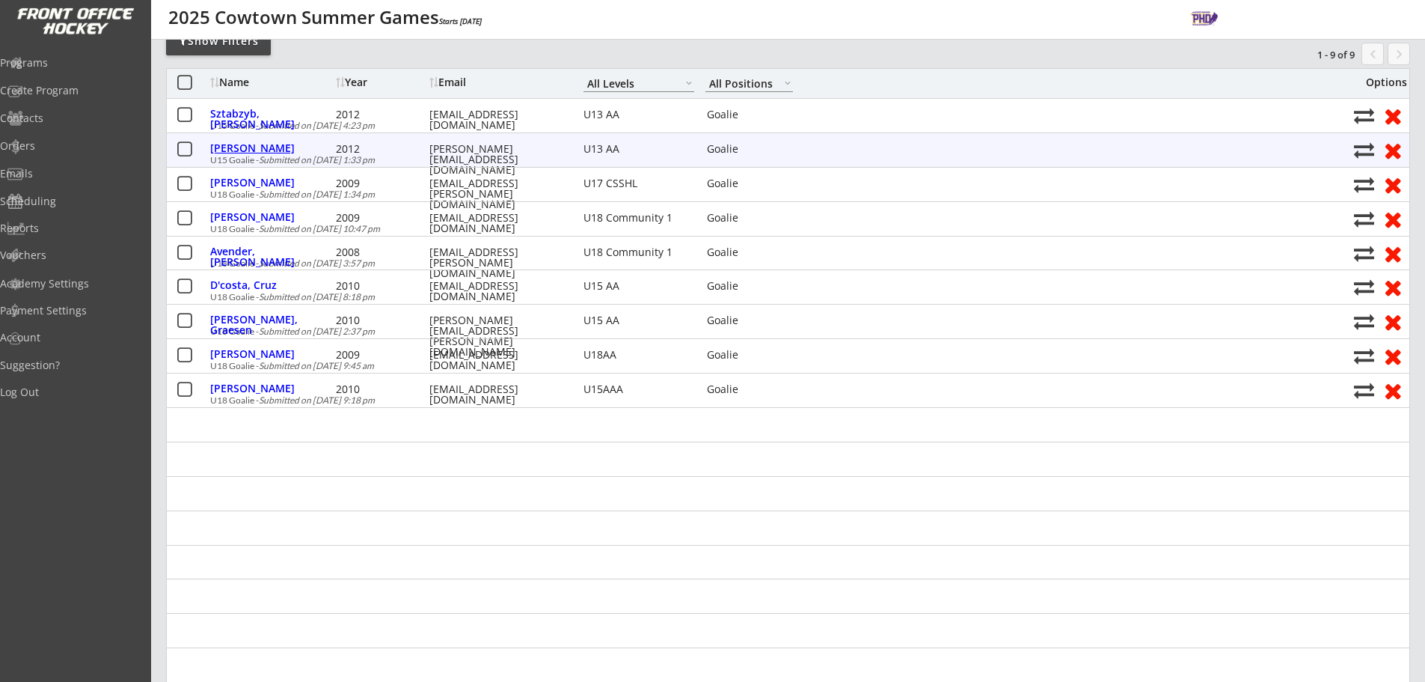
select select ""Adult M""
type input "Charles Terlesky"
type input "(403) 620-3939"
type input "Adult M"
select select ""Adult M""
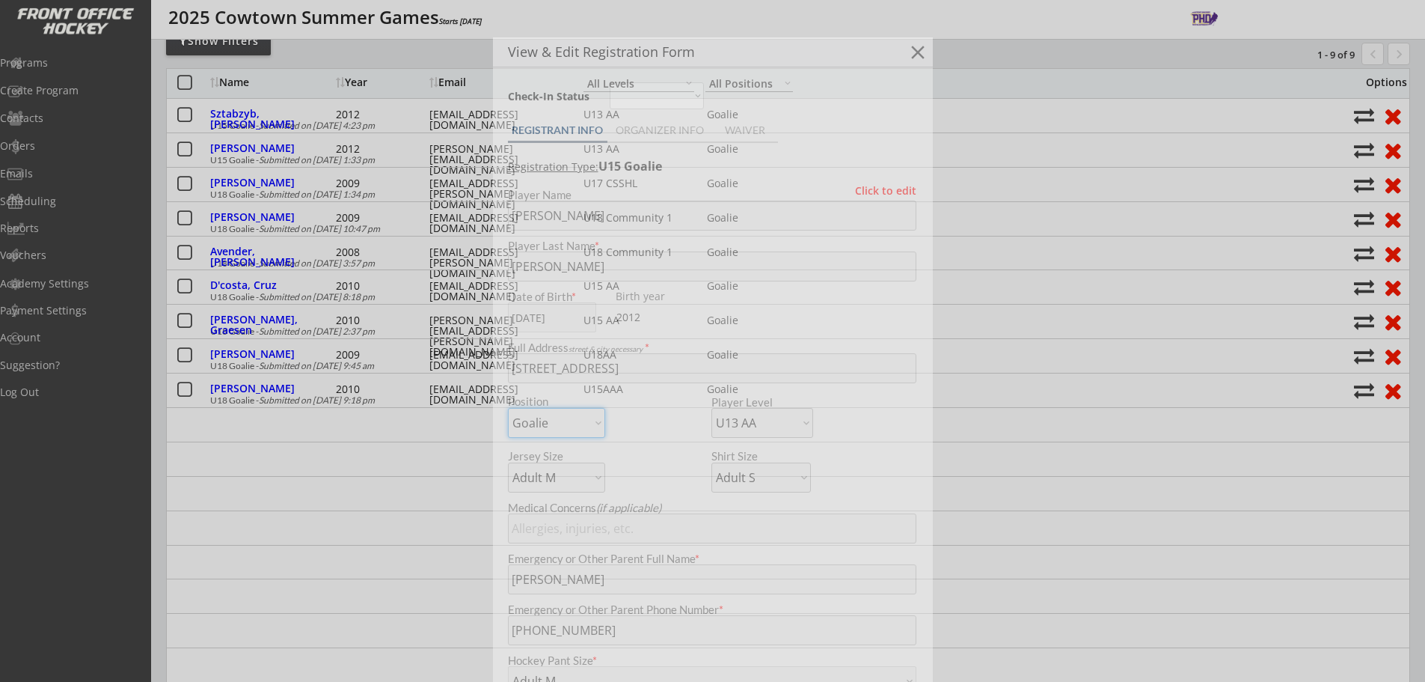
type input "Royals"
type input "31"
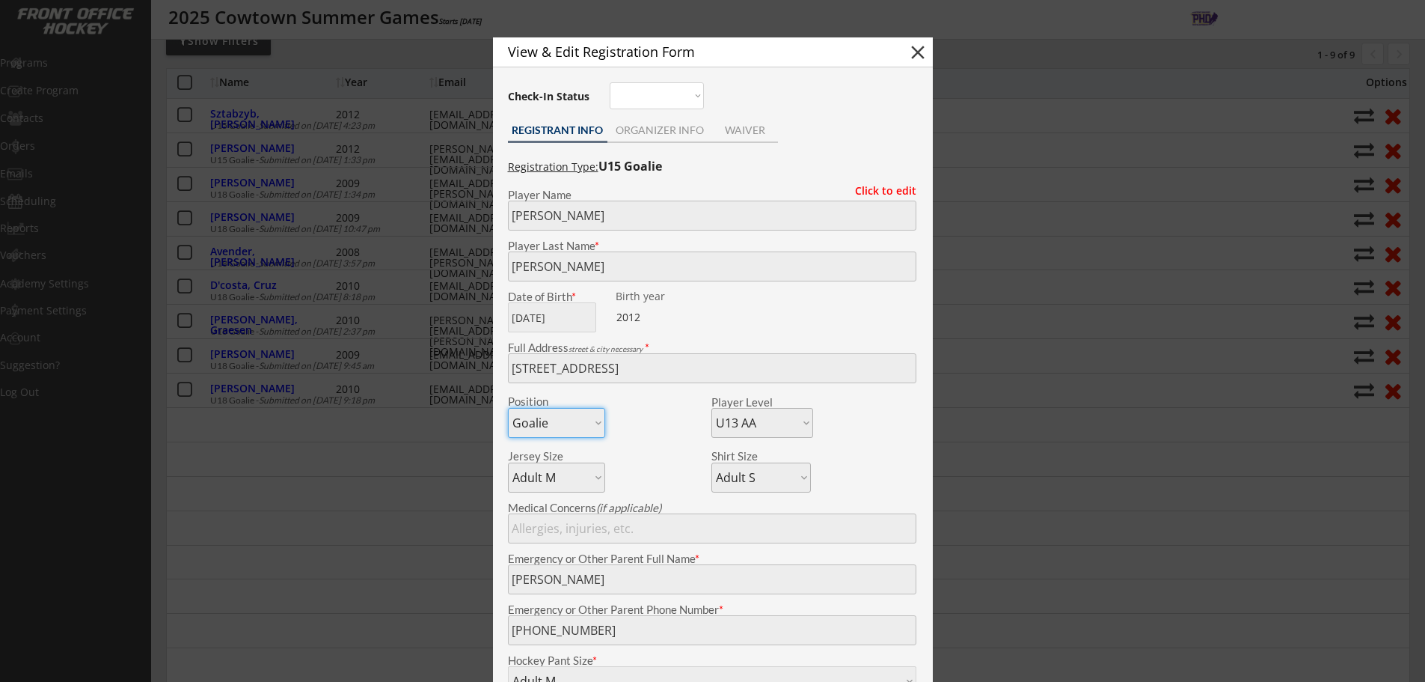
click at [397, 385] on div at bounding box center [712, 341] width 1425 height 682
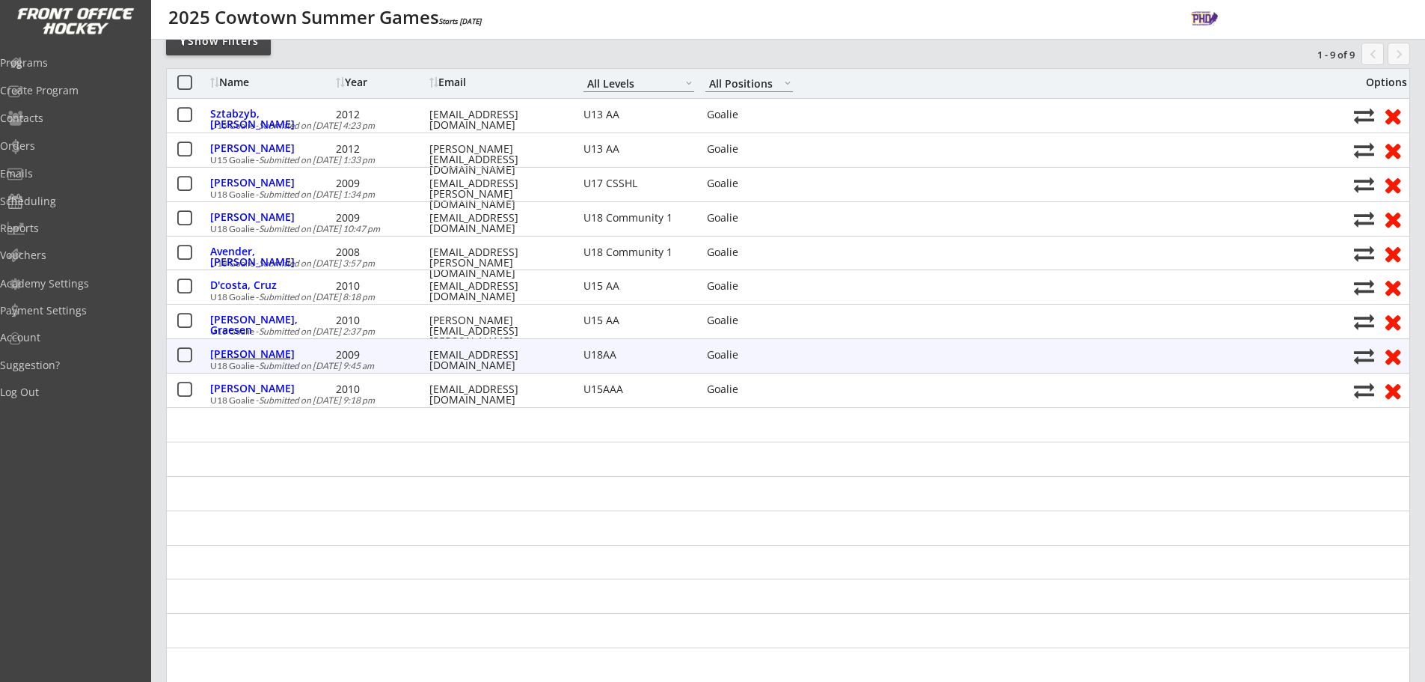
click at [266, 359] on div "Roberts, Carson" at bounding box center [271, 354] width 122 height 10
type input "[PERSON_NAME]"
type input "[DATE]"
type input "[STREET_ADDRESS]"
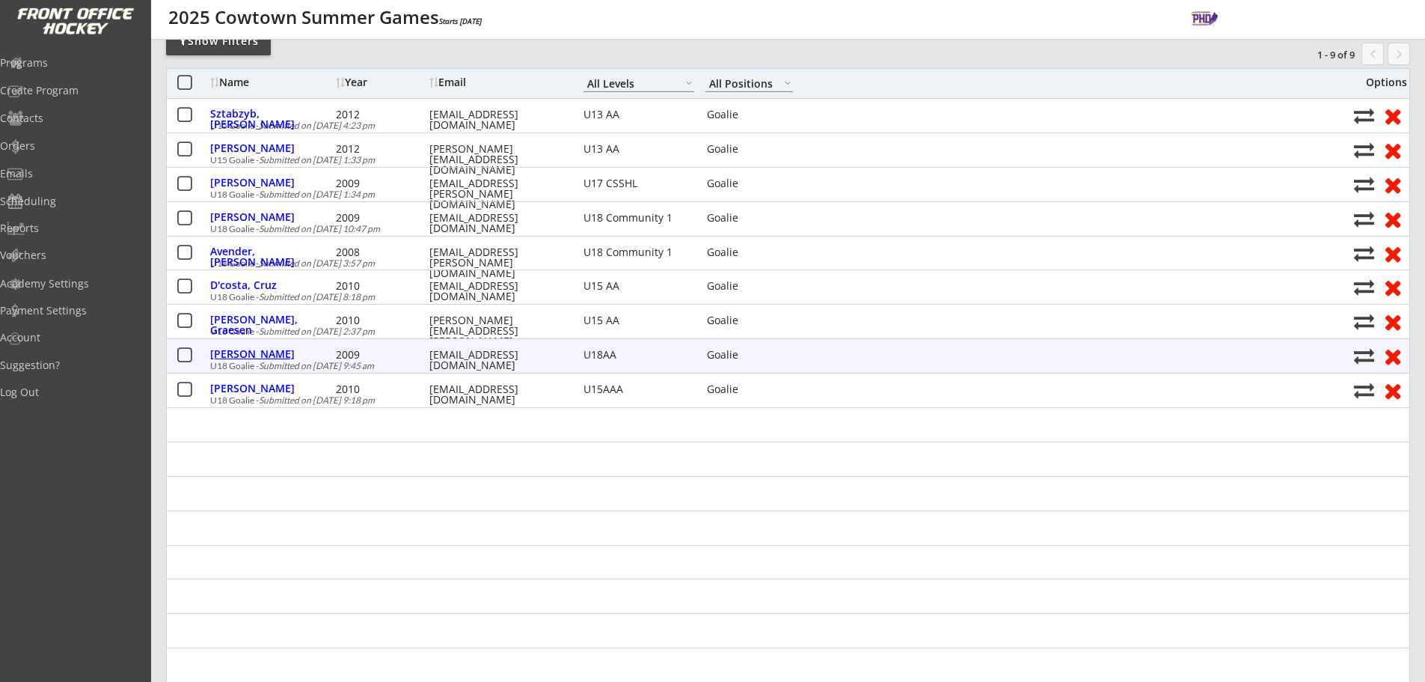
select select ""U18AA""
select select ""Adult S""
type input "[PERSON_NAME]"
type input "[PHONE_NUMBER]"
type input "Adult S"
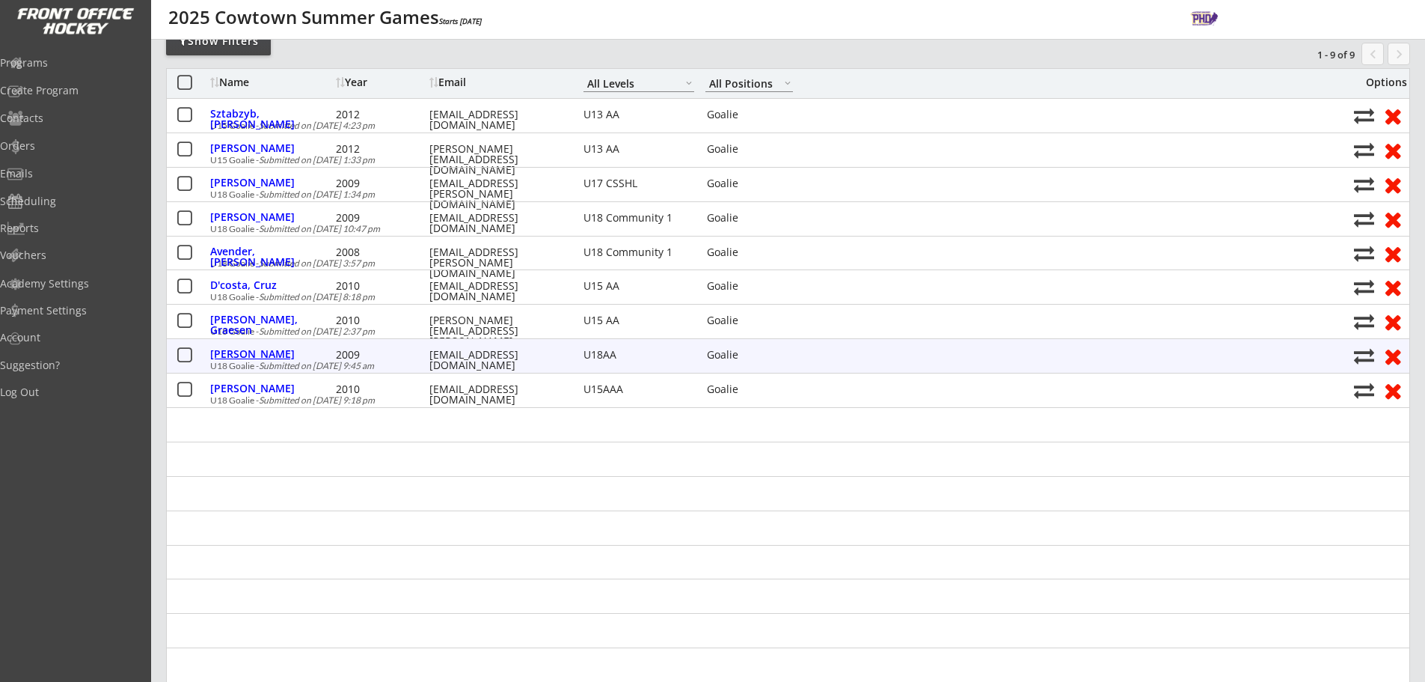
select select ""Adult S""
type input "Bow Valley Timberwolves"
type input "31"
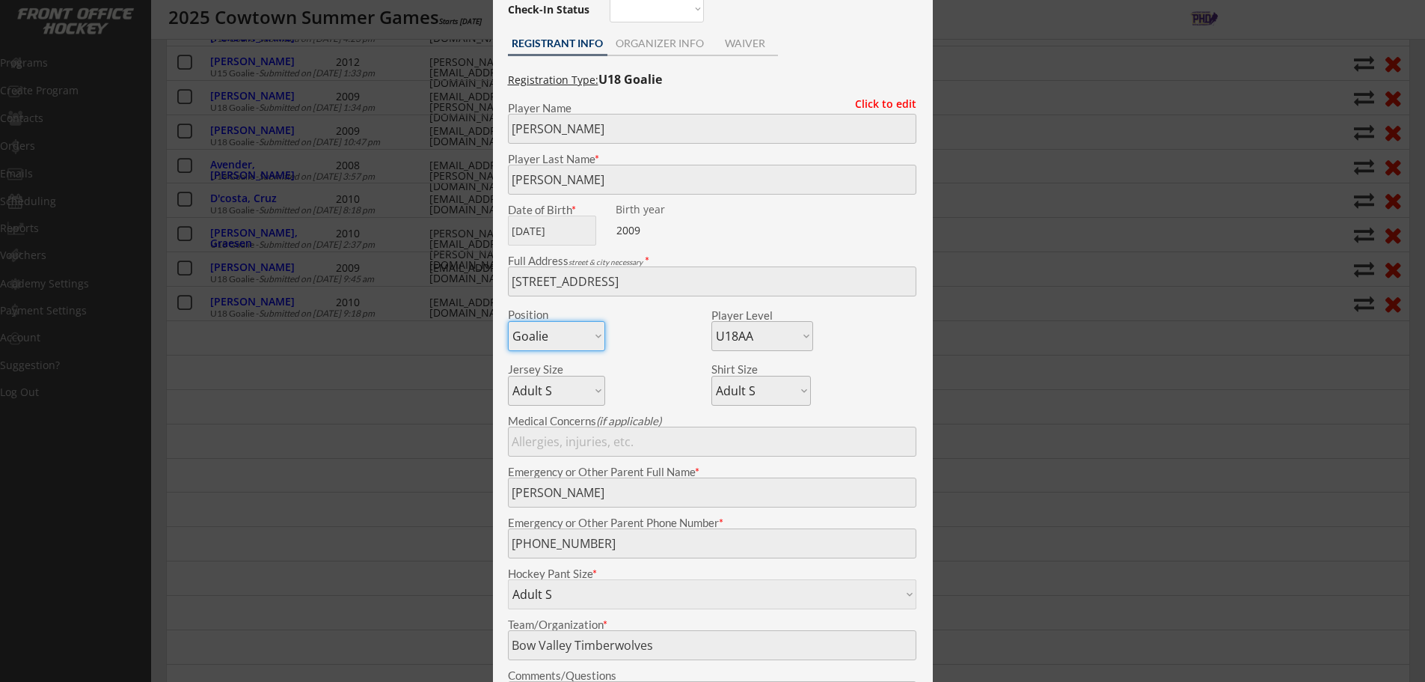
scroll to position [224, 0]
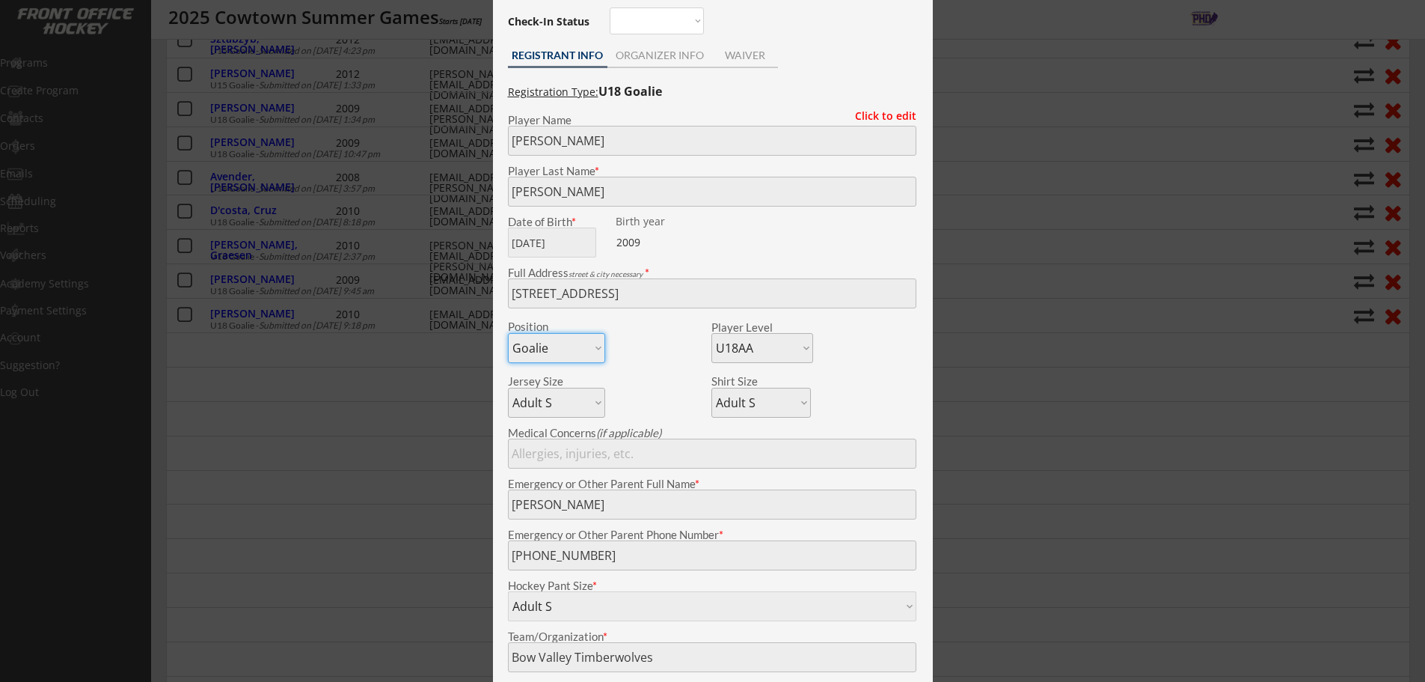
click at [465, 456] on div at bounding box center [712, 341] width 1425 height 682
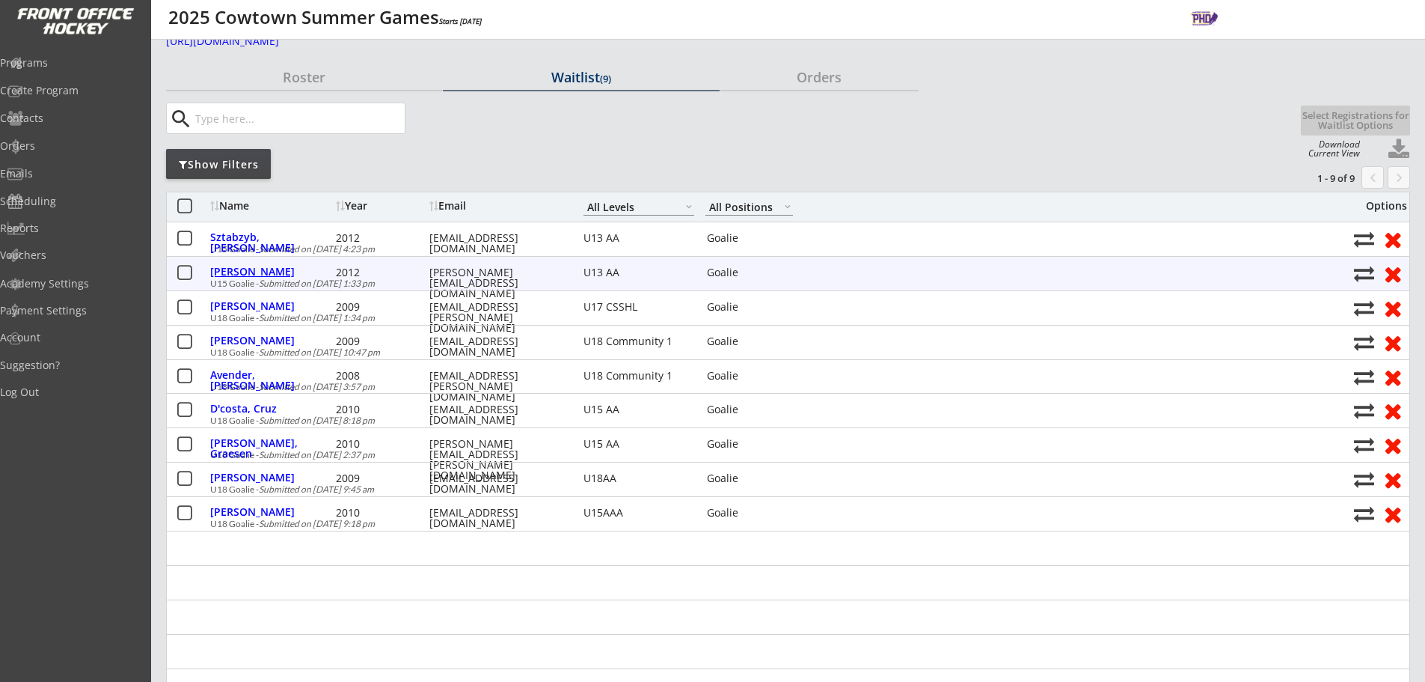
scroll to position [0, 0]
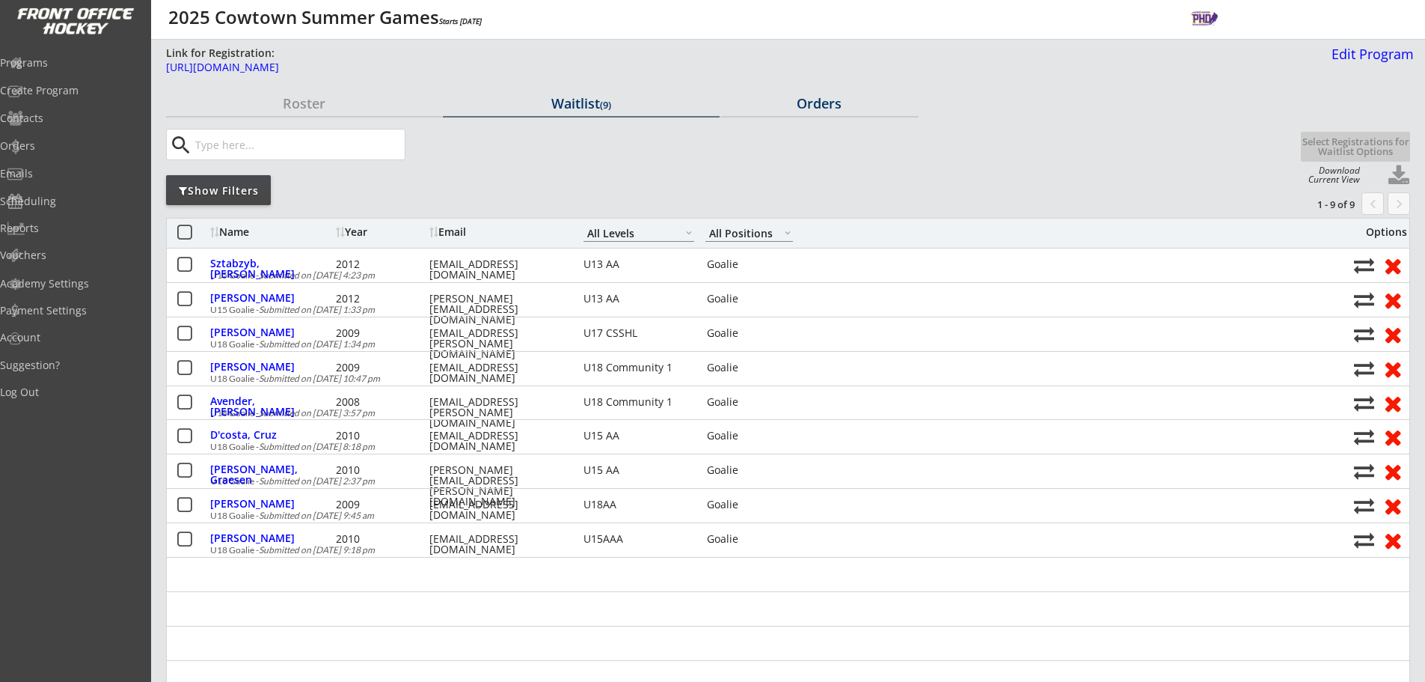
click at [780, 102] on div "Orders" at bounding box center [819, 103] width 198 height 13
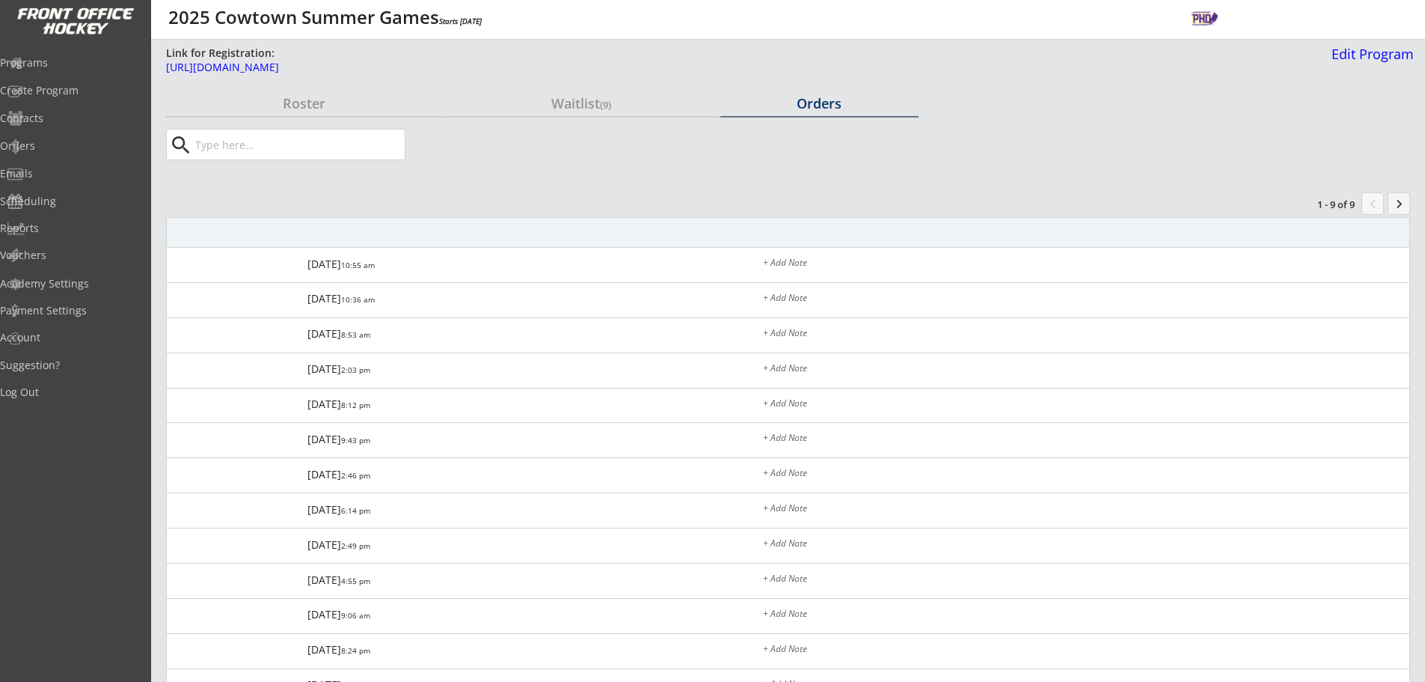
click at [815, 105] on div "Orders" at bounding box center [819, 103] width 198 height 13
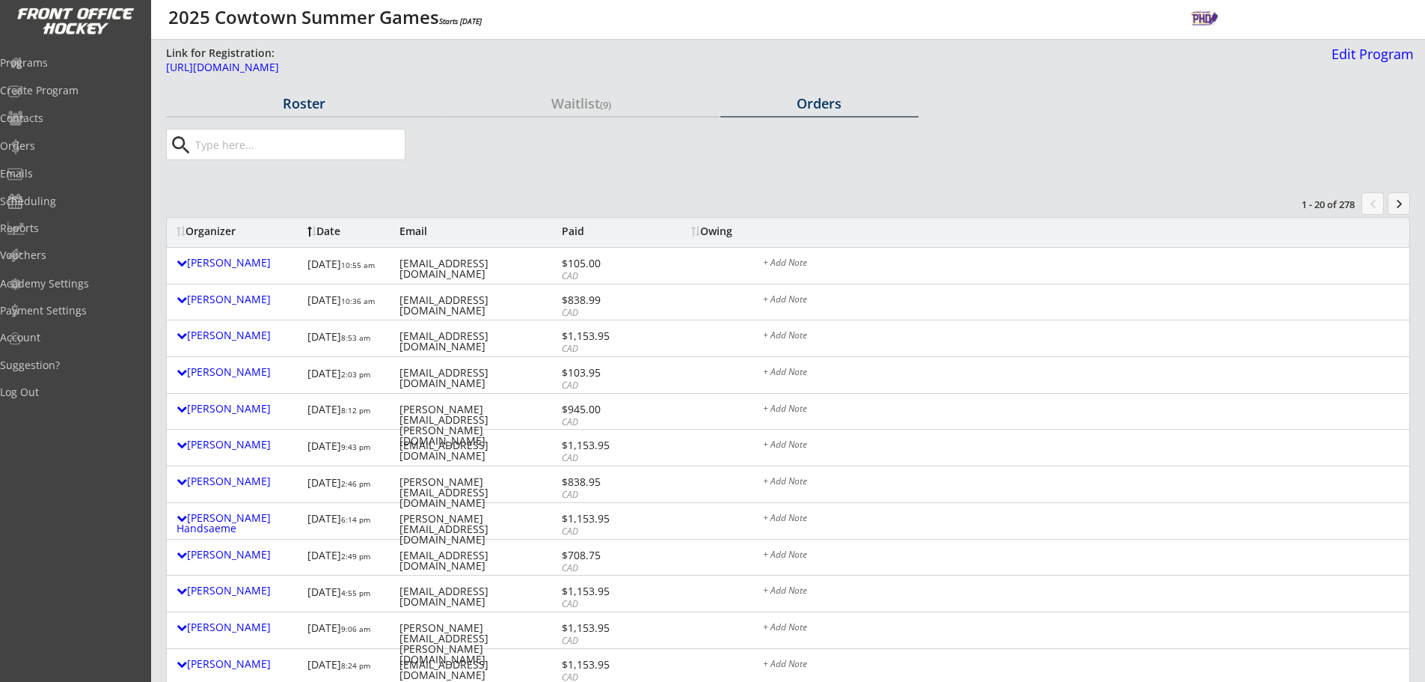
click at [341, 106] on div "Roster" at bounding box center [304, 103] width 276 height 13
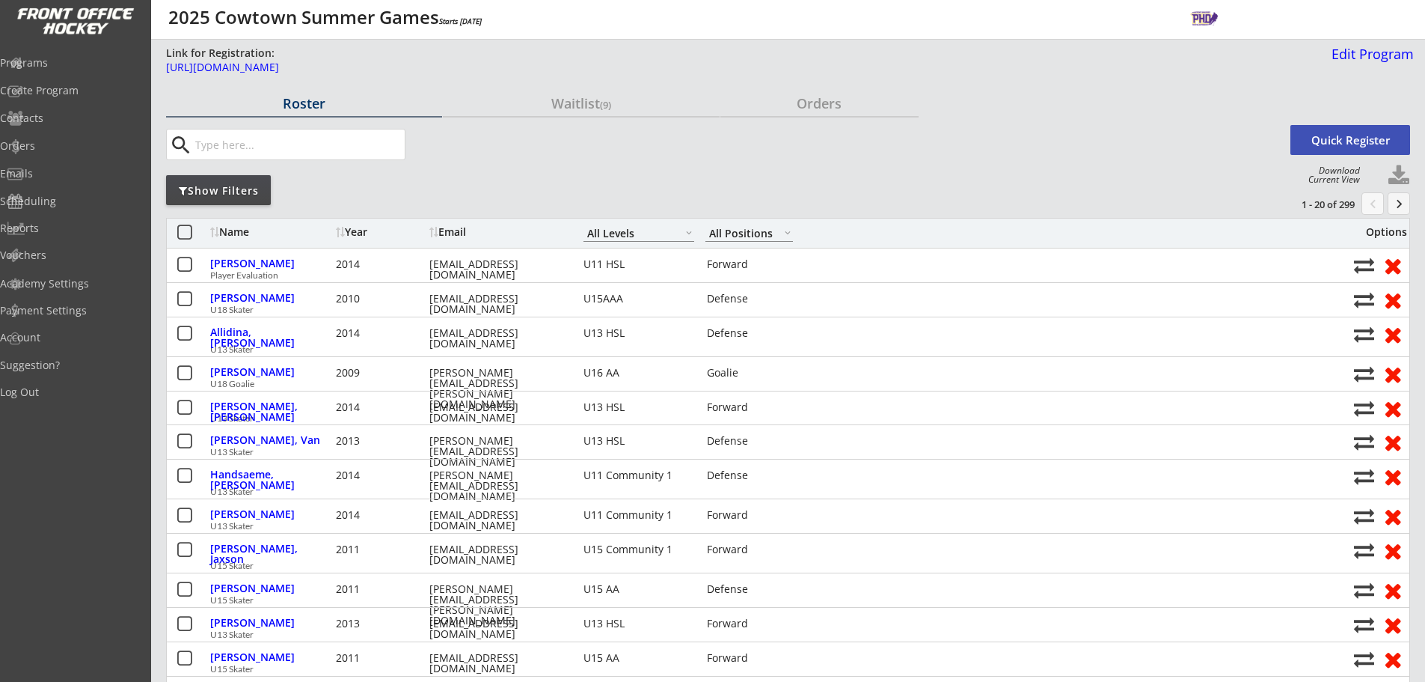
click at [255, 195] on div "Show Filters" at bounding box center [218, 190] width 105 height 15
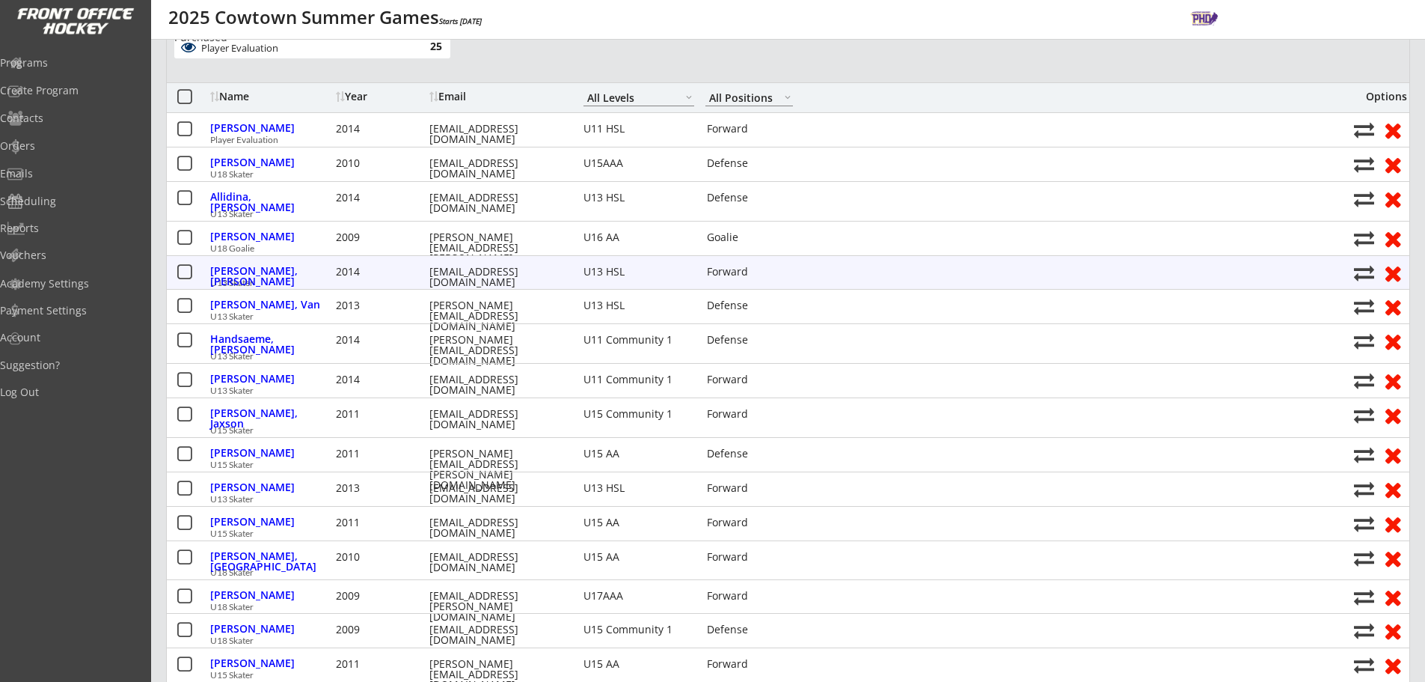
scroll to position [299, 0]
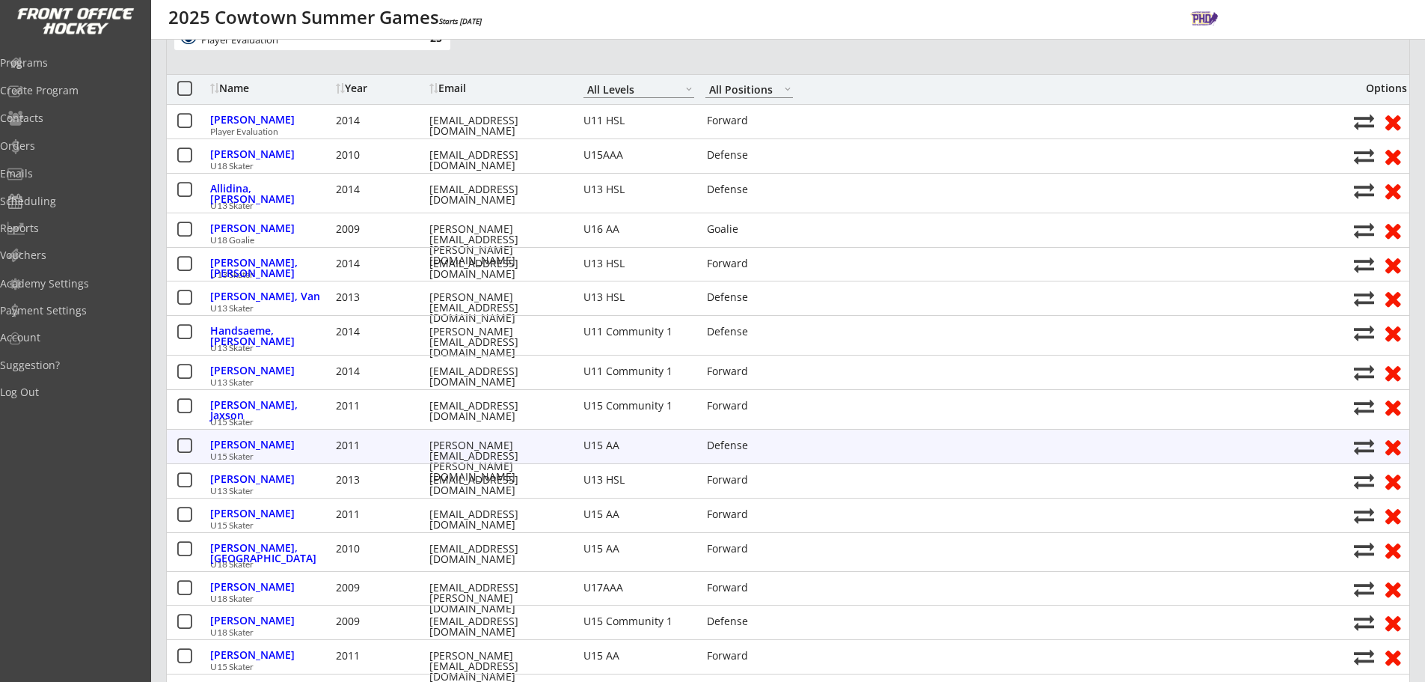
click at [1054, 441] on div "Snider, Wyatt 2011 dirk.snider@me.com U15 AA Defense" at bounding box center [778, 445] width 1136 height 19
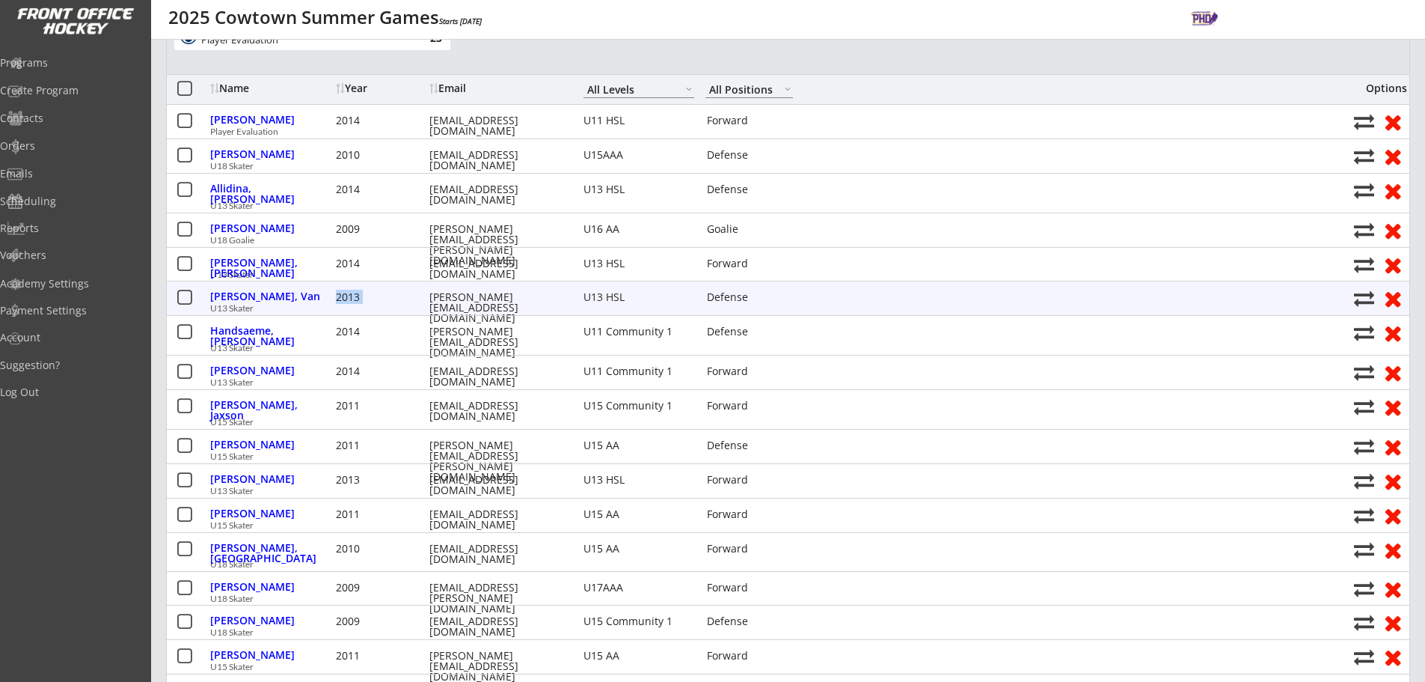
drag, startPoint x: 569, startPoint y: 299, endPoint x: 399, endPoint y: 290, distance: 170.8
click at [399, 290] on div "Sather, Van 2013 allan_sather@hotmail.com U13 HSL Defense" at bounding box center [778, 297] width 1136 height 19
click at [519, 310] on div "U13 Skater" at bounding box center [778, 308] width 1136 height 9
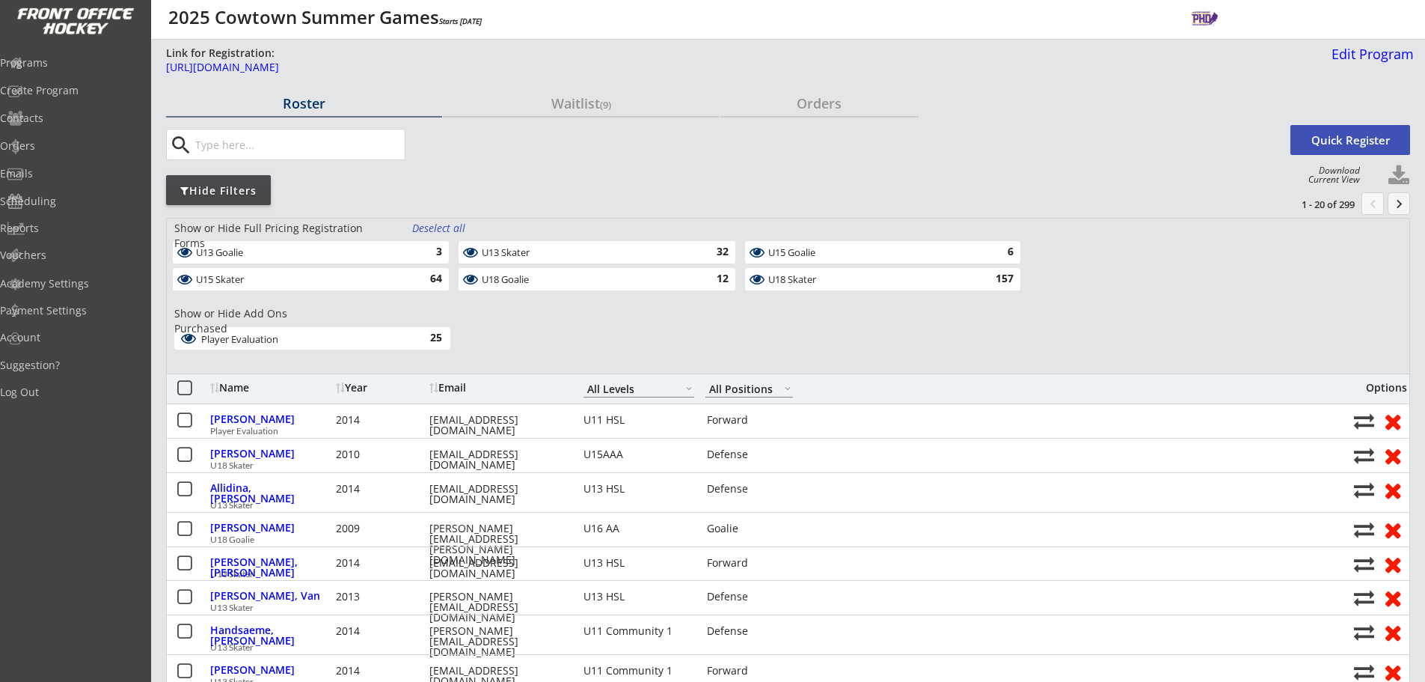
select select ""All Levels""
select select ""All Positions""
